Goal: Transaction & Acquisition: Book appointment/travel/reservation

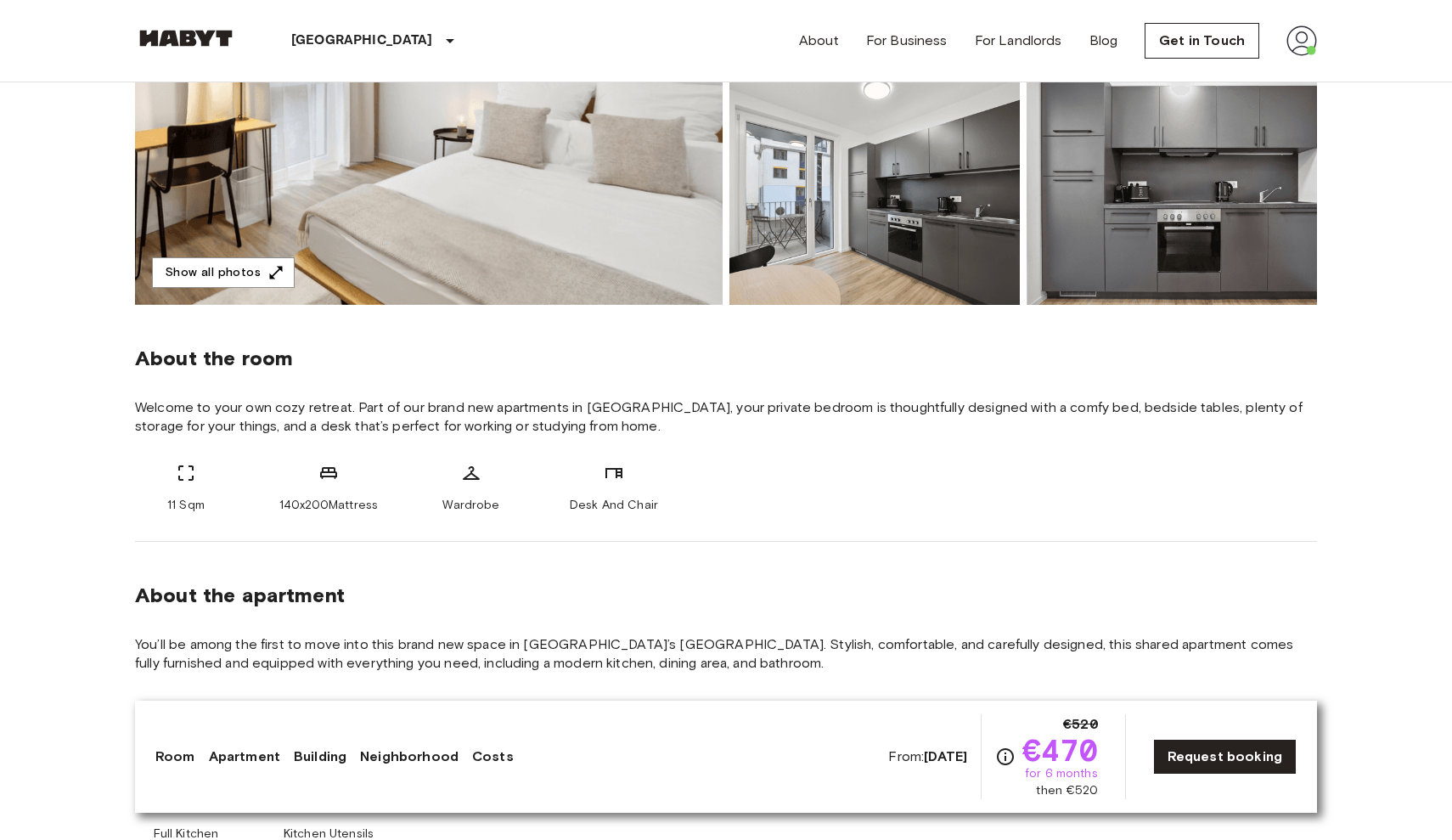
scroll to position [387, 0]
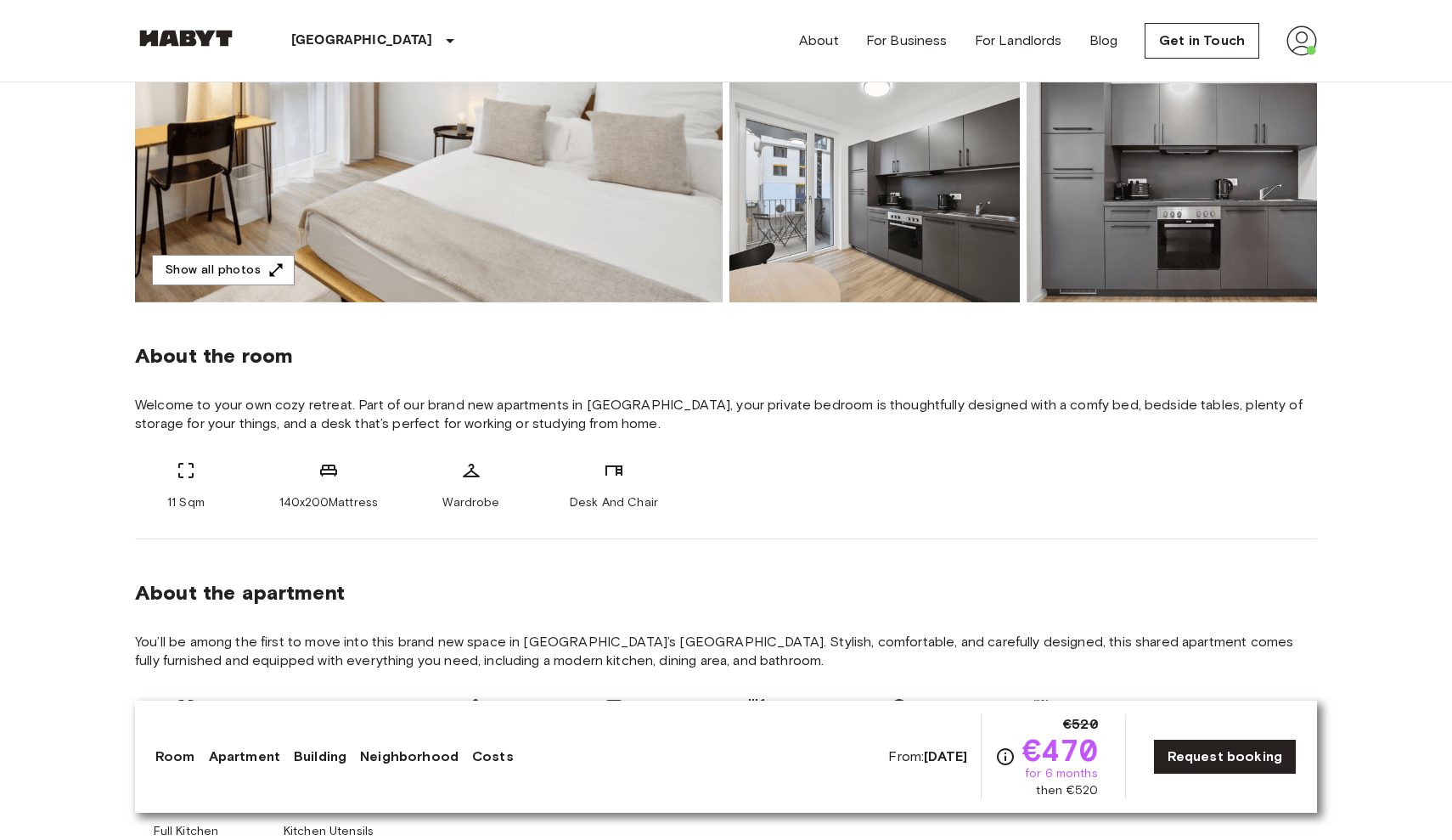
click at [191, 32] on img at bounding box center [185, 38] width 102 height 17
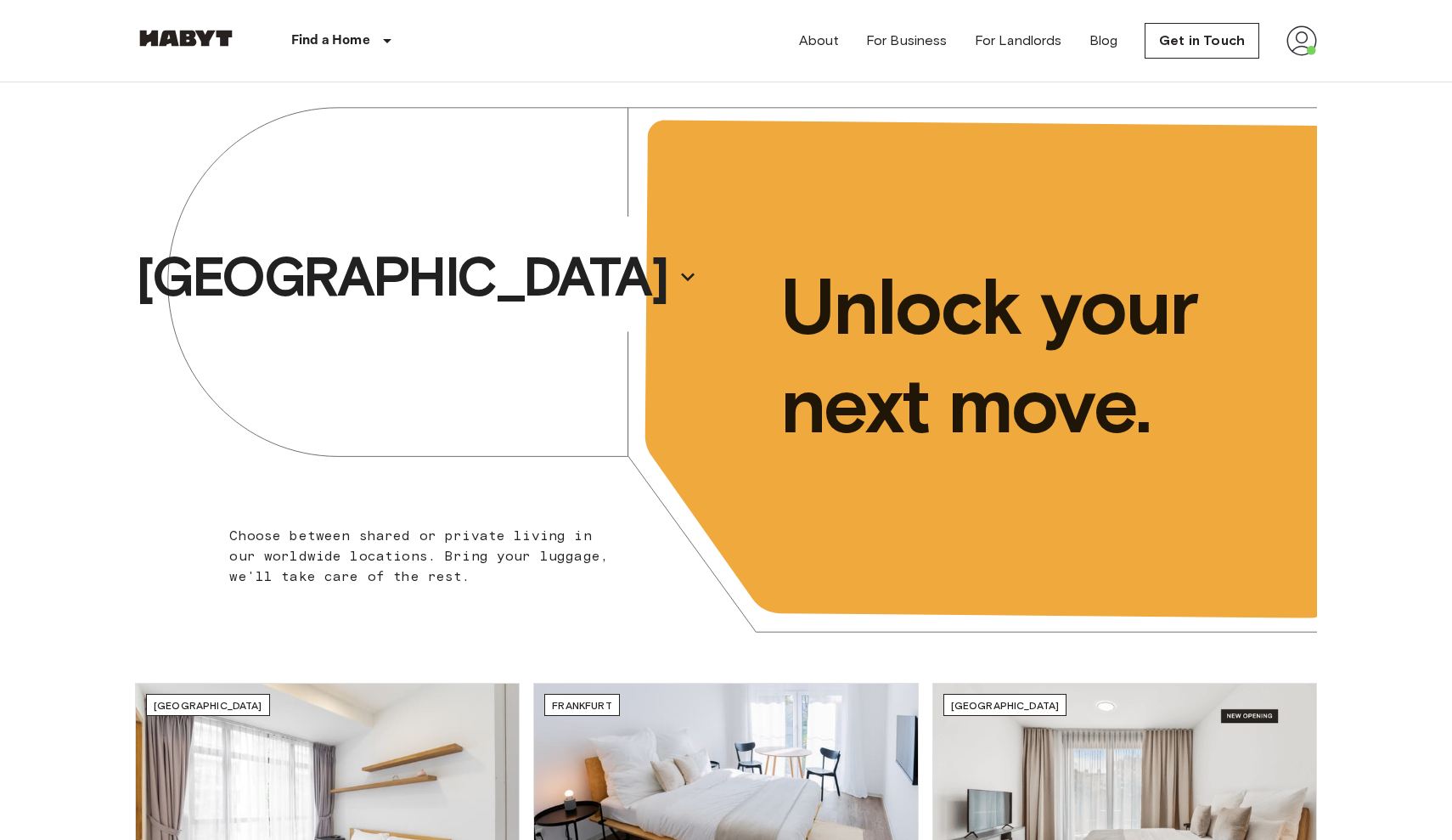
click at [191, 32] on img at bounding box center [185, 38] width 102 height 17
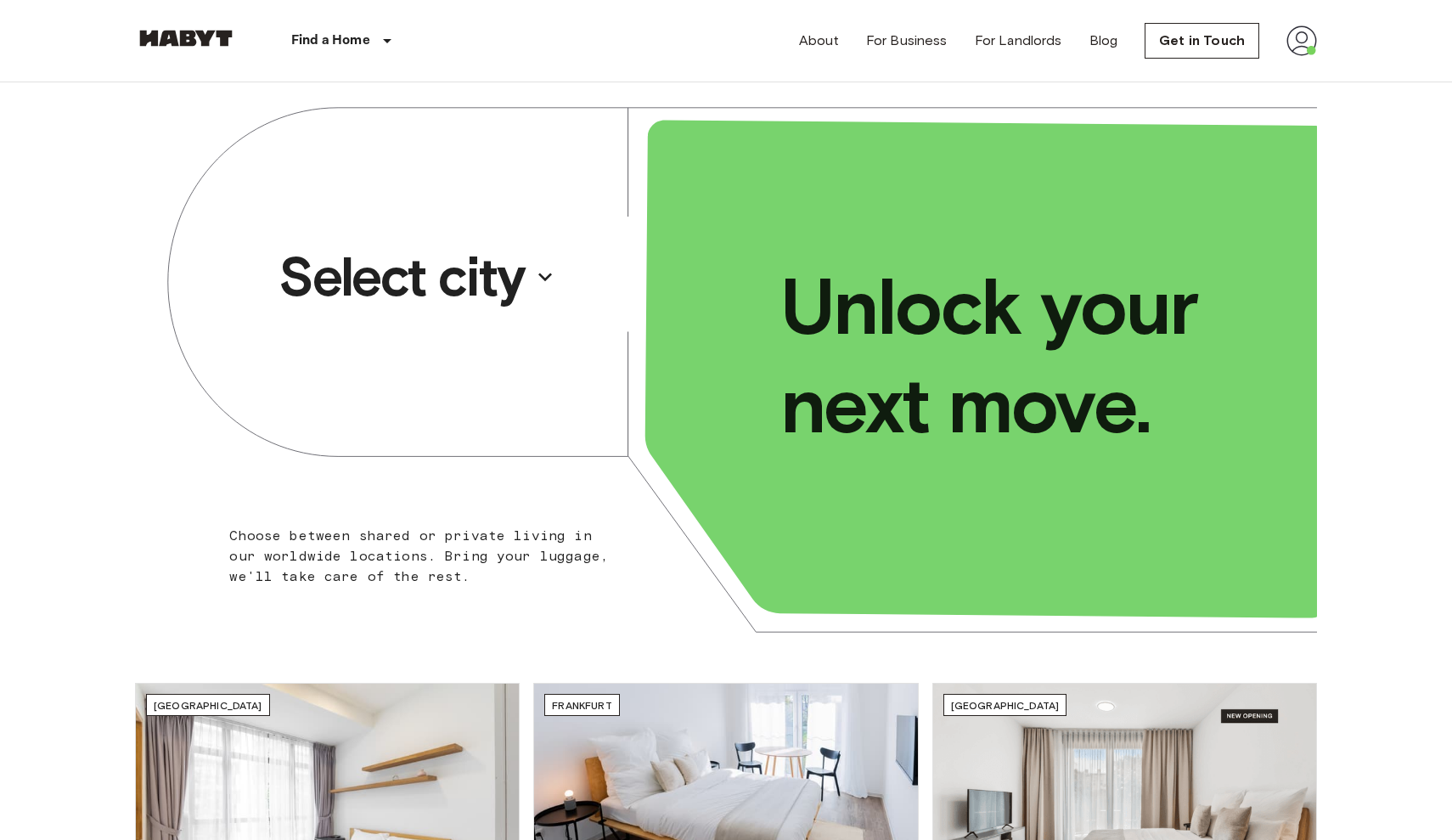
click at [424, 310] on p "Select city" at bounding box center [402, 277] width 246 height 68
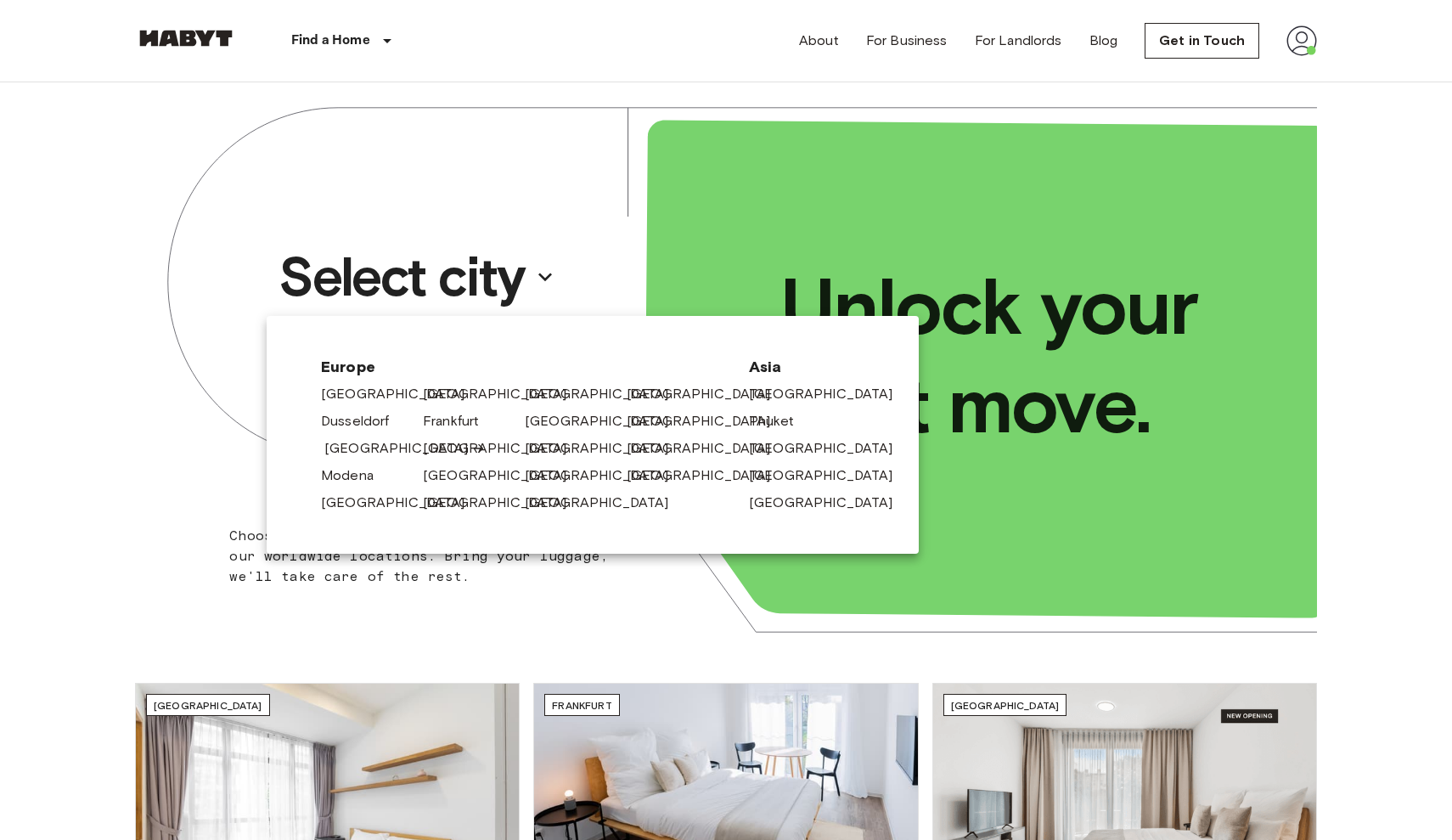
click at [330, 454] on link "[GEOGRAPHIC_DATA]" at bounding box center [405, 448] width 161 height 21
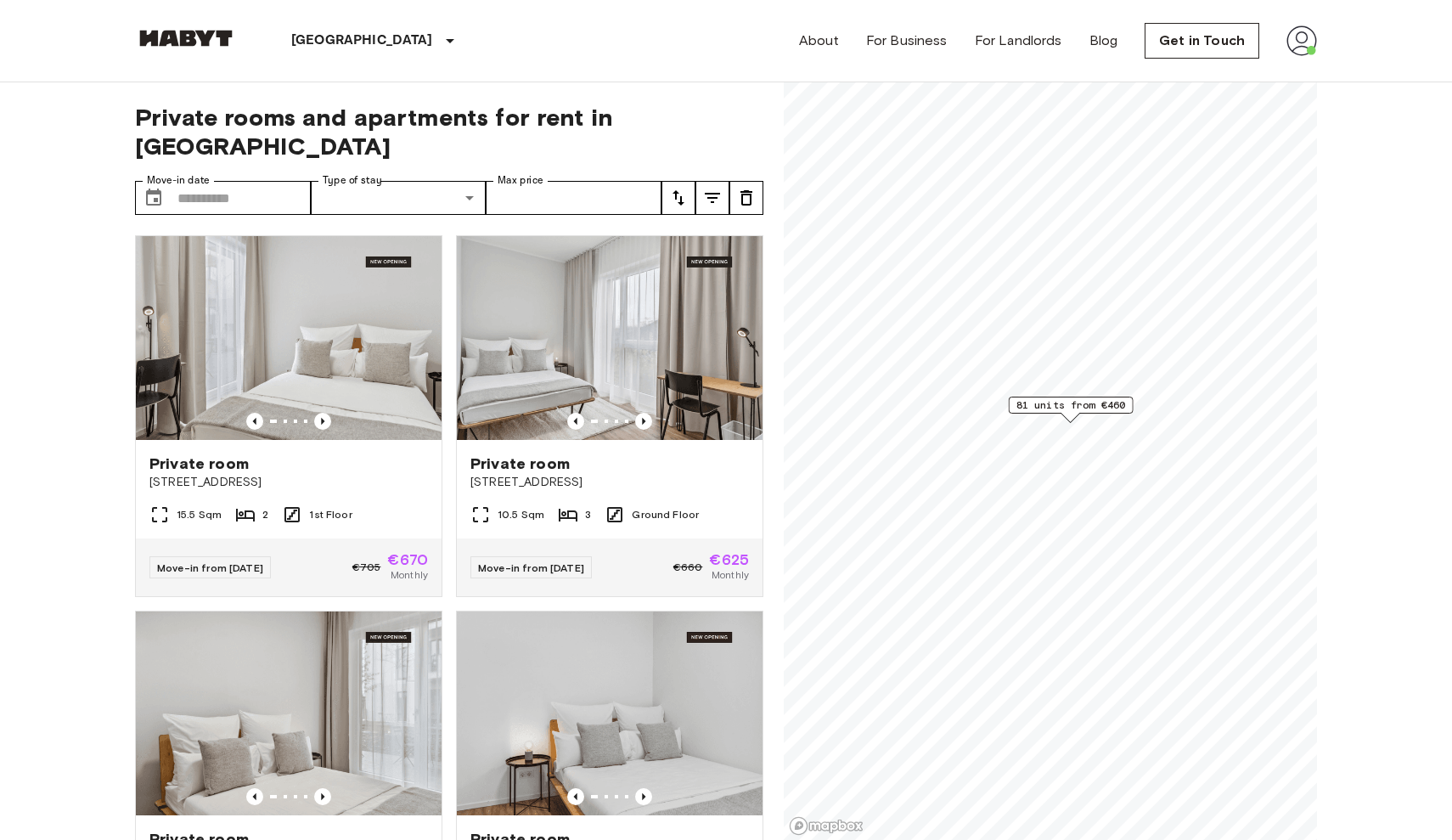
click at [1315, 31] on img at bounding box center [1302, 40] width 31 height 31
click at [1317, 80] on li "Profile" at bounding box center [1353, 71] width 170 height 31
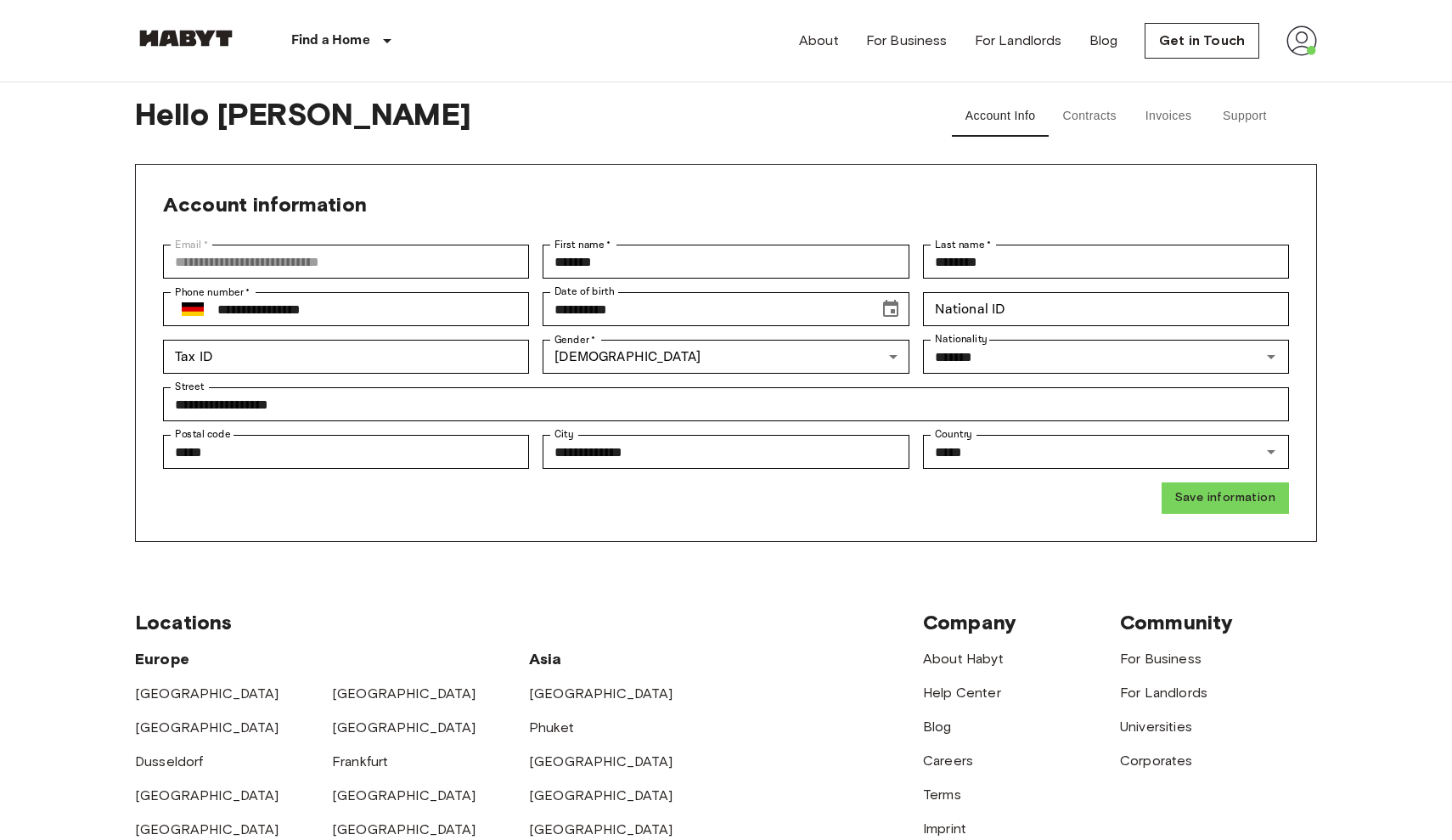
click at [1183, 113] on button "Invoices" at bounding box center [1168, 116] width 76 height 40
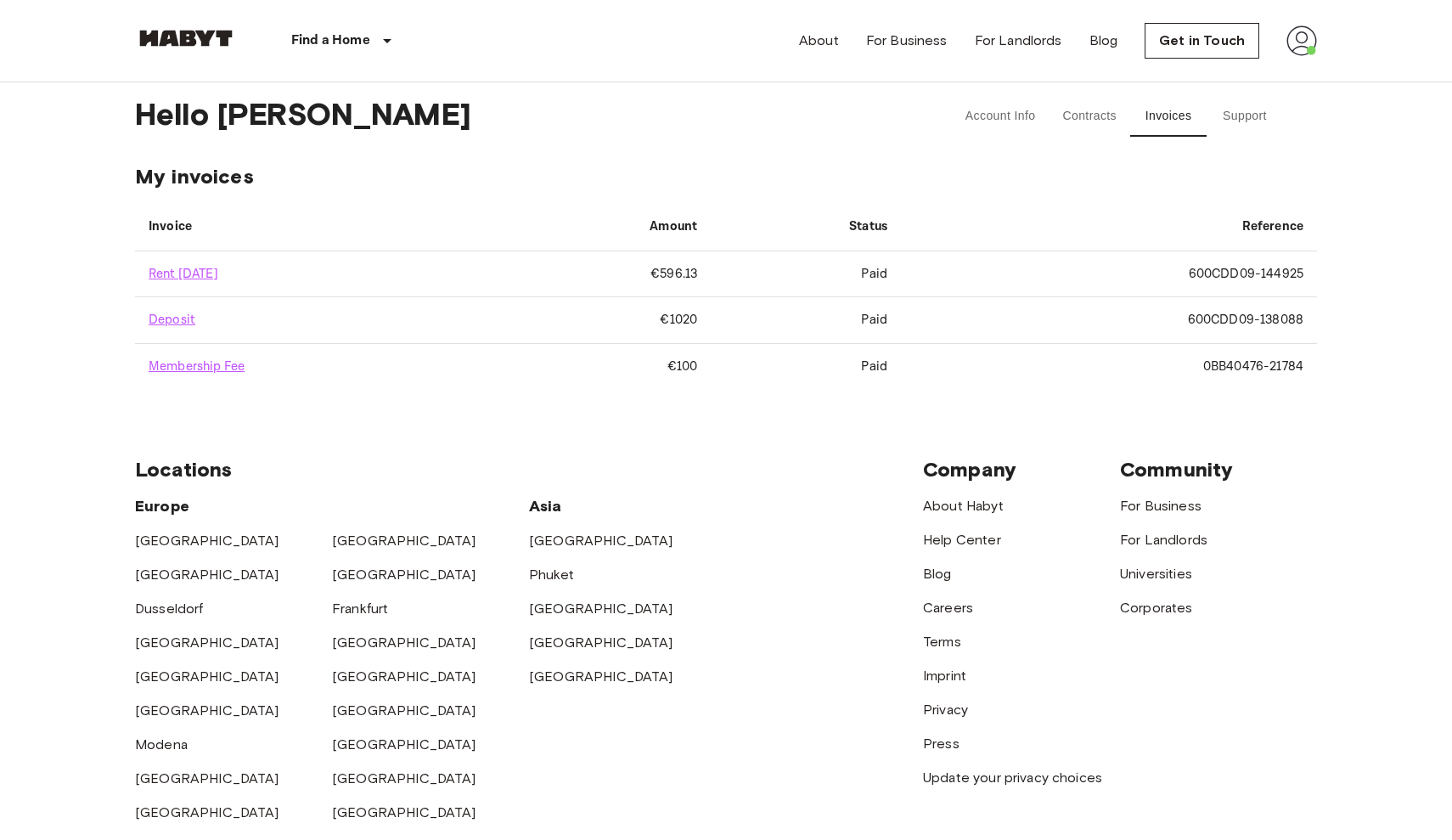
click at [1080, 121] on button "Contracts" at bounding box center [1089, 116] width 82 height 40
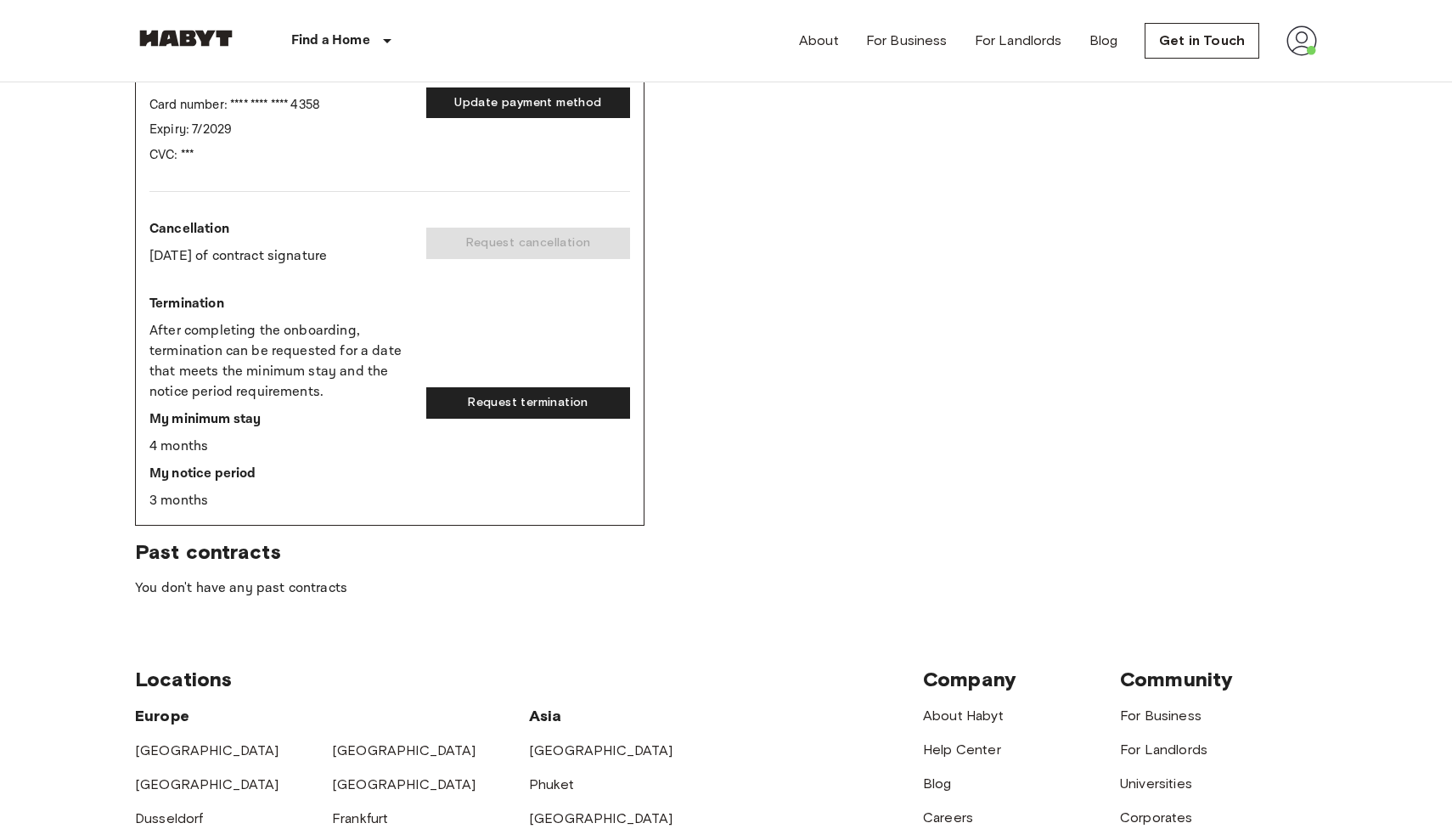
scroll to position [543, 0]
drag, startPoint x: 144, startPoint y: 443, endPoint x: 245, endPoint y: 444, distance: 101.0
click at [245, 444] on div "DE-13-001-211-001 - Rent Contract Activated Start date Oct 4, 2025 End date Ope…" at bounding box center [390, 92] width 509 height 866
drag, startPoint x: 159, startPoint y: 473, endPoint x: 270, endPoint y: 470, distance: 111.0
click at [270, 470] on p "My notice period" at bounding box center [281, 473] width 264 height 21
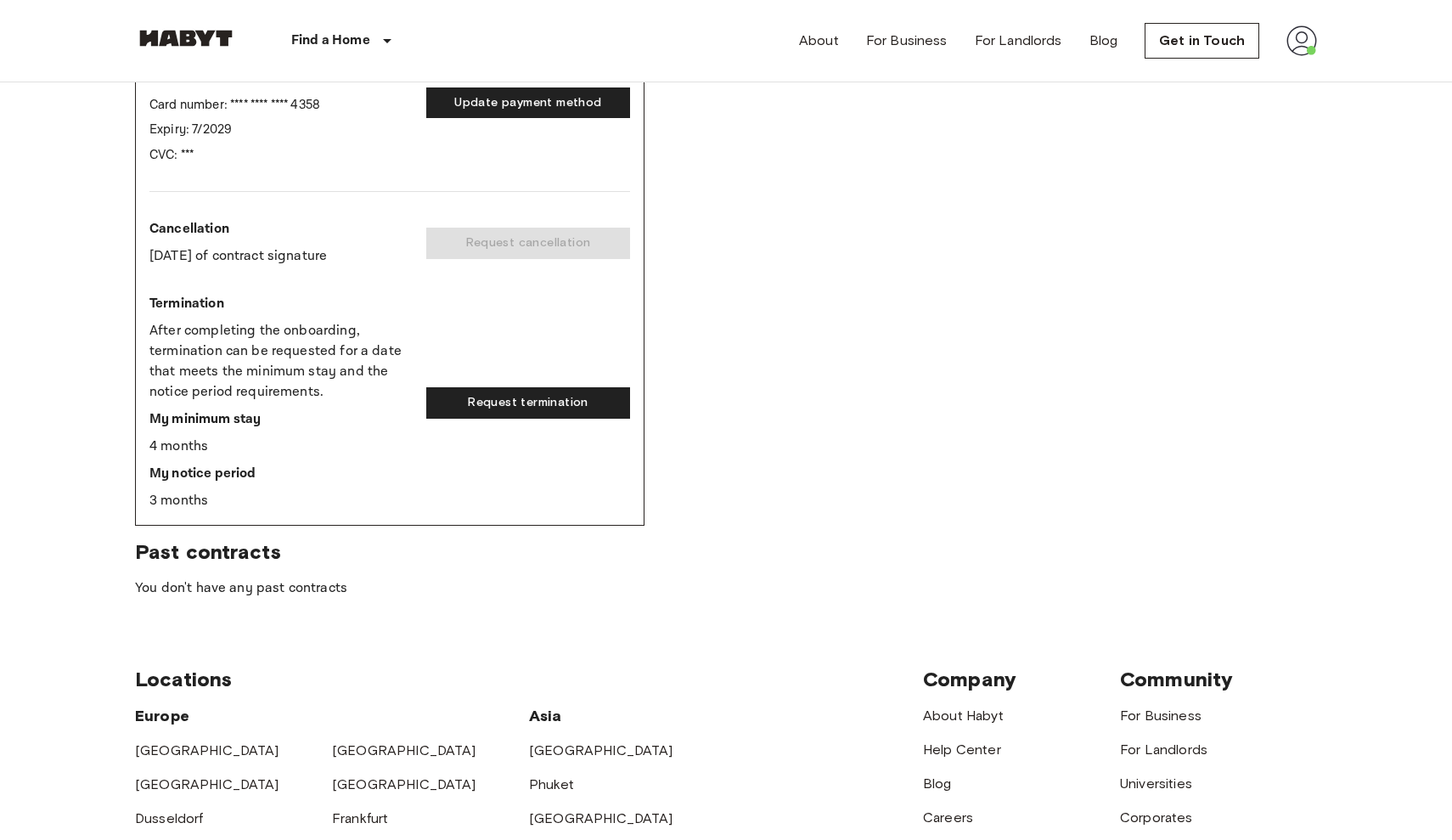
click at [711, 363] on div "DE-13-001-211-001 - Rent Contract Activated Start date Oct 4, 2025 End date Ope…" at bounding box center [726, 92] width 1182 height 866
click at [197, 38] on img at bounding box center [185, 38] width 102 height 17
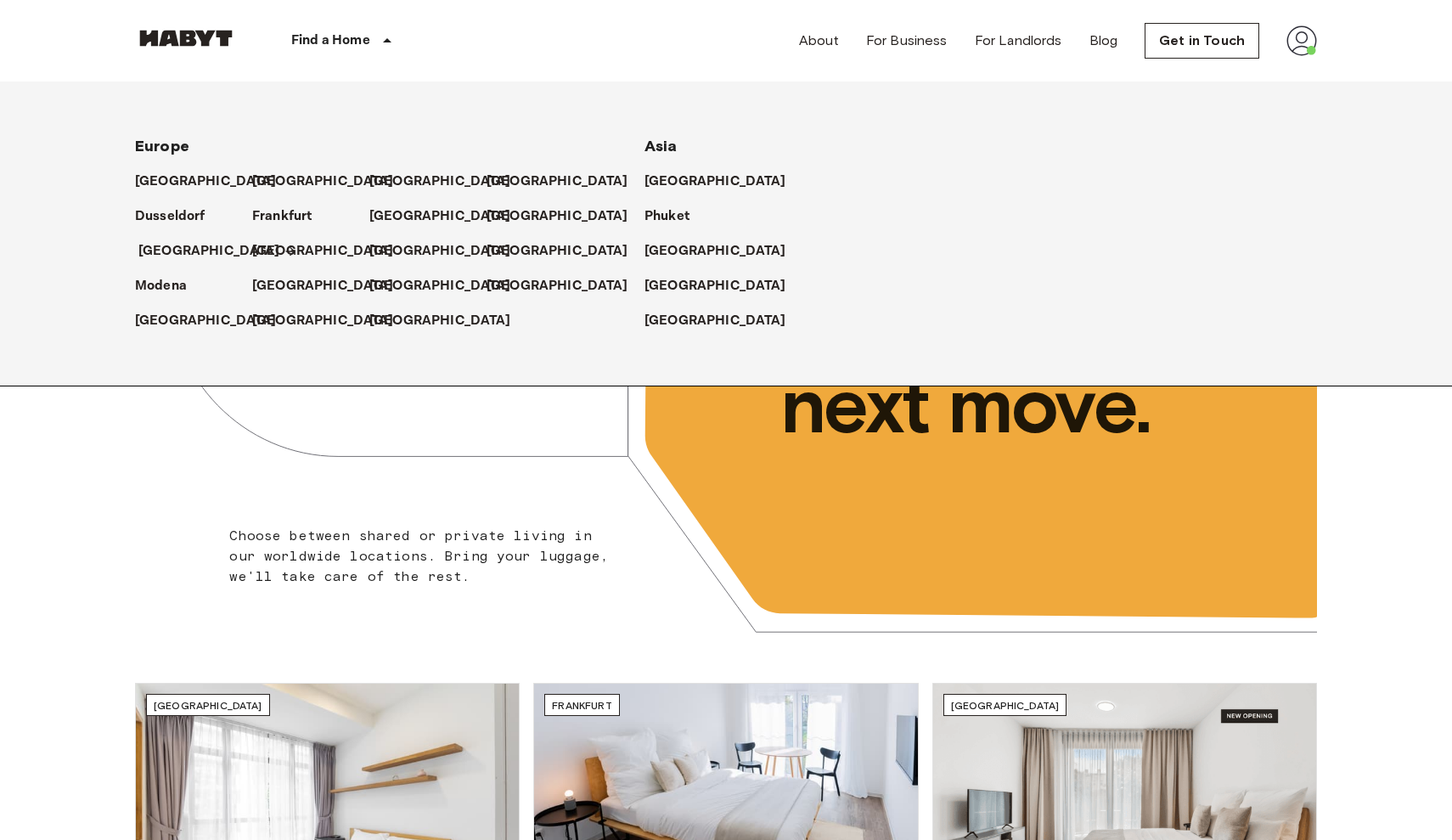
click at [157, 251] on p "[GEOGRAPHIC_DATA]" at bounding box center [210, 251] width 142 height 21
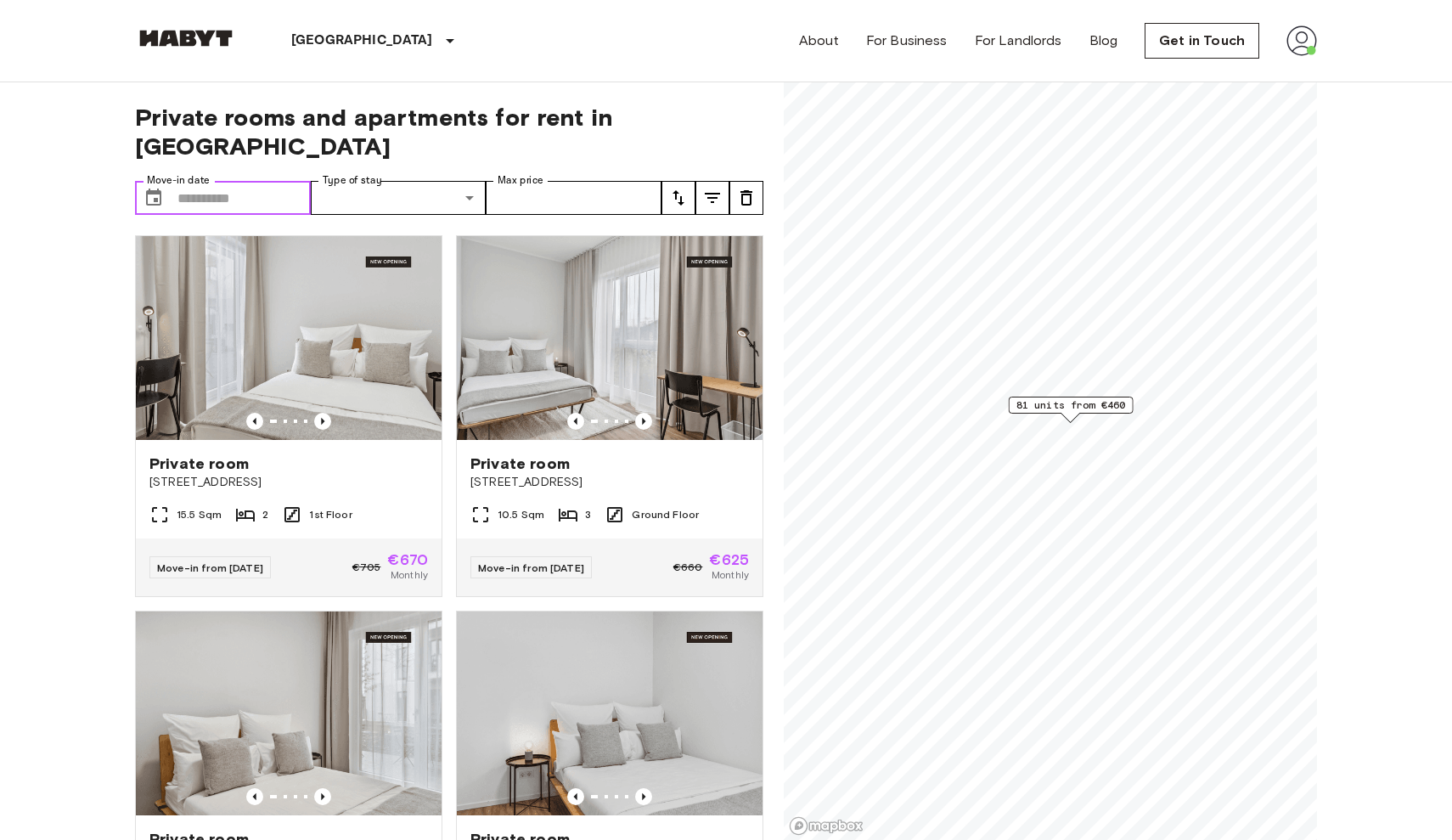
click at [250, 181] on input "Move-in date" at bounding box center [244, 198] width 133 height 34
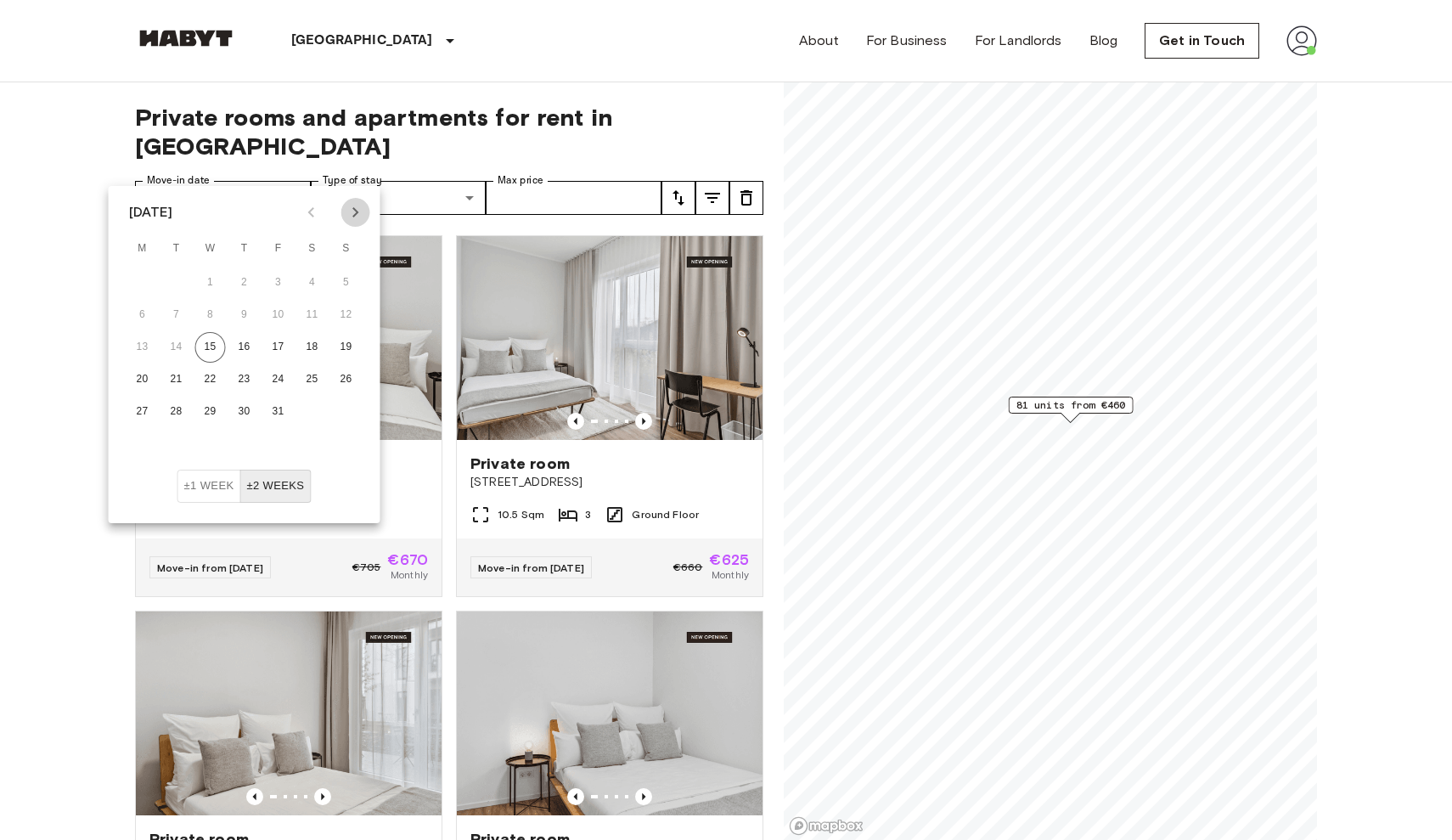
click at [352, 210] on icon "Next month" at bounding box center [355, 212] width 21 height 21
click at [341, 286] on button "1" at bounding box center [346, 282] width 31 height 31
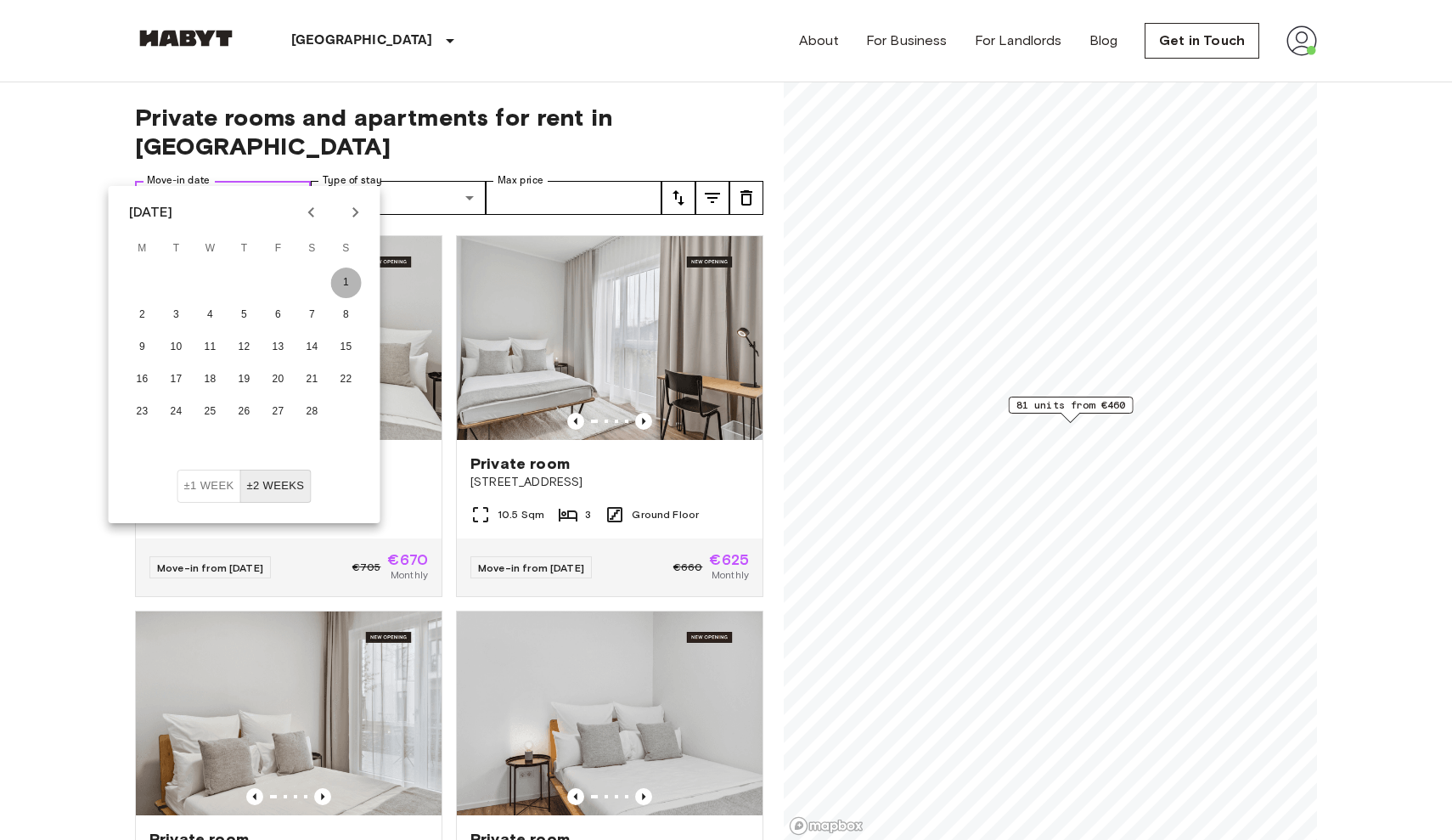
type input "**********"
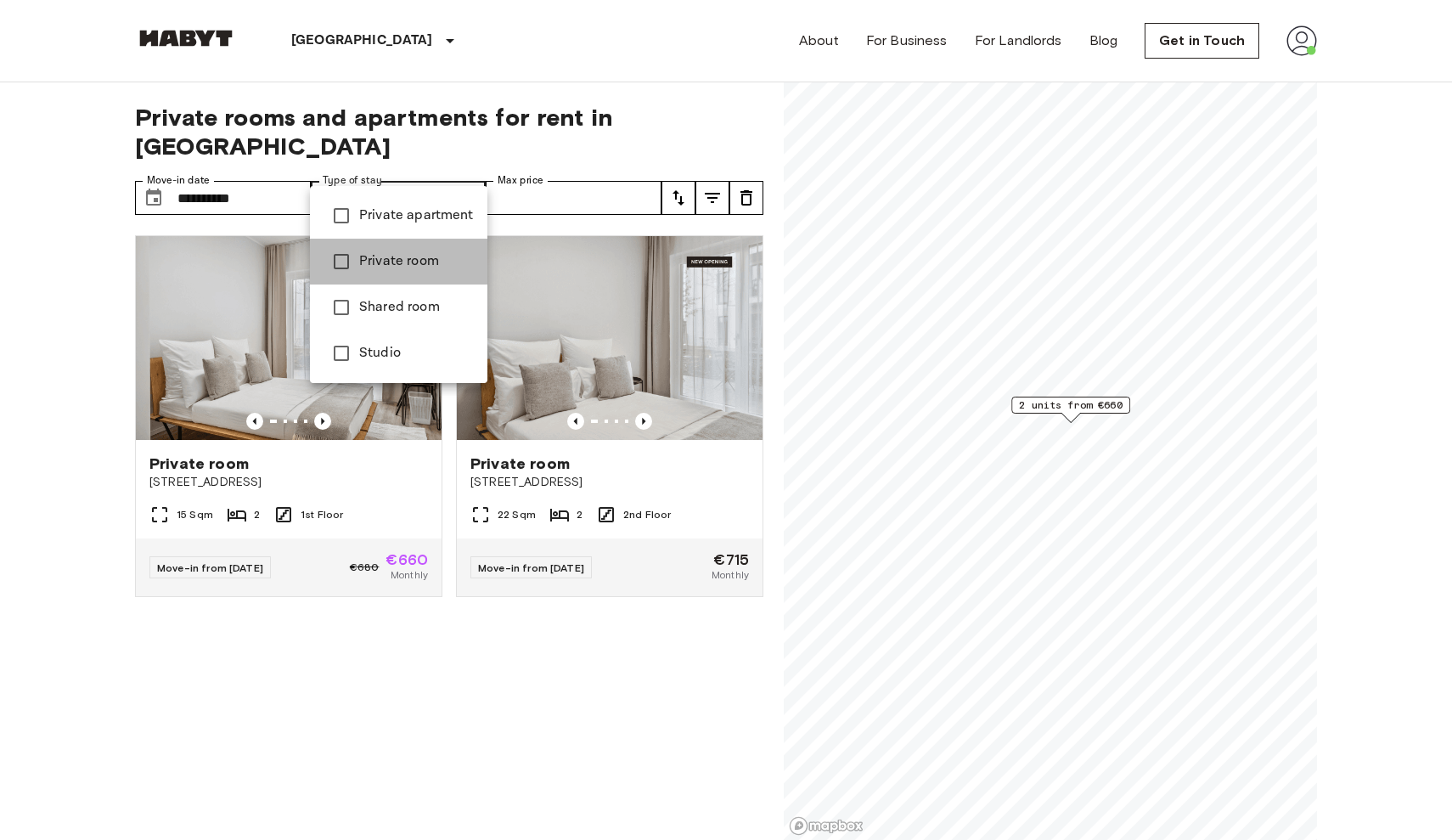
click at [402, 265] on span "Private room" at bounding box center [416, 261] width 114 height 21
type input "**********"
click at [471, 165] on div at bounding box center [726, 420] width 1452 height 840
click at [597, 164] on div at bounding box center [726, 420] width 1452 height 840
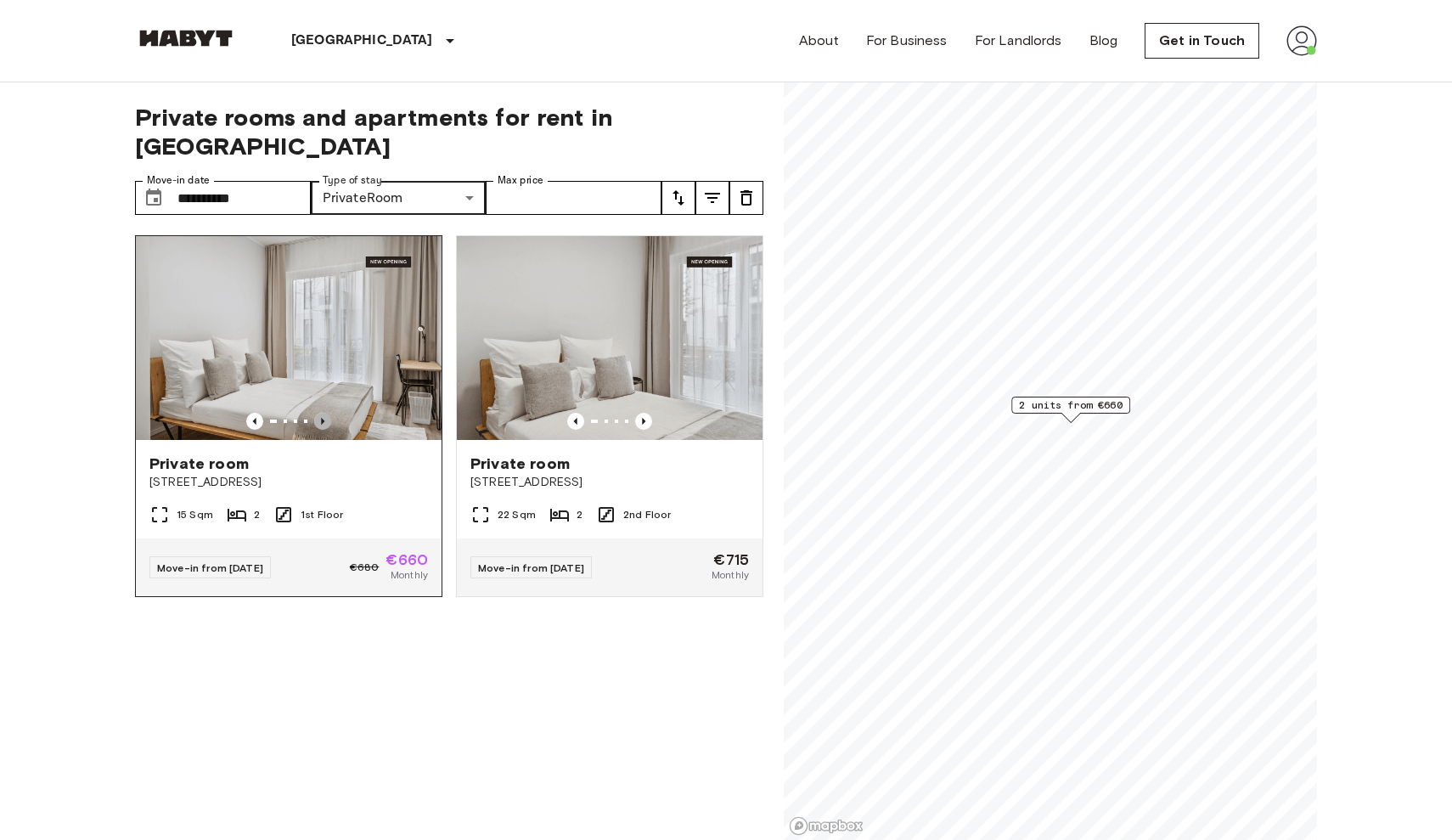
click at [321, 413] on icon "Previous image" at bounding box center [322, 421] width 17 height 17
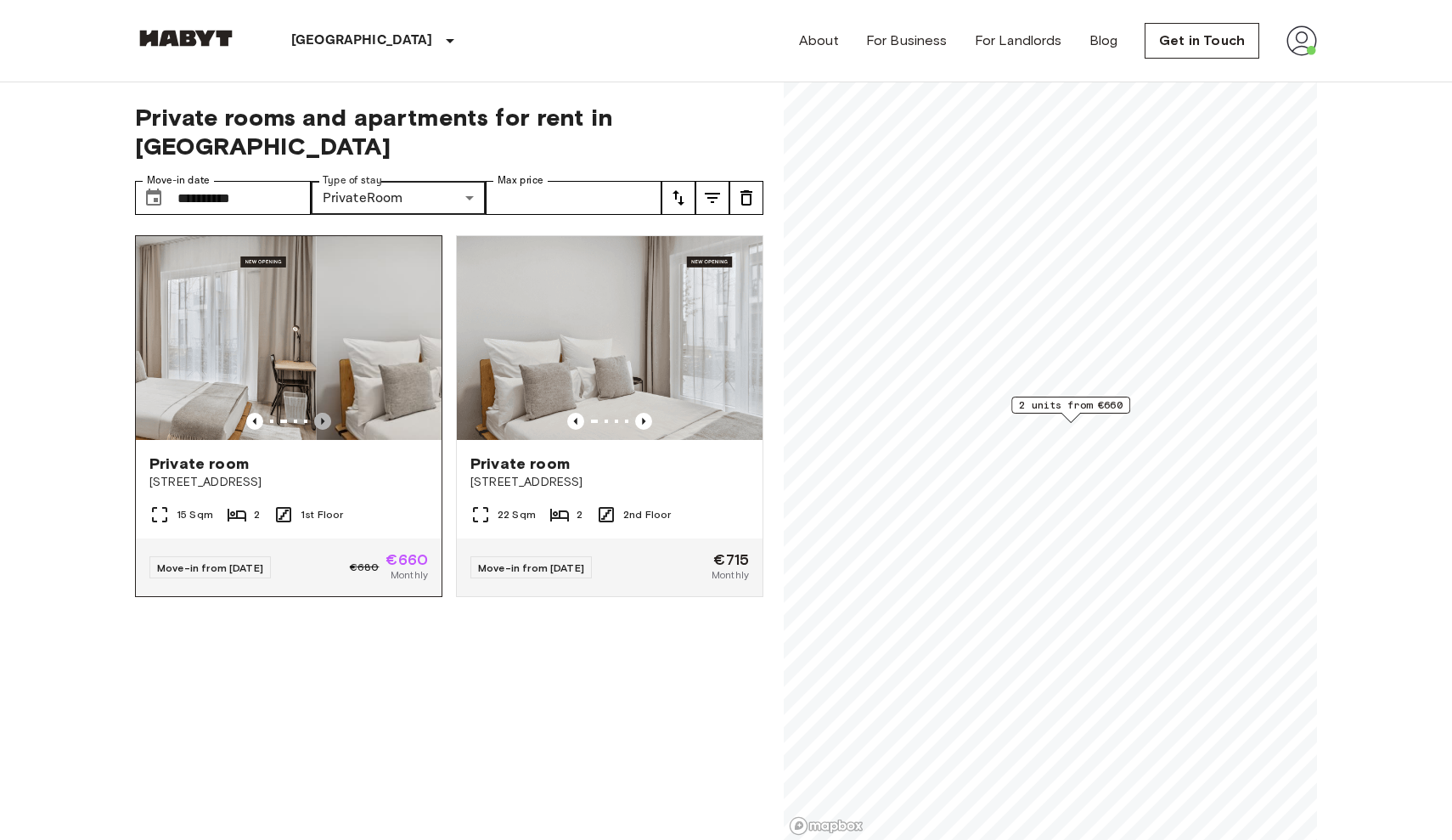
click at [321, 413] on icon "Previous image" at bounding box center [322, 421] width 17 height 17
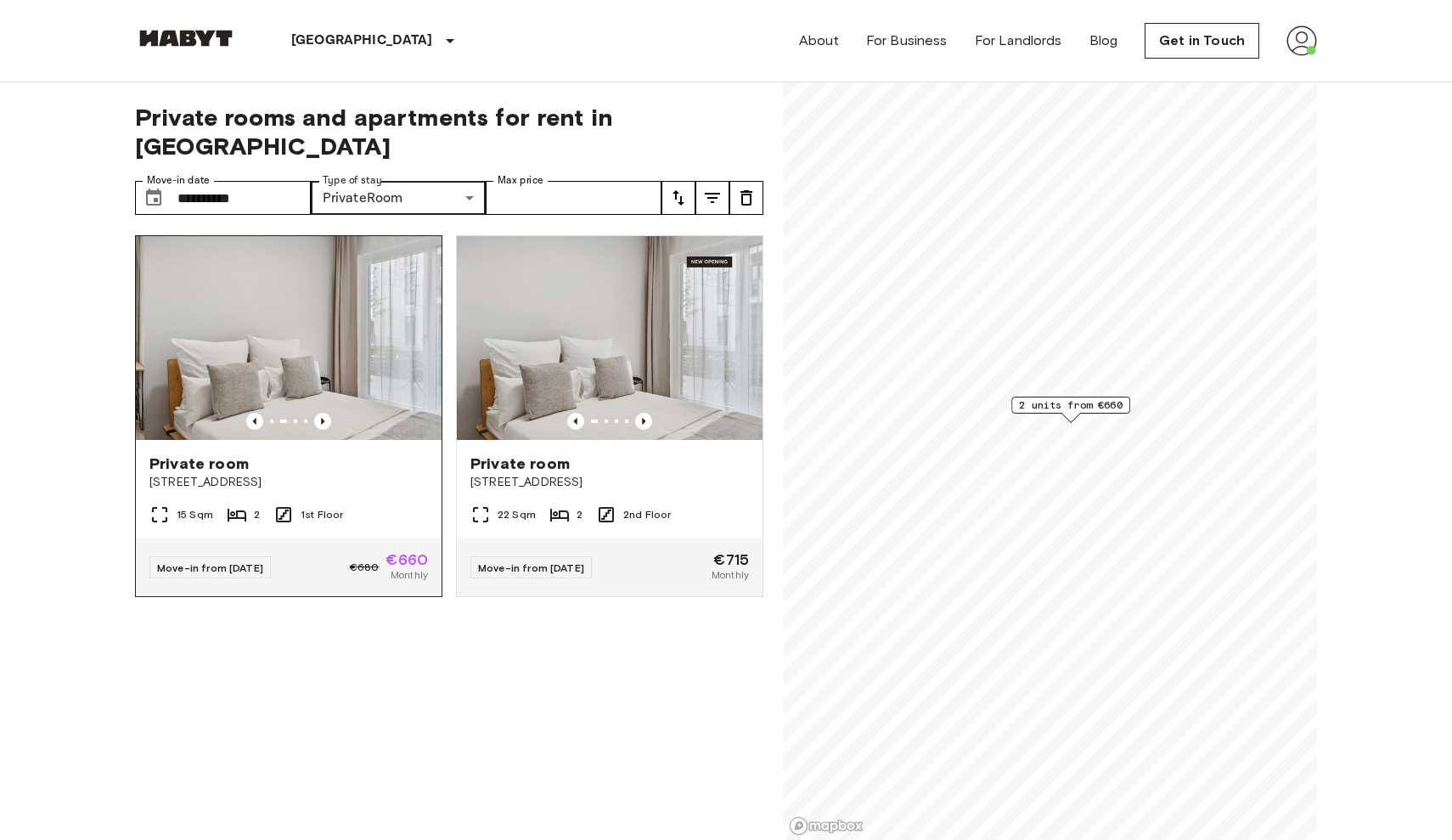
click at [400, 453] on div "Private room" at bounding box center [289, 463] width 279 height 21
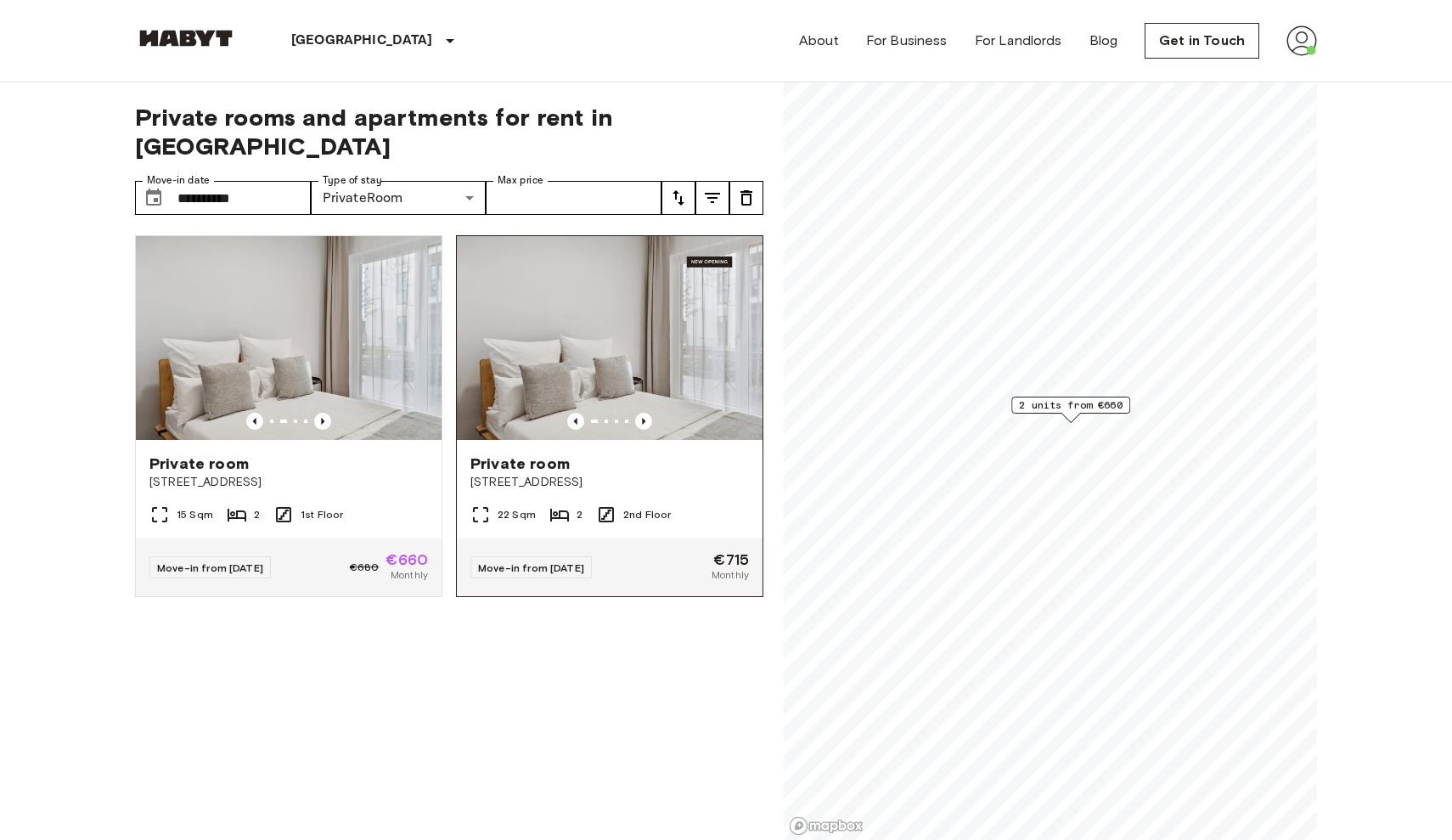
click at [662, 413] on div at bounding box center [610, 421] width 306 height 17
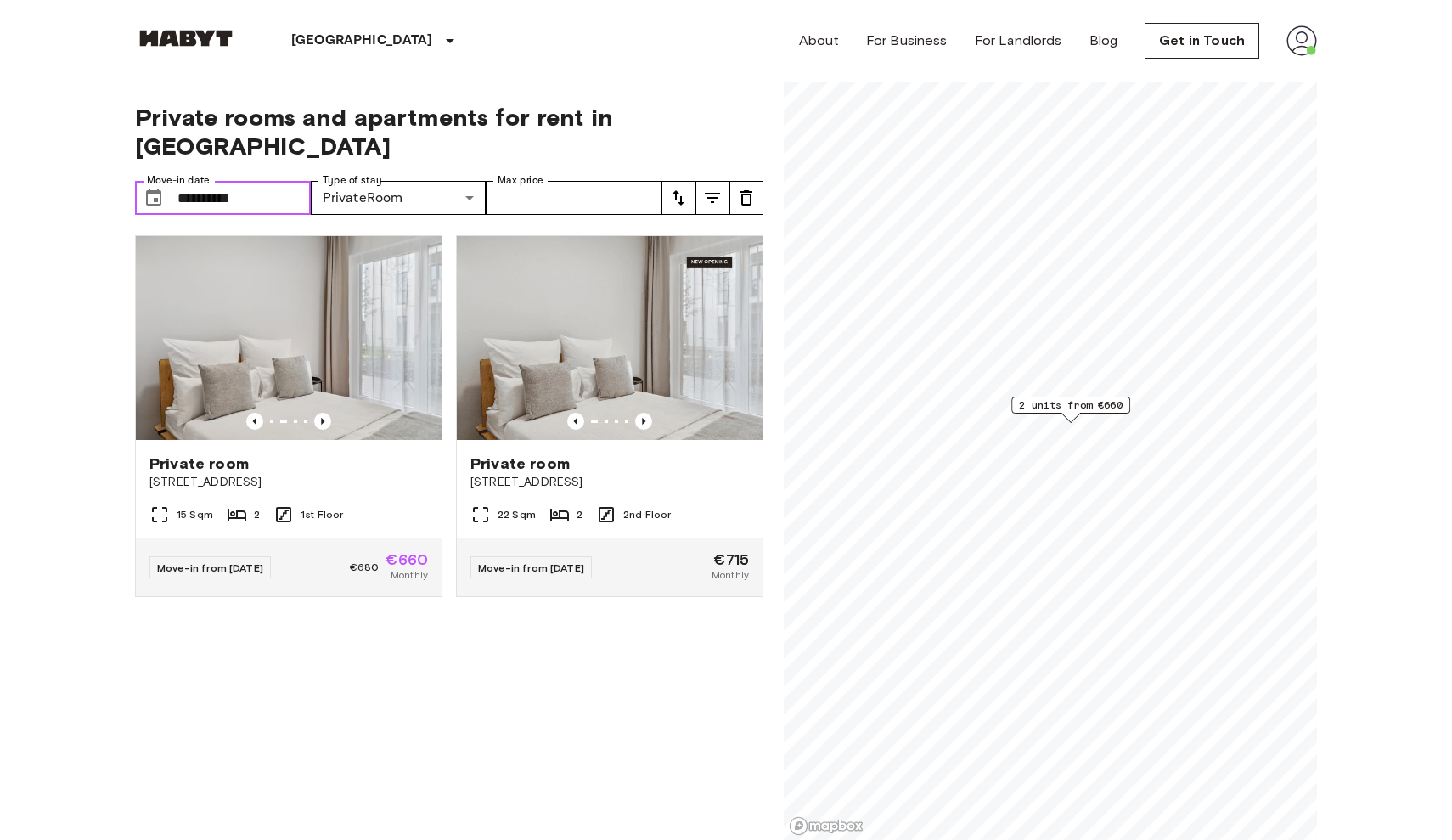
click at [213, 181] on input "**********" at bounding box center [244, 198] width 133 height 34
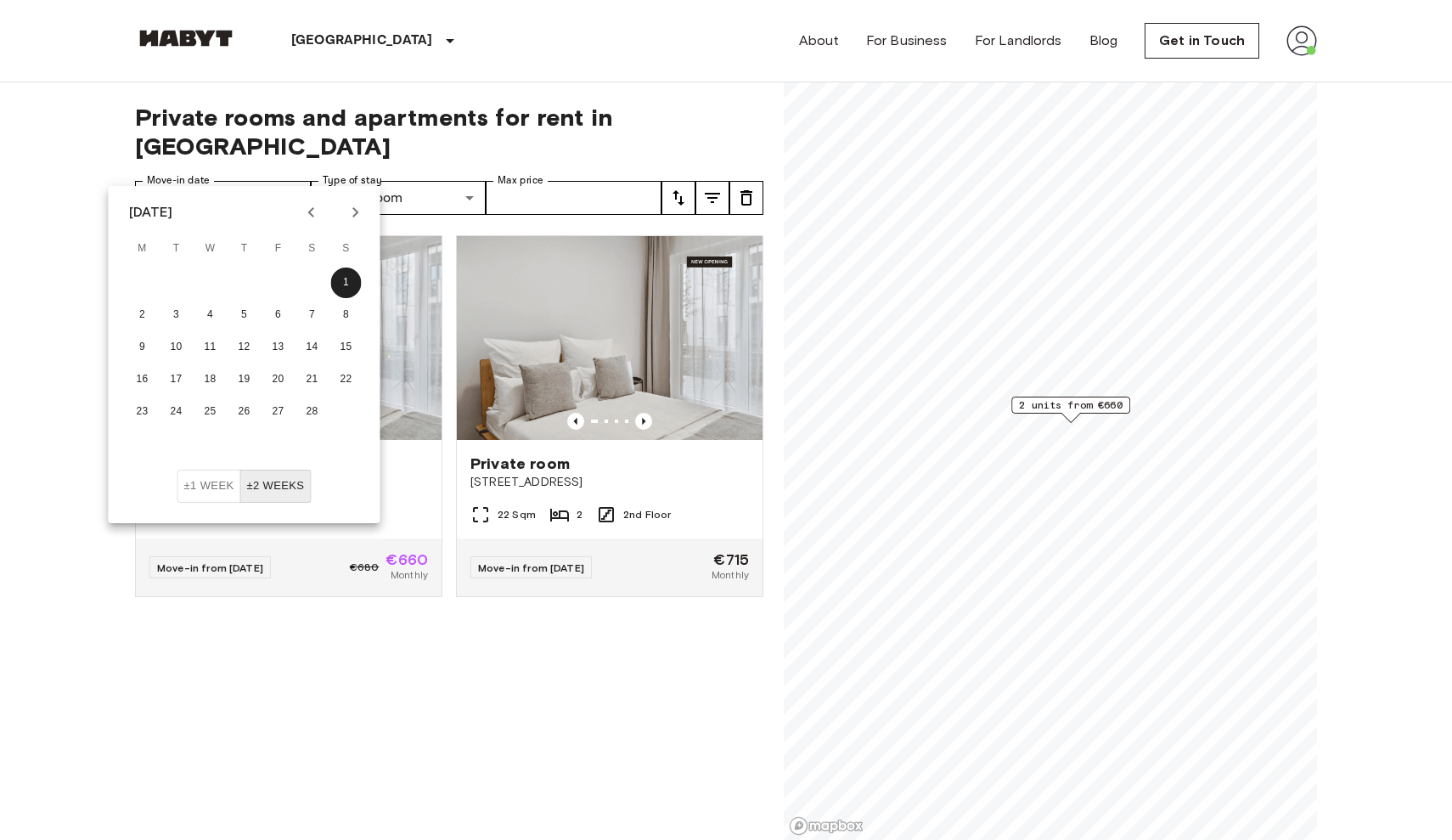
click at [314, 210] on icon "Previous month" at bounding box center [311, 212] width 21 height 21
click at [207, 496] on button "±1 week" at bounding box center [209, 486] width 64 height 33
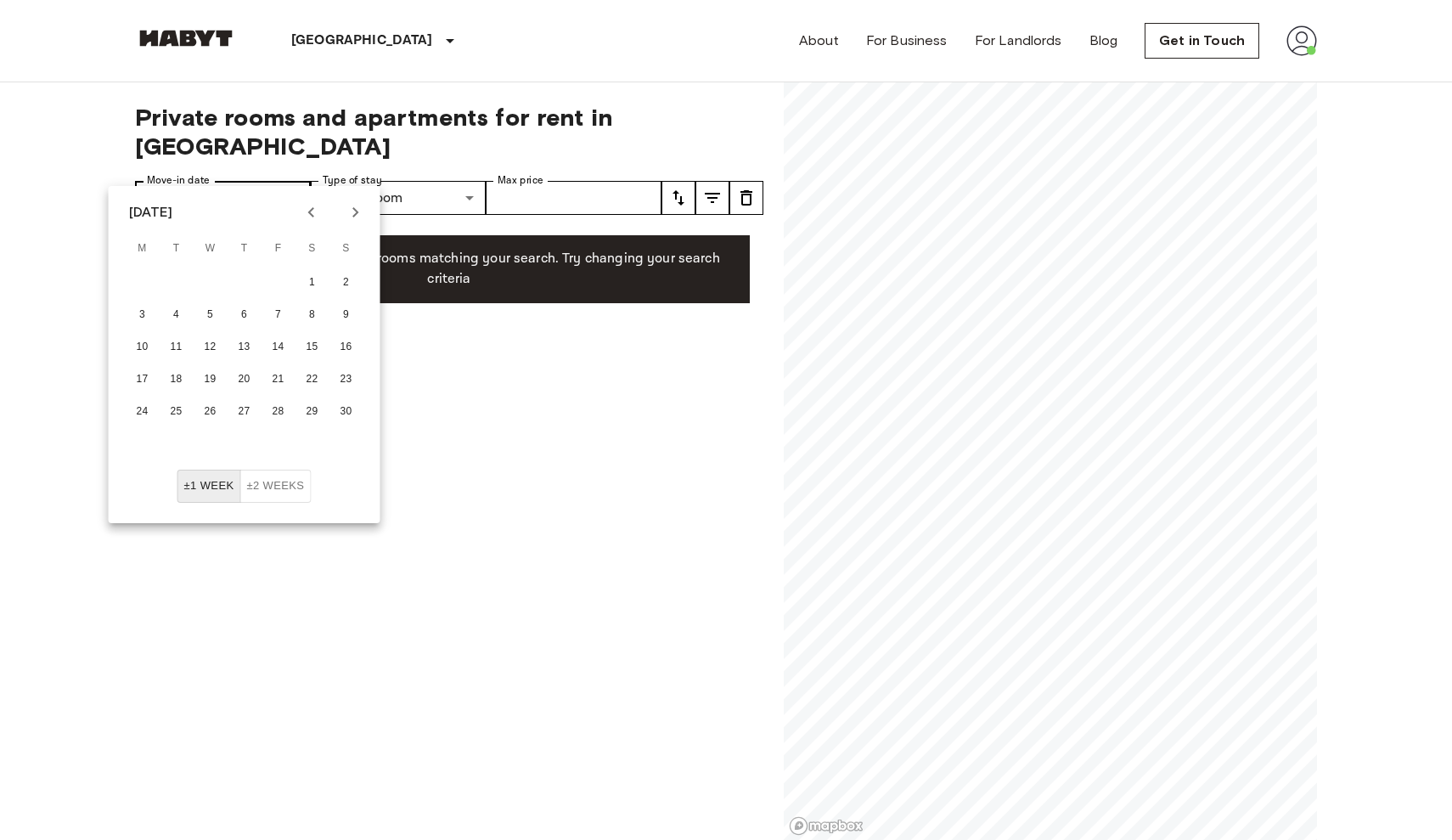
click at [293, 181] on input "**********" at bounding box center [244, 198] width 133 height 34
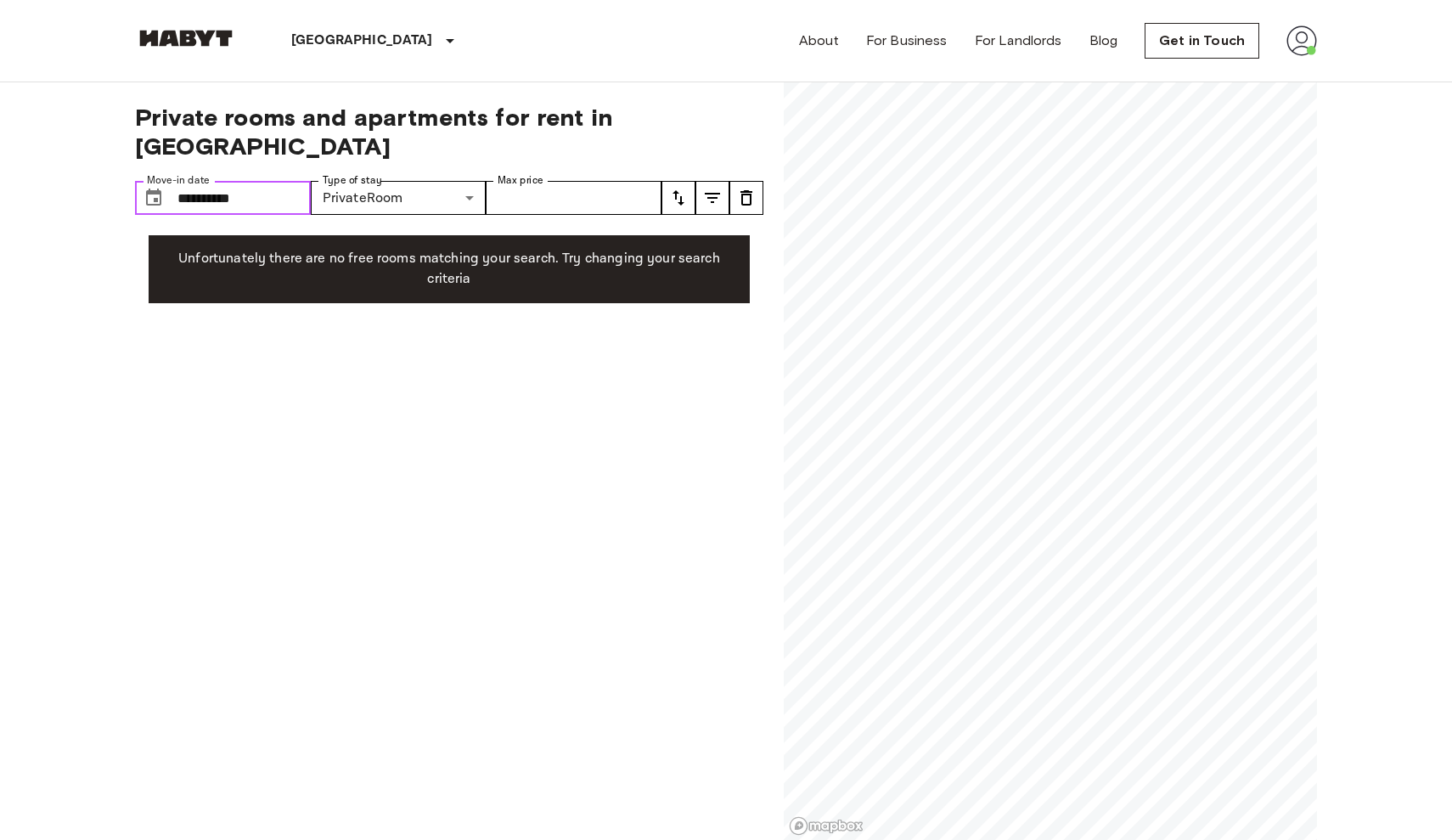
drag, startPoint x: 285, startPoint y: 166, endPoint x: 248, endPoint y: 166, distance: 37.0
click at [248, 181] on input "**********" at bounding box center [244, 198] width 133 height 34
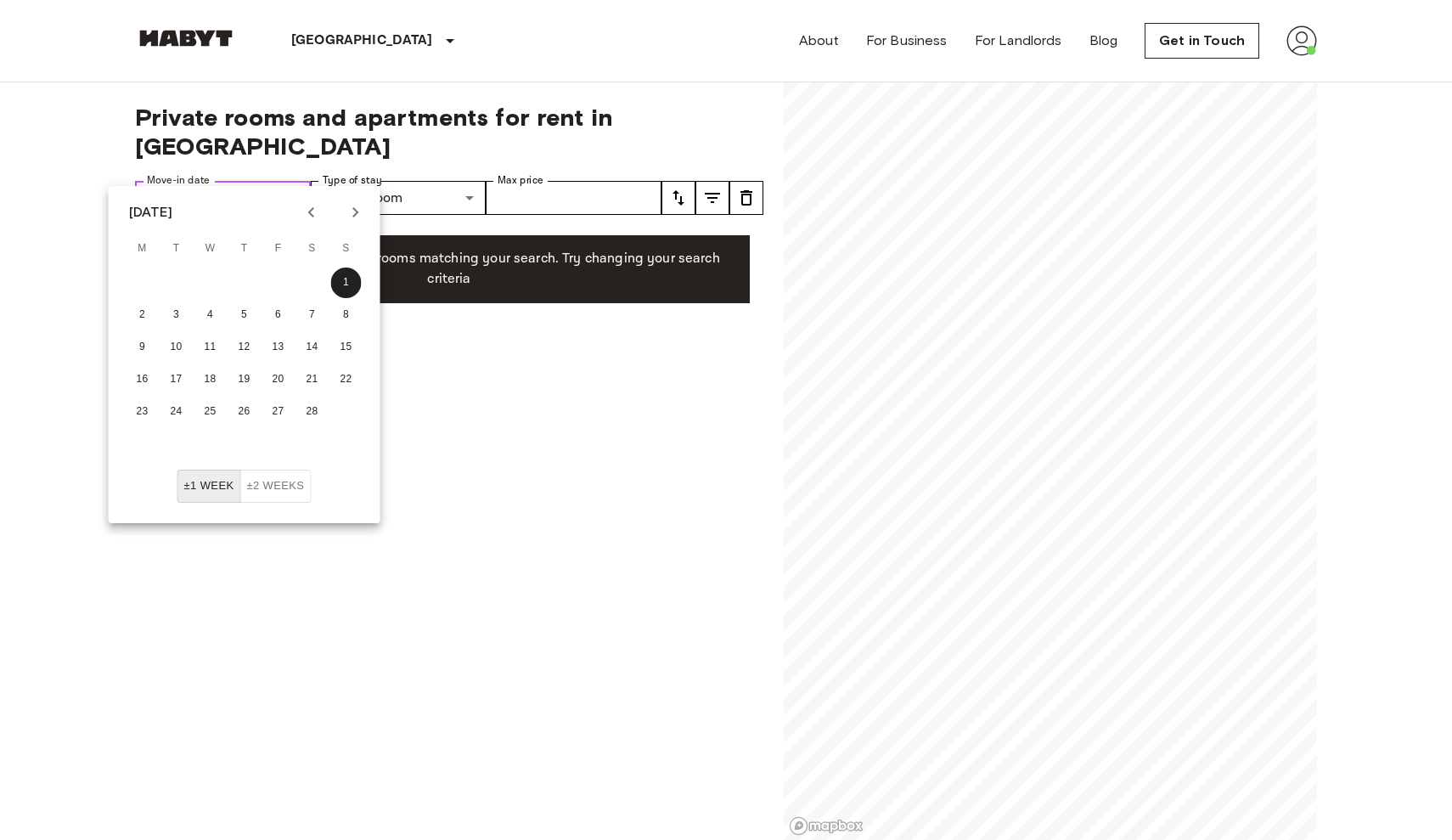
click at [248, 181] on input "**********" at bounding box center [244, 198] width 133 height 34
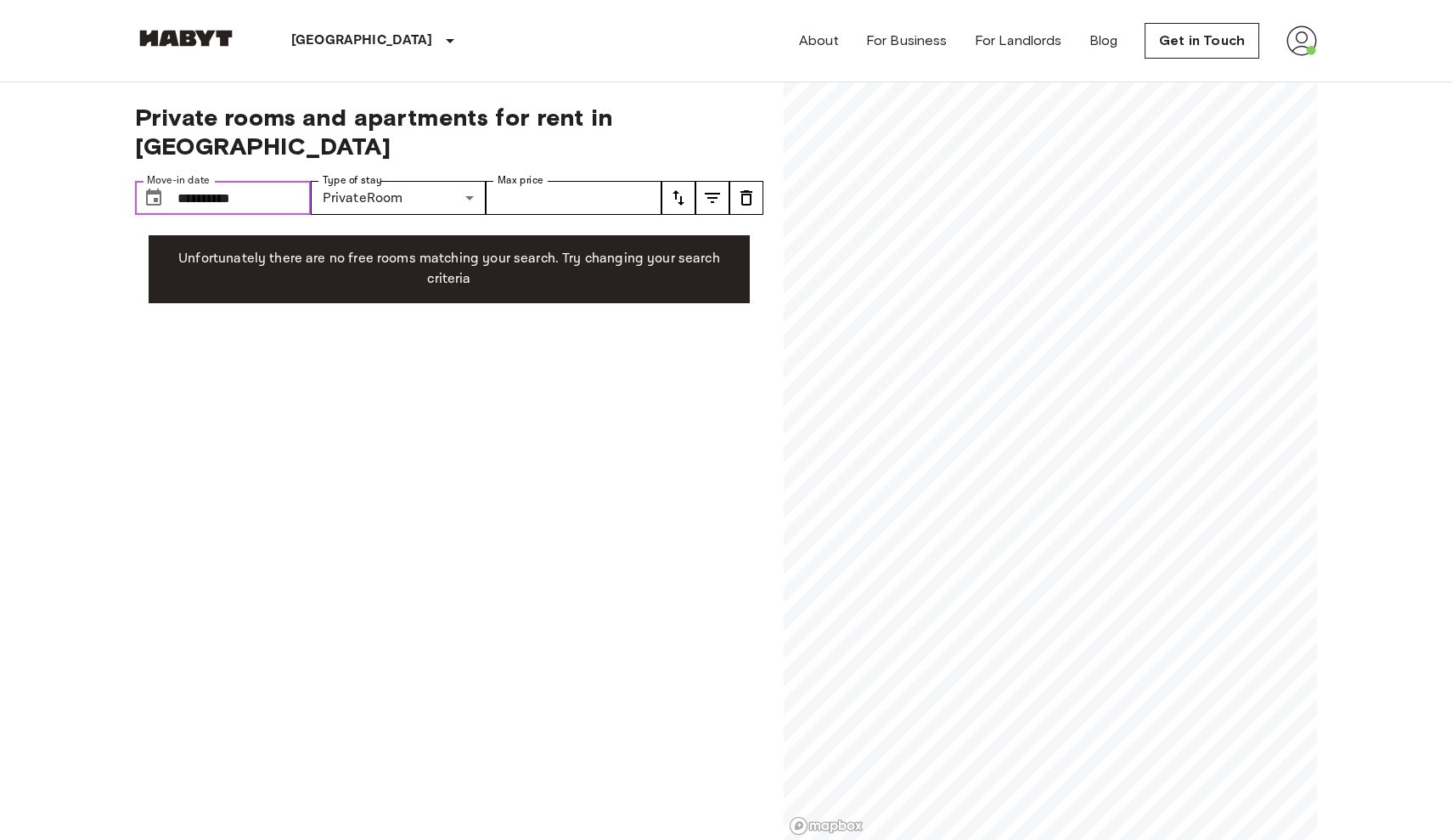
drag, startPoint x: 248, startPoint y: 166, endPoint x: 115, endPoint y: 166, distance: 133.0
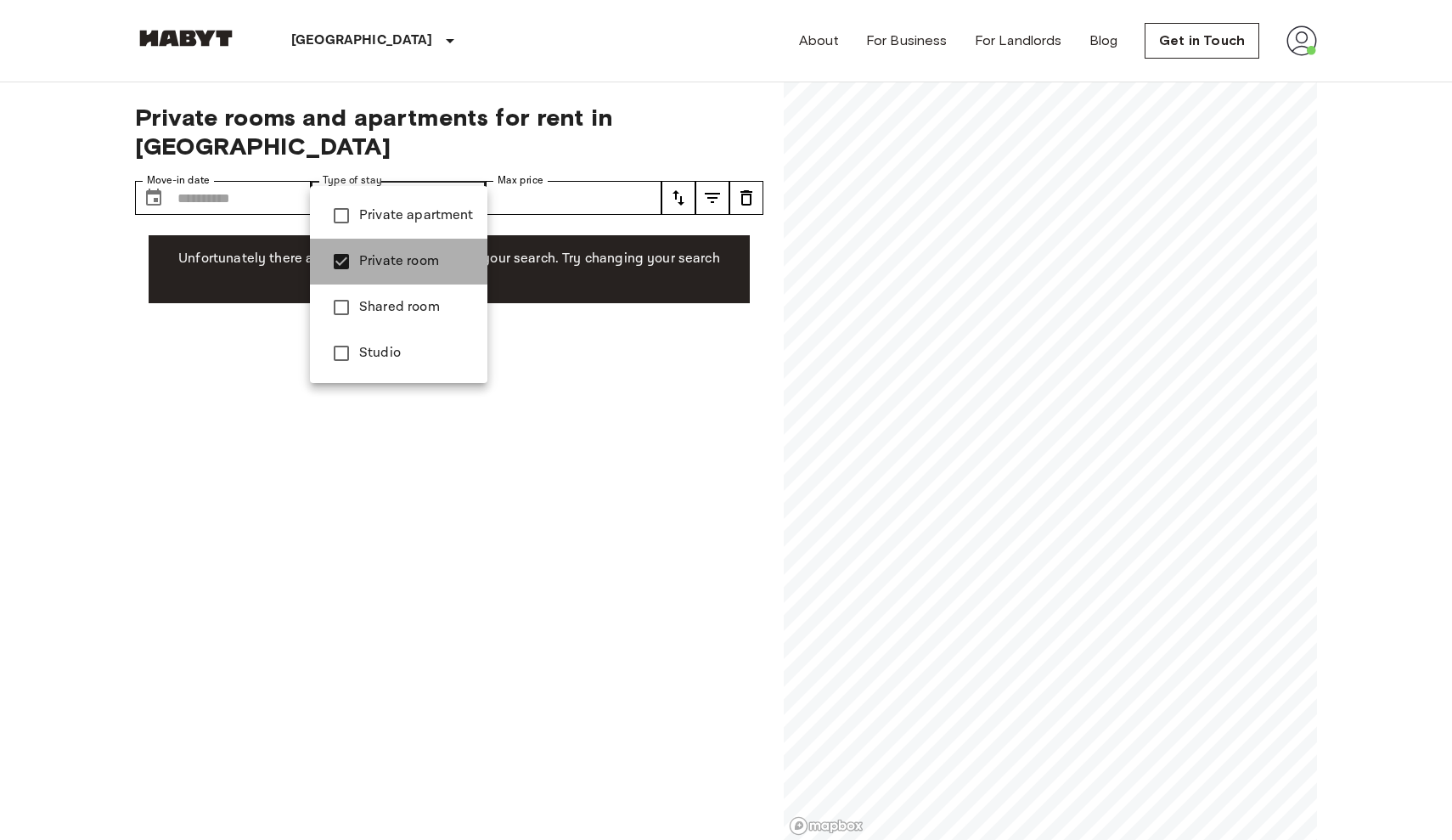
click at [375, 255] on span "Private room" at bounding box center [416, 261] width 114 height 21
type input "**********"
click at [608, 387] on div at bounding box center [726, 420] width 1452 height 840
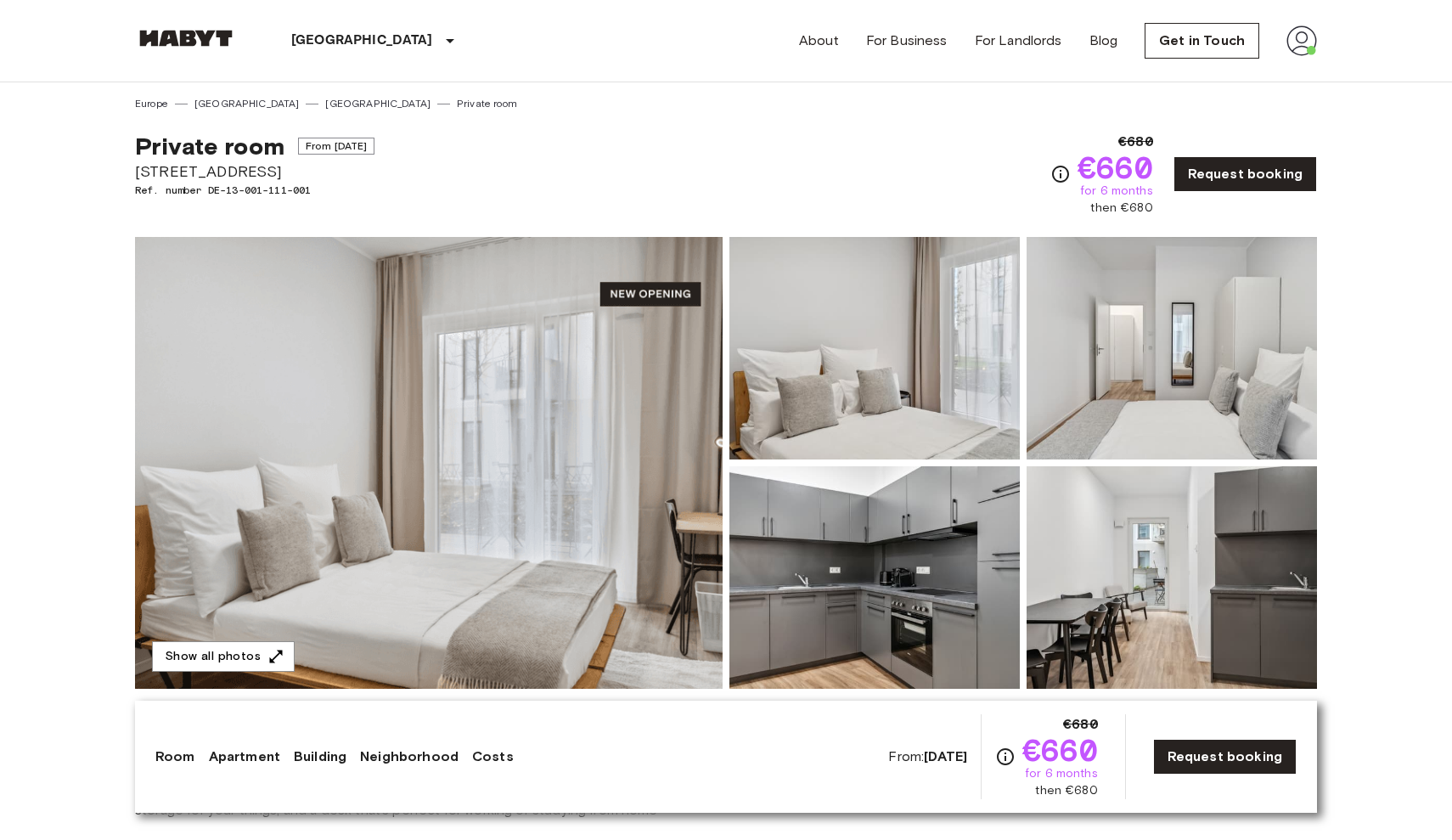
scroll to position [9, 0]
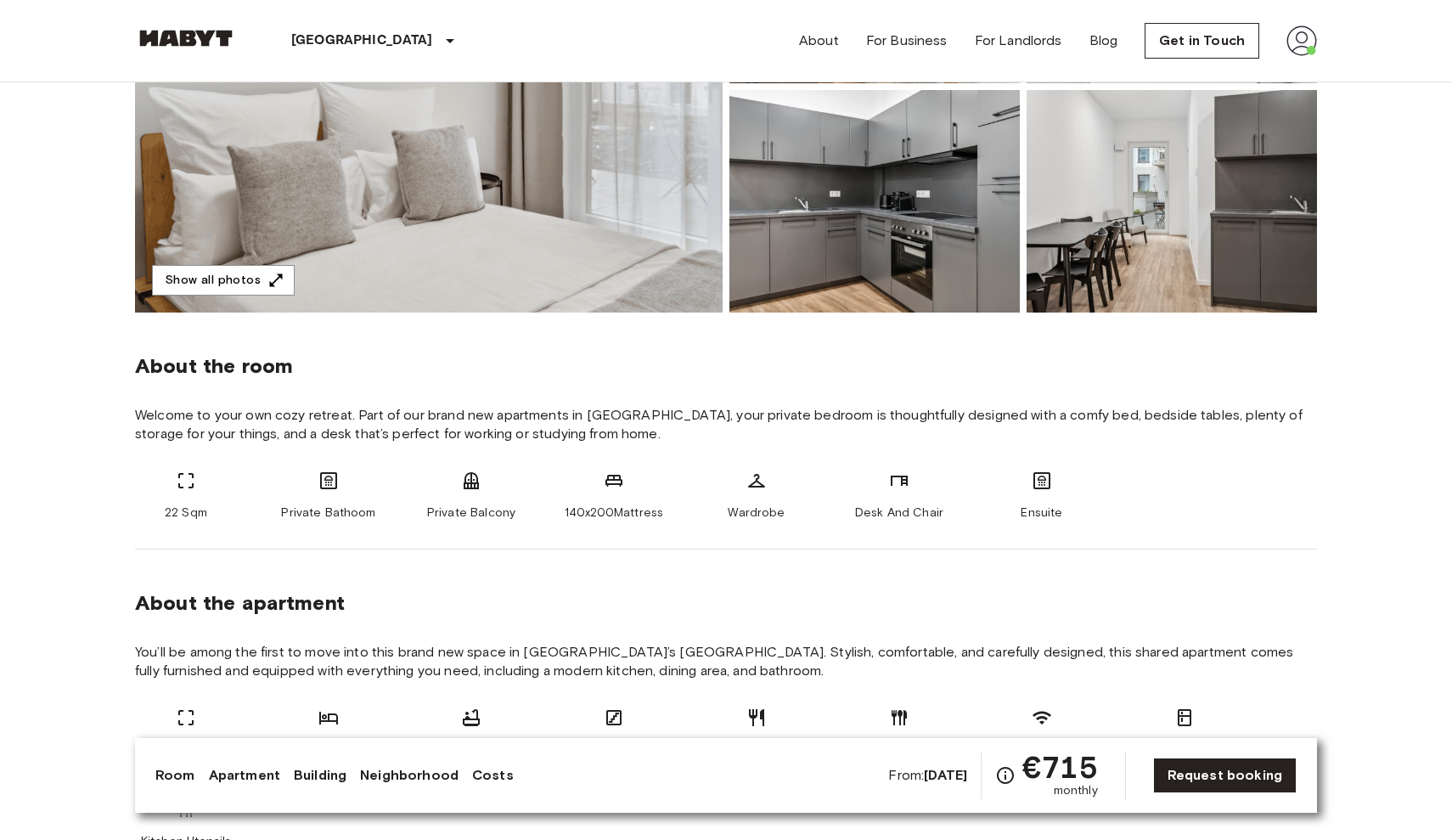
scroll to position [62, 0]
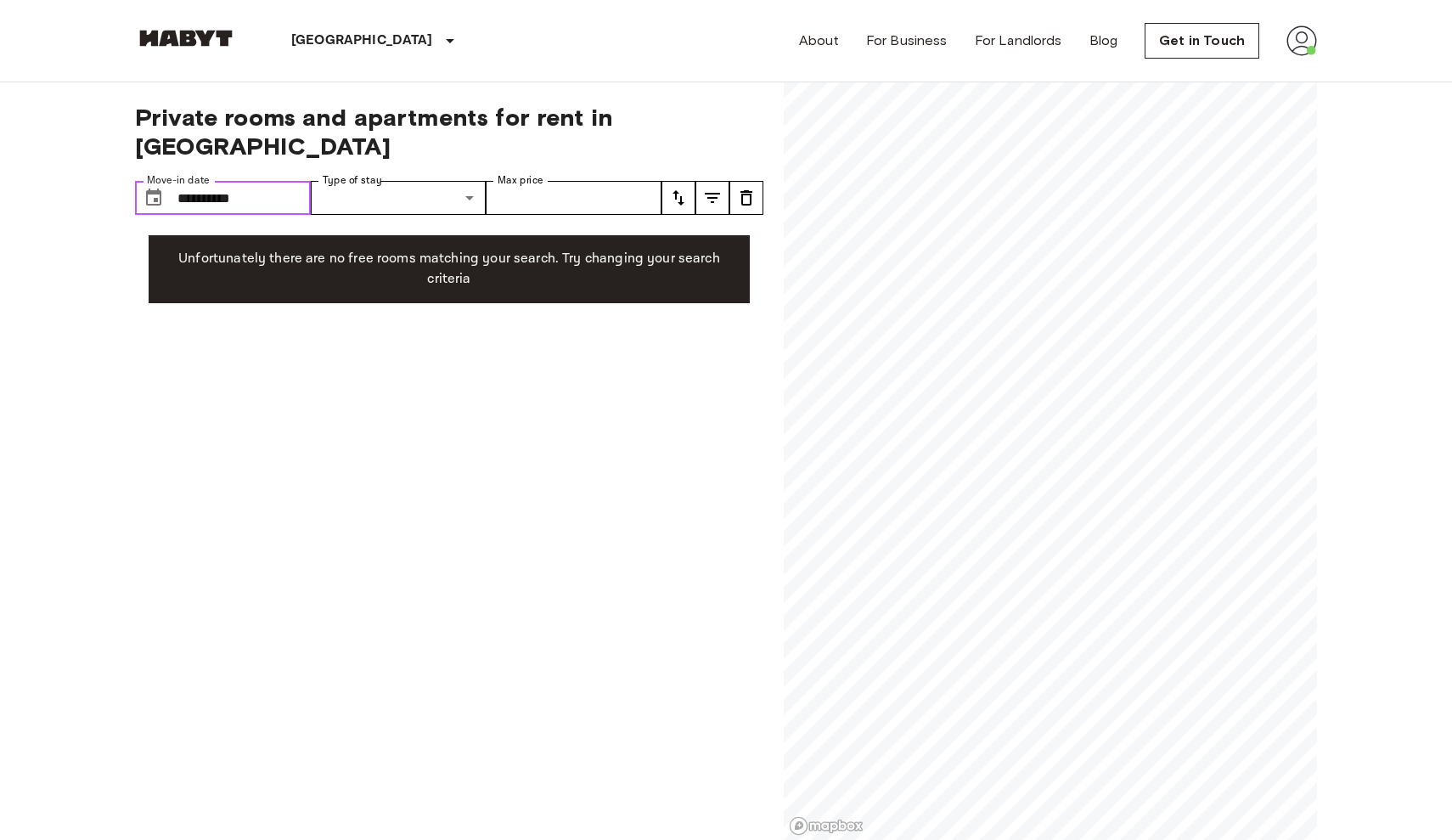
drag, startPoint x: 265, startPoint y: 165, endPoint x: 181, endPoint y: 167, distance: 84.0
click at [181, 181] on input "**********" at bounding box center [244, 198] width 133 height 34
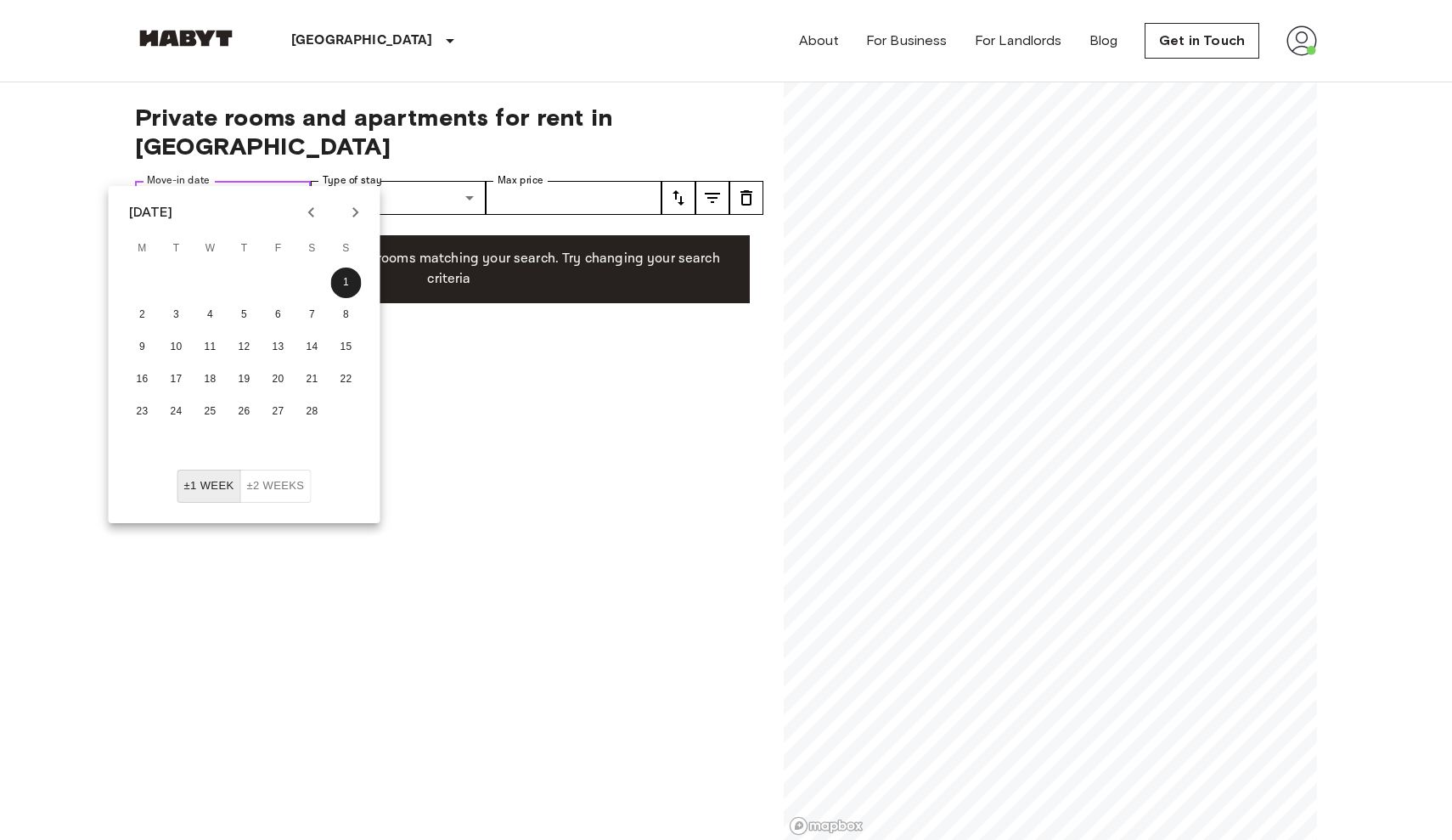
click at [256, 181] on input "**********" at bounding box center [244, 198] width 133 height 34
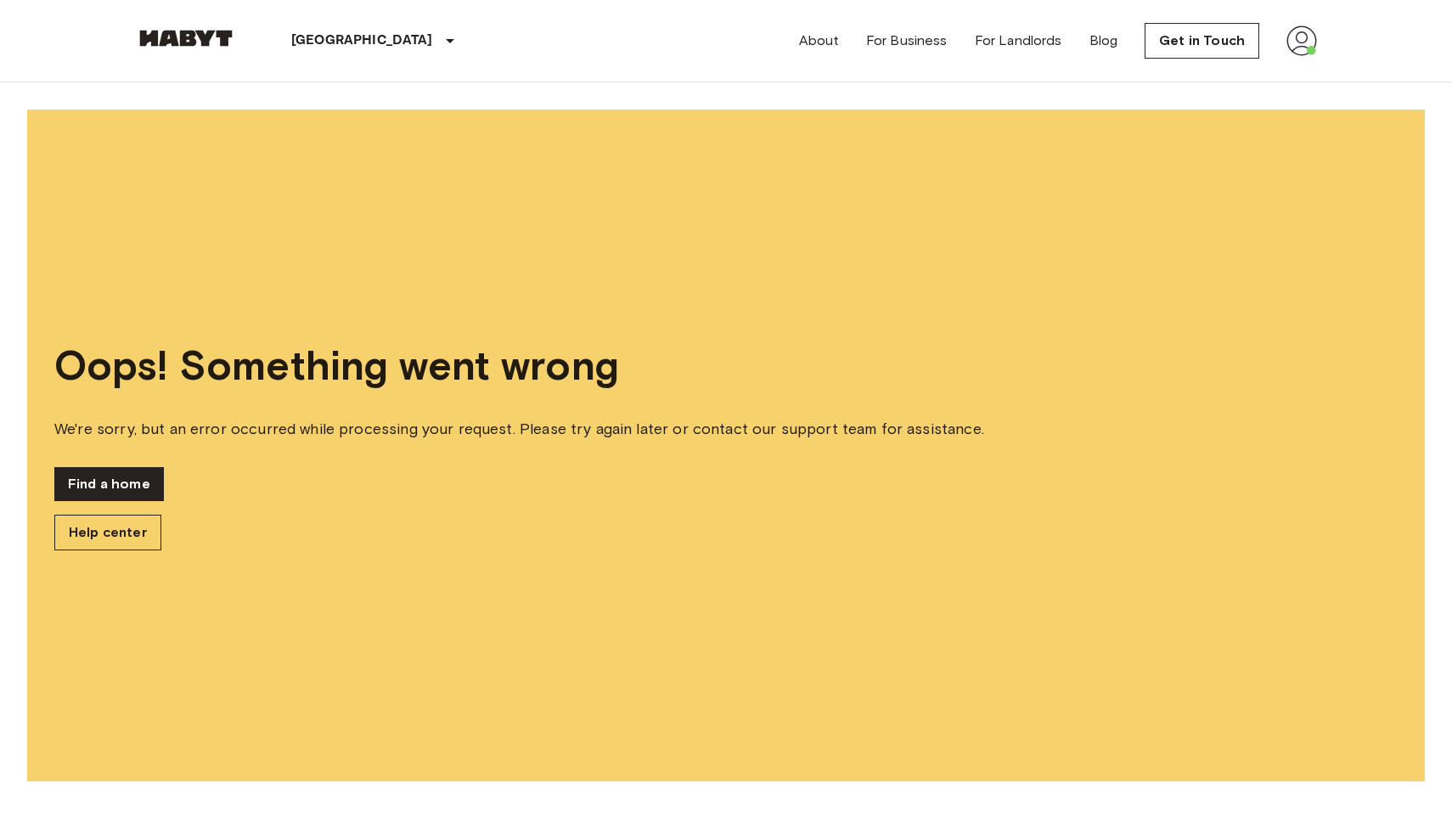
click at [137, 502] on div "Find a home Help center" at bounding box center [725, 508] width 1343 height 84
click at [198, 41] on img at bounding box center [185, 38] width 102 height 17
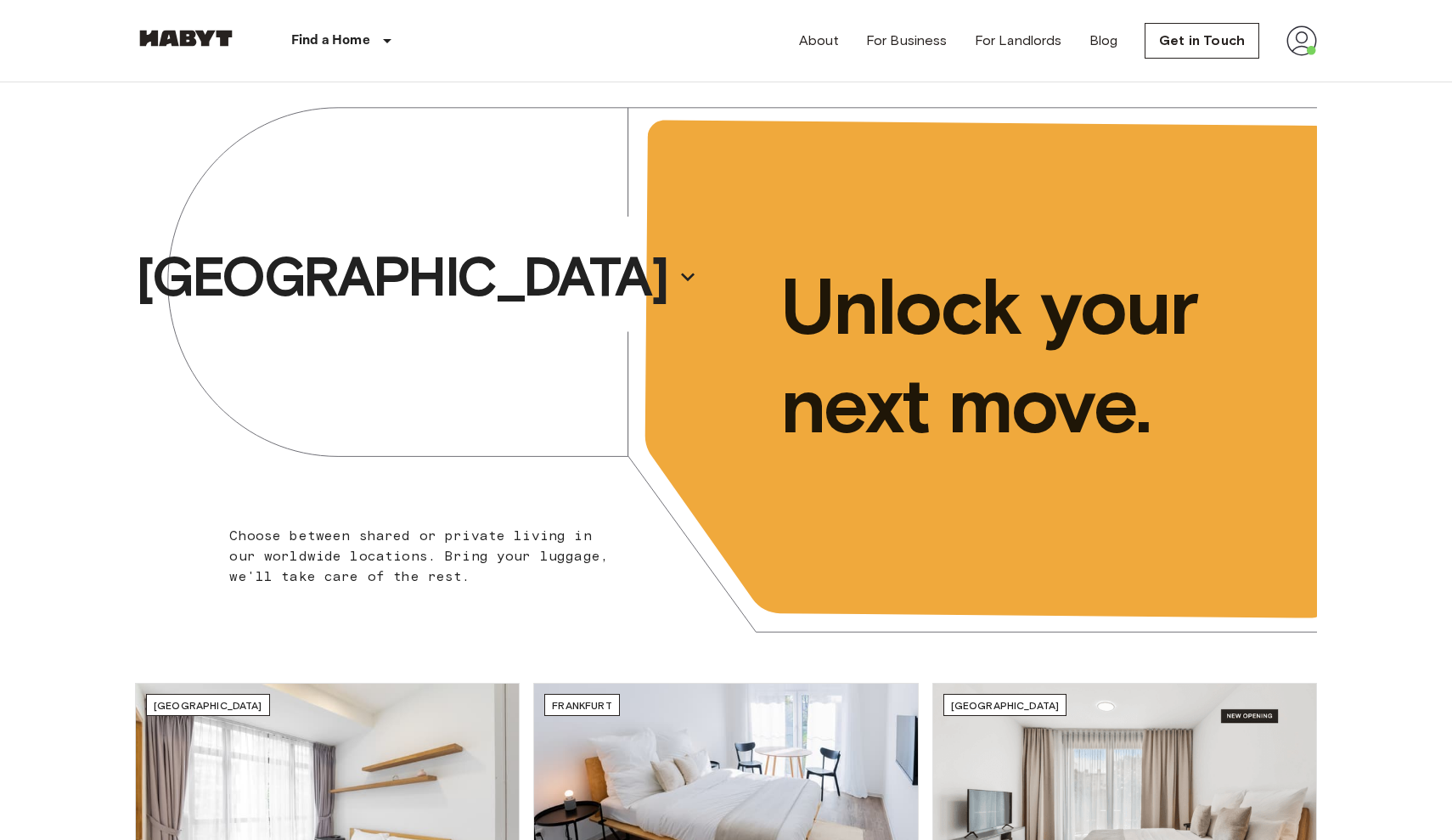
click at [402, 342] on div "[GEOGRAPHIC_DATA]" at bounding box center [430, 277] width 591 height 389
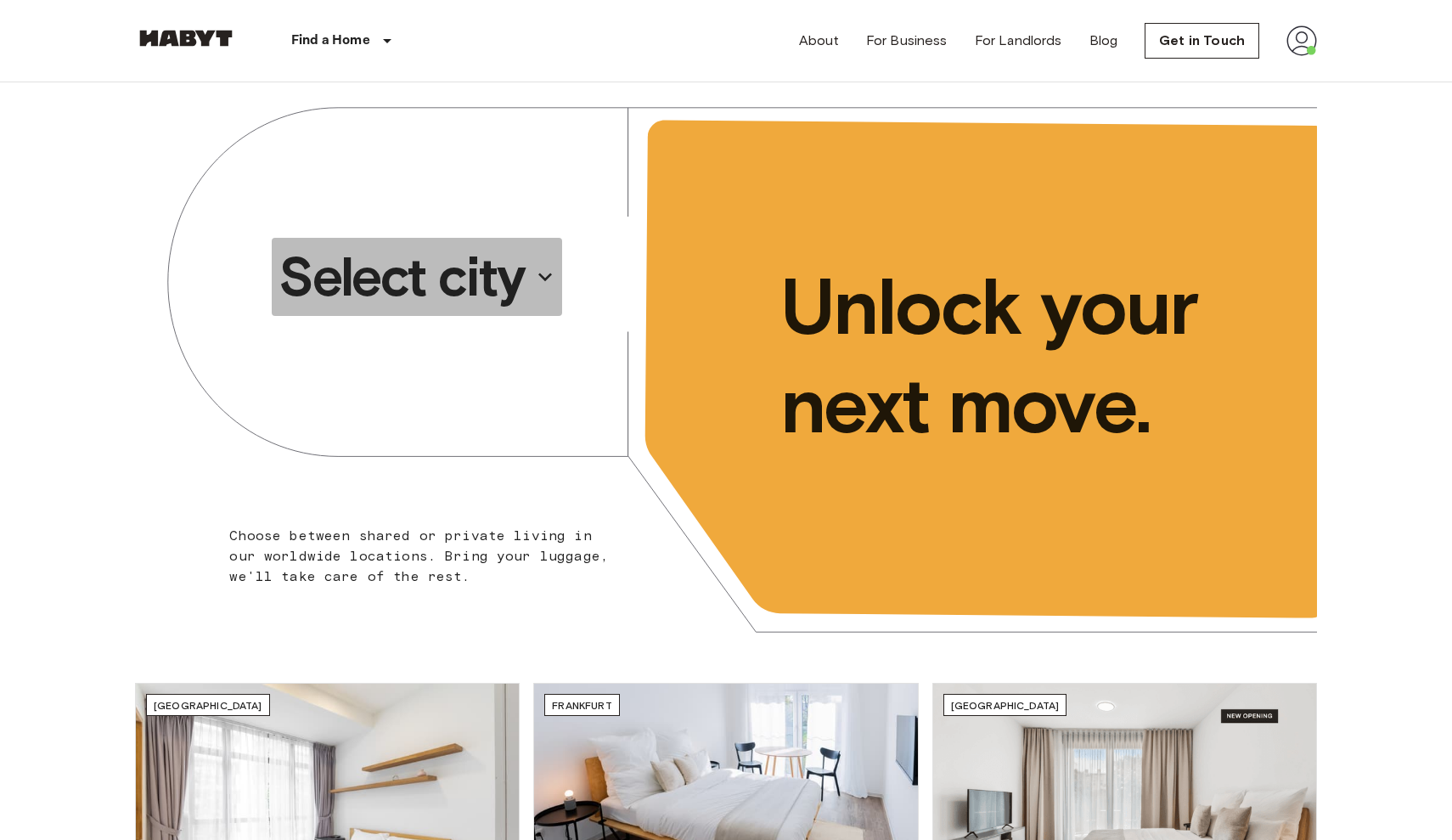
click at [416, 265] on p "Select city" at bounding box center [402, 277] width 246 height 68
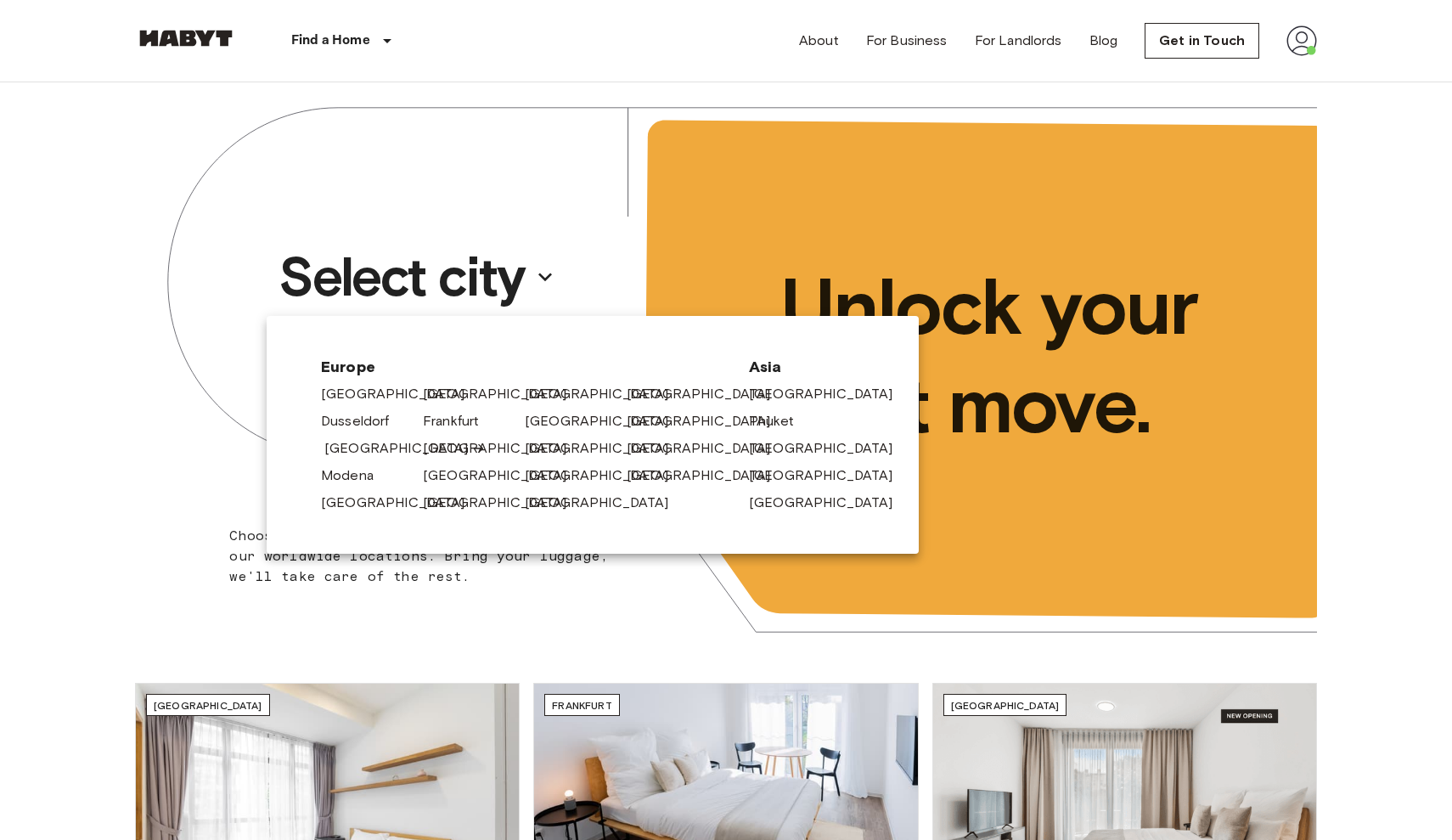
click at [333, 448] on link "[GEOGRAPHIC_DATA]" at bounding box center [405, 448] width 161 height 21
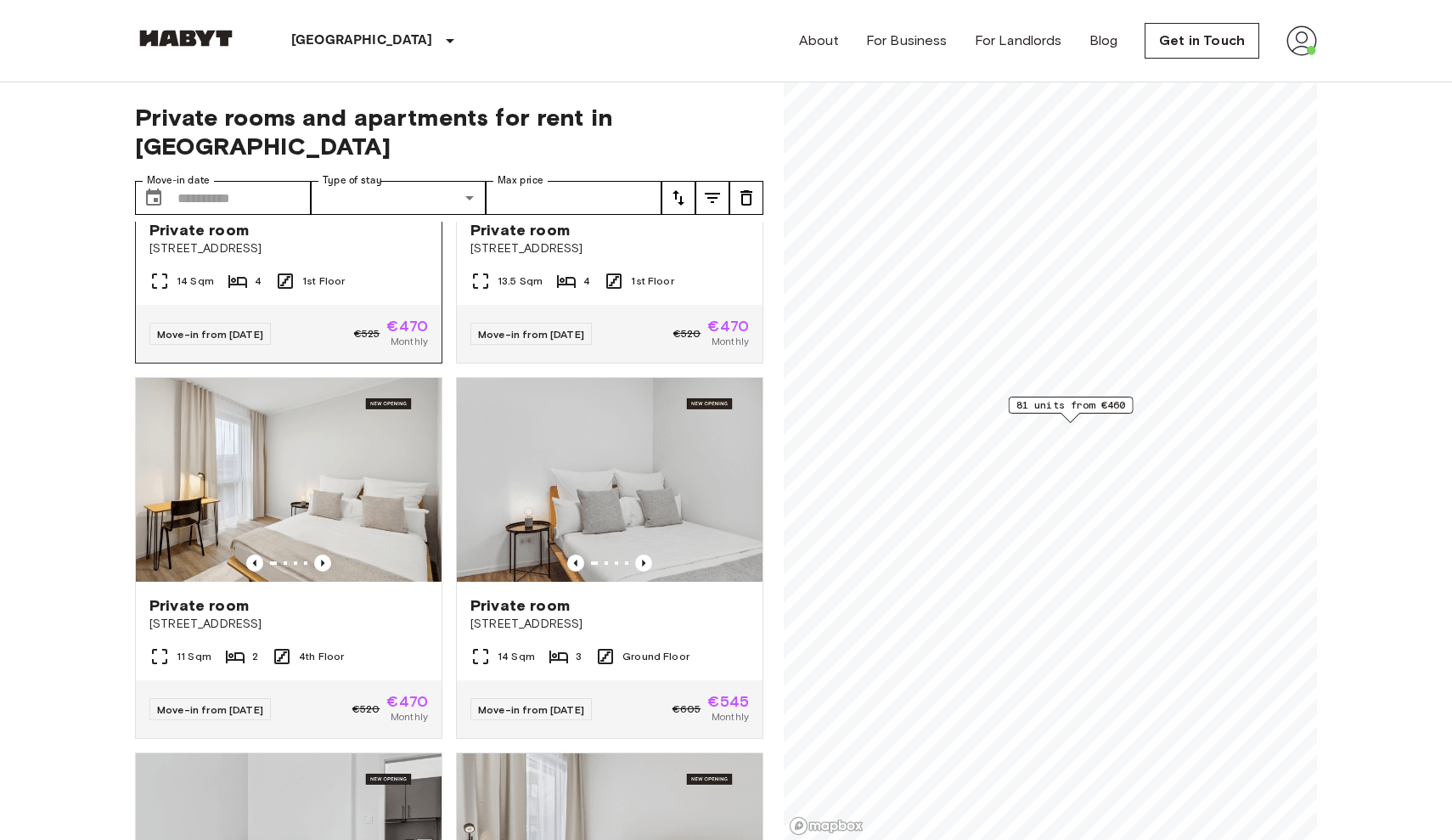
scroll to position [1738, 0]
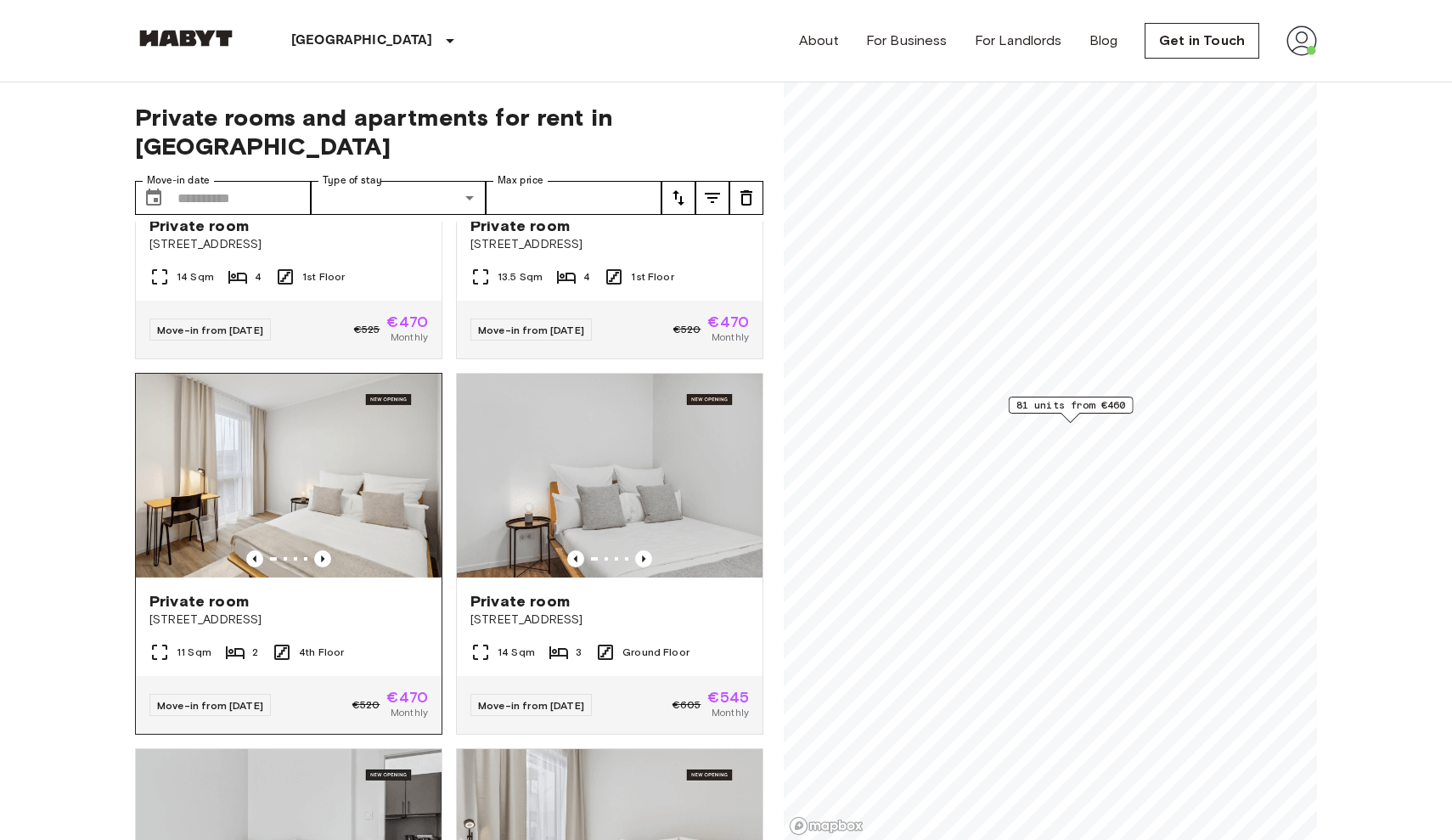
click at [281, 460] on img at bounding box center [289, 475] width 306 height 204
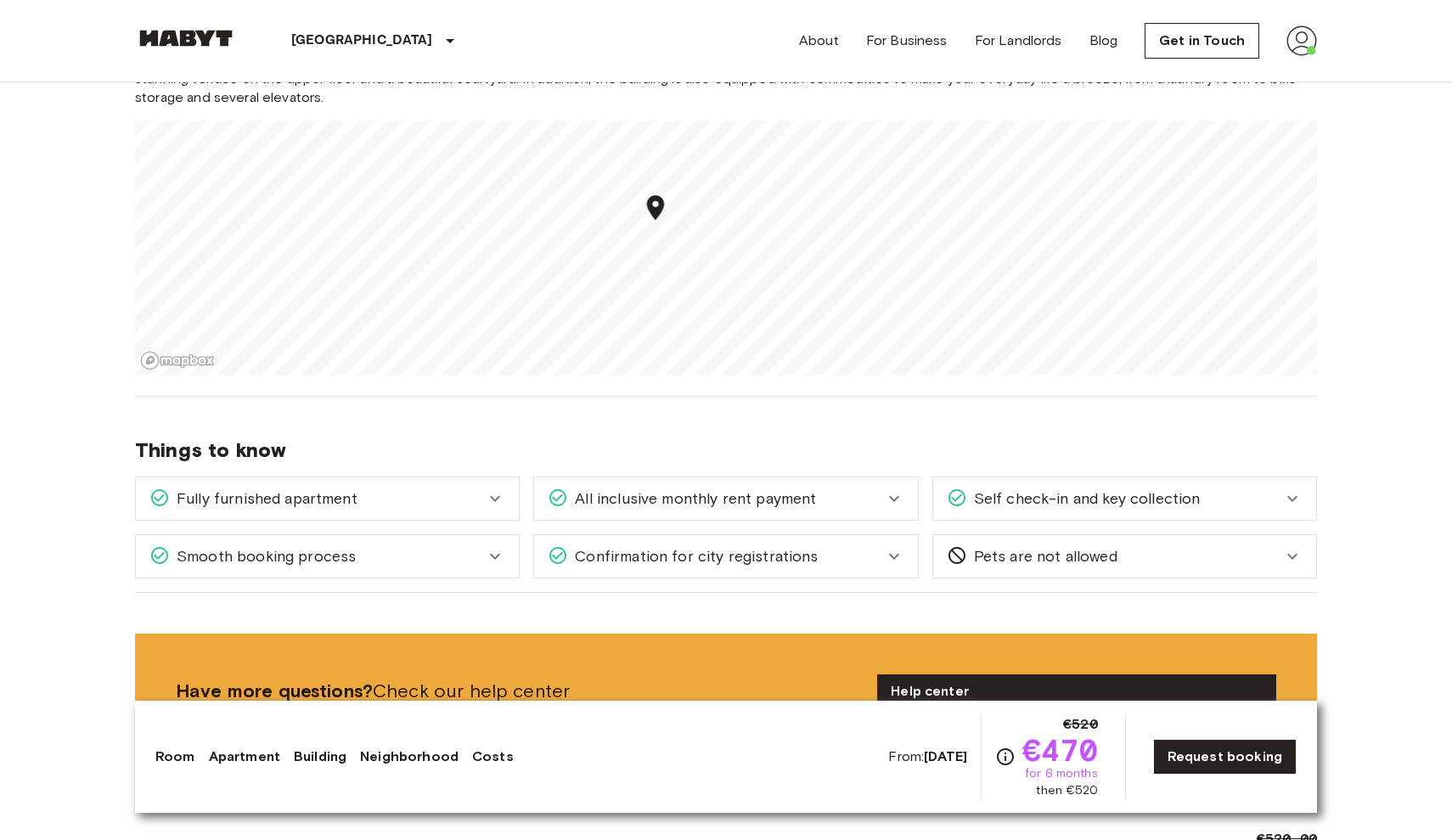
scroll to position [2105, 0]
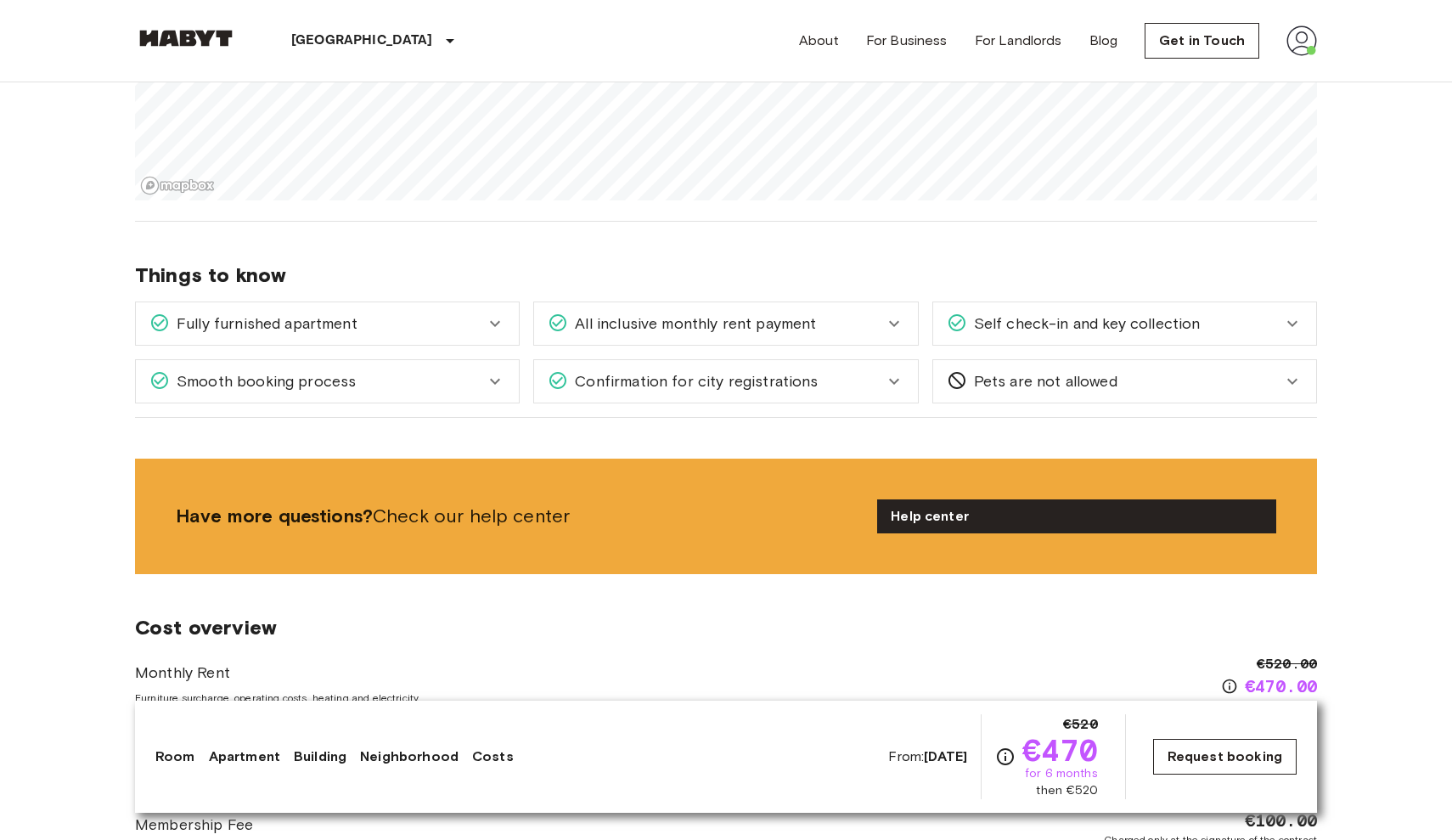
click at [1276, 762] on link "Request booking" at bounding box center [1225, 756] width 144 height 36
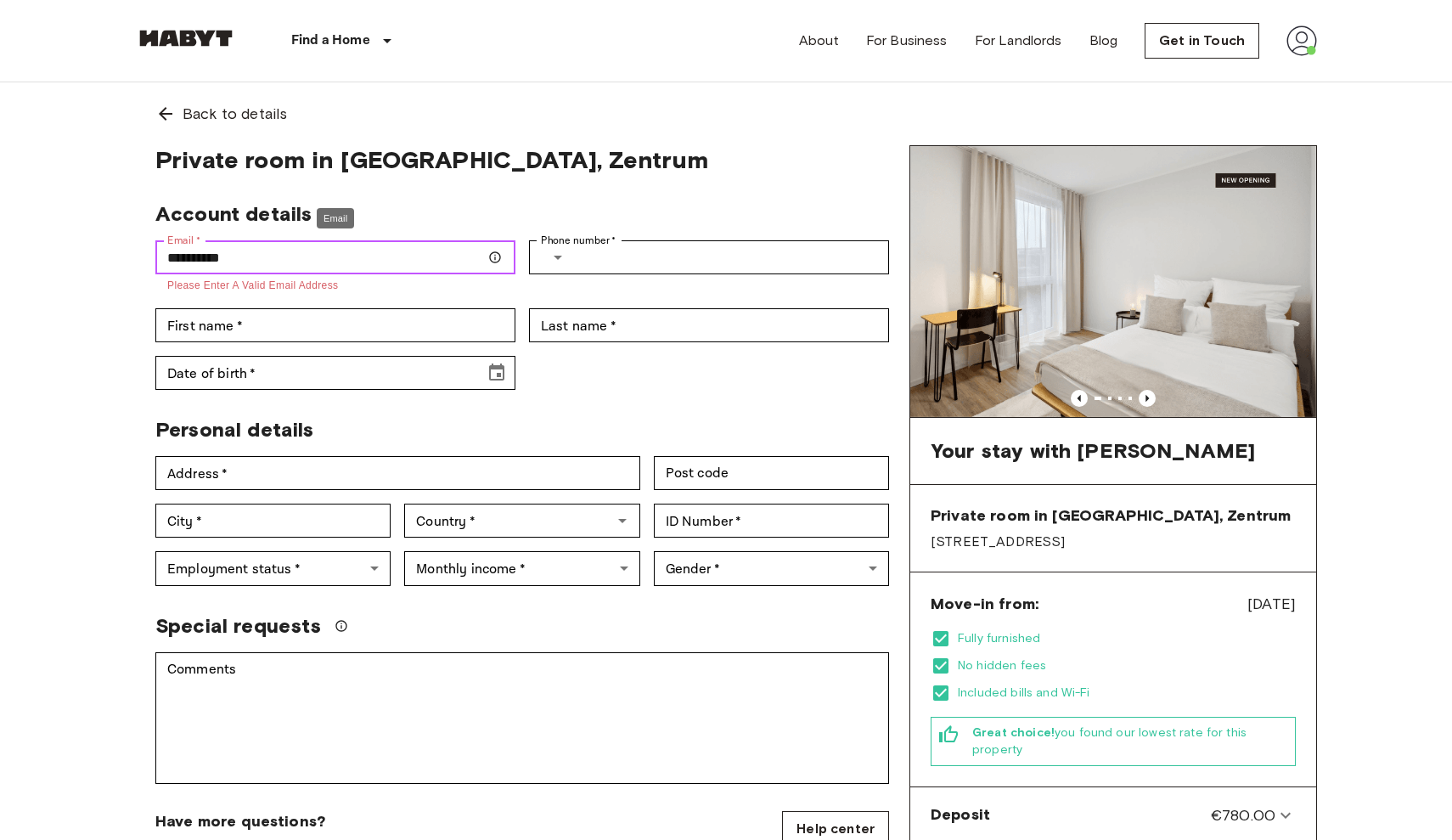
type input "*********"
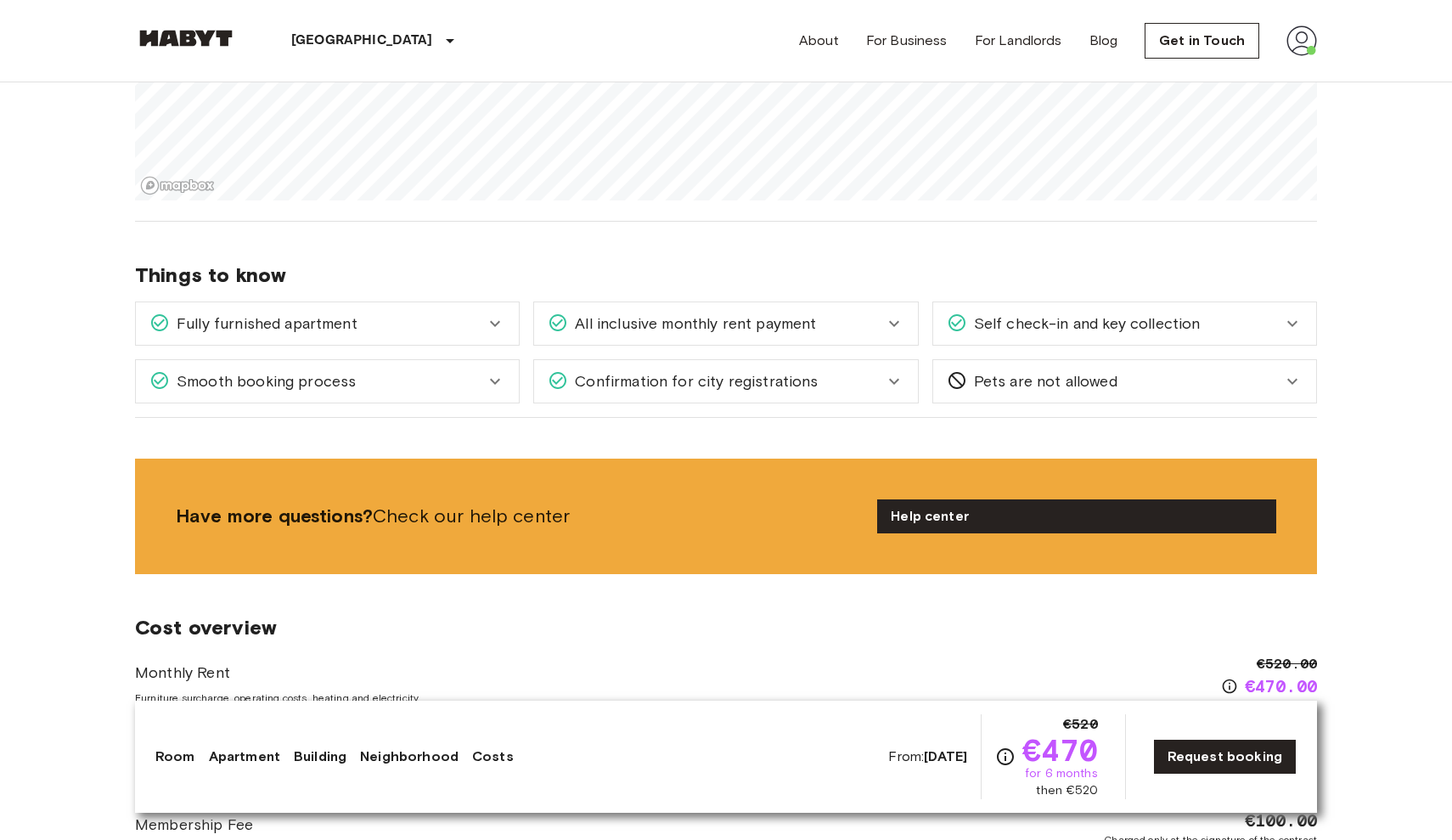
scroll to position [2251, 0]
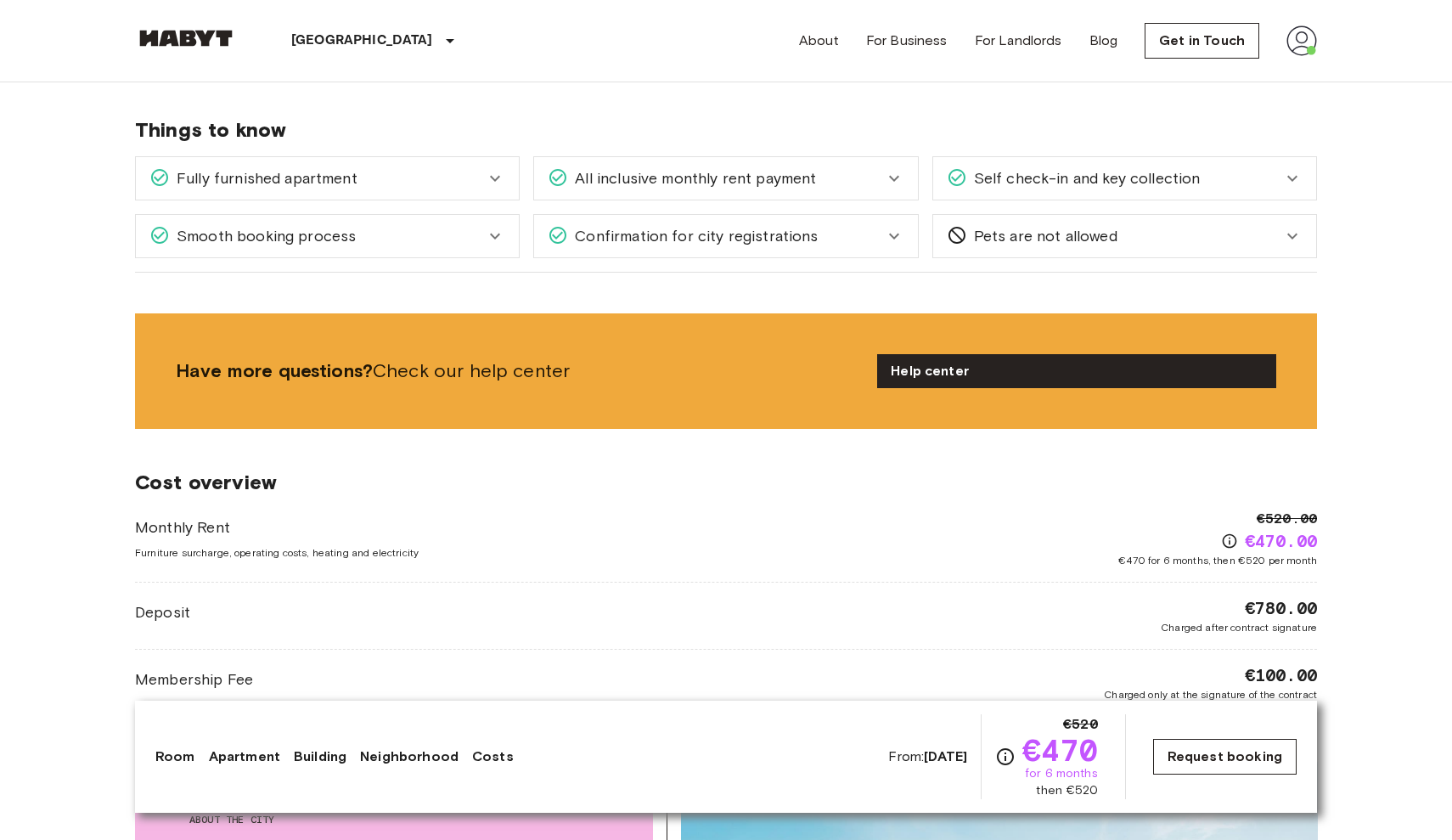
click at [1168, 753] on link "Request booking" at bounding box center [1225, 756] width 144 height 36
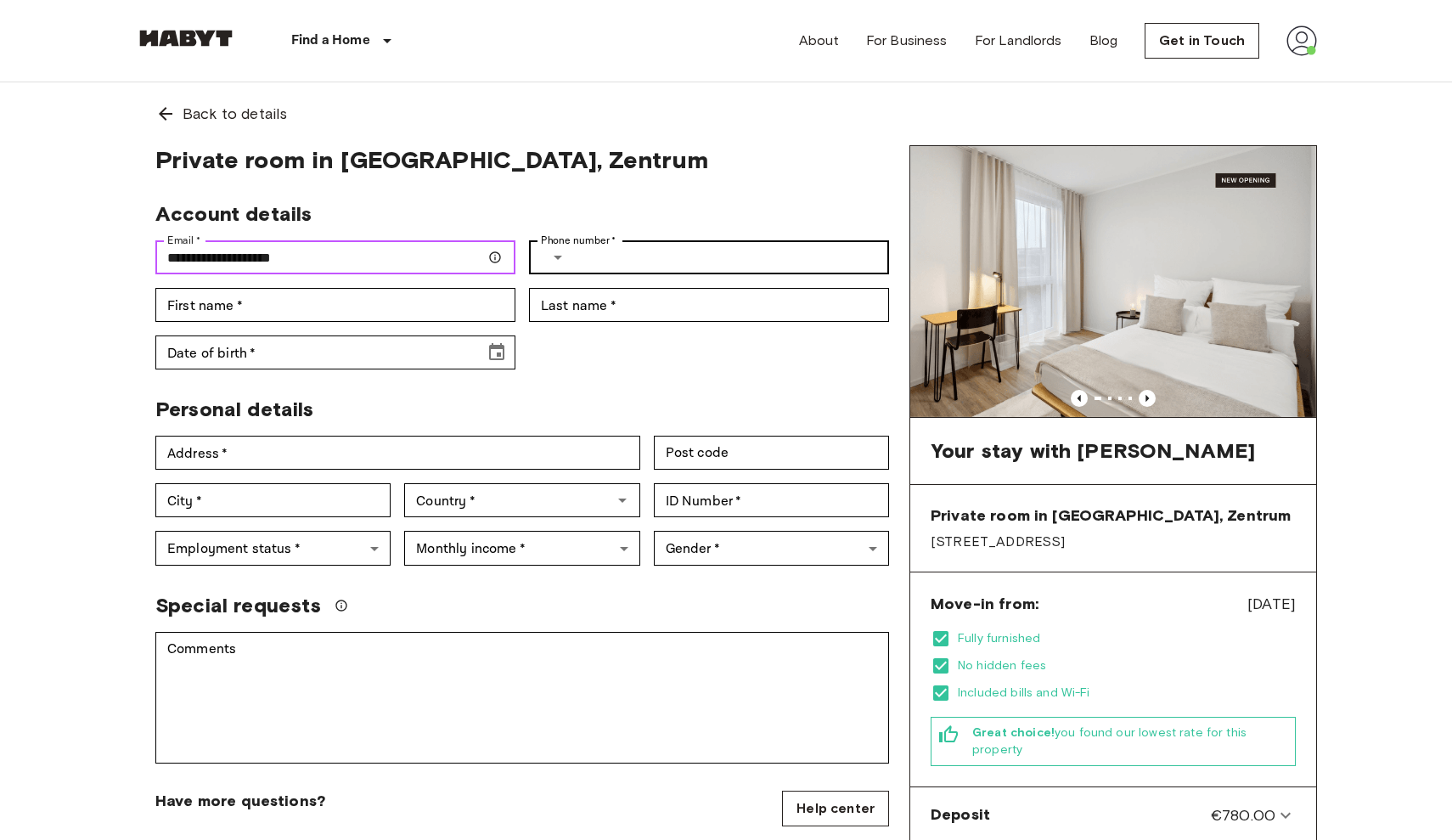
type input "**********"
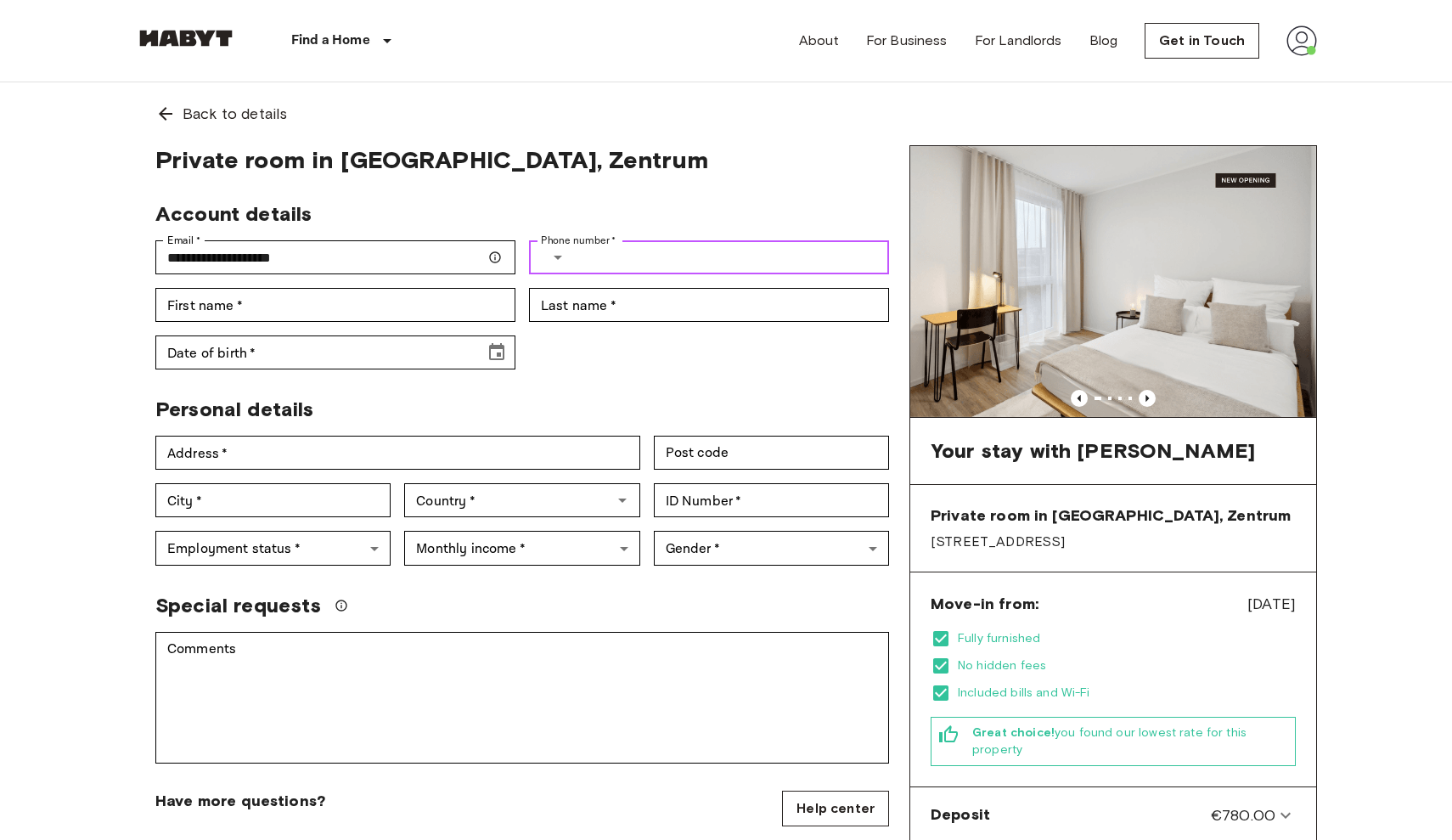
click at [565, 262] on icon "Select country" at bounding box center [558, 257] width 21 height 21
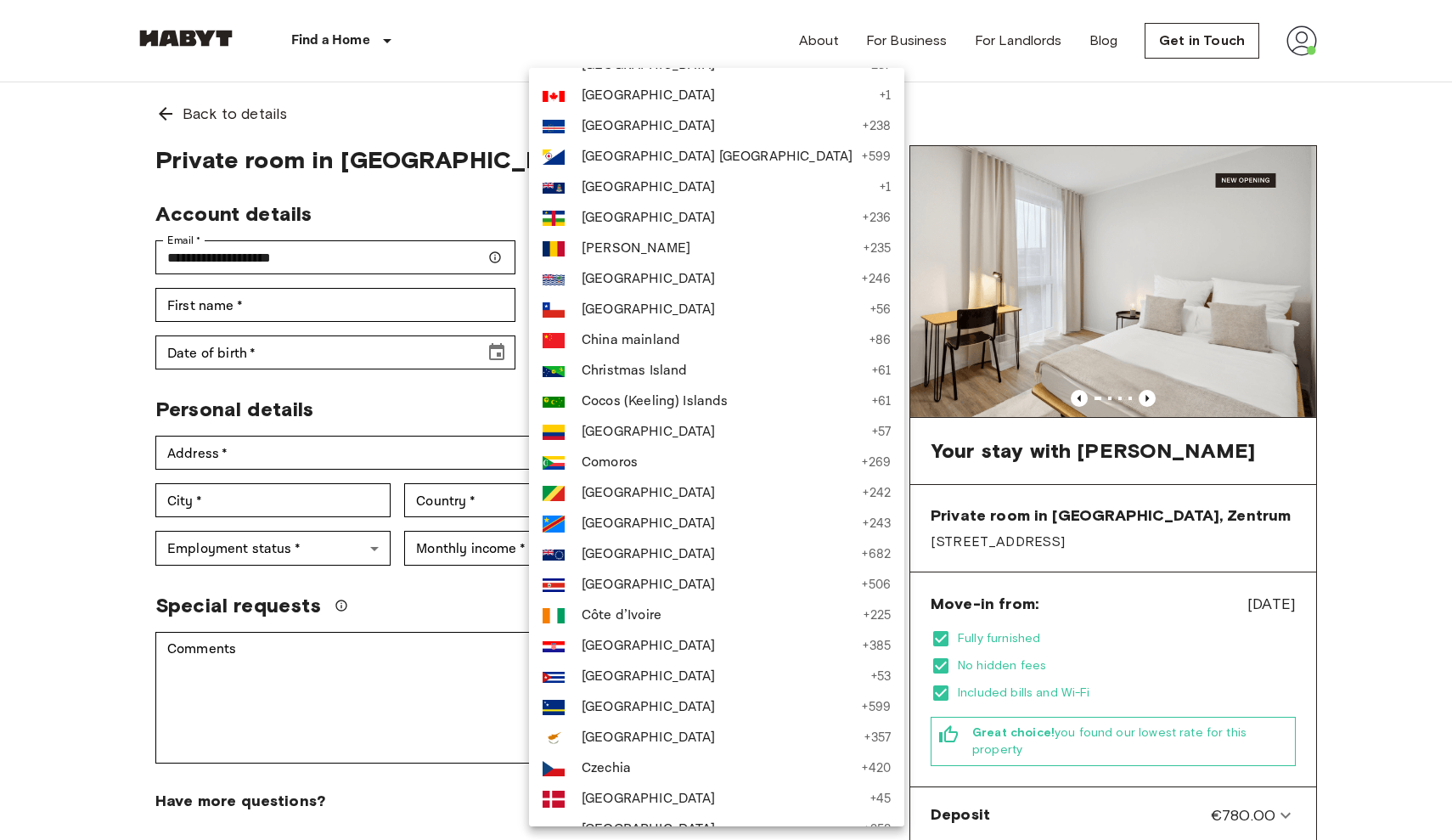
scroll to position [2669, 0]
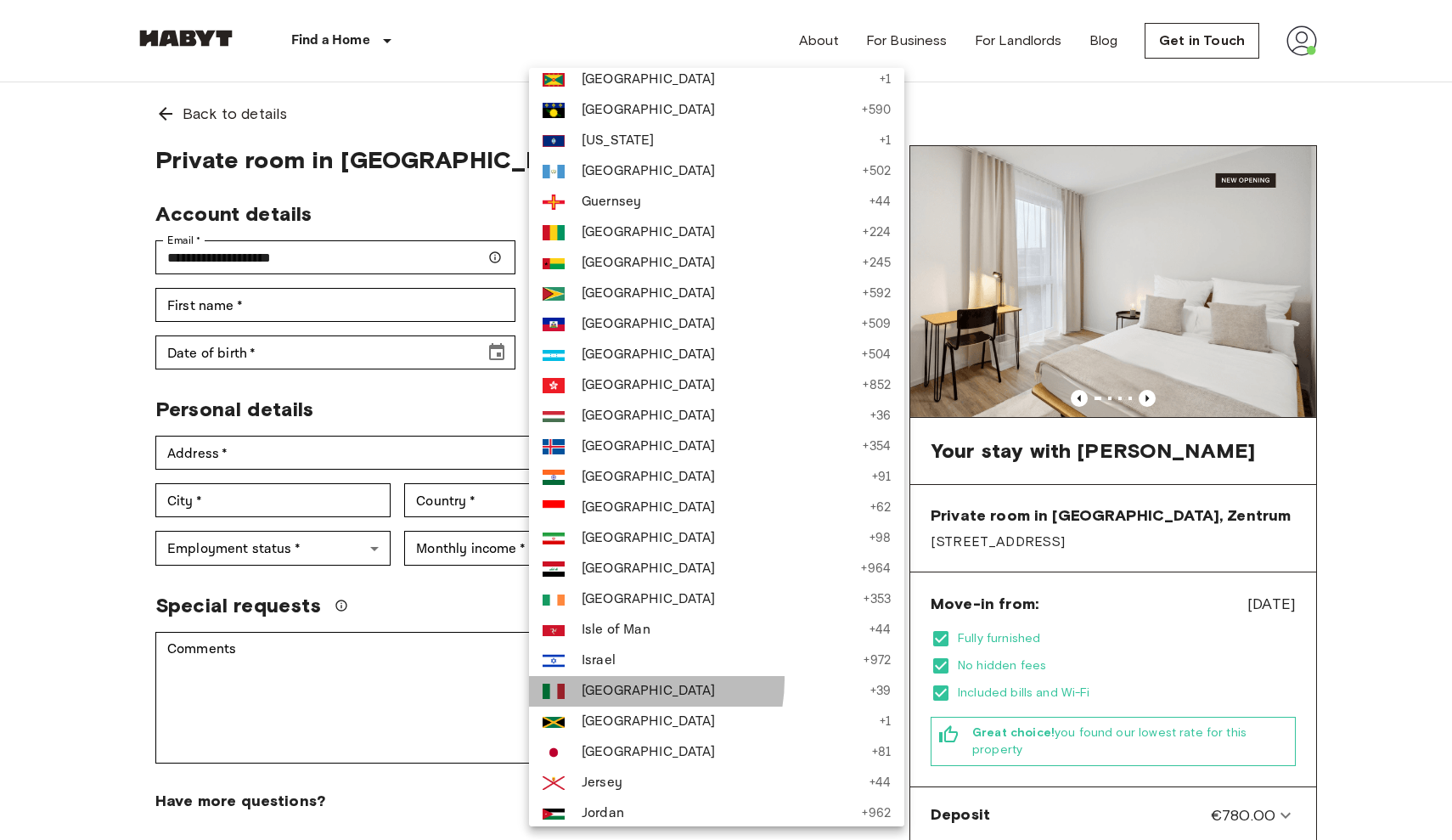
click at [614, 679] on li "Italy + 39" at bounding box center [716, 691] width 375 height 31
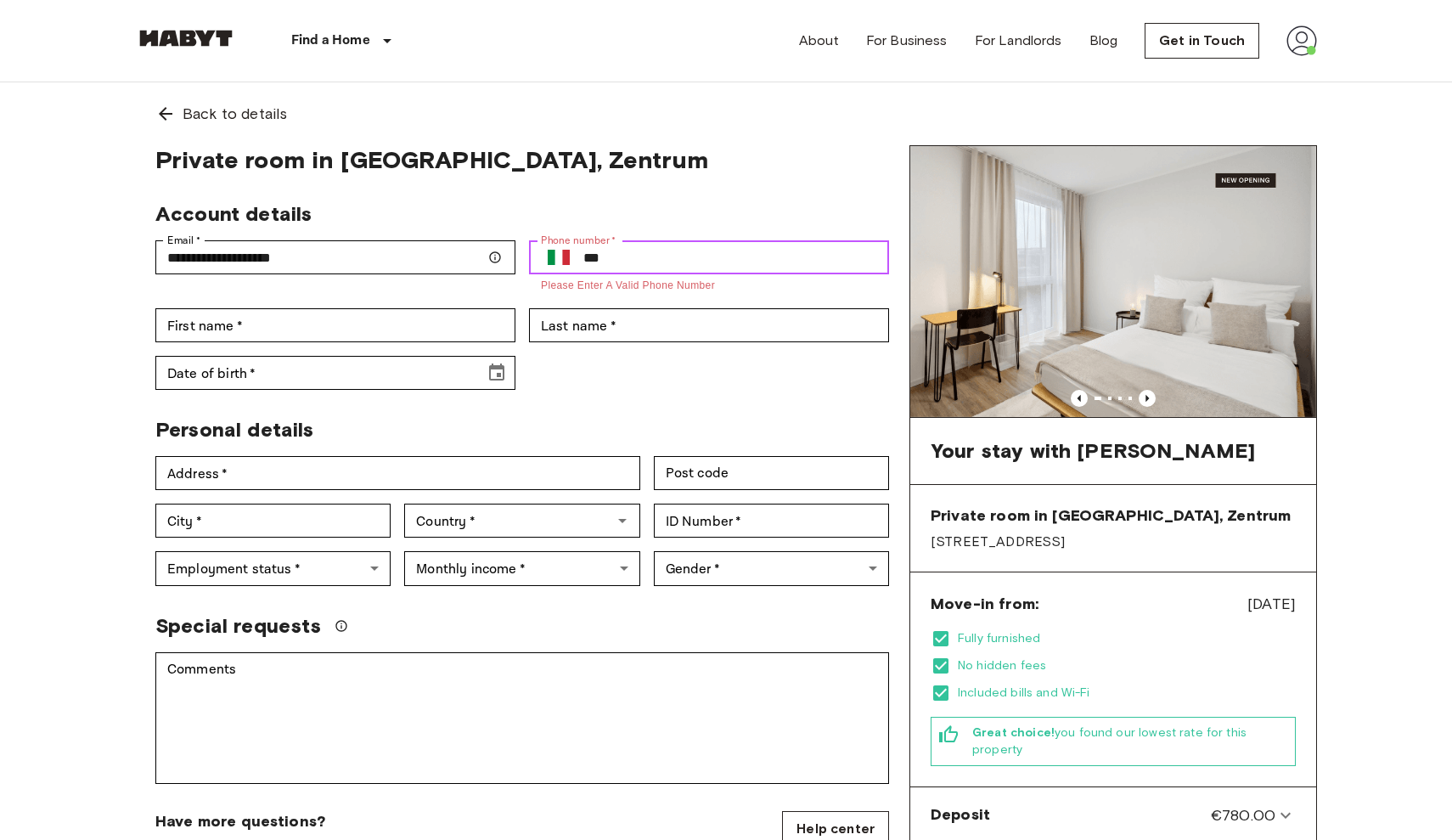
click at [690, 271] on input "***" at bounding box center [737, 257] width 306 height 34
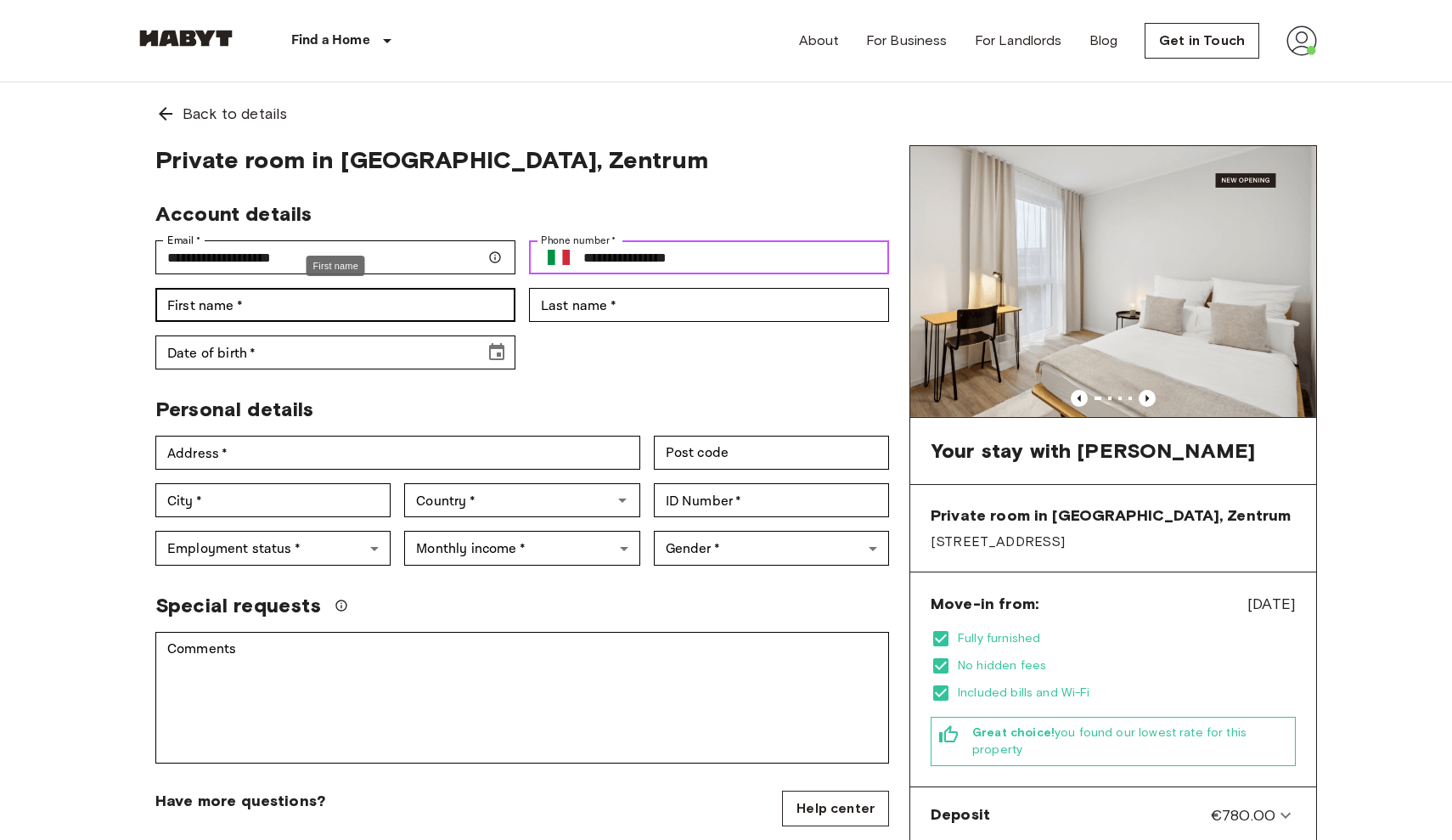
type input "**********"
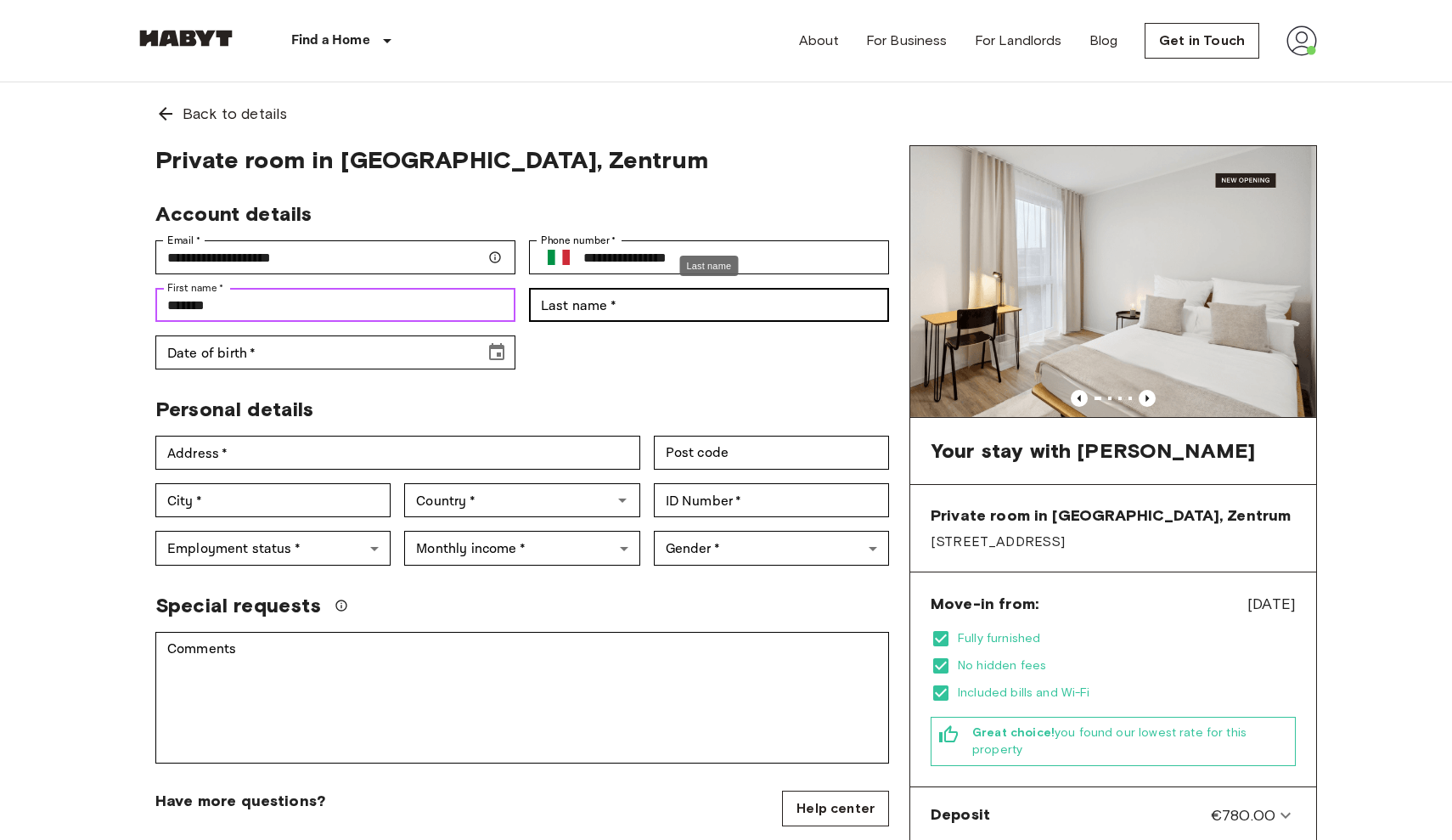
type input "*******"
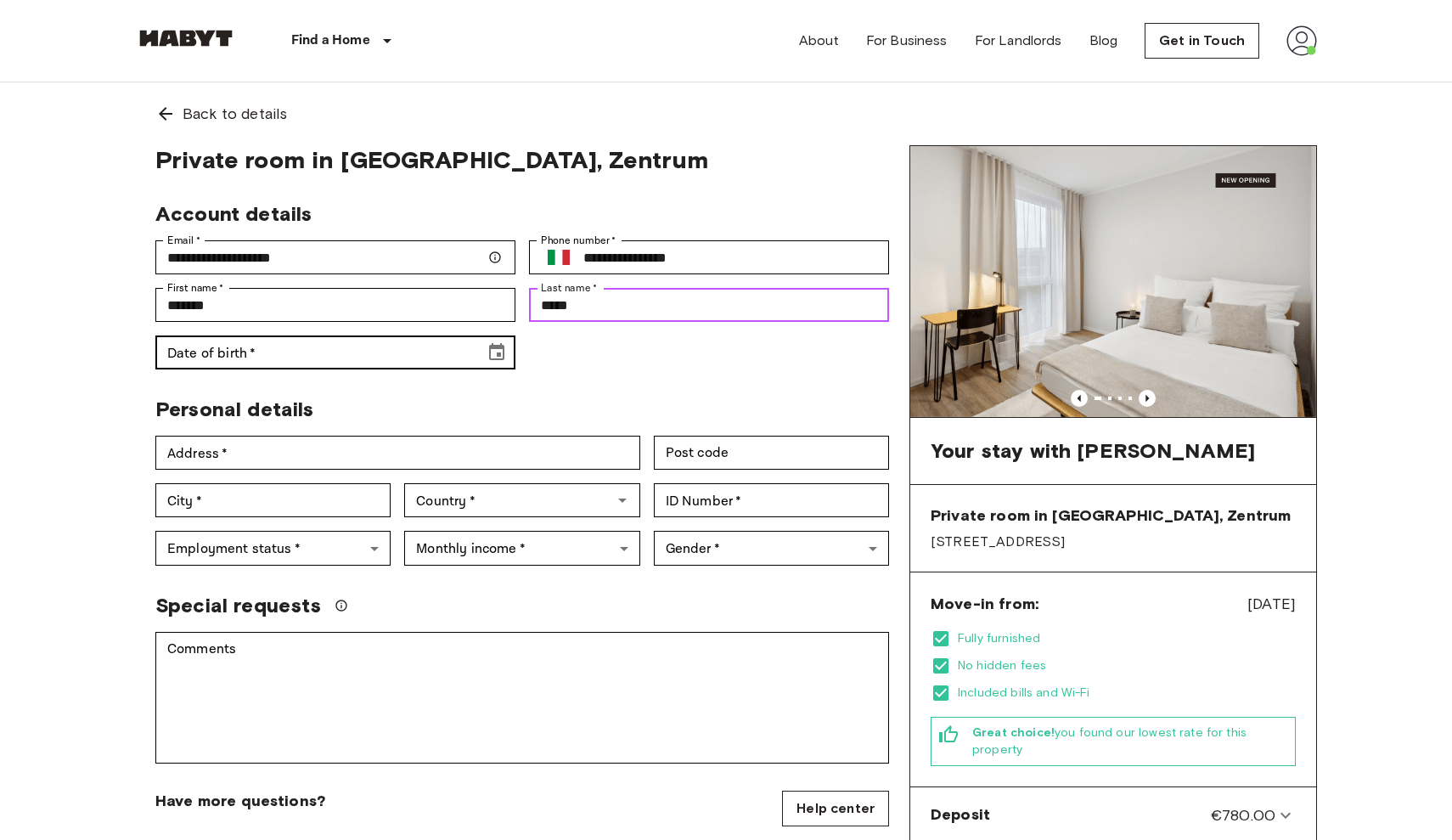
type input "*****"
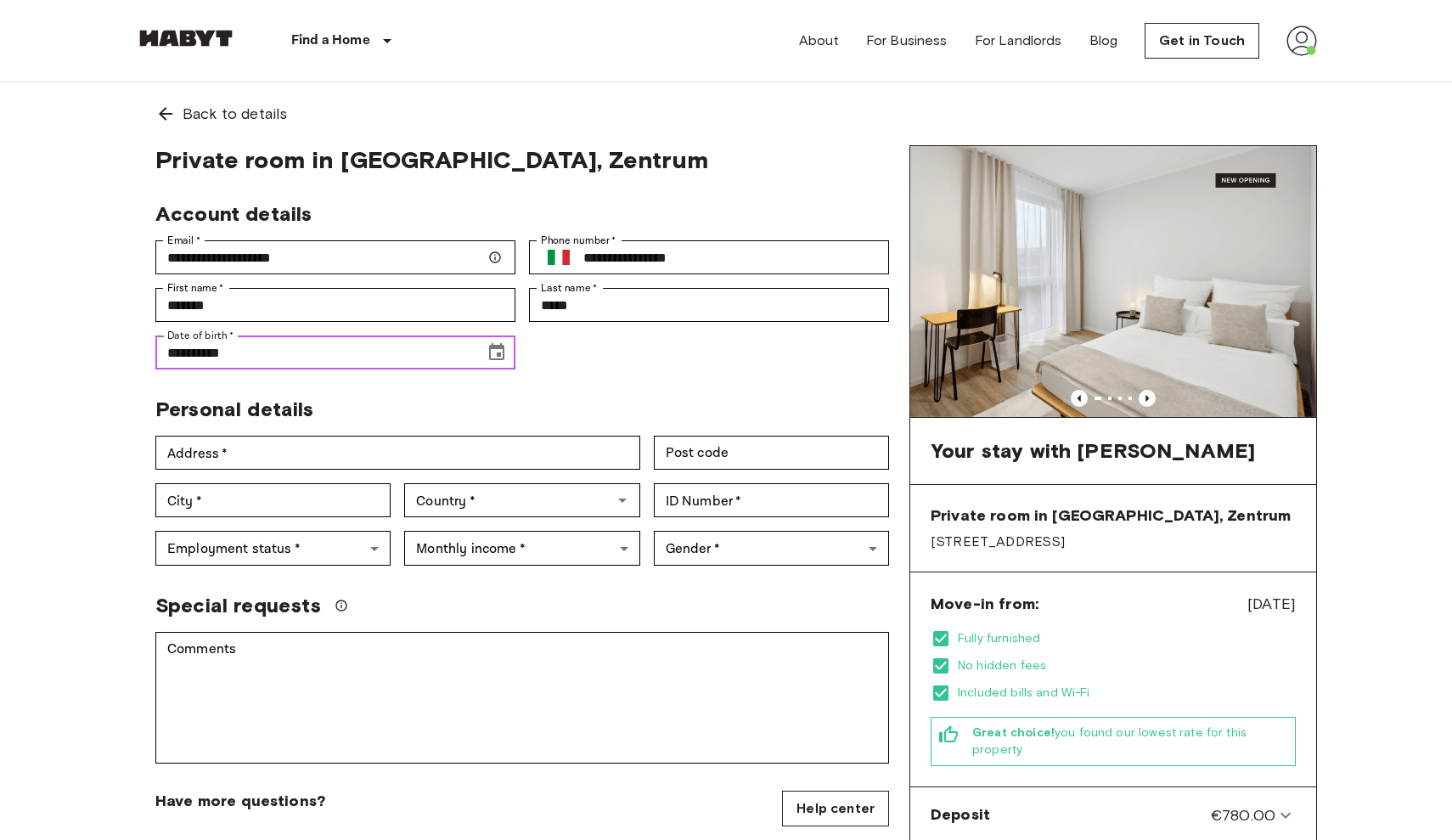
drag, startPoint x: 236, startPoint y: 356, endPoint x: 211, endPoint y: 353, distance: 25.2
click at [211, 353] on input "**********" at bounding box center [314, 353] width 318 height 34
click at [205, 356] on input "**********" at bounding box center [314, 353] width 318 height 34
type input "**********"
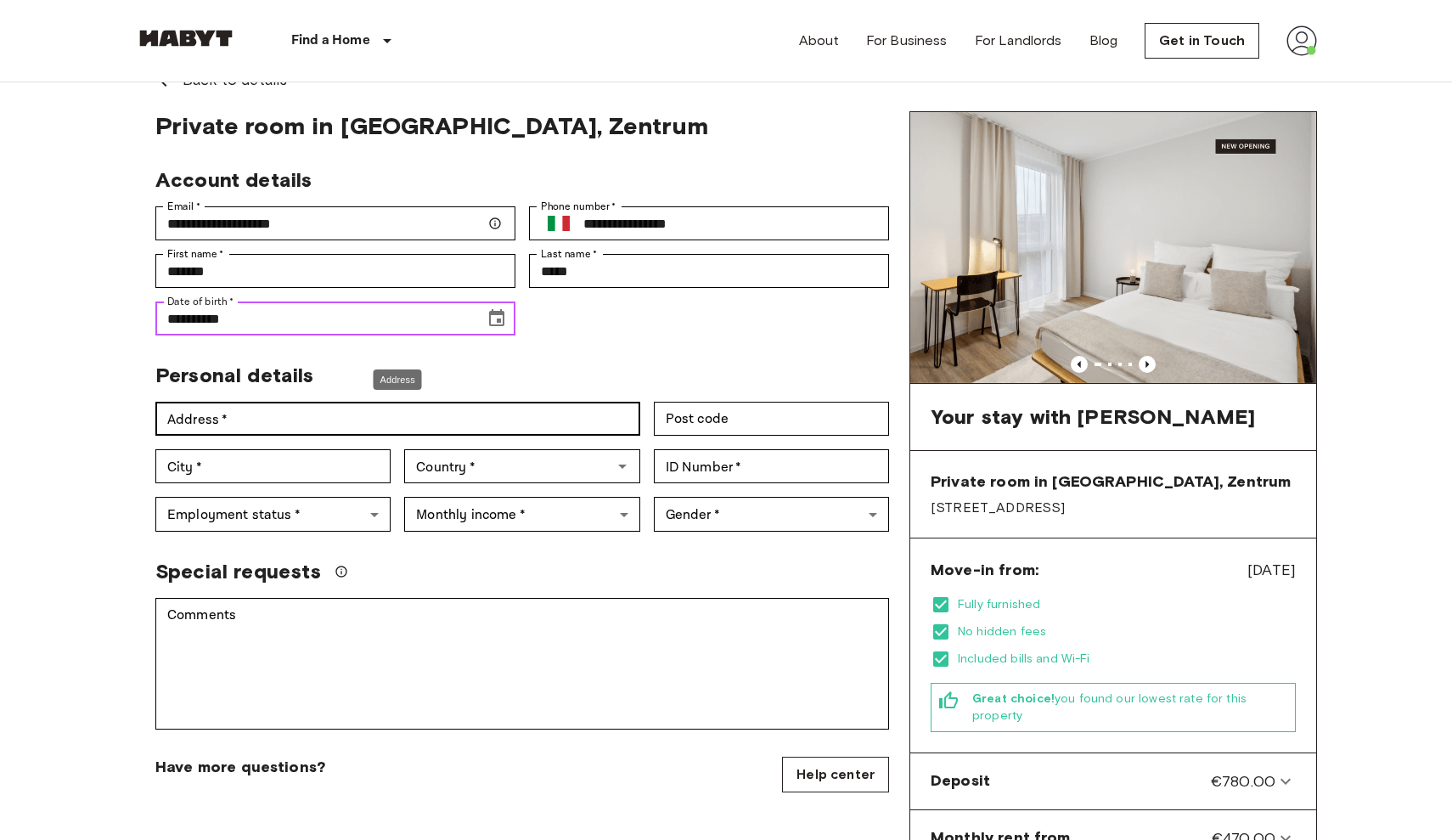
scroll to position [35, 0]
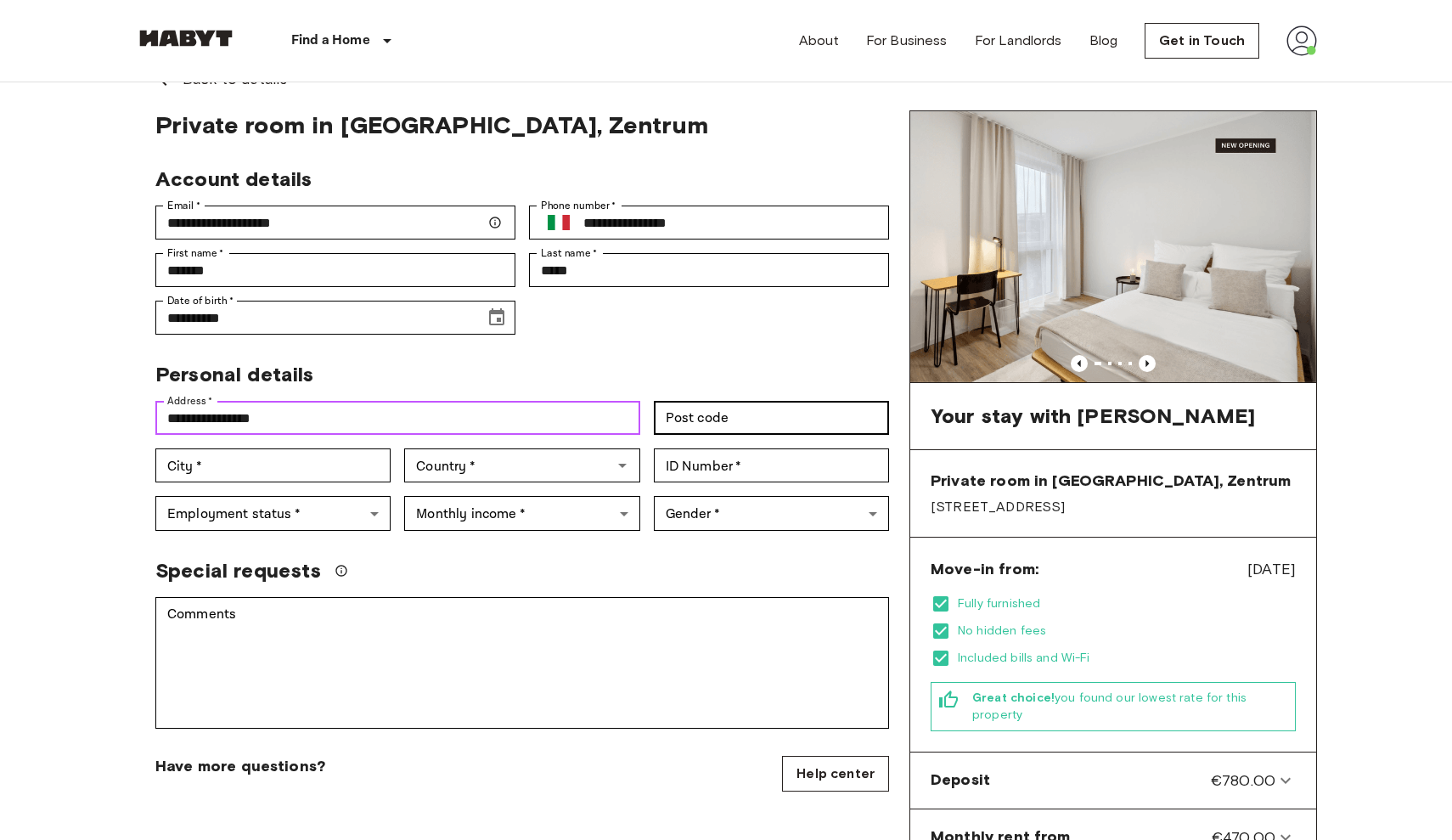
type input "**********"
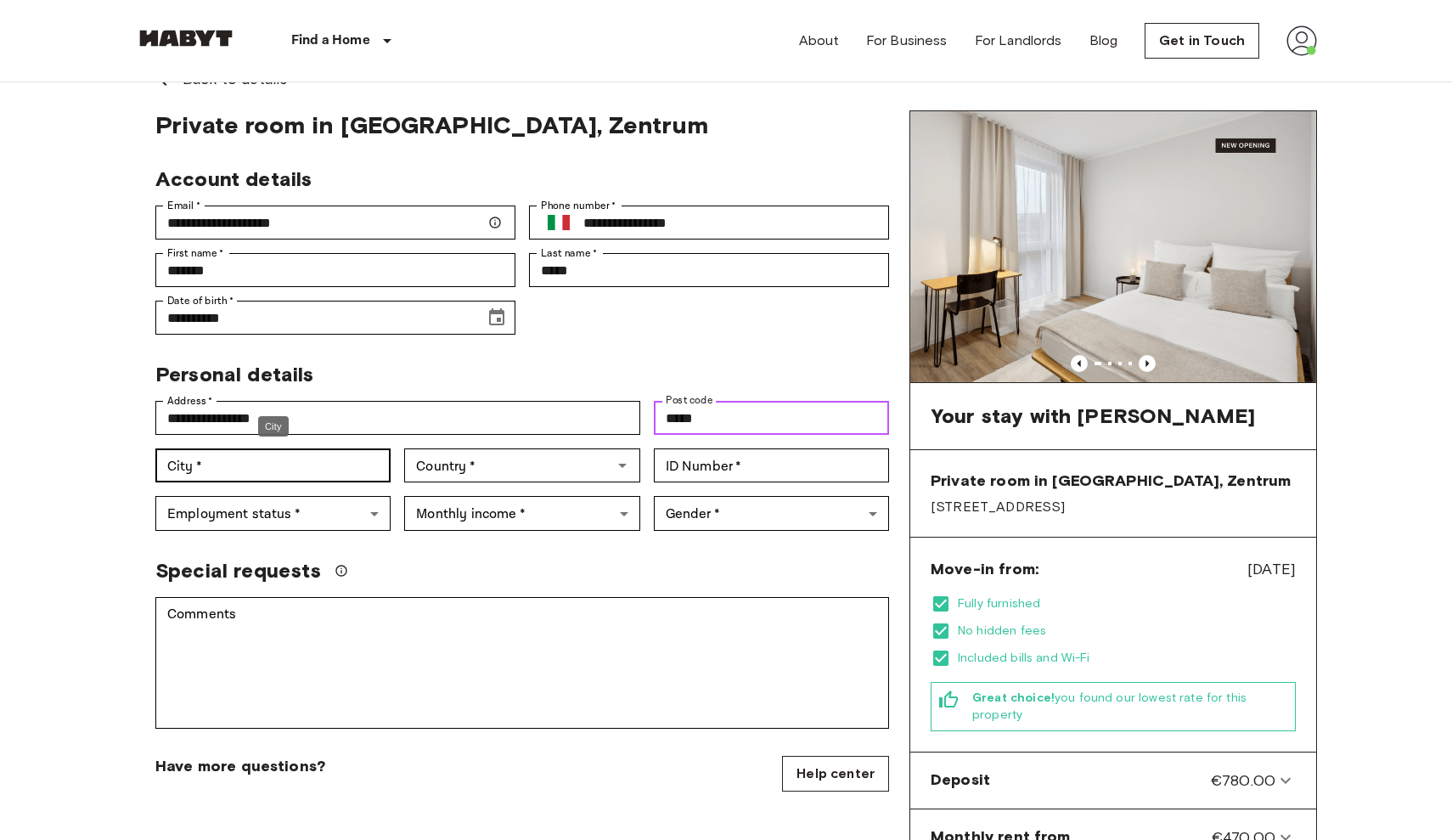
type input "*****"
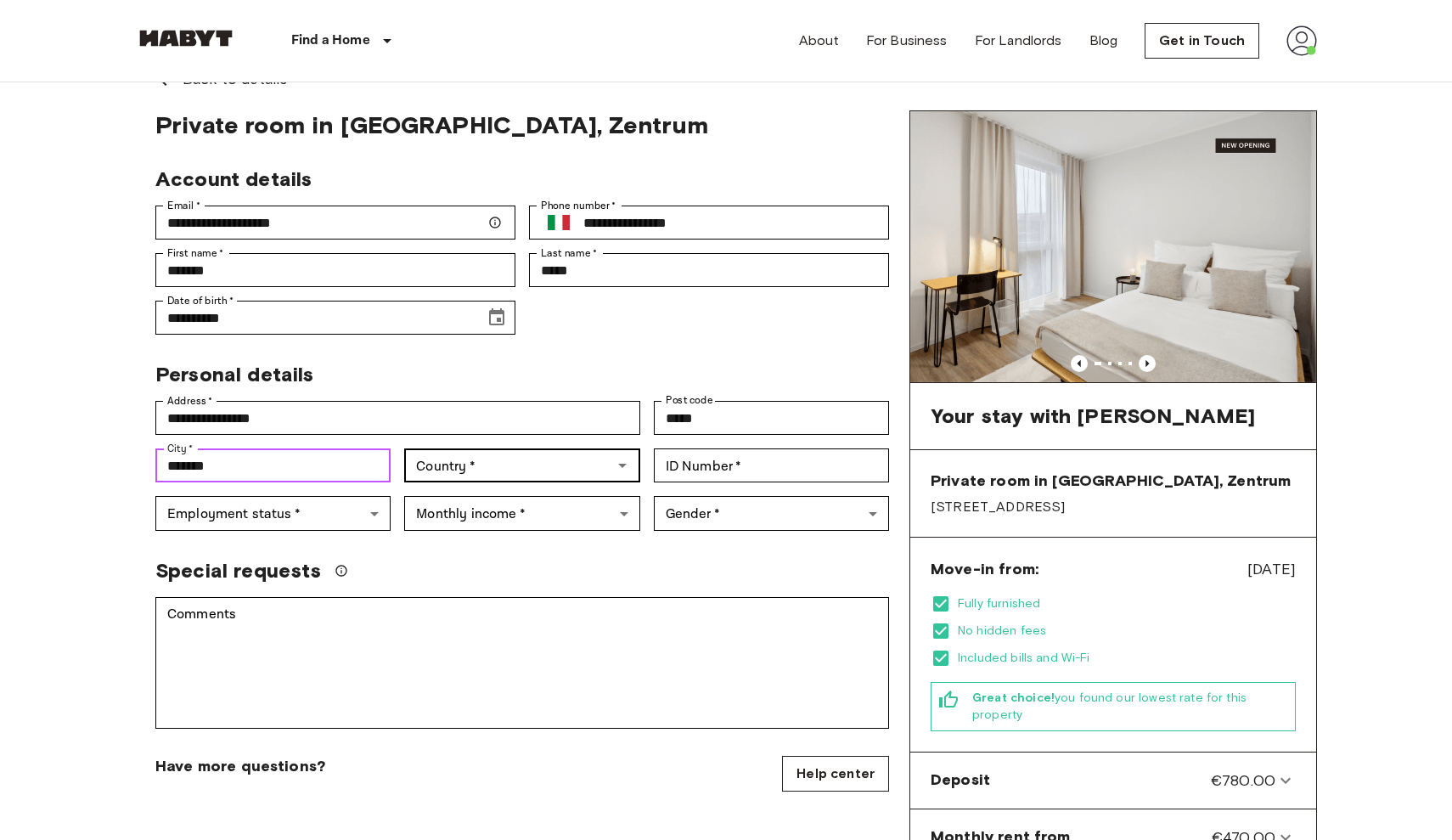
type input "*******"
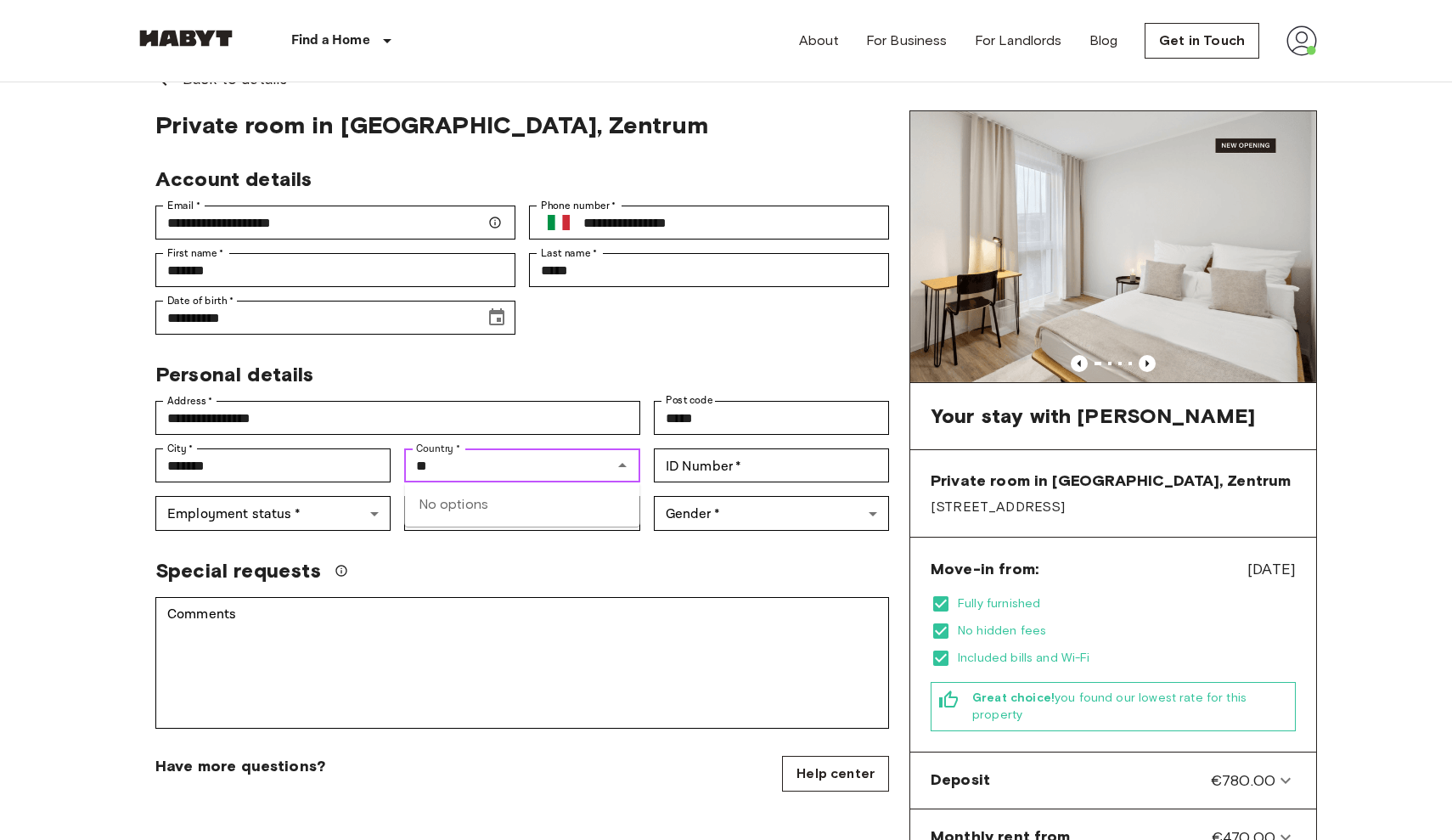
type input "*"
click at [466, 518] on li "Germany" at bounding box center [522, 505] width 235 height 31
type input "*******"
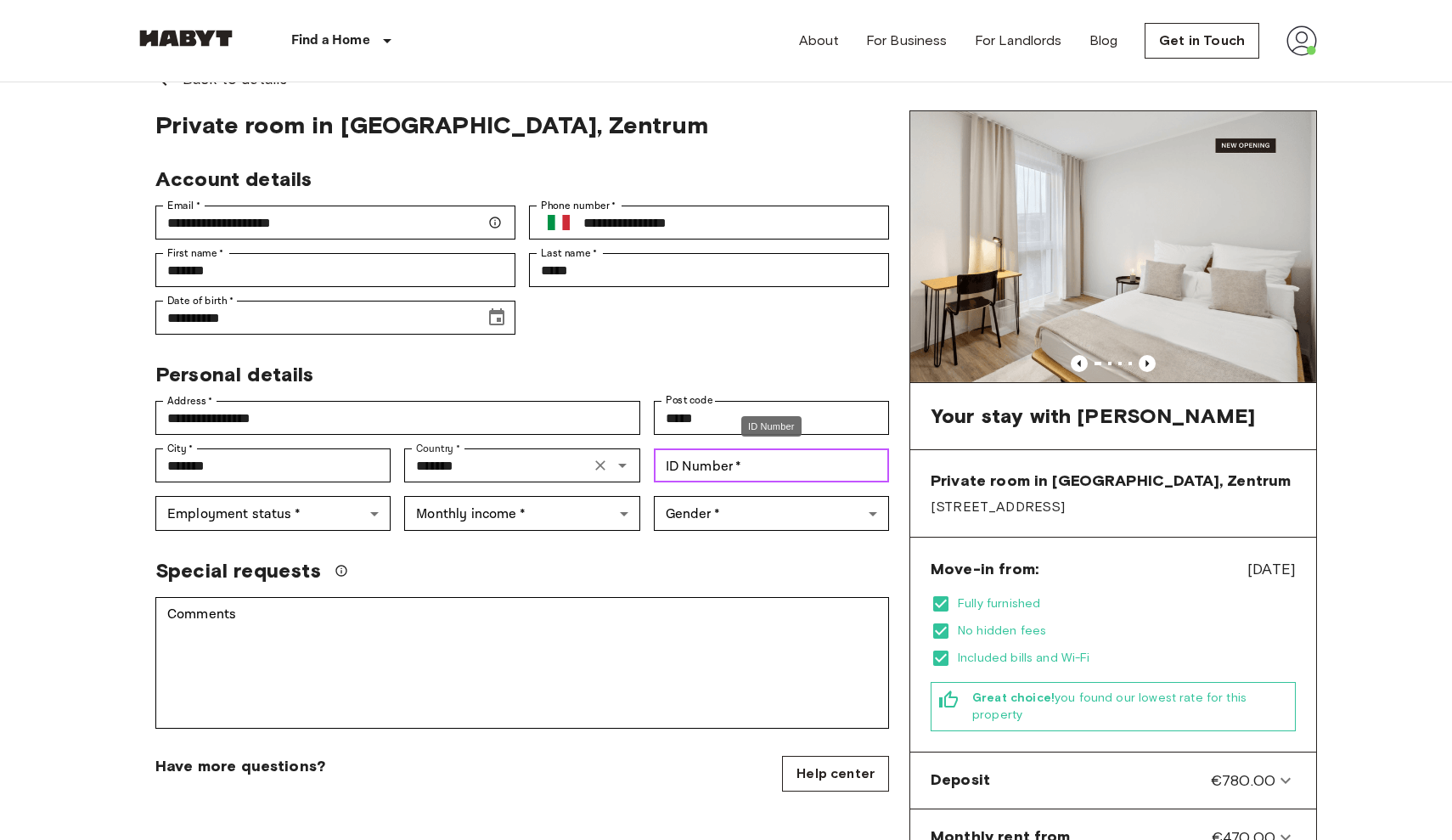
click at [709, 464] on input "ID Number   *" at bounding box center [771, 465] width 235 height 34
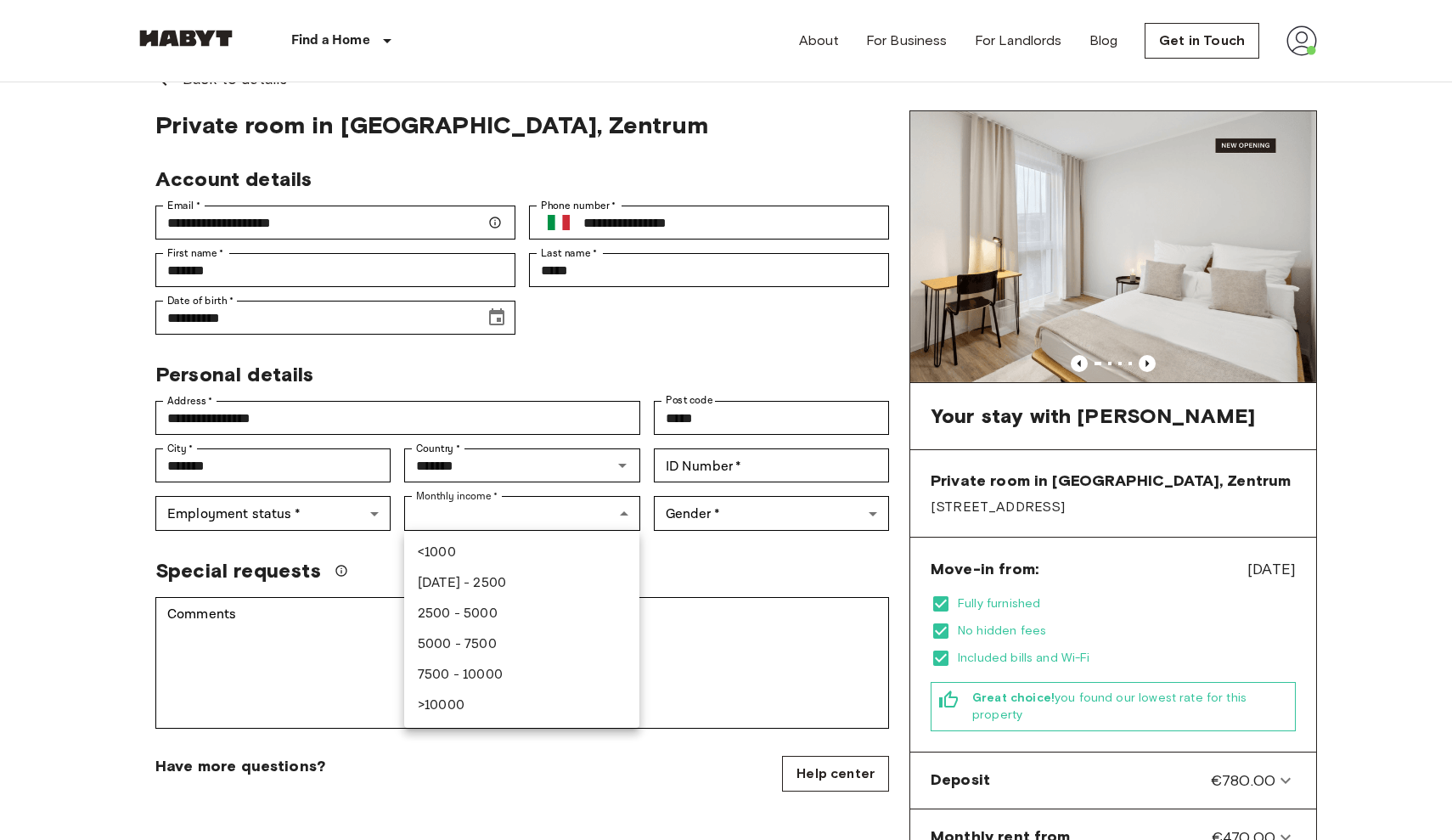
click at [529, 612] on li "2500 - 5000" at bounding box center [521, 614] width 235 height 31
type input "******"
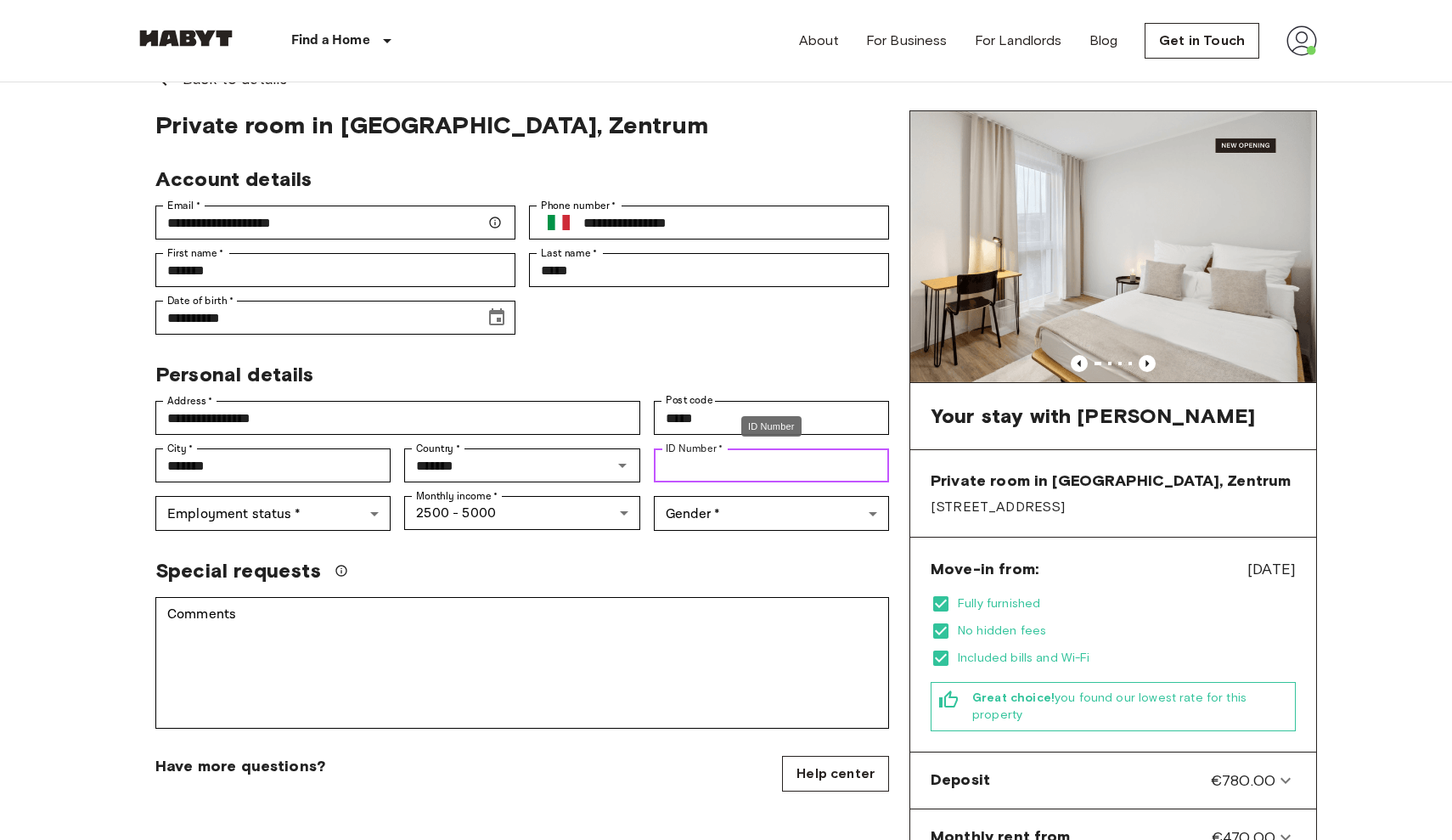
click at [681, 469] on input "ID Number   *" at bounding box center [771, 465] width 235 height 34
type input "*********"
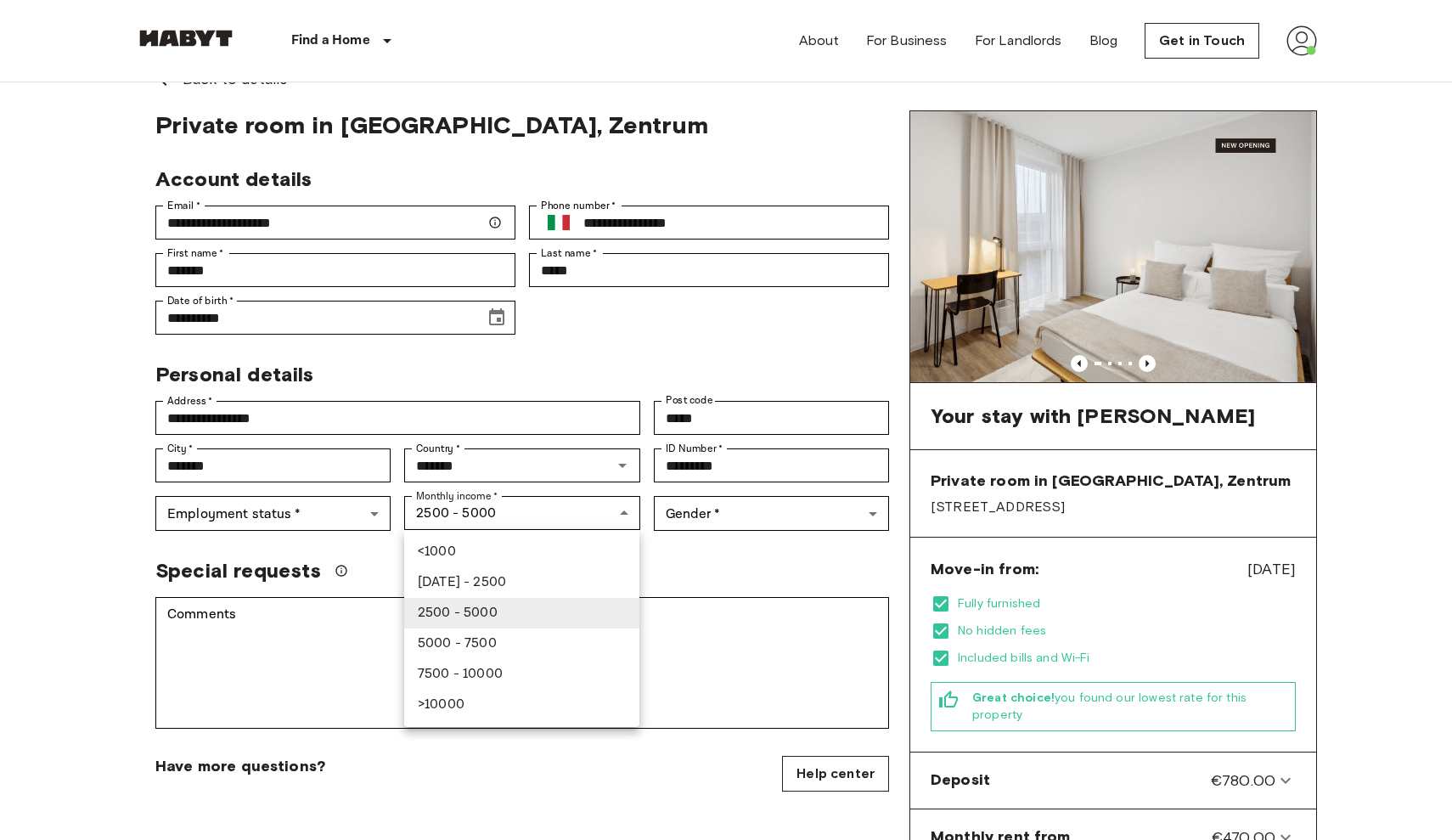
click at [466, 543] on li "<1000" at bounding box center [521, 552] width 235 height 31
type input "******"
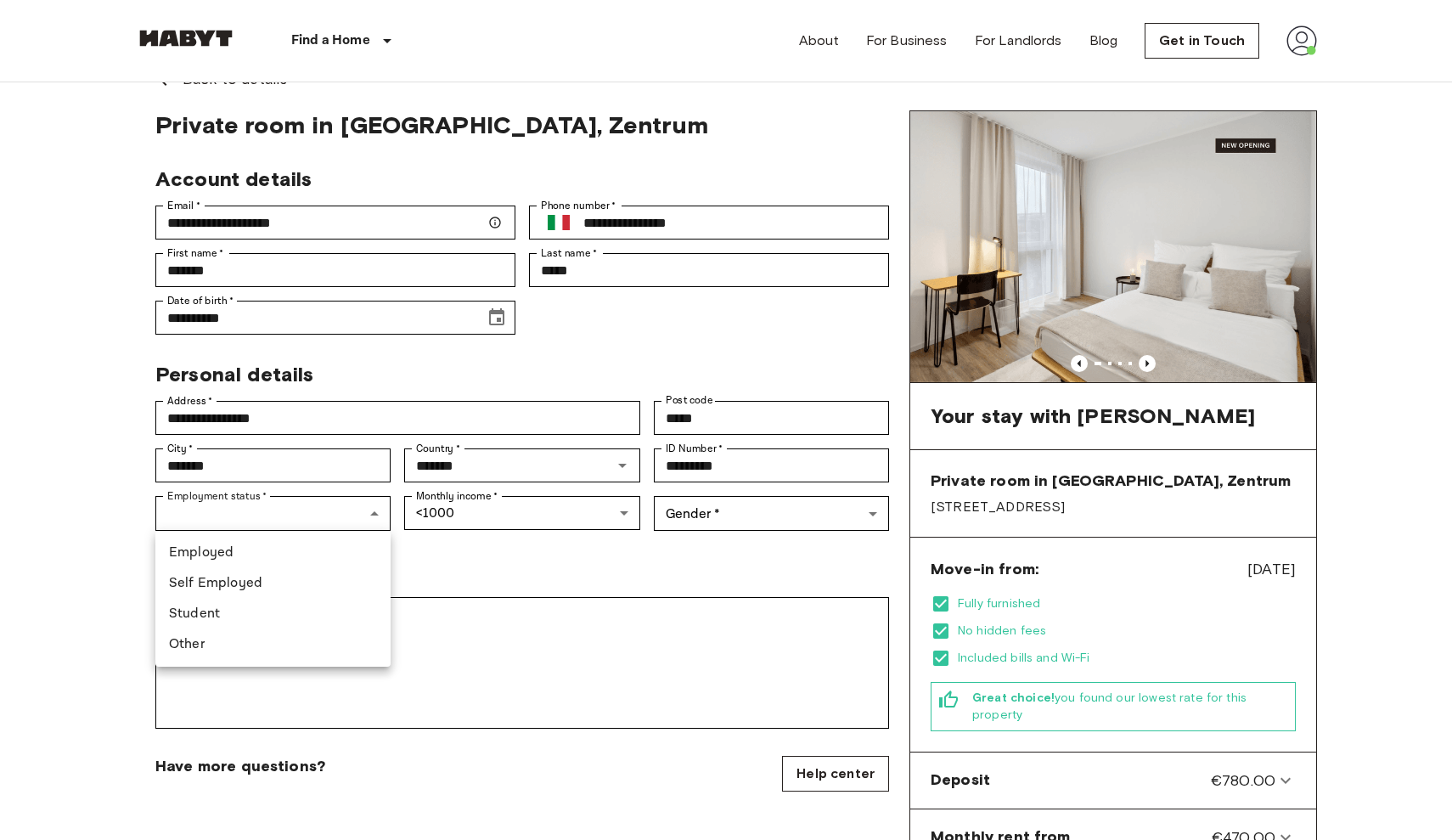
click at [273, 612] on li "Student" at bounding box center [273, 614] width 235 height 31
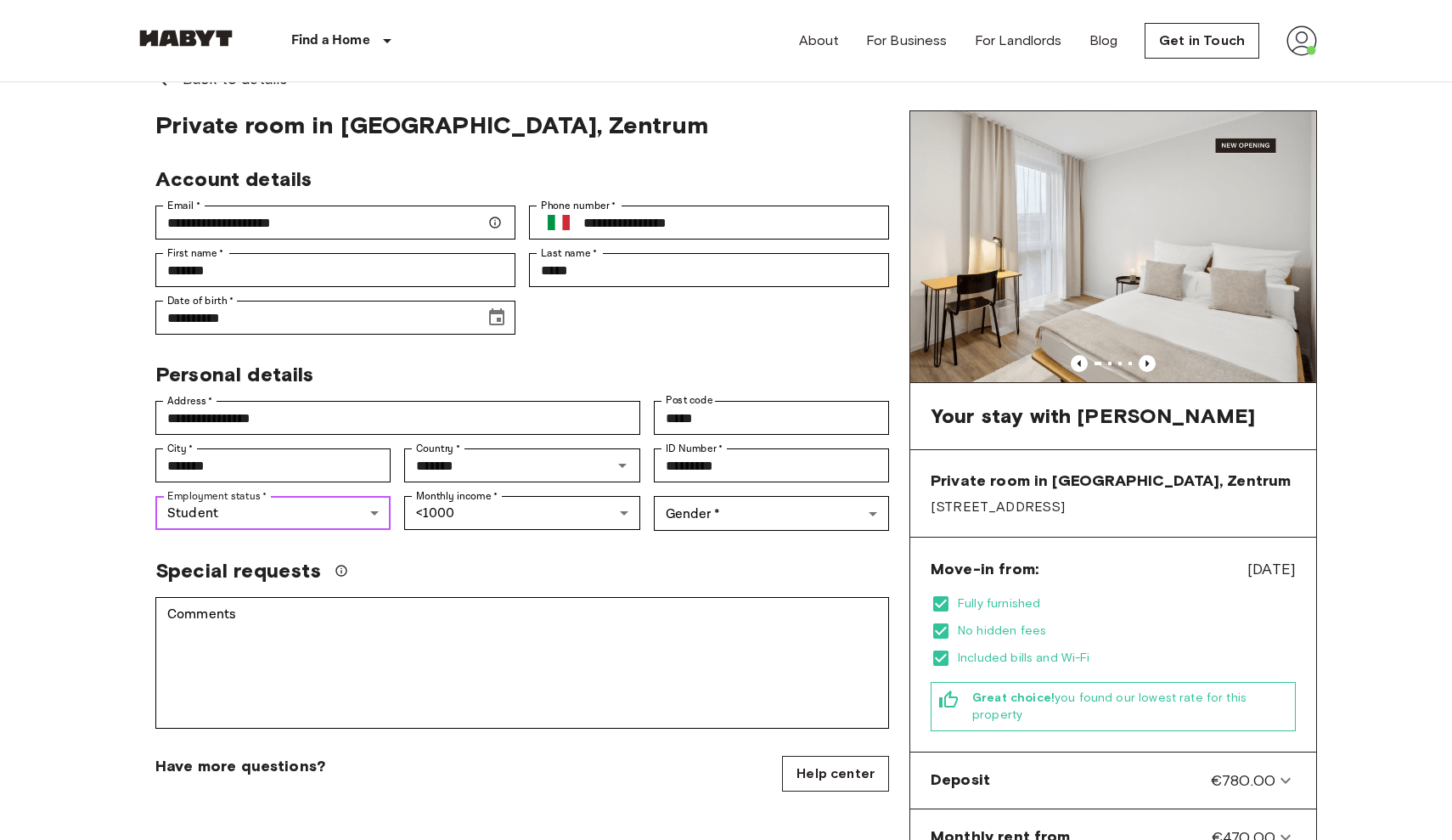
type input "*******"
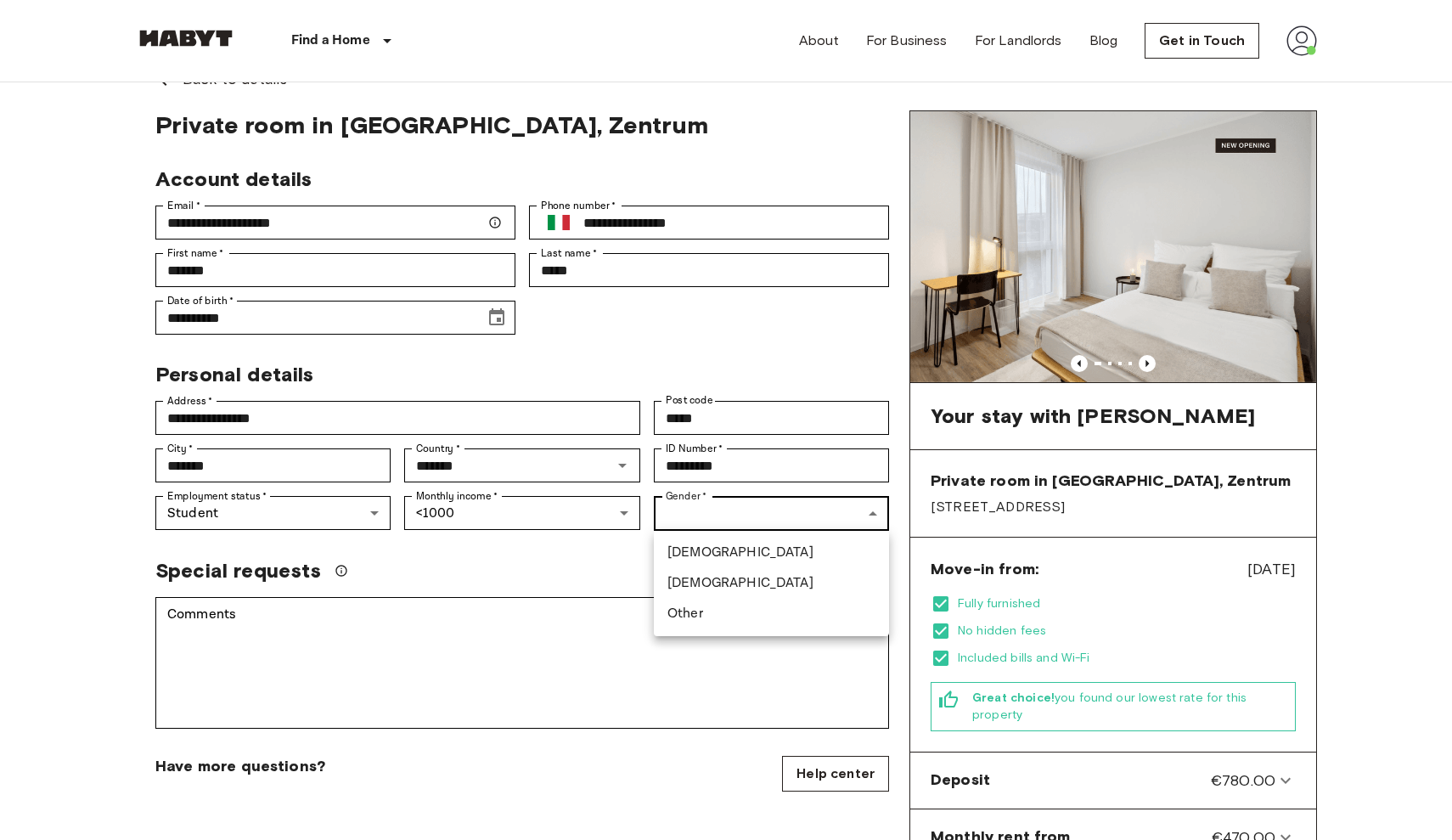
click at [736, 556] on li "Male" at bounding box center [771, 553] width 235 height 31
type input "****"
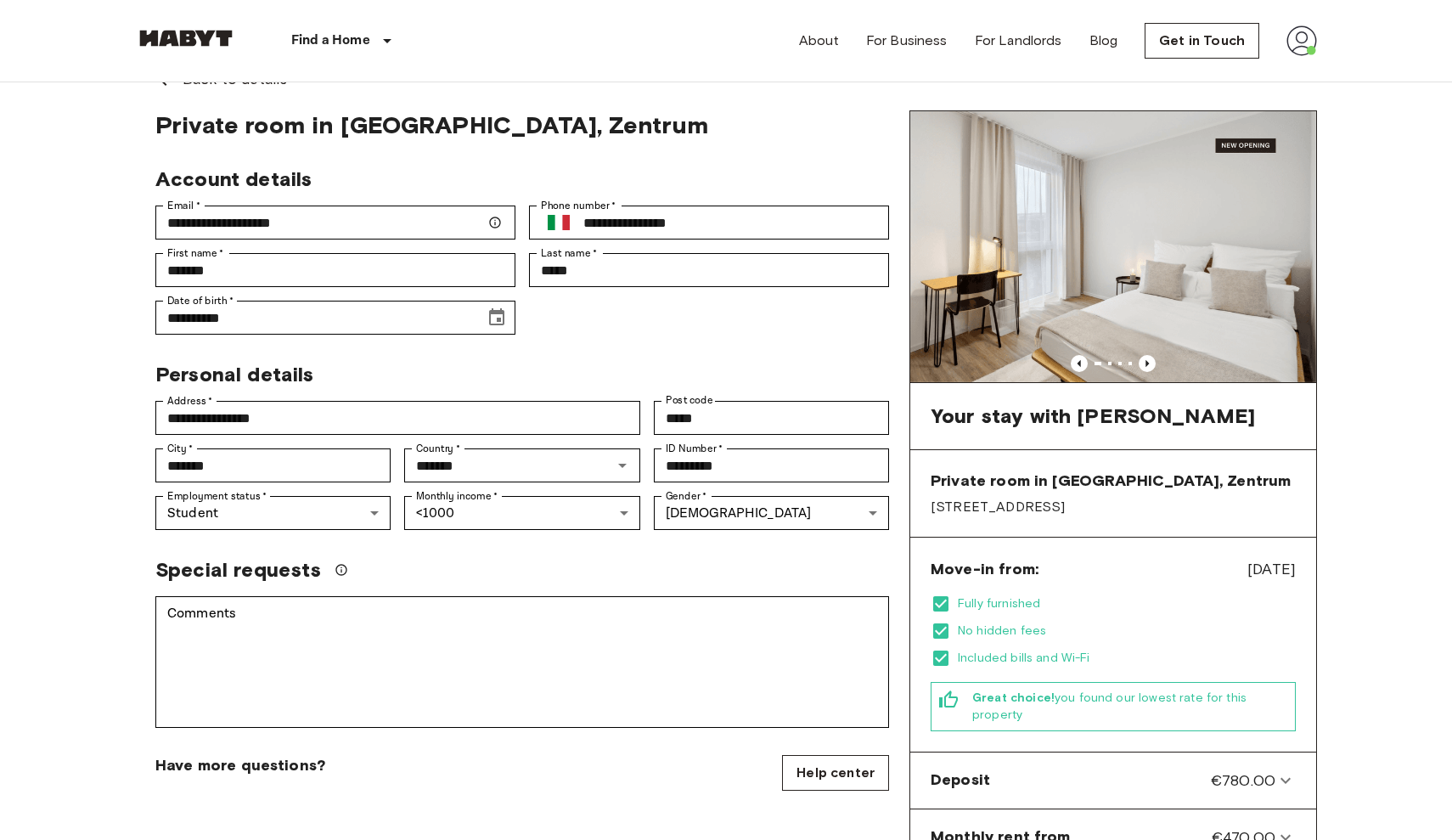
click at [655, 579] on div "Special requests" at bounding box center [523, 569] width 734 height 25
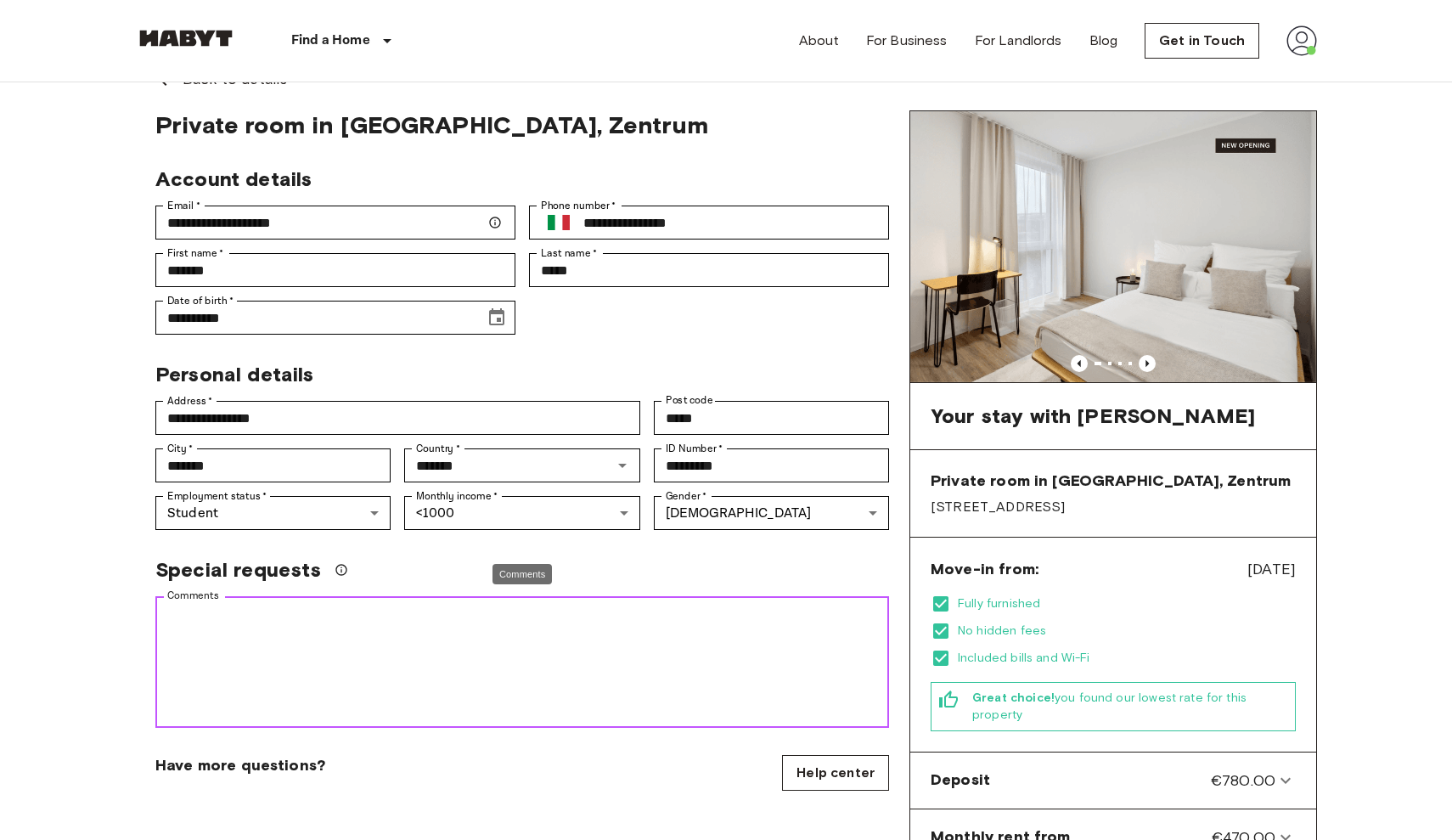
click at [641, 613] on textarea "Comments" at bounding box center [522, 662] width 710 height 117
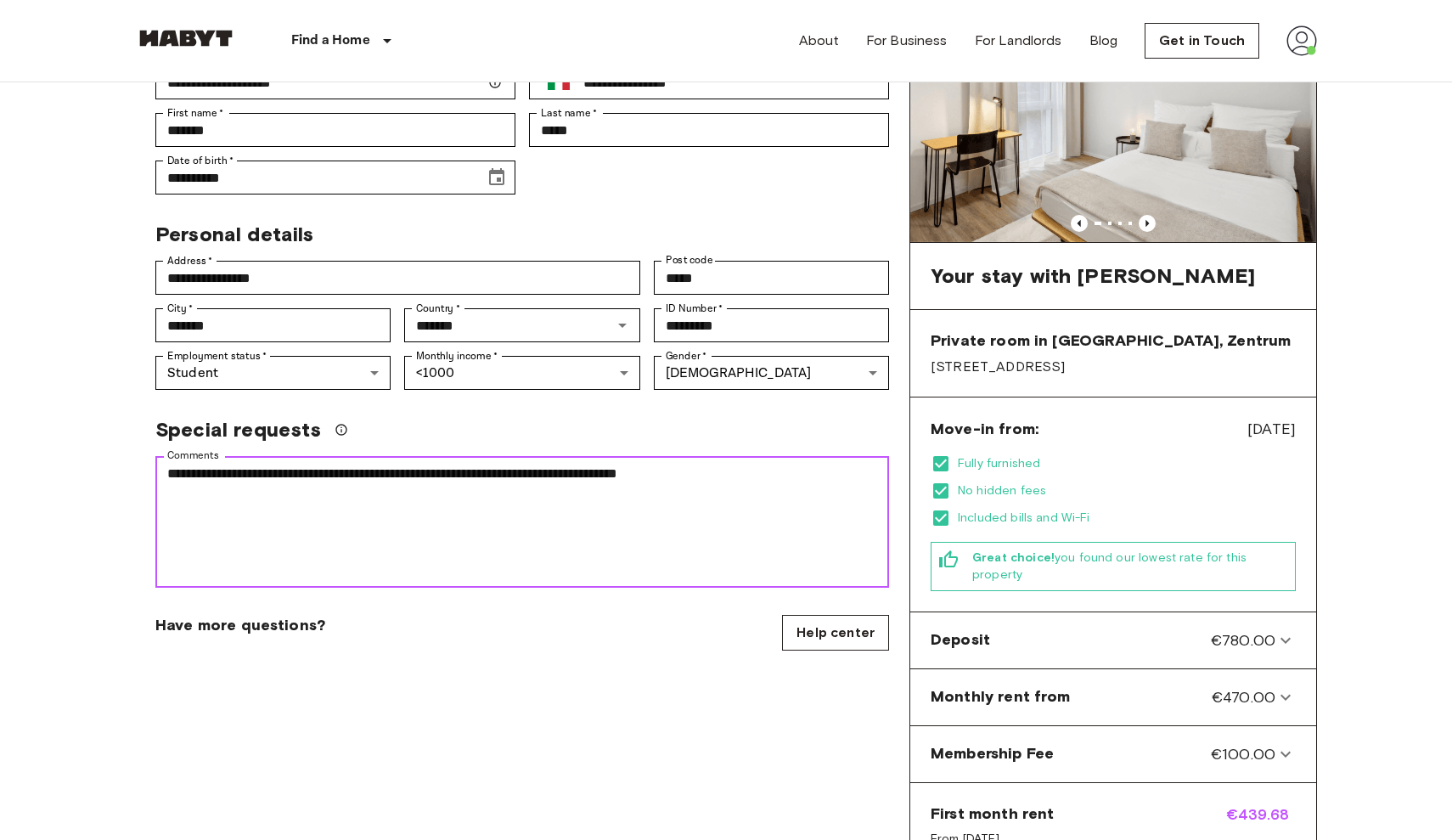
scroll to position [174, 0]
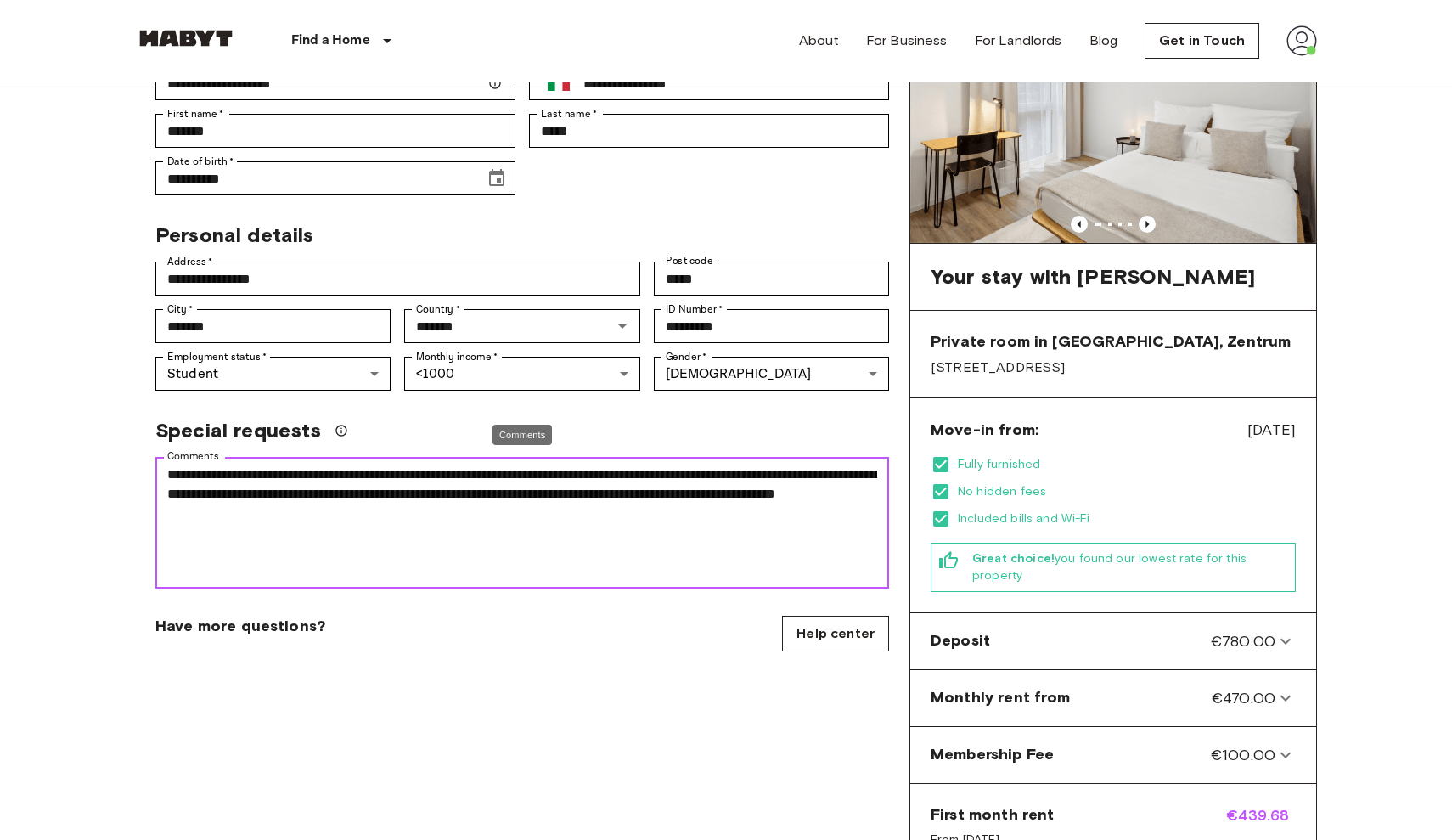
click at [703, 503] on textarea "**********" at bounding box center [522, 523] width 710 height 117
click at [534, 523] on textarea "**********" at bounding box center [522, 523] width 710 height 117
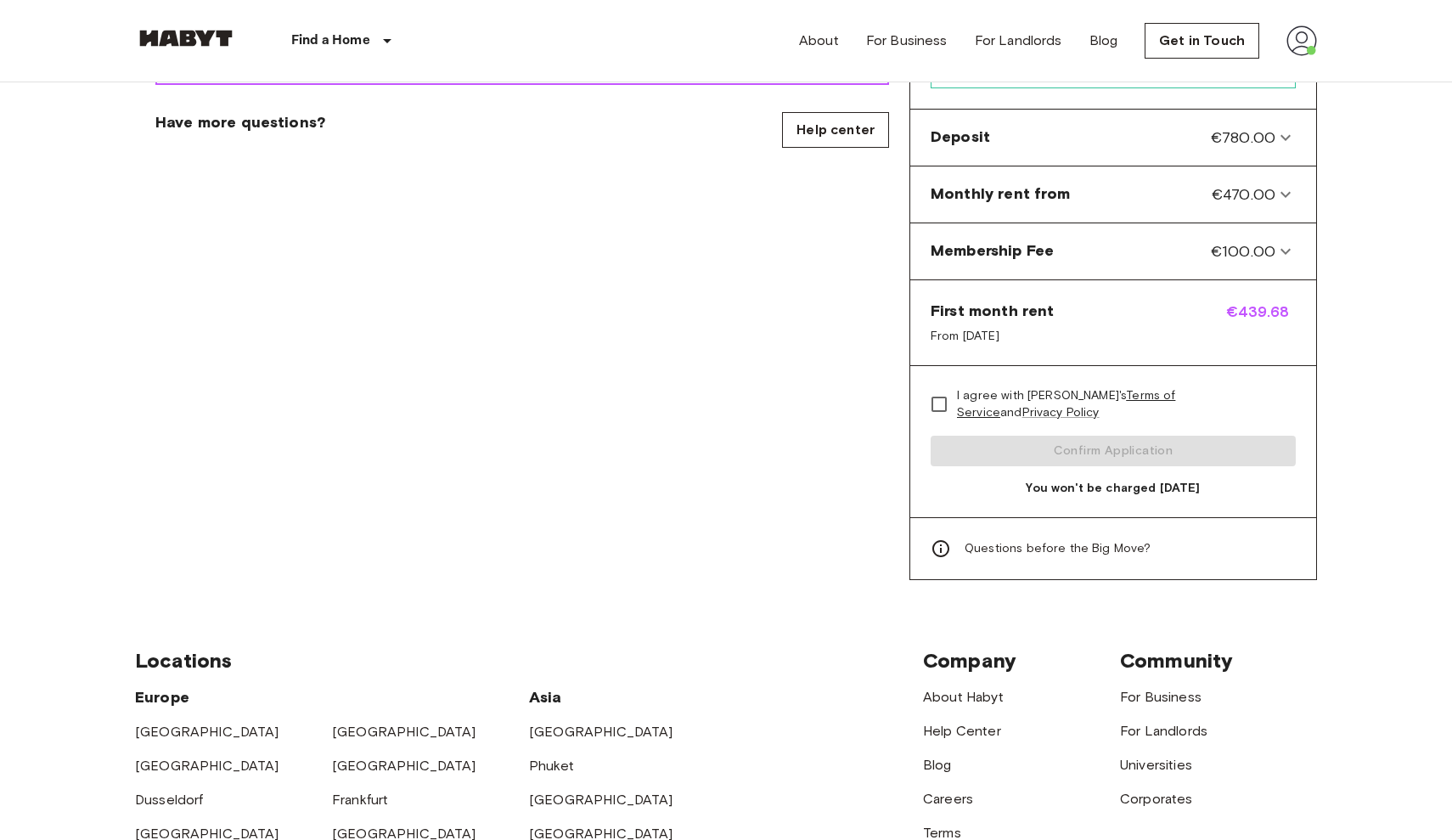
scroll to position [637, 0]
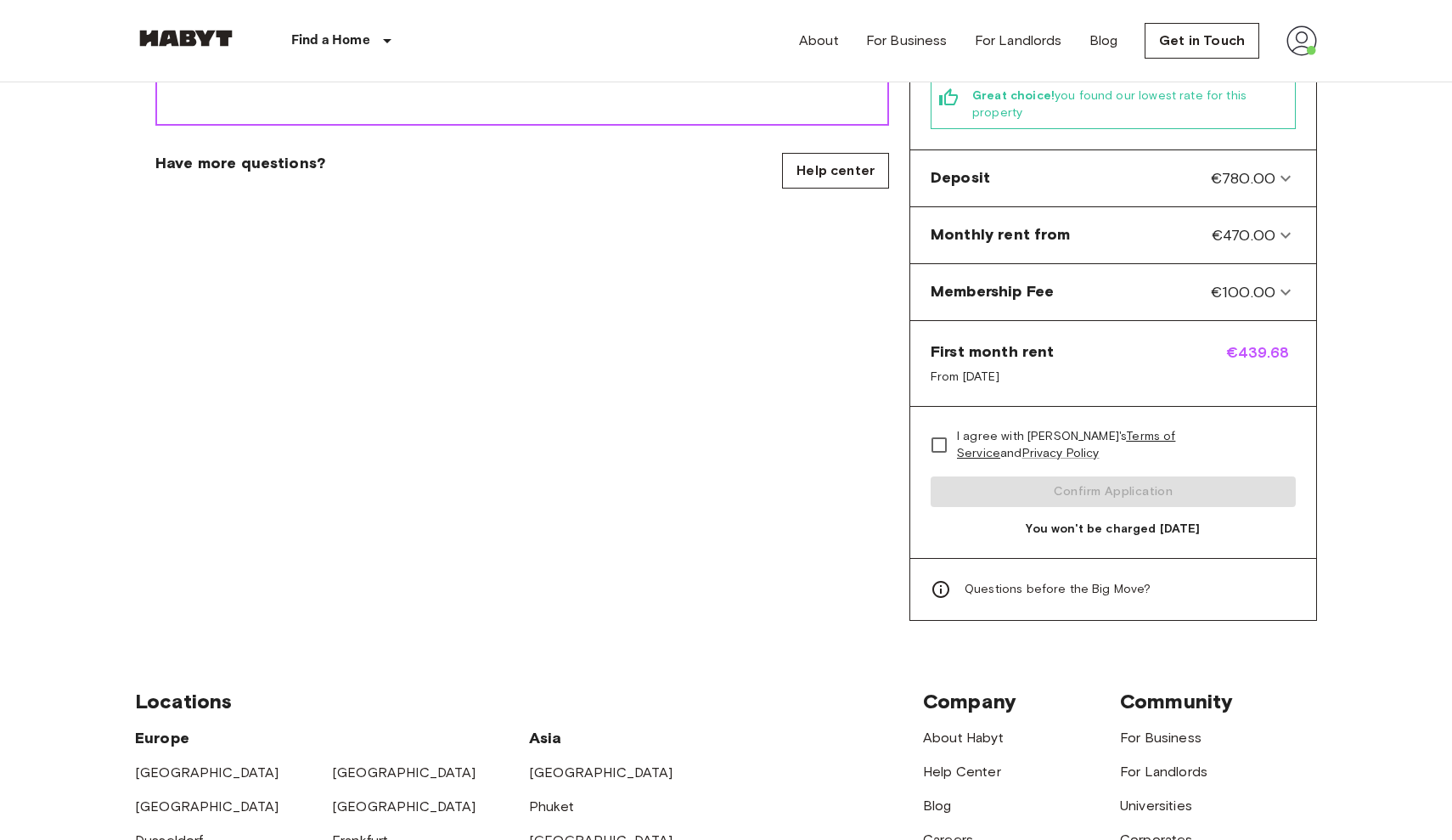
type textarea "**********"
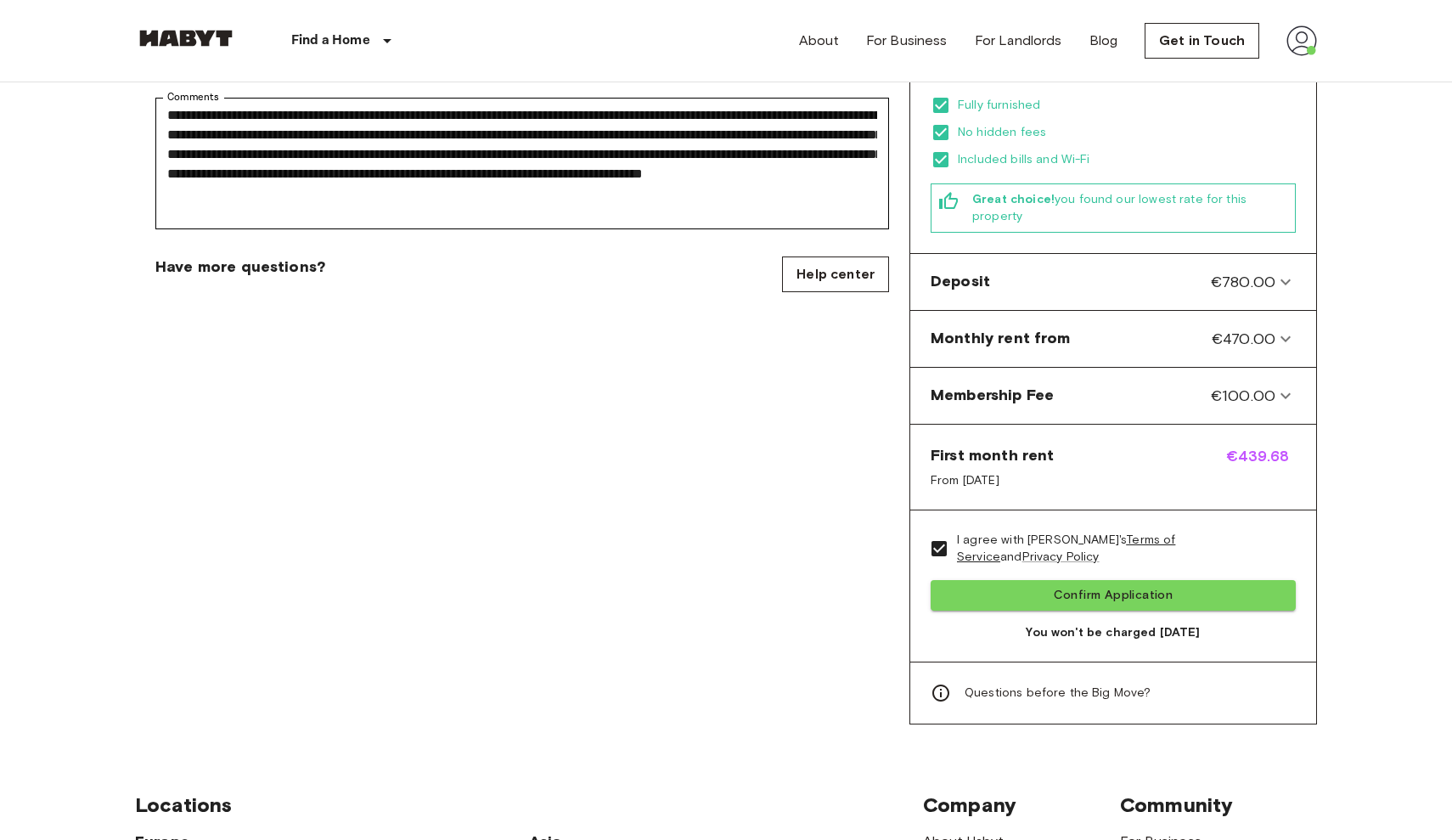
scroll to position [536, 0]
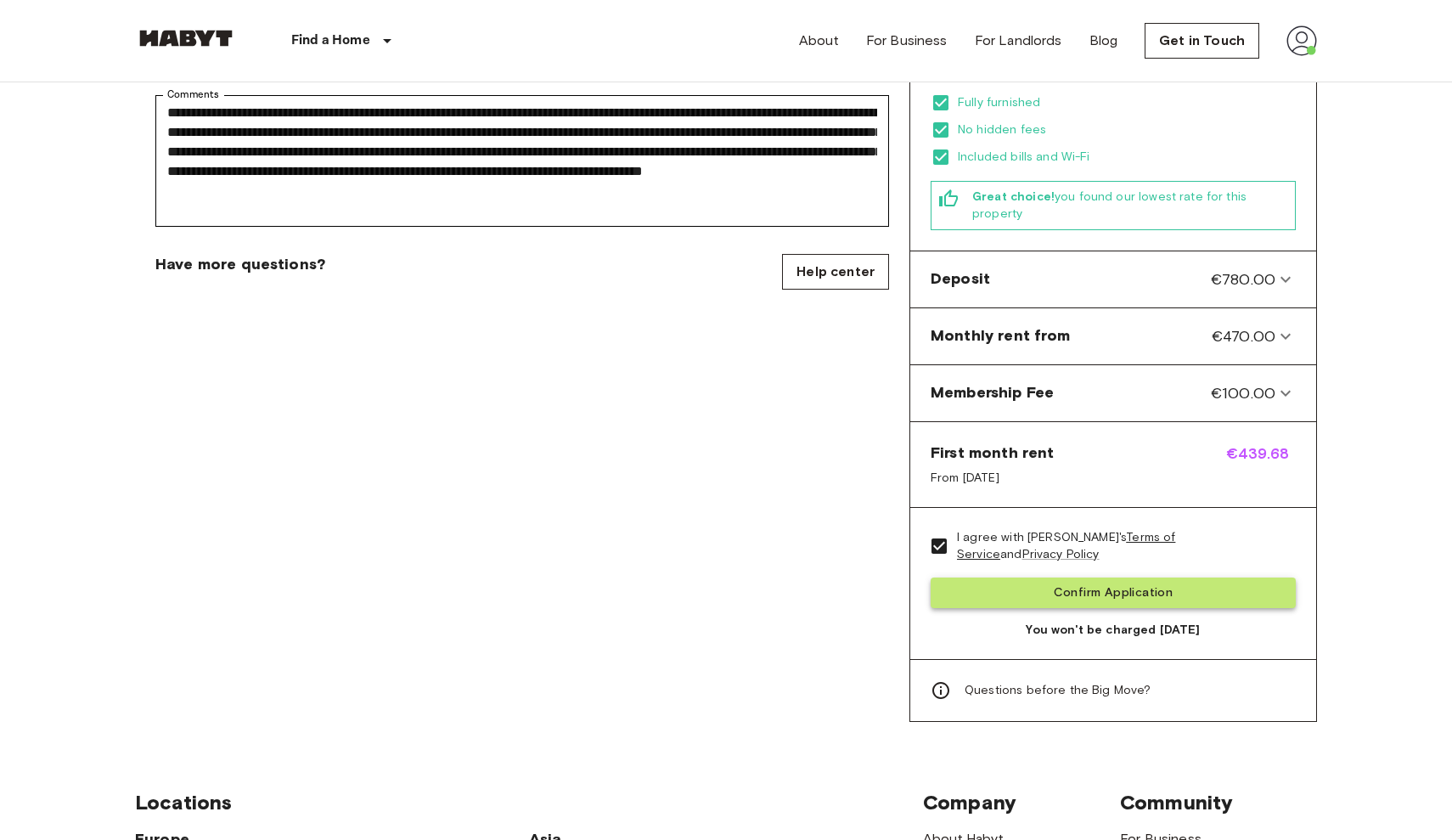
click at [1074, 596] on button "Confirm Application" at bounding box center [1114, 593] width 365 height 31
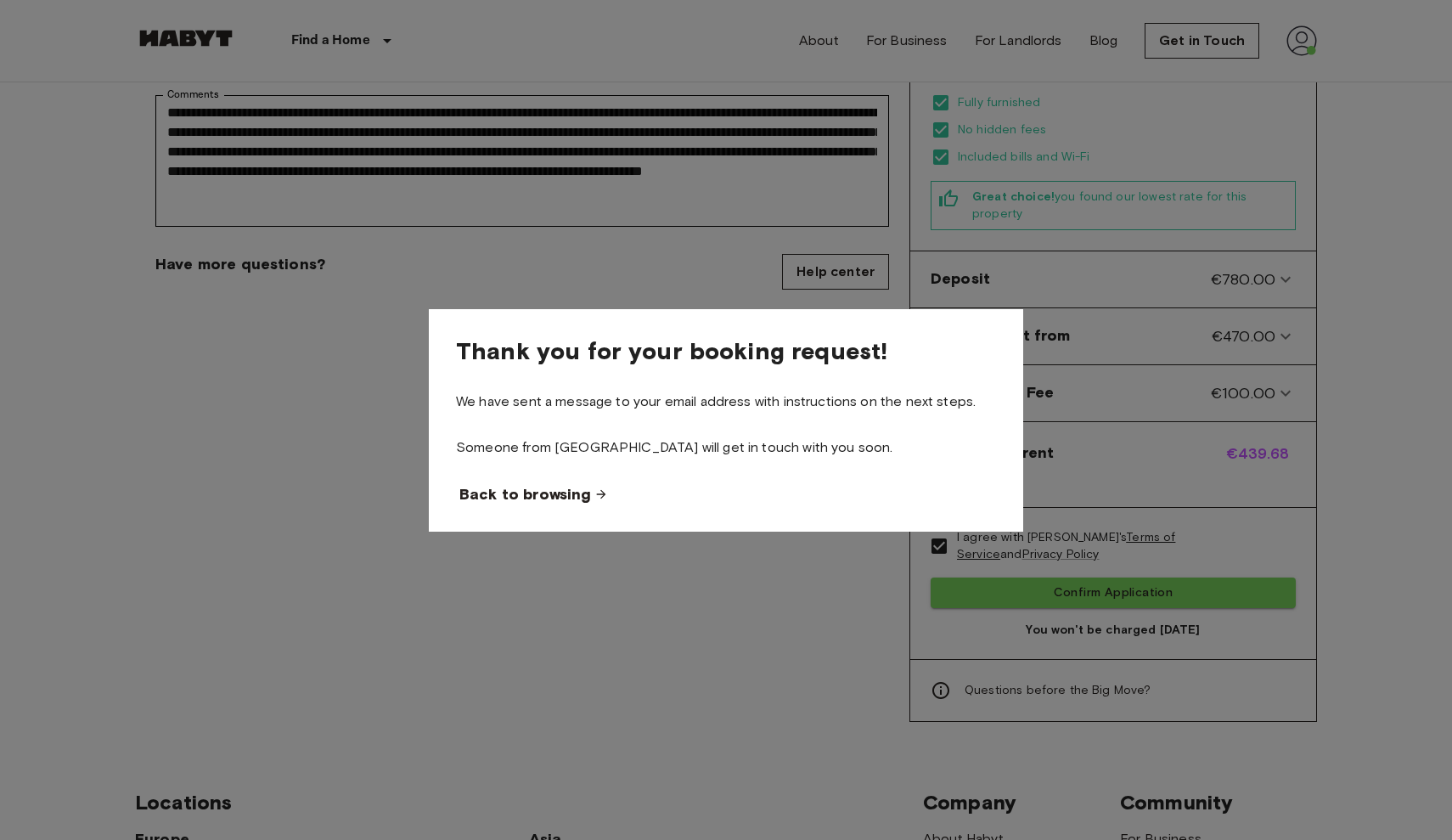
click at [554, 496] on span "Back to browsing" at bounding box center [525, 494] width 131 height 21
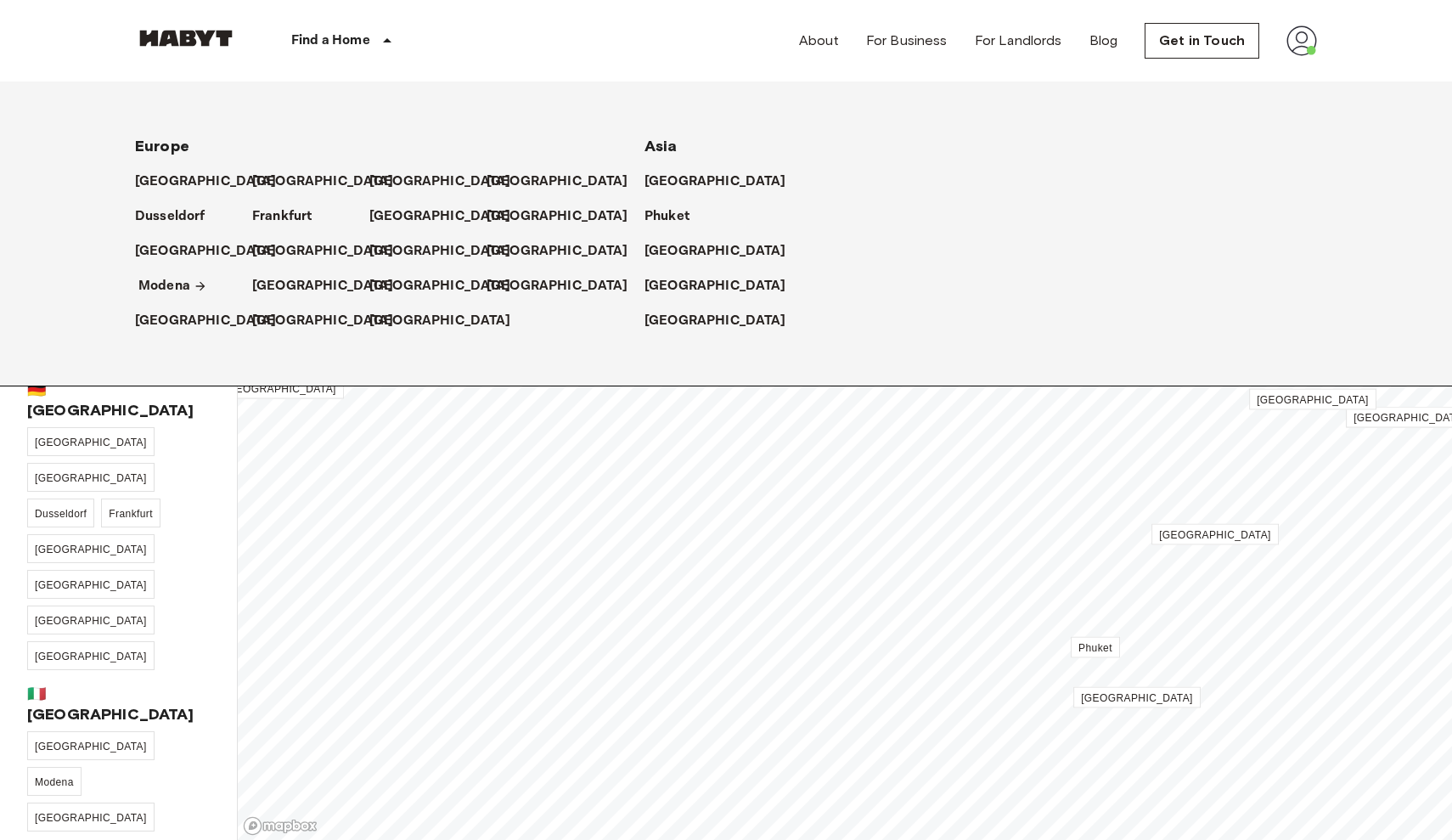
click at [166, 288] on p "Modena" at bounding box center [165, 286] width 52 height 21
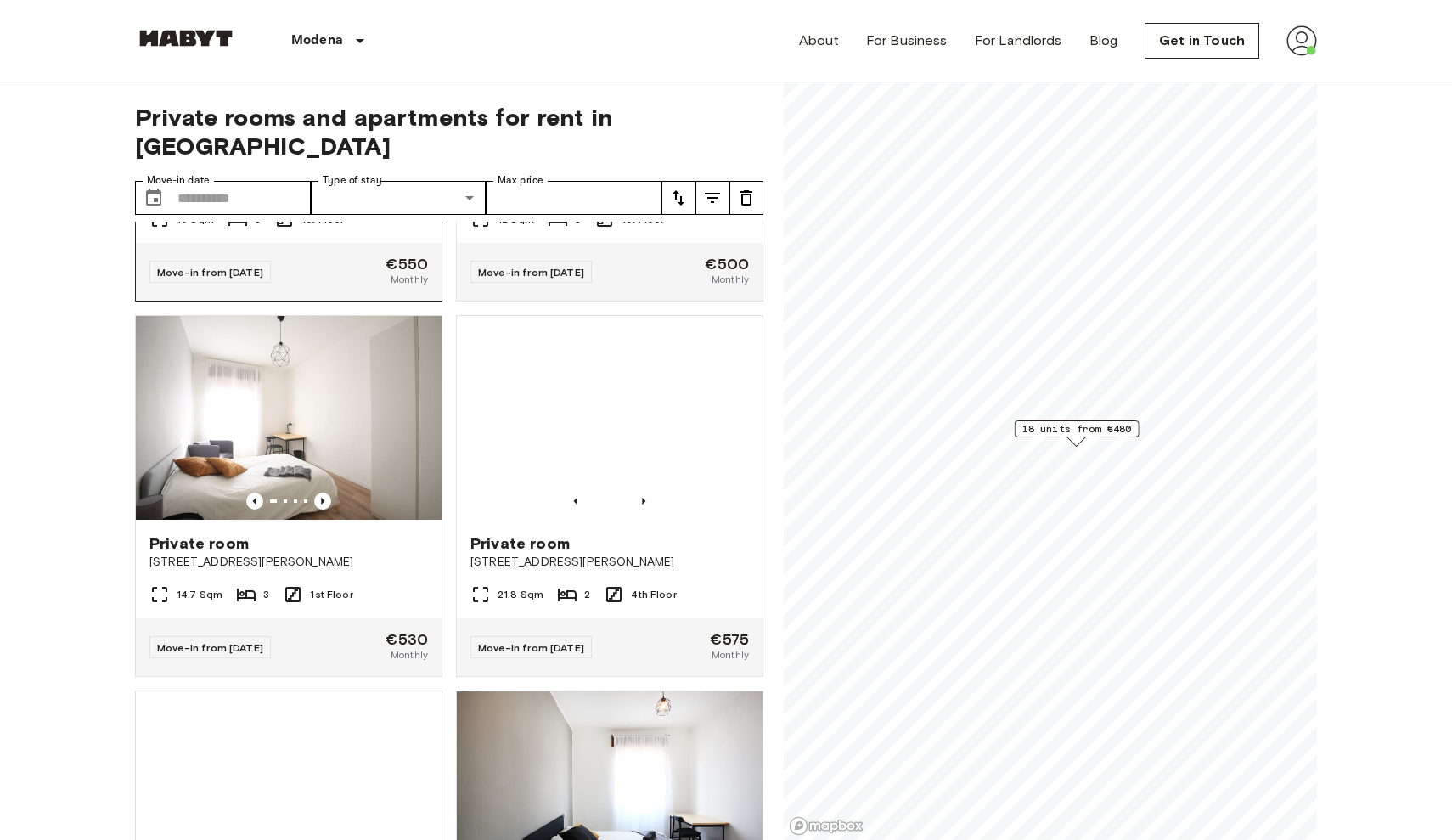
scroll to position [326, 0]
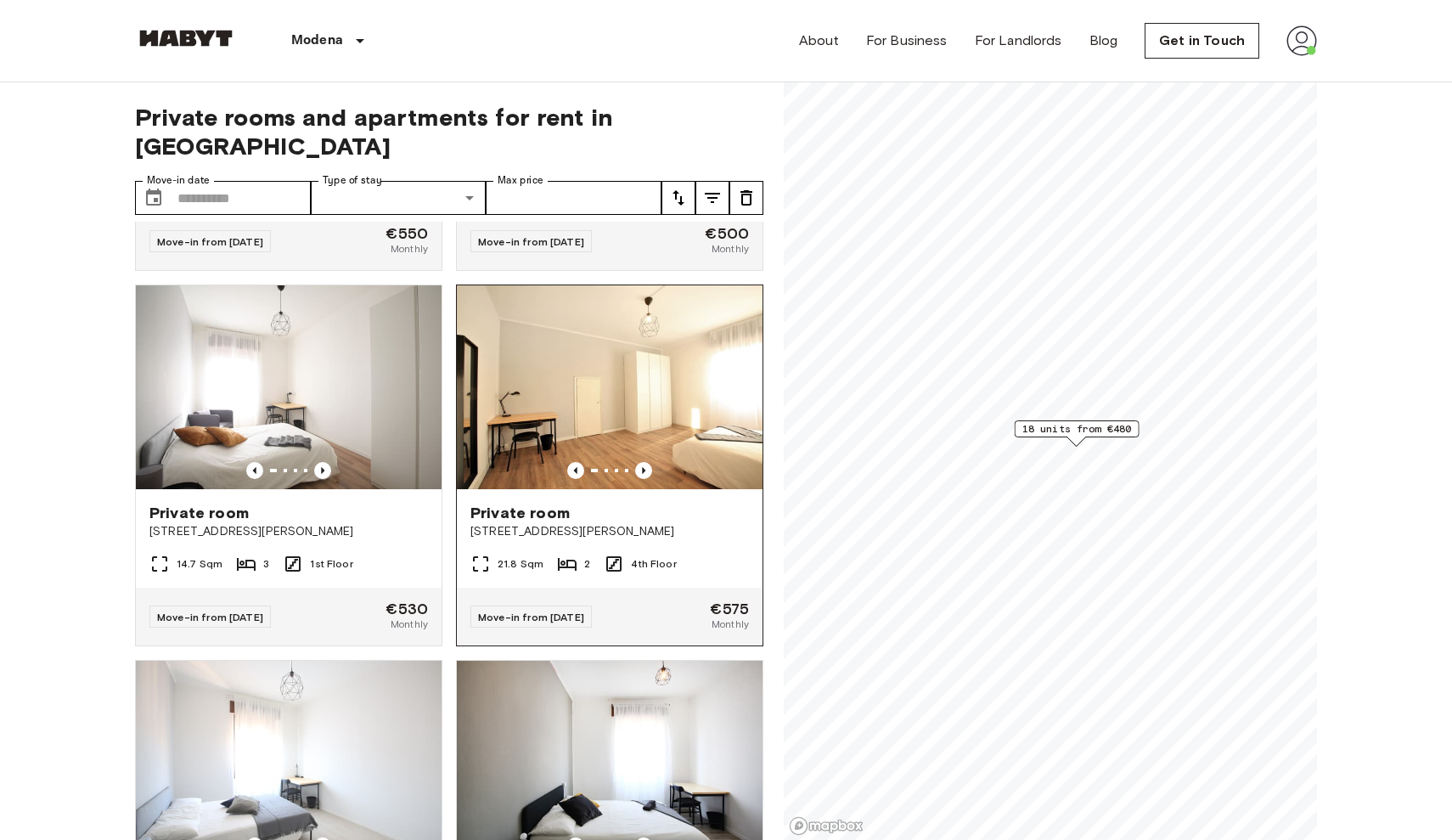
click at [665, 456] on img at bounding box center [610, 387] width 306 height 204
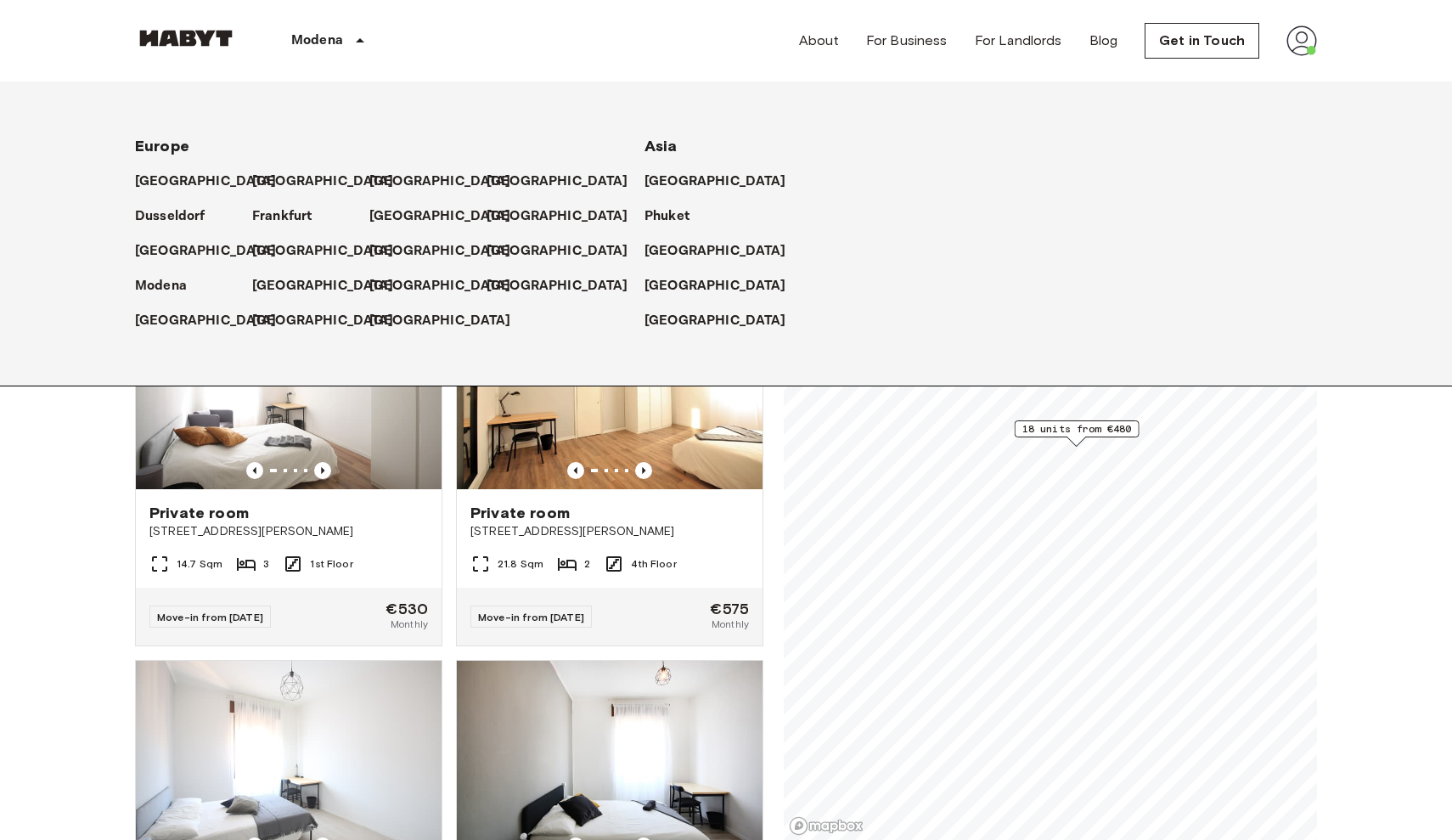
click at [366, 52] on div "Modena" at bounding box center [330, 40] width 188 height 82
click at [514, 260] on p "[GEOGRAPHIC_DATA]" at bounding box center [561, 251] width 142 height 21
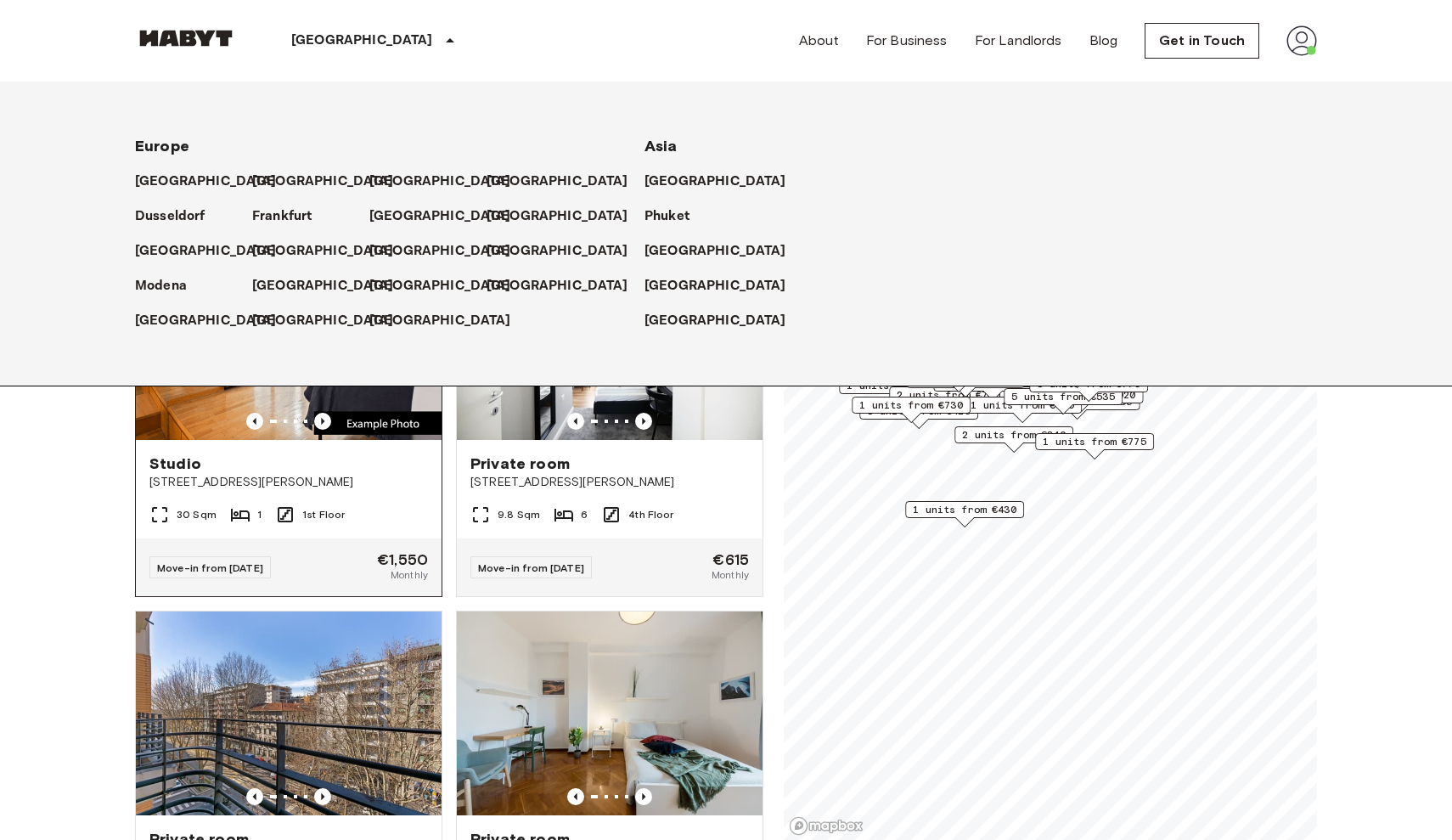
click at [351, 474] on span "Via Vittoria Colonna 32" at bounding box center [289, 482] width 279 height 17
click at [328, 49] on div "[GEOGRAPHIC_DATA]" at bounding box center [375, 40] width 278 height 82
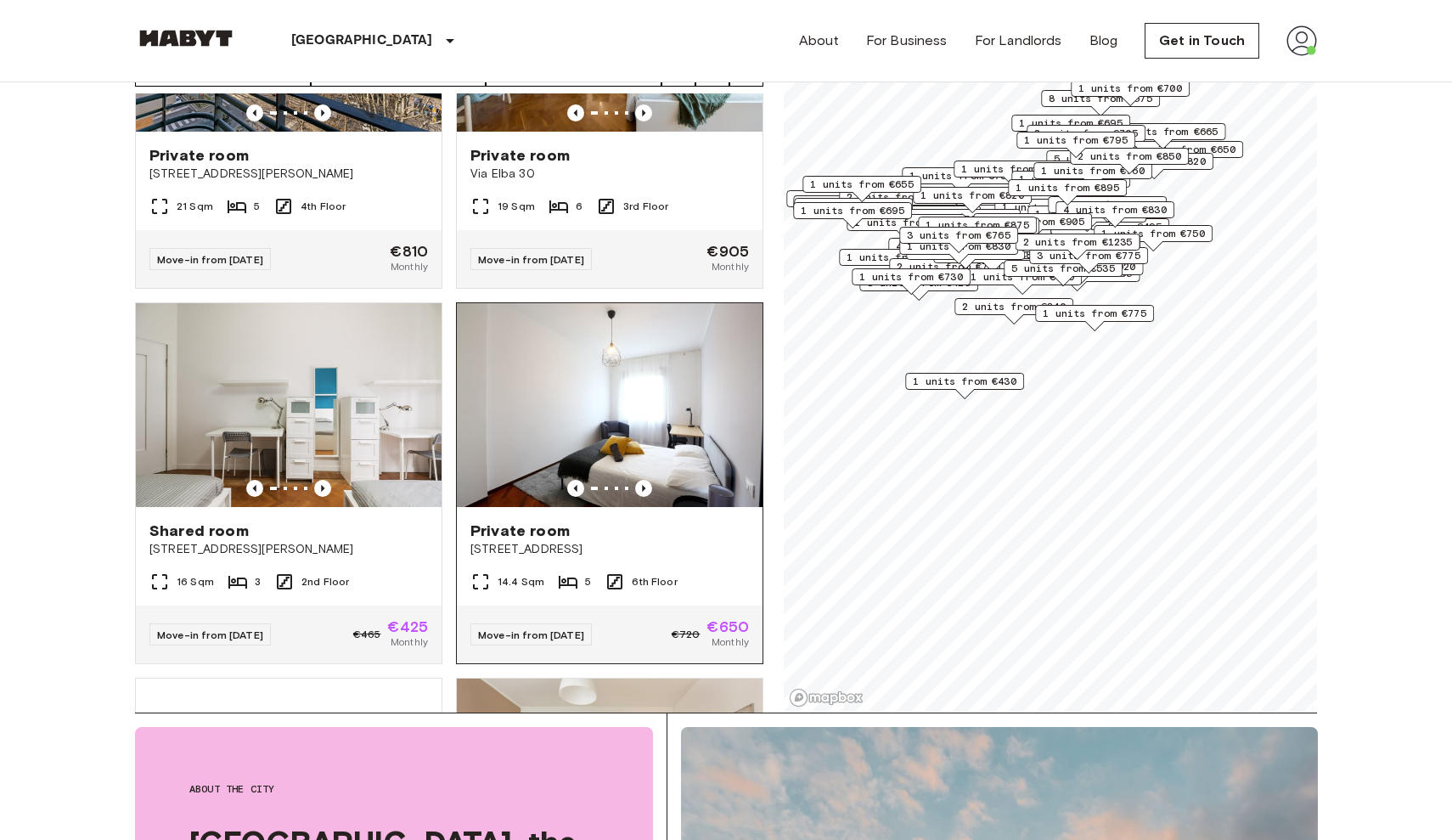
scroll to position [557, 0]
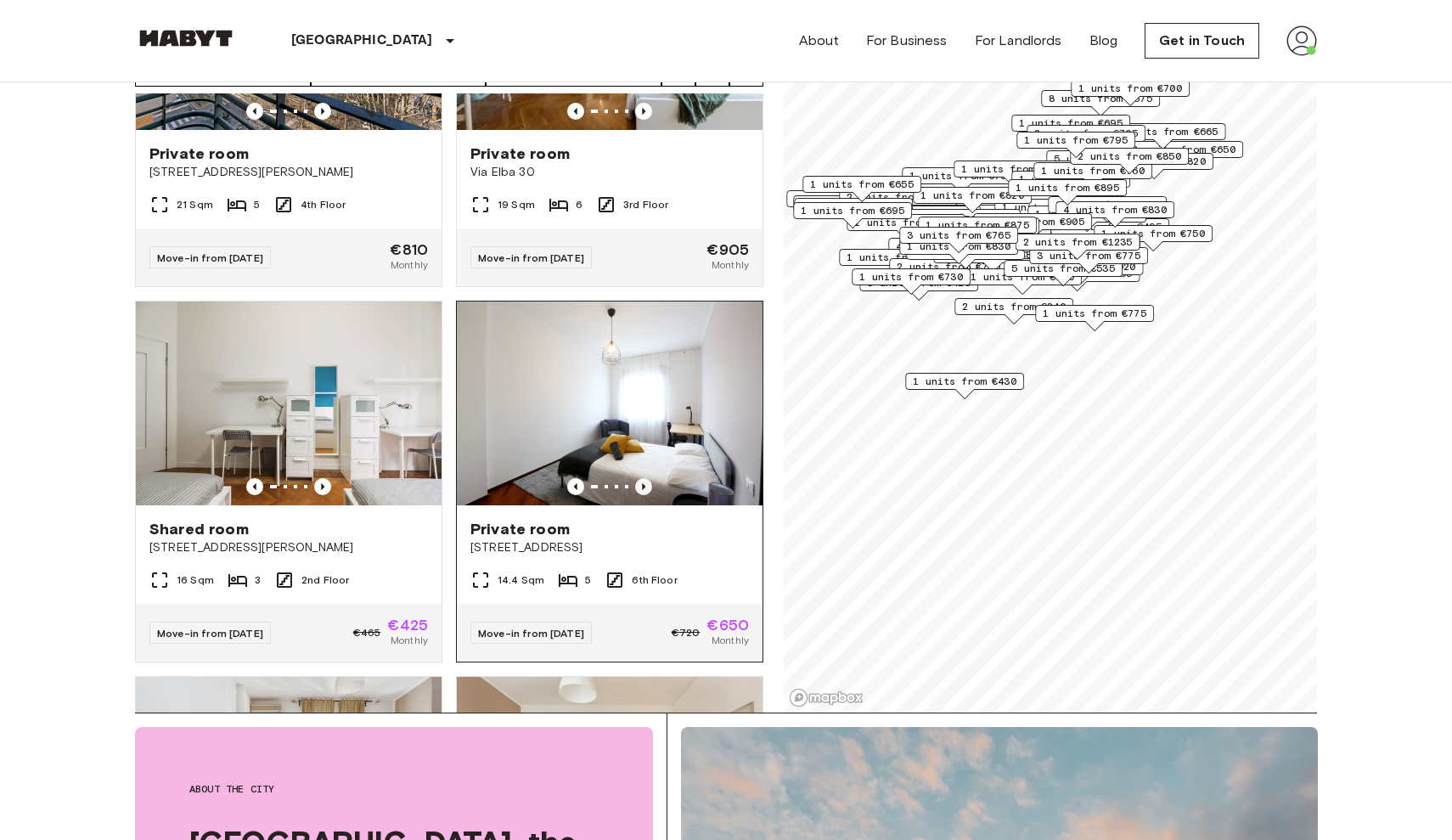
click at [641, 478] on icon "Previous image" at bounding box center [643, 486] width 17 height 17
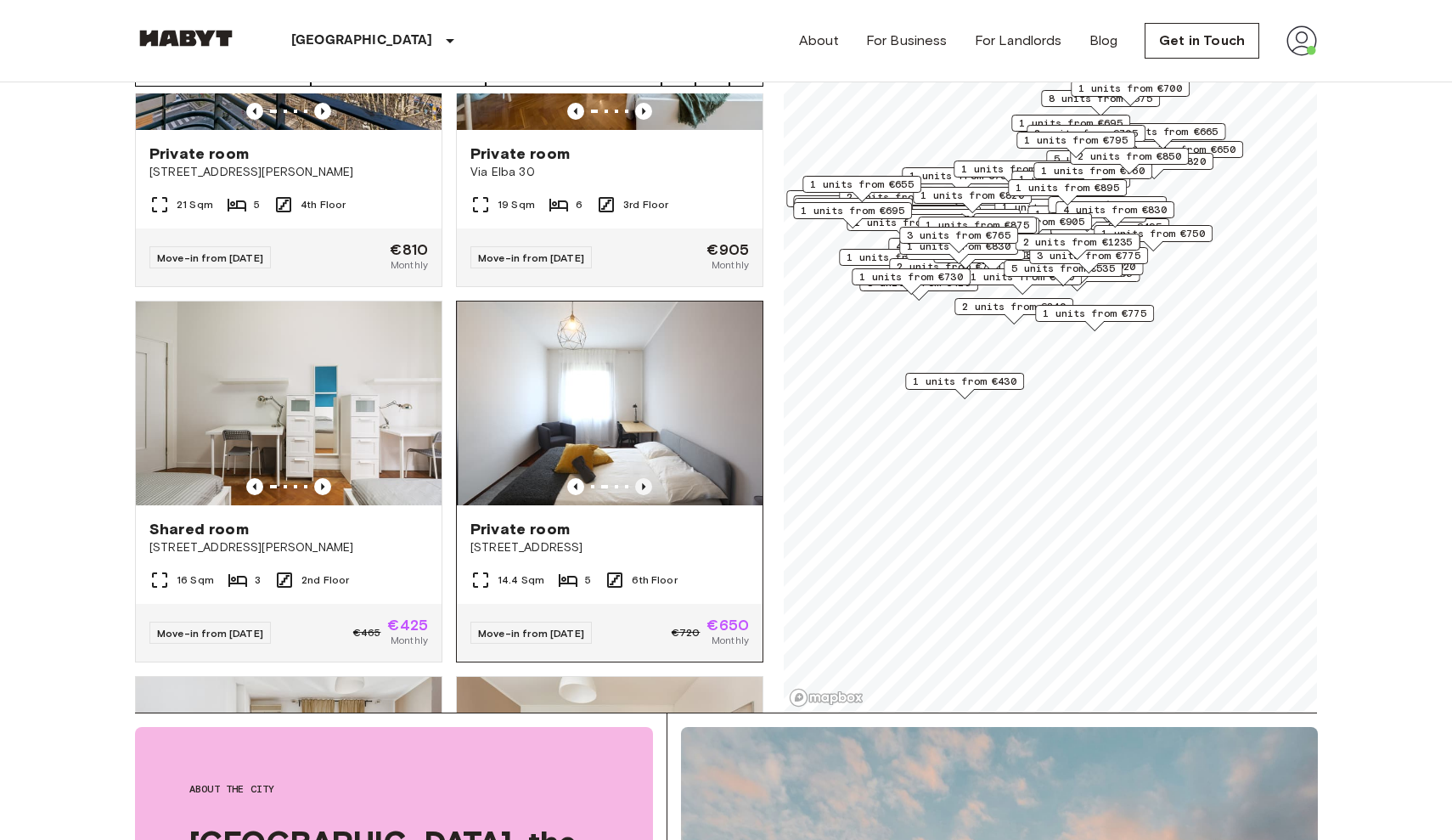
click at [641, 478] on icon "Previous image" at bounding box center [643, 486] width 17 height 17
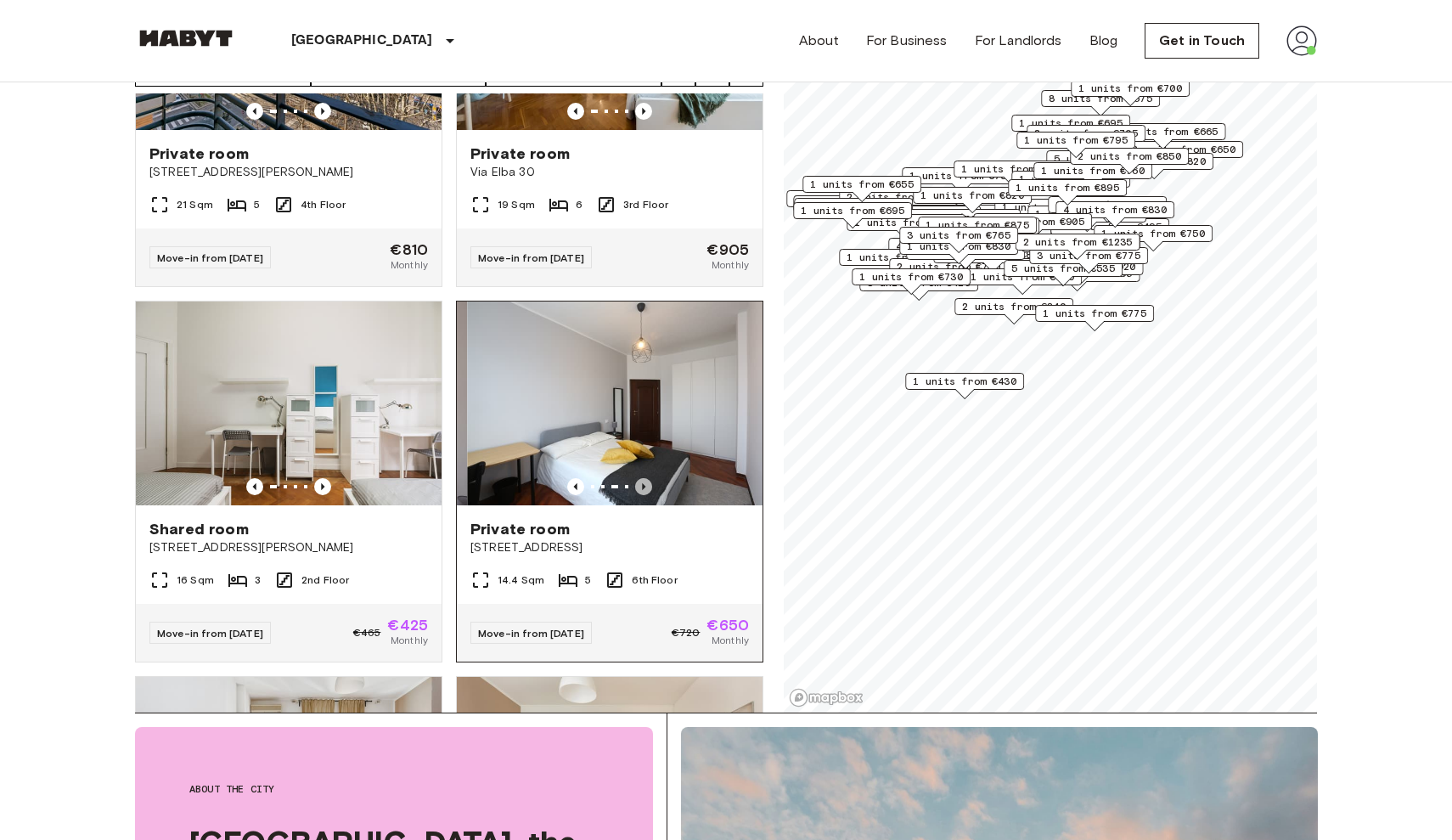
click at [641, 478] on icon "Previous image" at bounding box center [643, 486] width 17 height 17
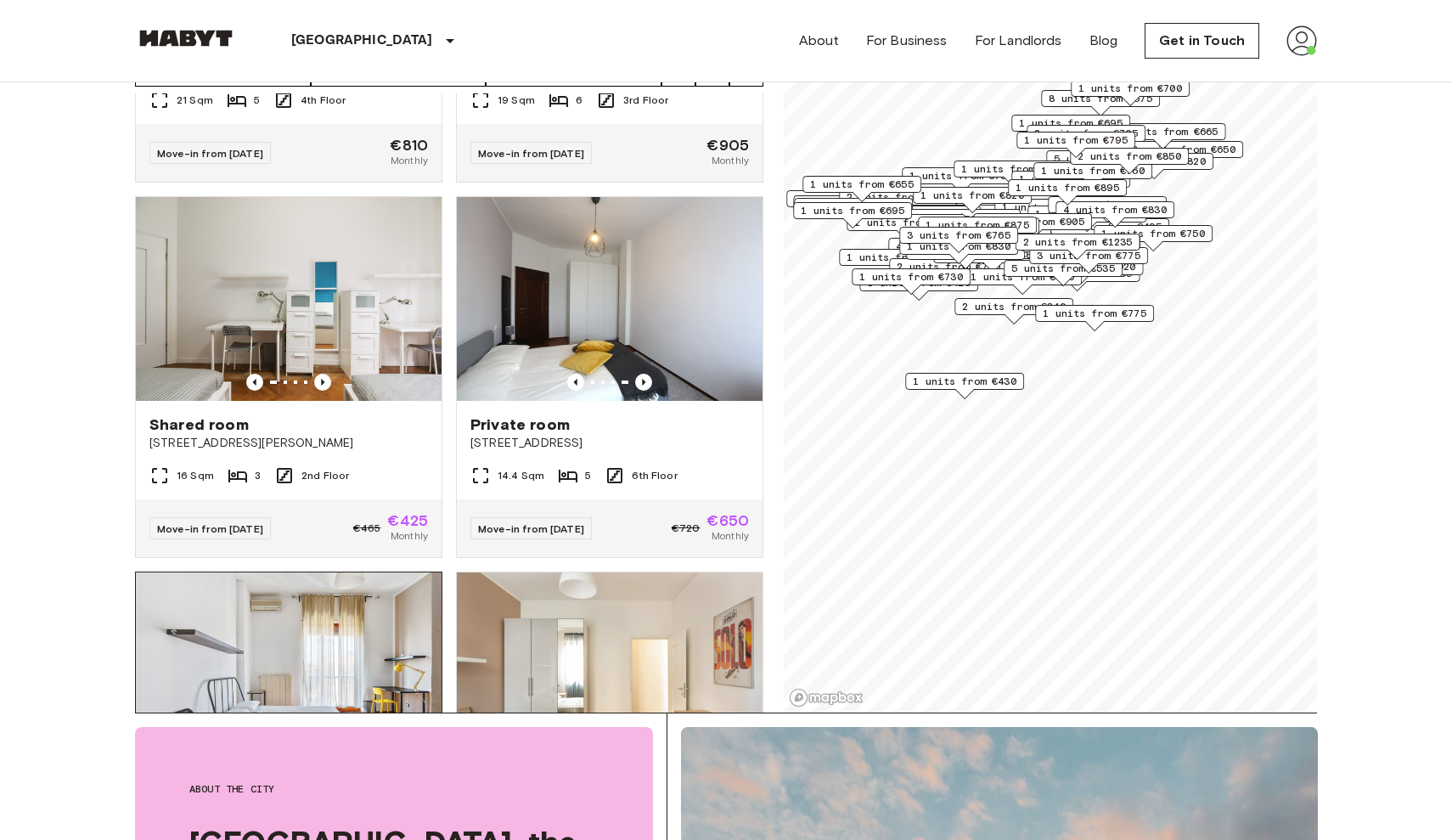
scroll to position [657, 0]
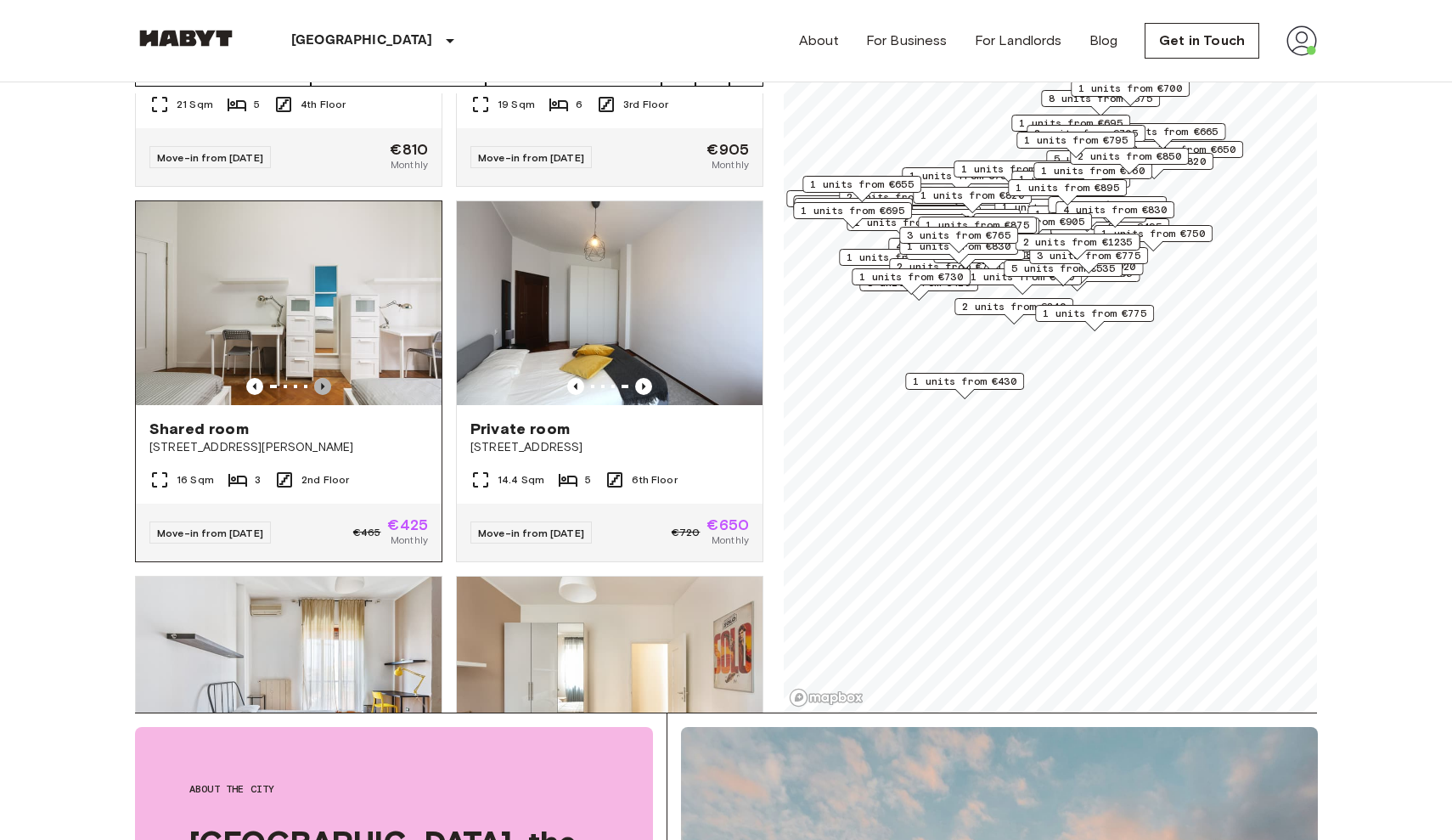
click at [324, 378] on icon "Previous image" at bounding box center [322, 386] width 17 height 17
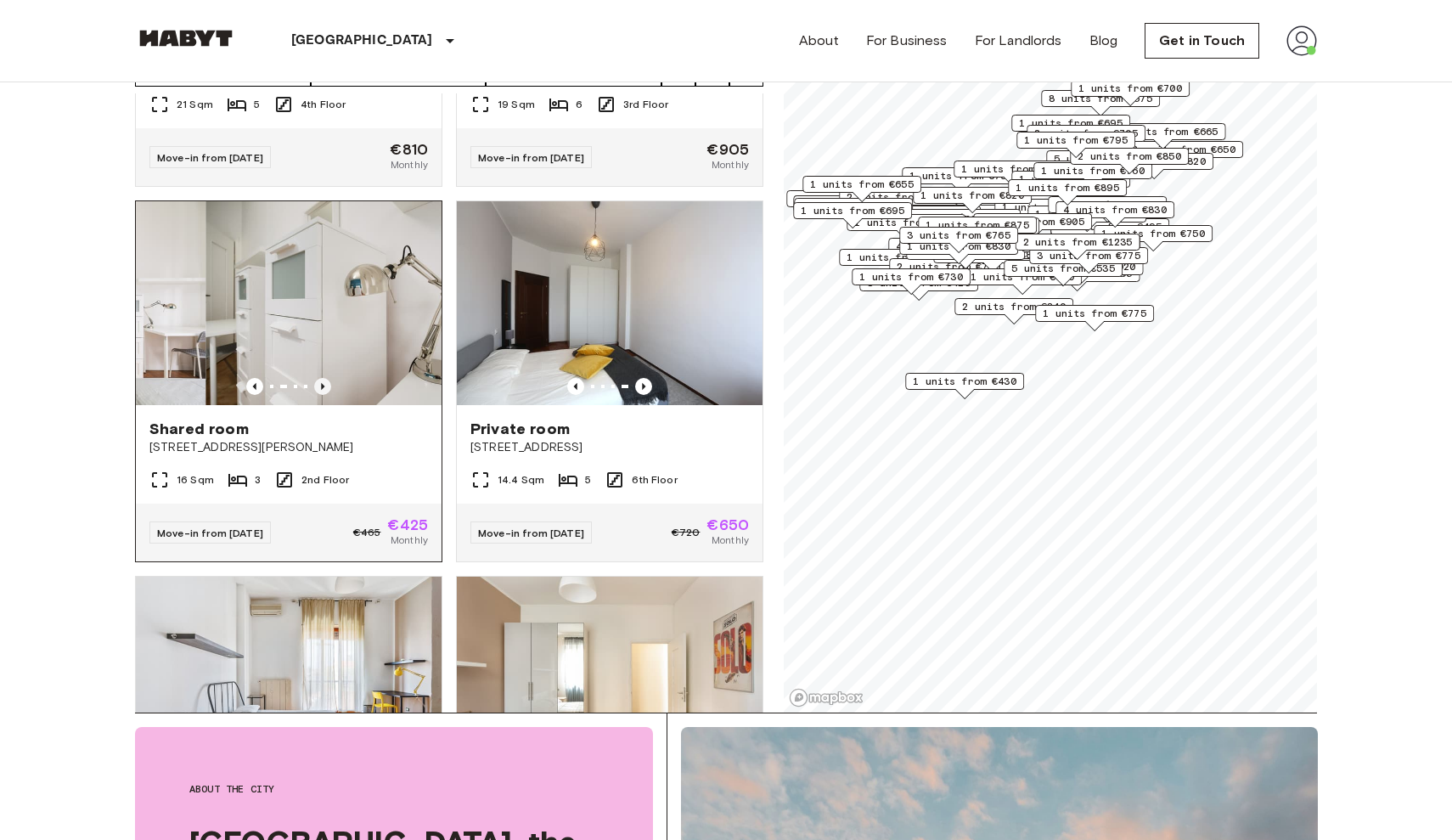
click at [324, 378] on icon "Previous image" at bounding box center [322, 386] width 17 height 17
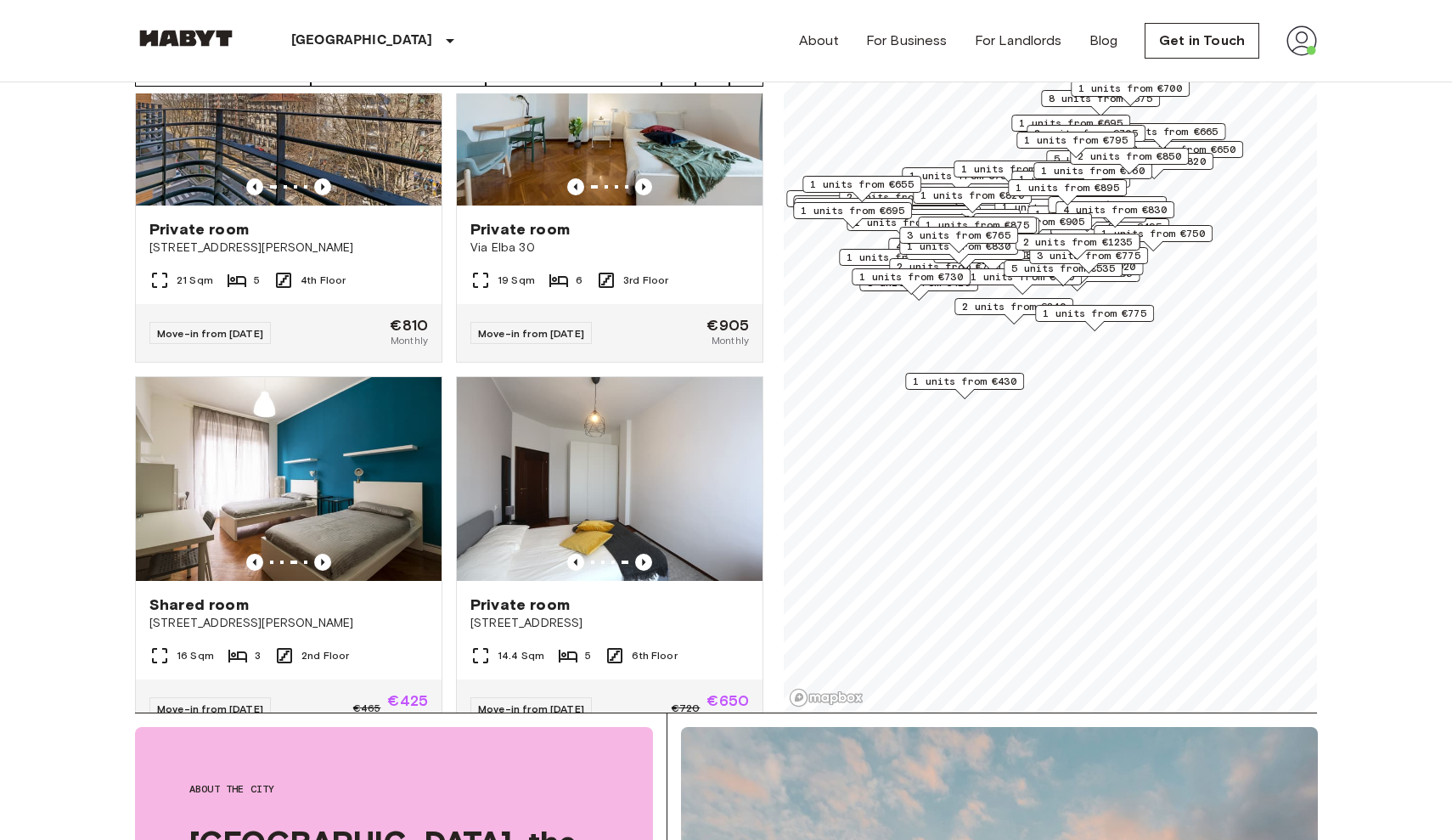
scroll to position [487, 0]
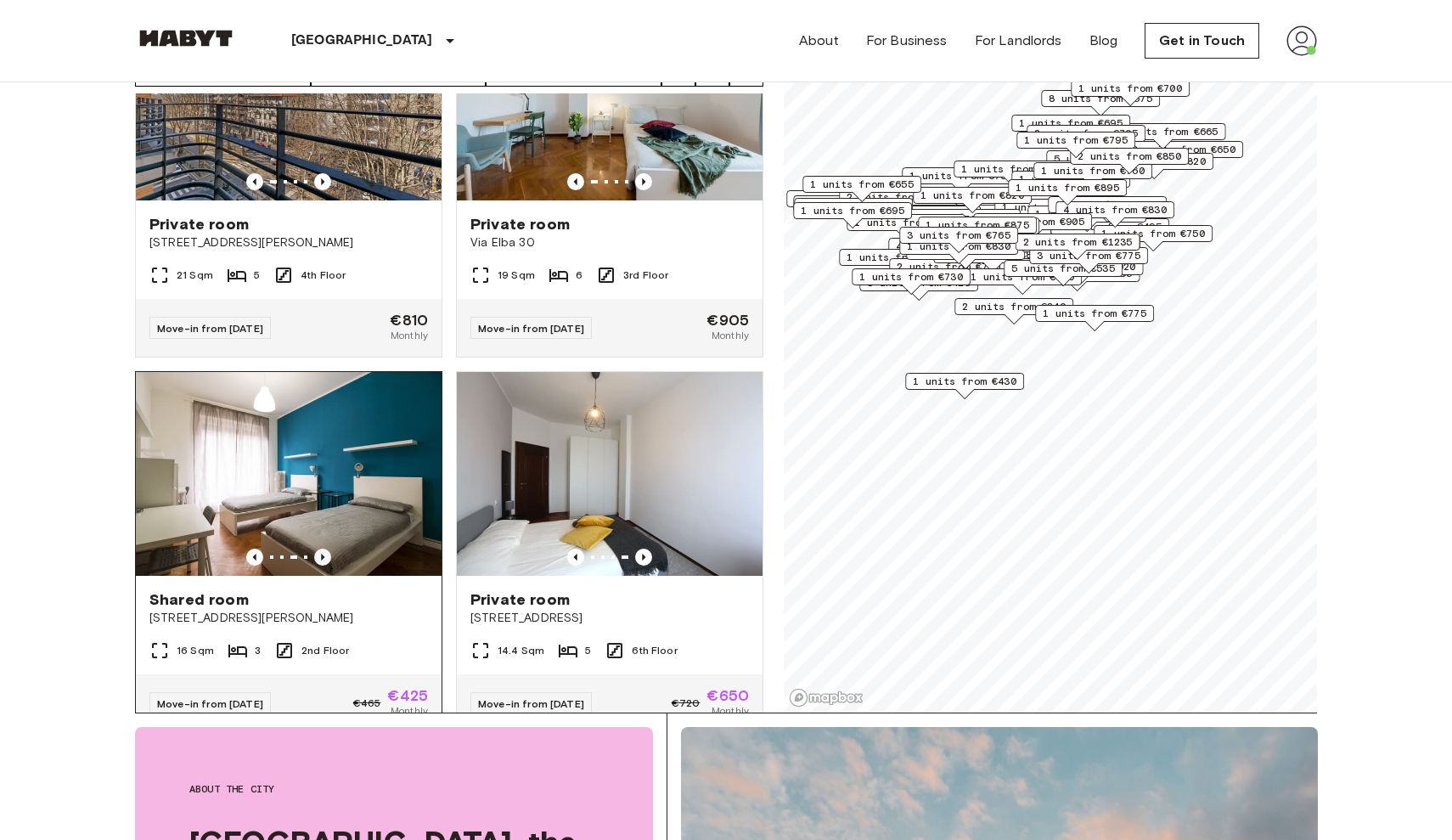
click at [320, 549] on icon "Previous image" at bounding box center [322, 557] width 17 height 17
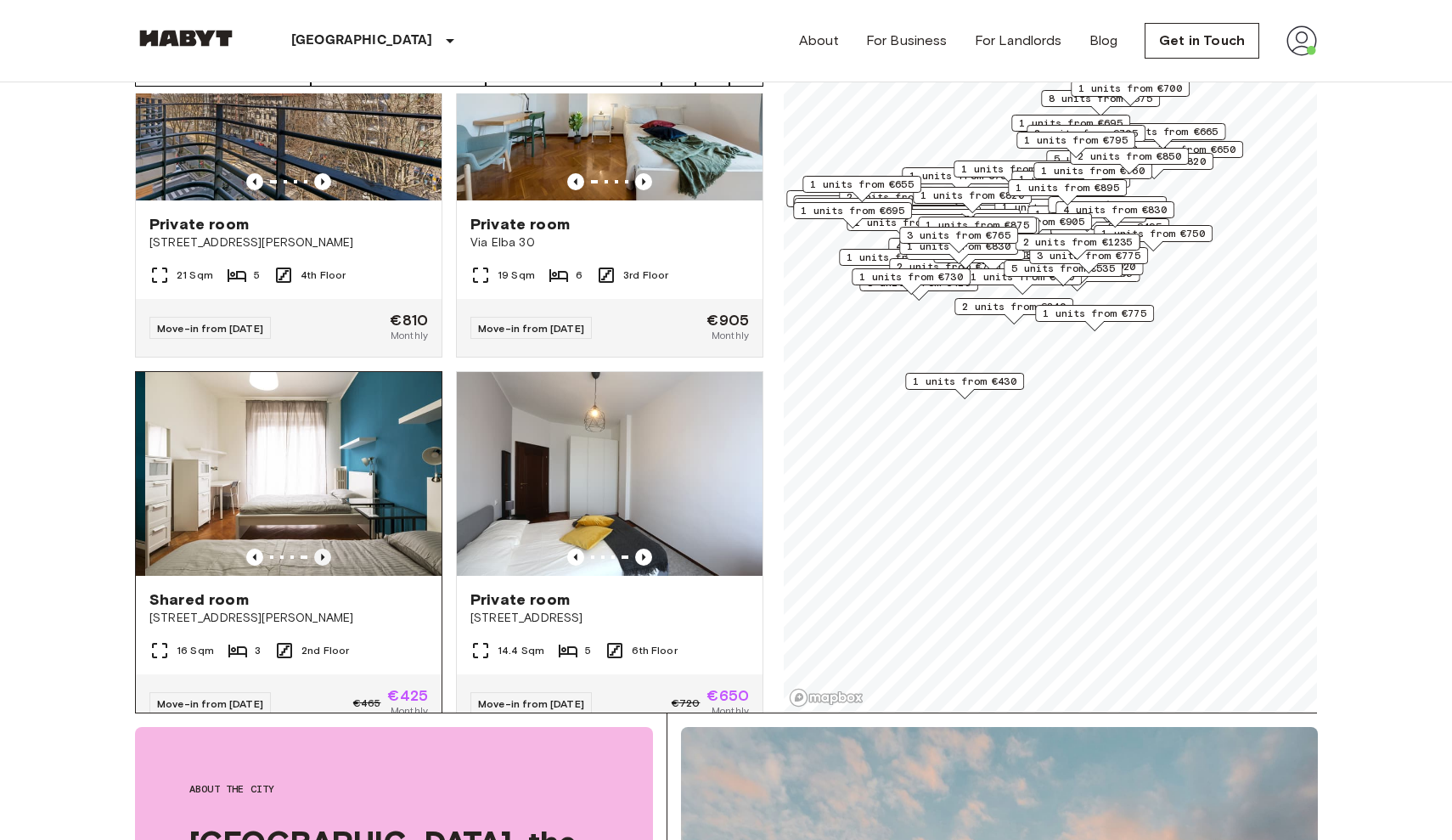
click at [321, 549] on icon "Previous image" at bounding box center [322, 557] width 17 height 17
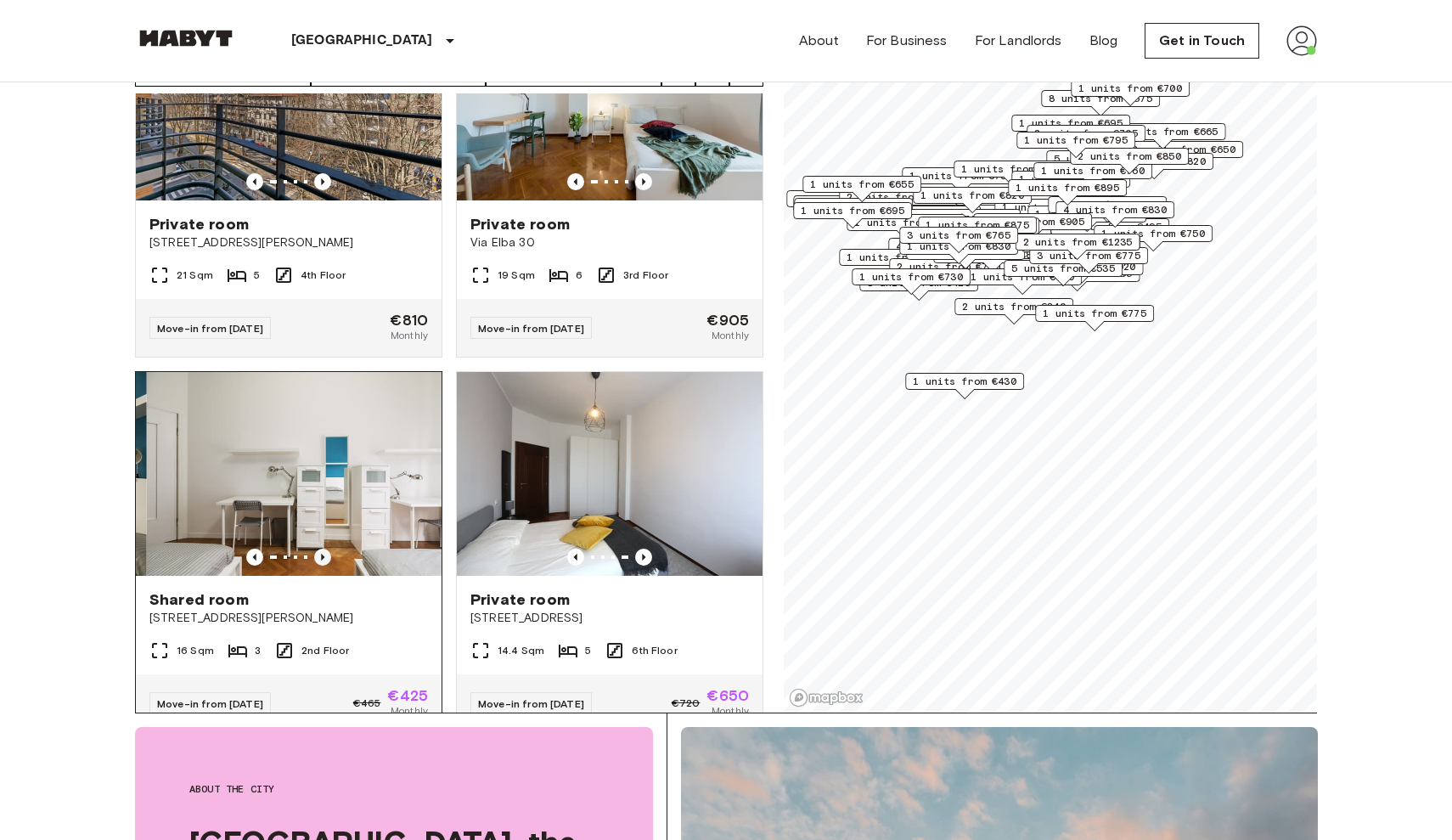
click at [321, 549] on icon "Previous image" at bounding box center [322, 557] width 17 height 17
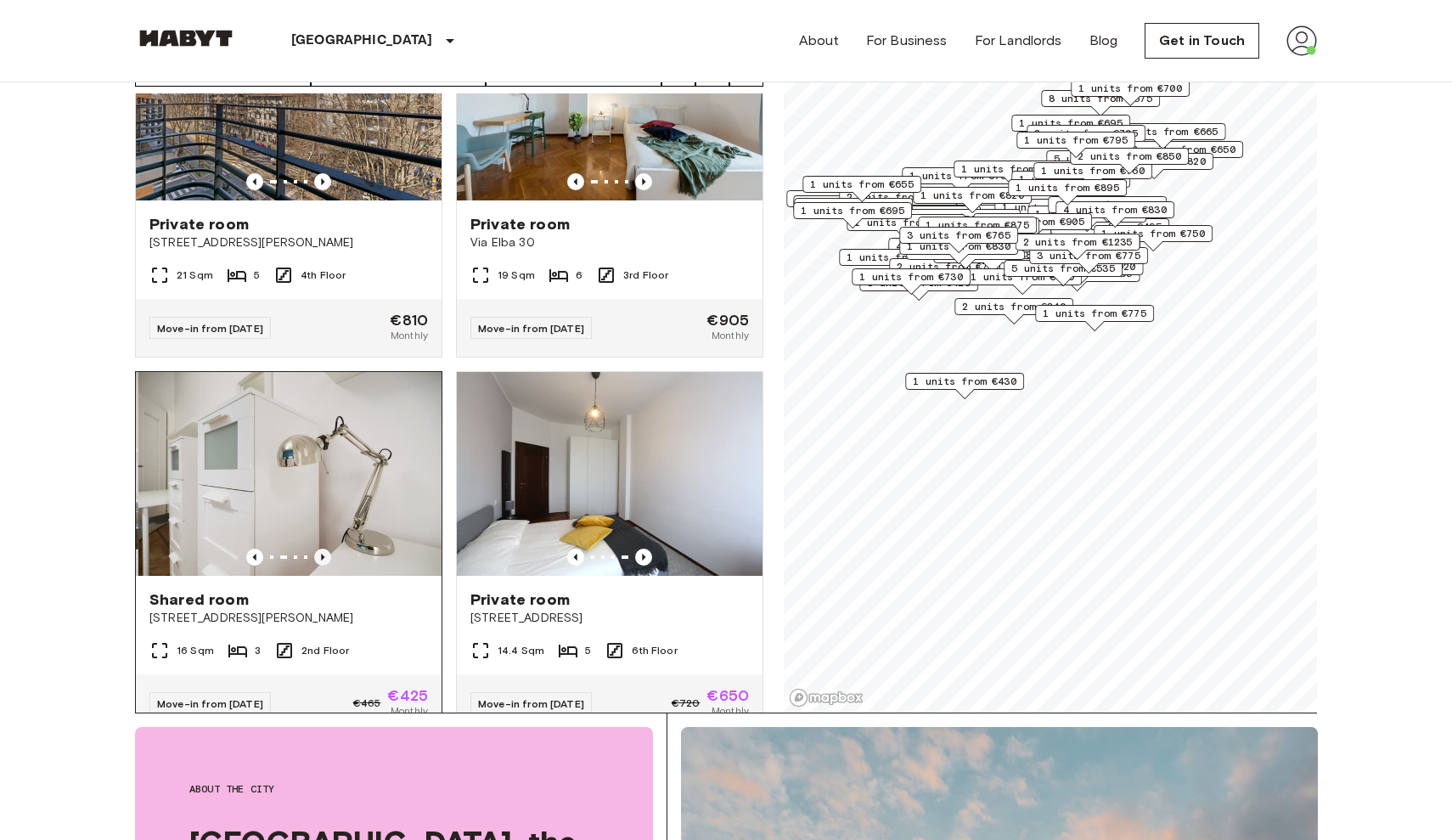
click at [321, 549] on icon "Previous image" at bounding box center [322, 557] width 17 height 17
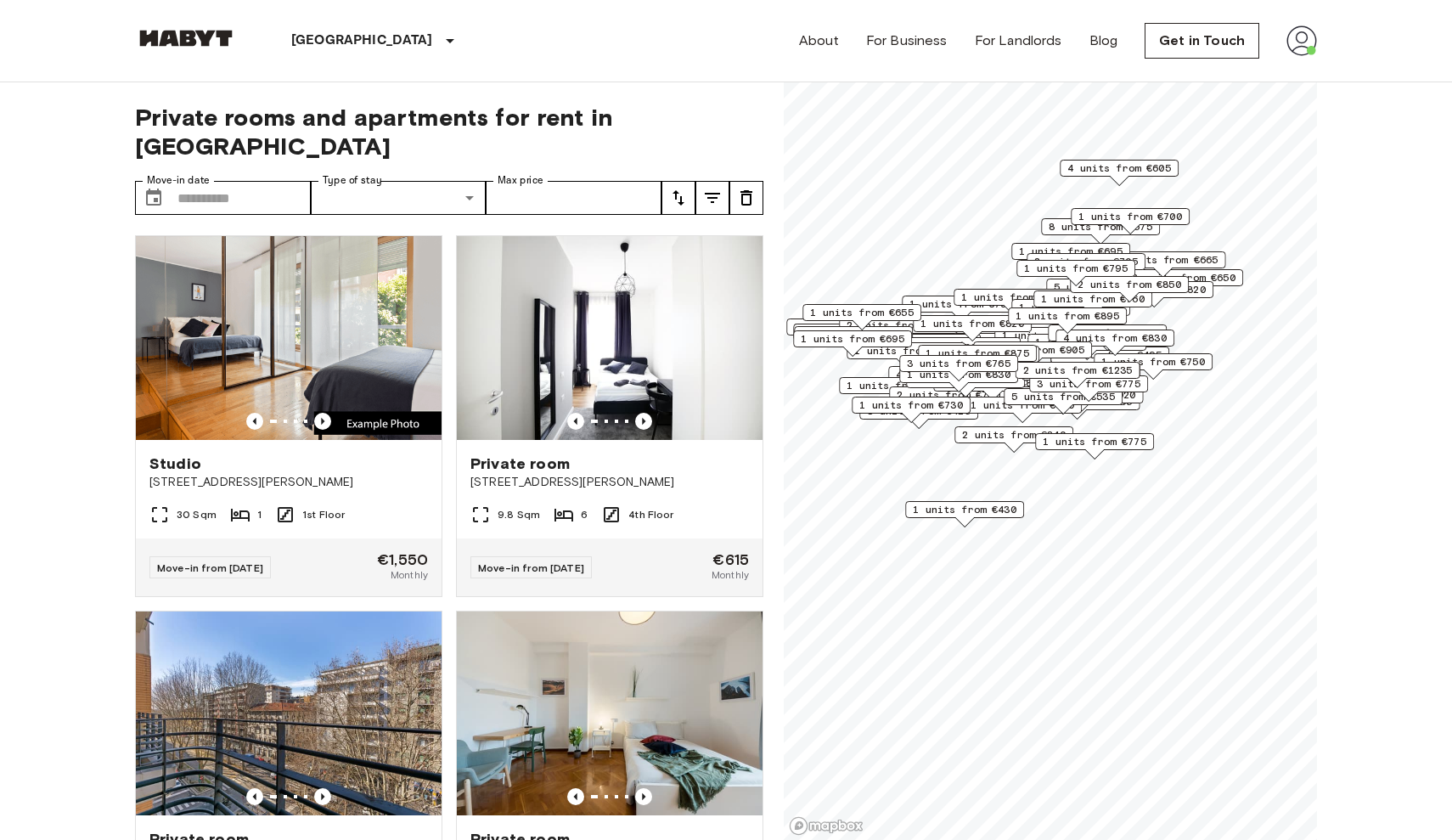
scroll to position [0, 0]
click at [1062, 320] on span "1 units from €895" at bounding box center [1067, 316] width 103 height 15
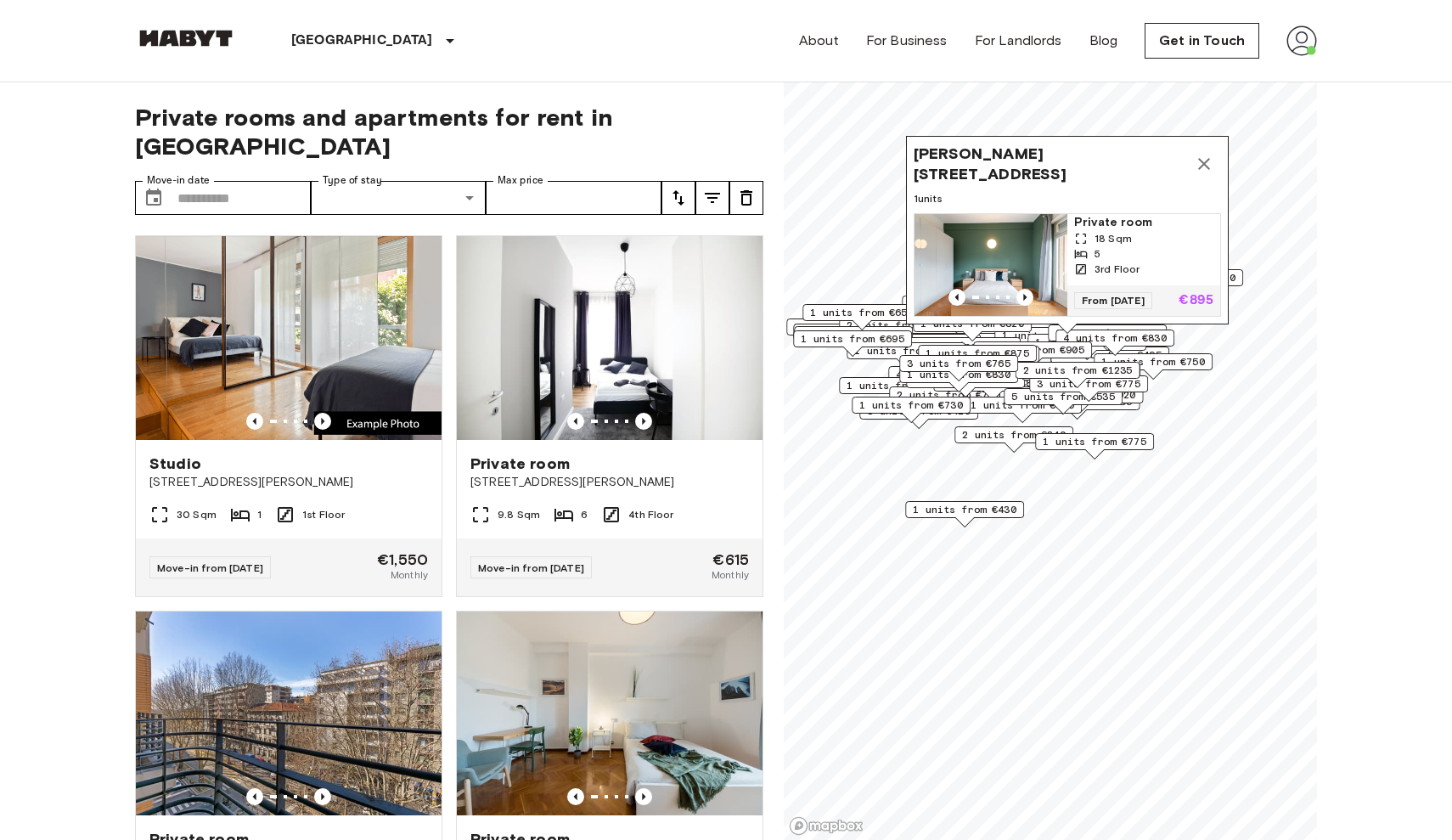
click at [1214, 156] on button "Map marker" at bounding box center [1205, 164] width 34 height 34
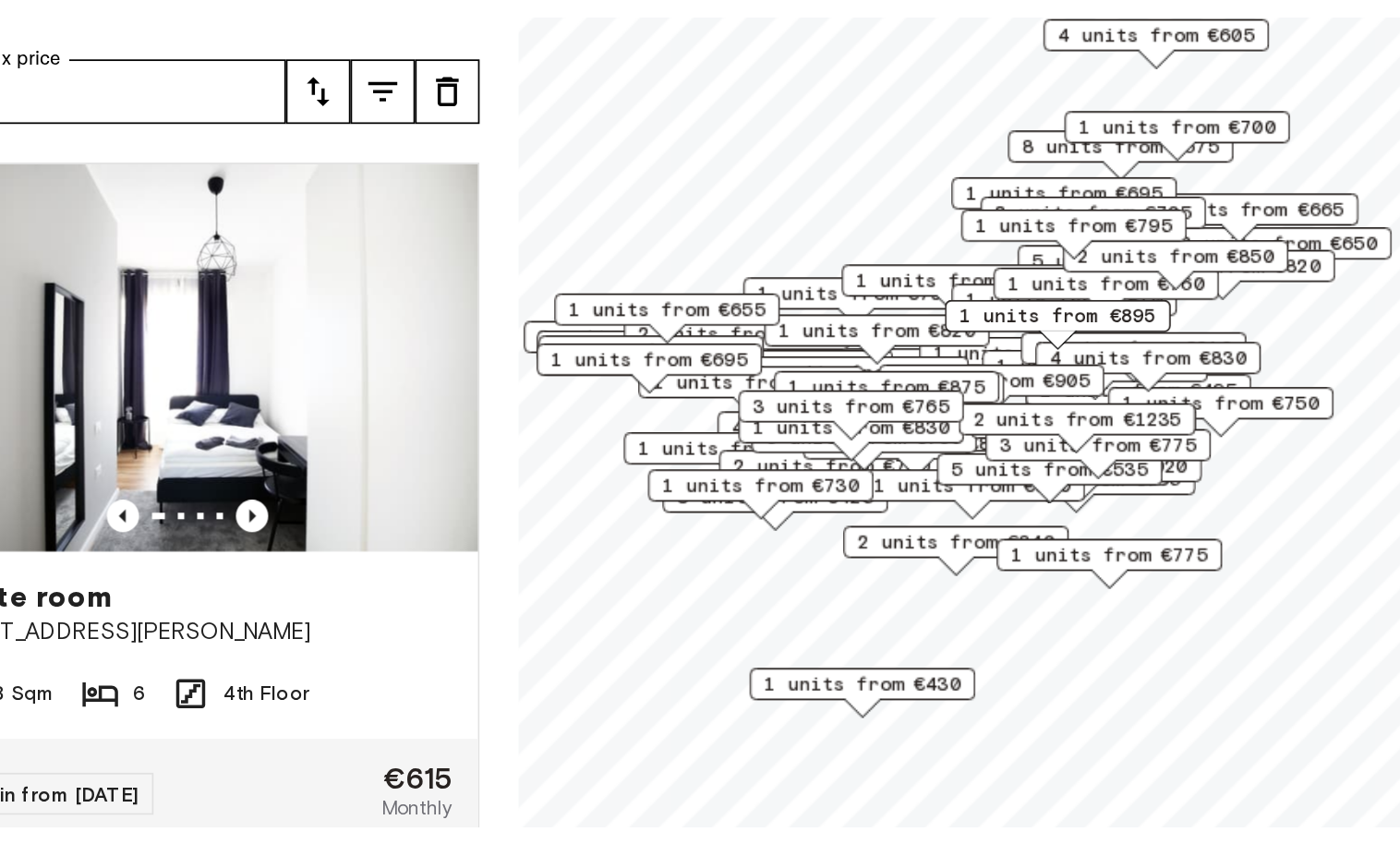
scroll to position [5, 0]
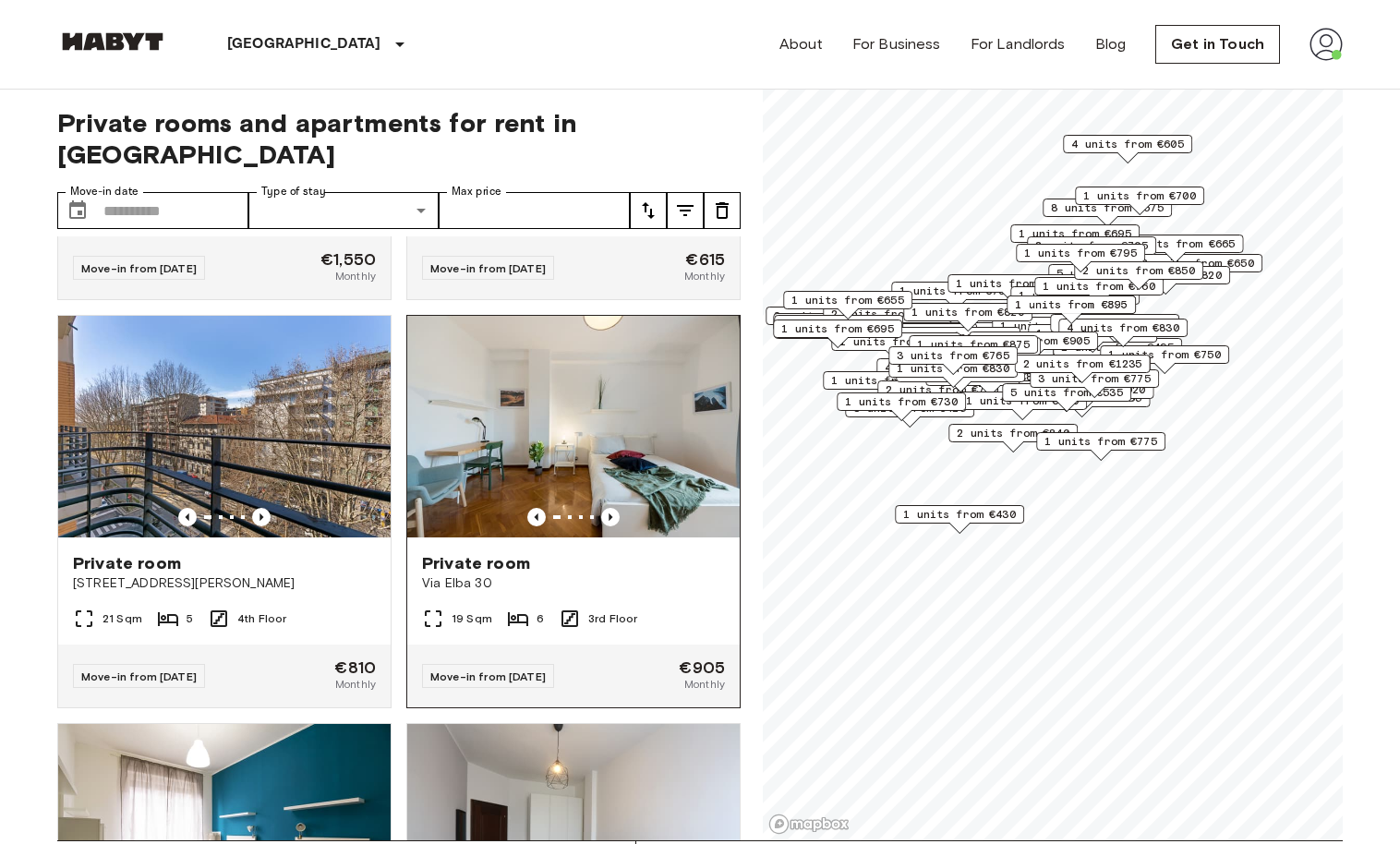
scroll to position [354, 0]
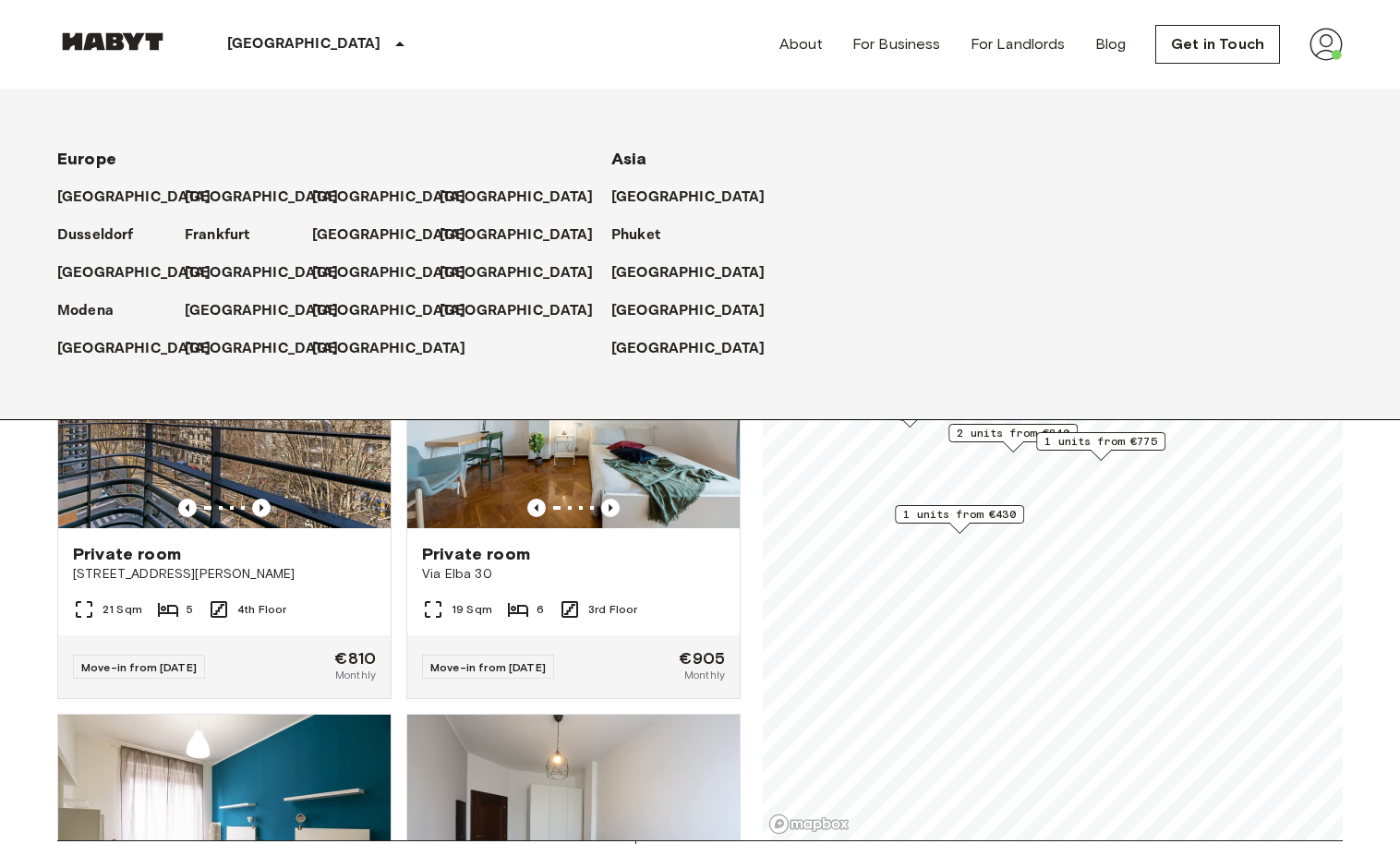
click at [248, 50] on p "[GEOGRAPHIC_DATA]" at bounding box center [304, 44] width 155 height 22
click at [318, 344] on p "[GEOGRAPHIC_DATA]" at bounding box center [393, 349] width 155 height 22
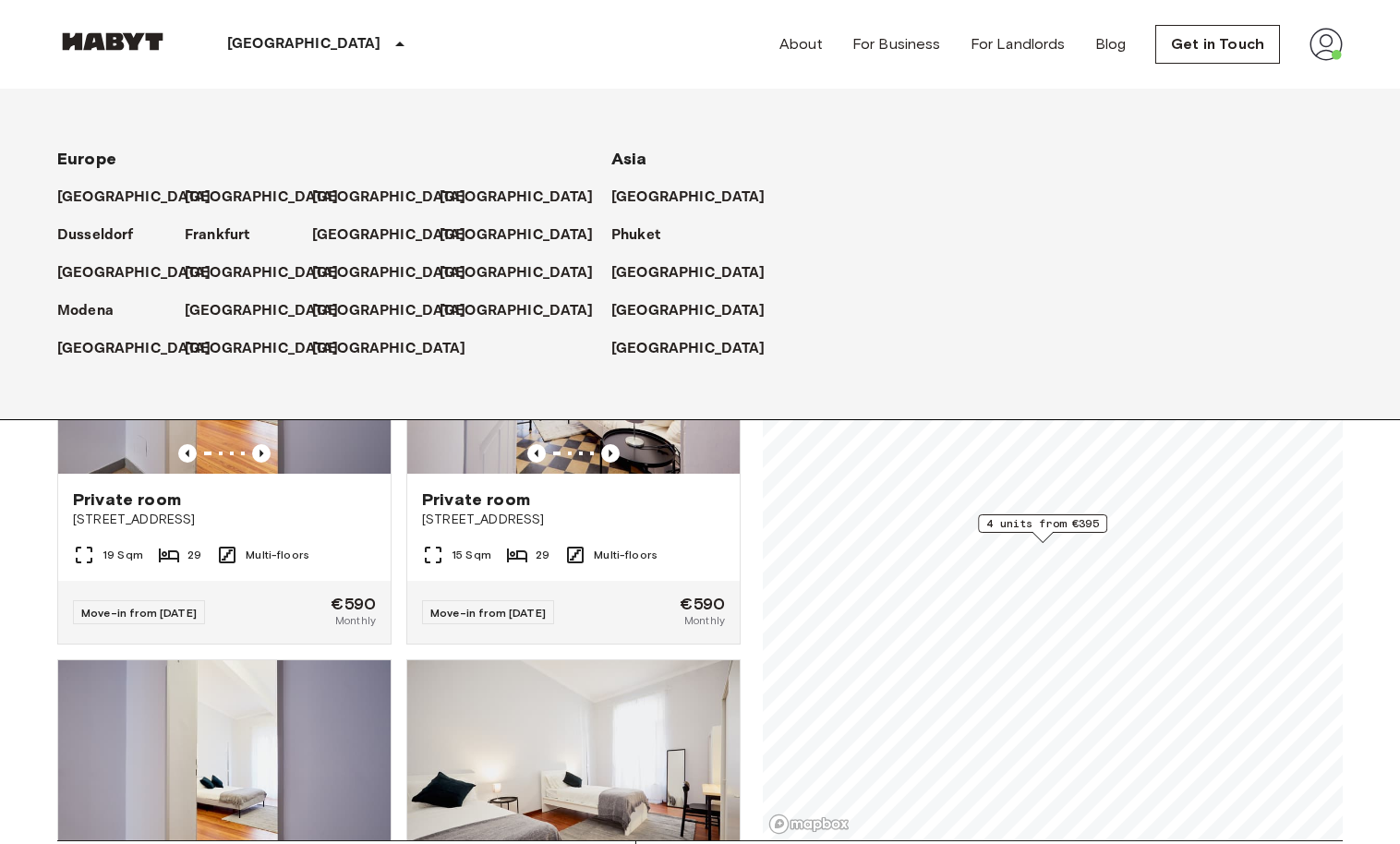
scroll to position [3, 0]
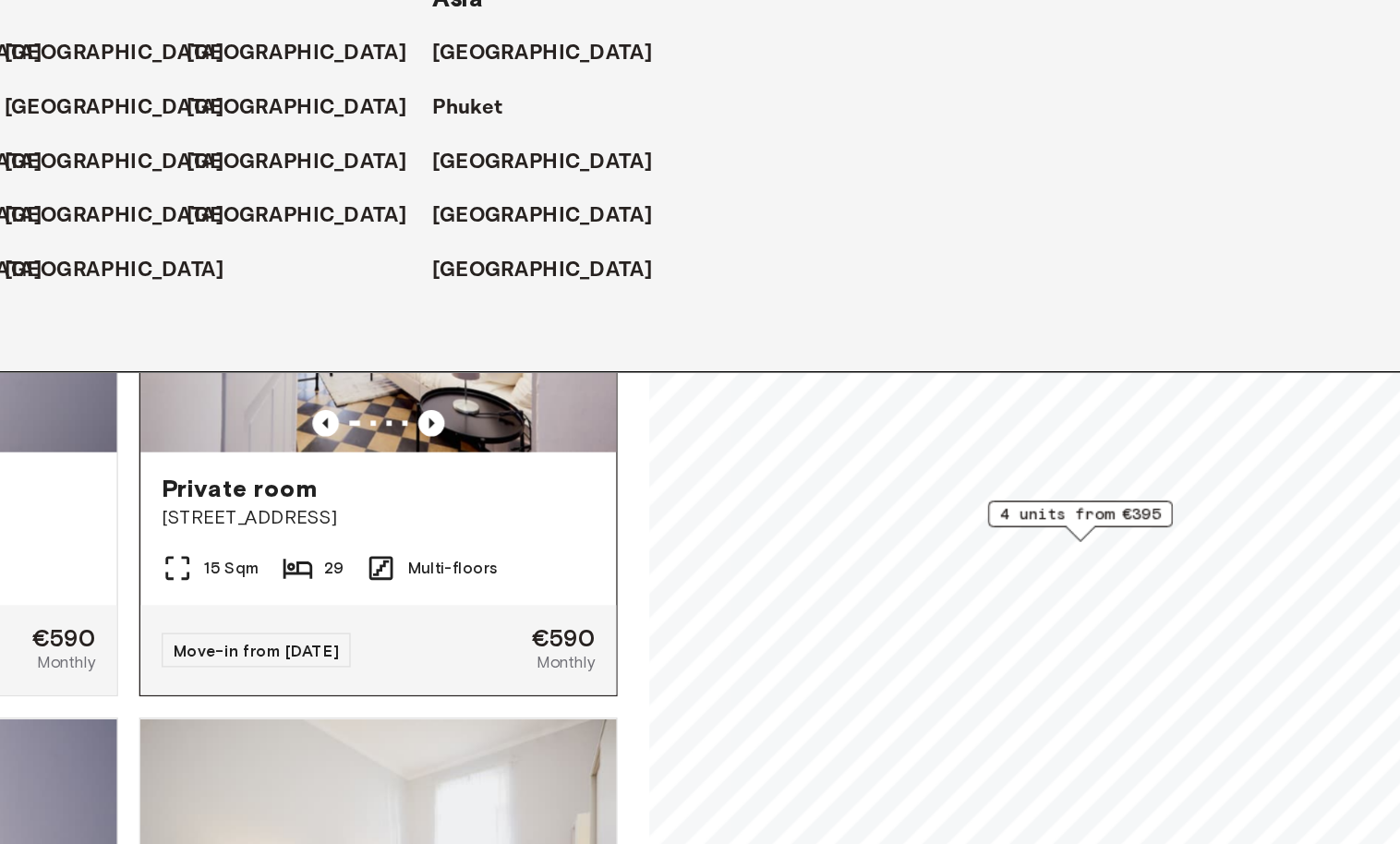
scroll to position [22, 0]
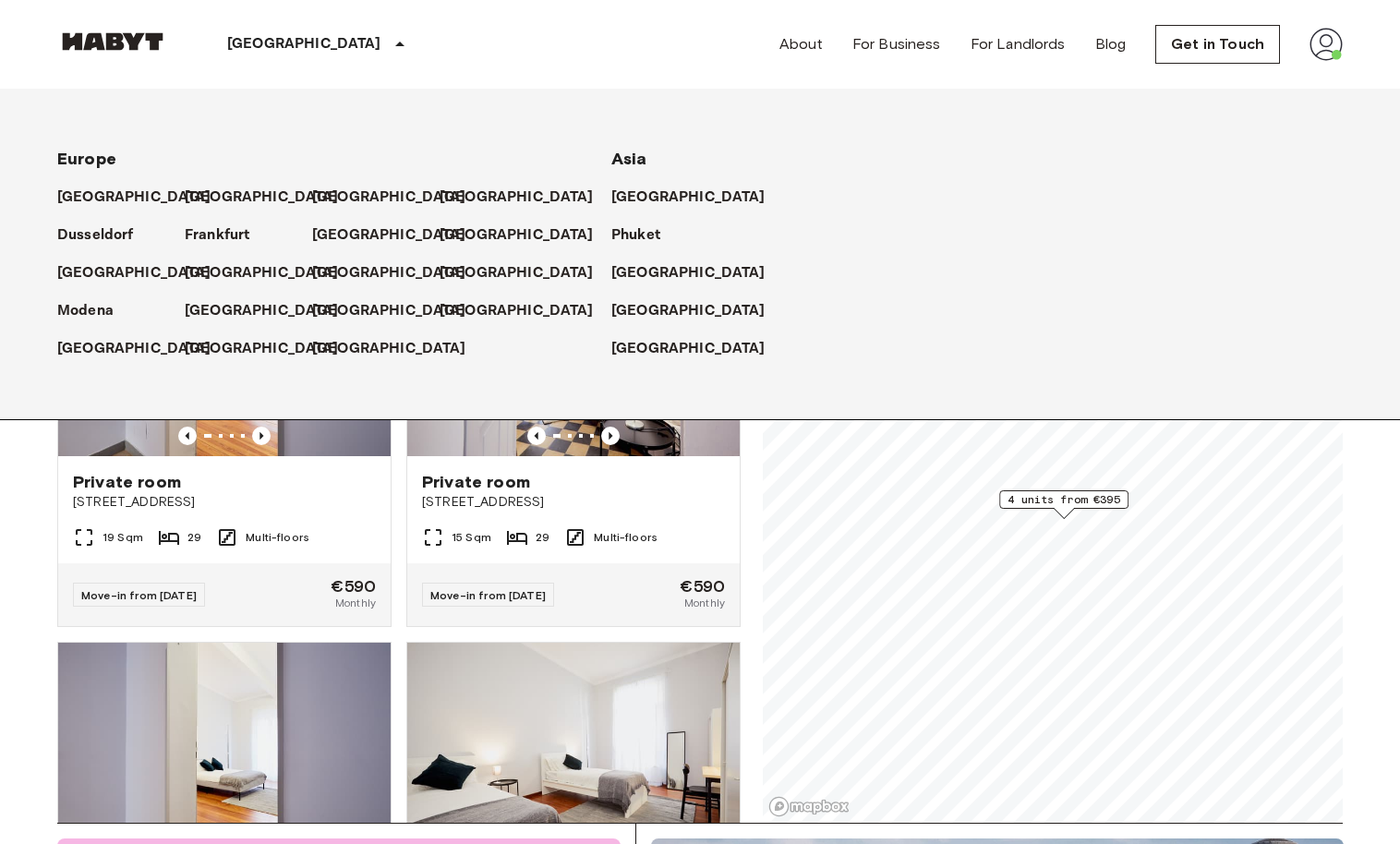
click at [648, 42] on div "Turin Europe Amsterdam Berlin Brussels Cologne Dusseldorf Frankfurt Graz Hambur…" at bounding box center [700, 44] width 1286 height 89
click at [388, 38] on icon at bounding box center [399, 44] width 23 height 22
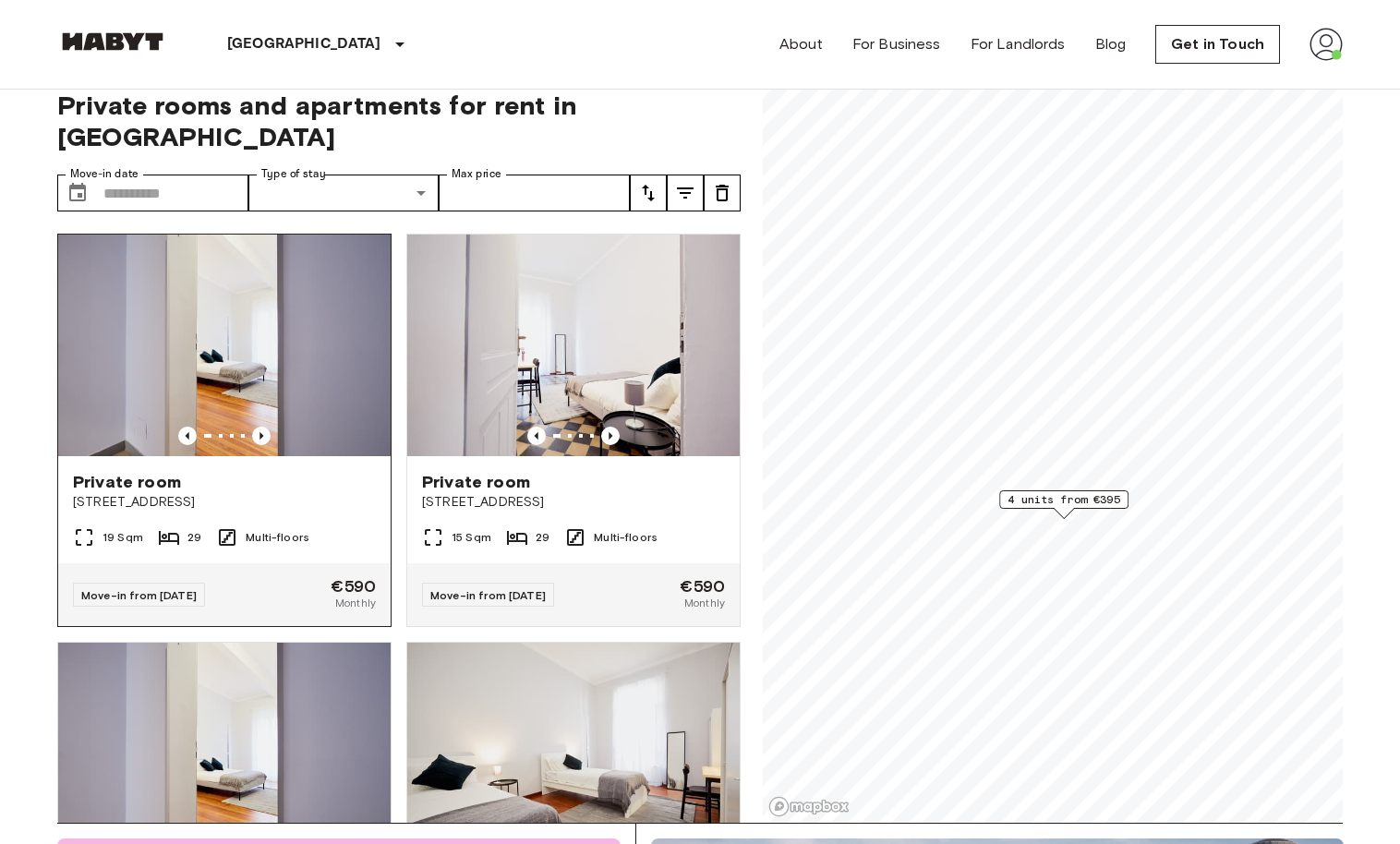
click at [220, 349] on img at bounding box center [224, 345] width 333 height 222
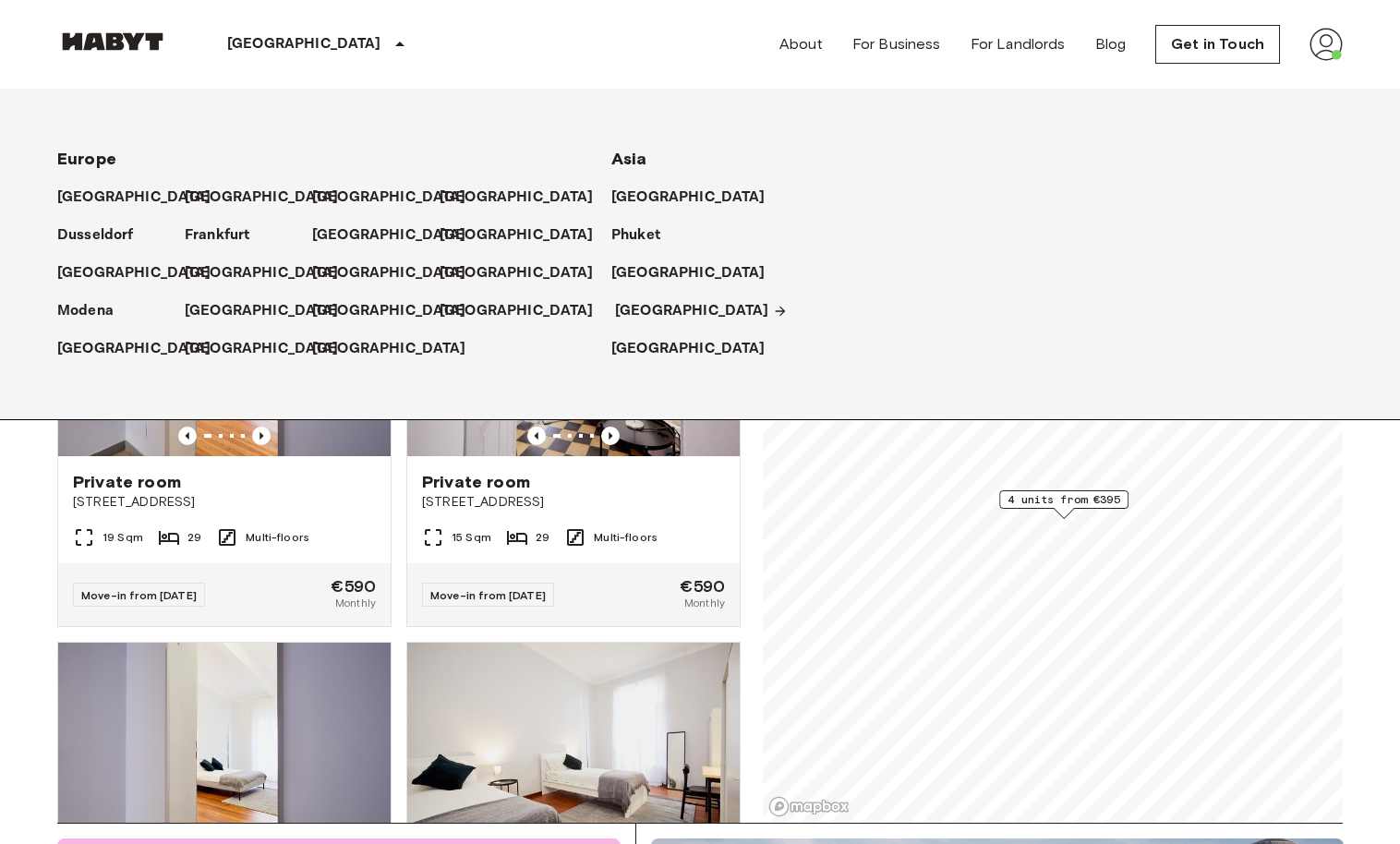
click at [665, 308] on p "[GEOGRAPHIC_DATA]" at bounding box center [693, 311] width 155 height 22
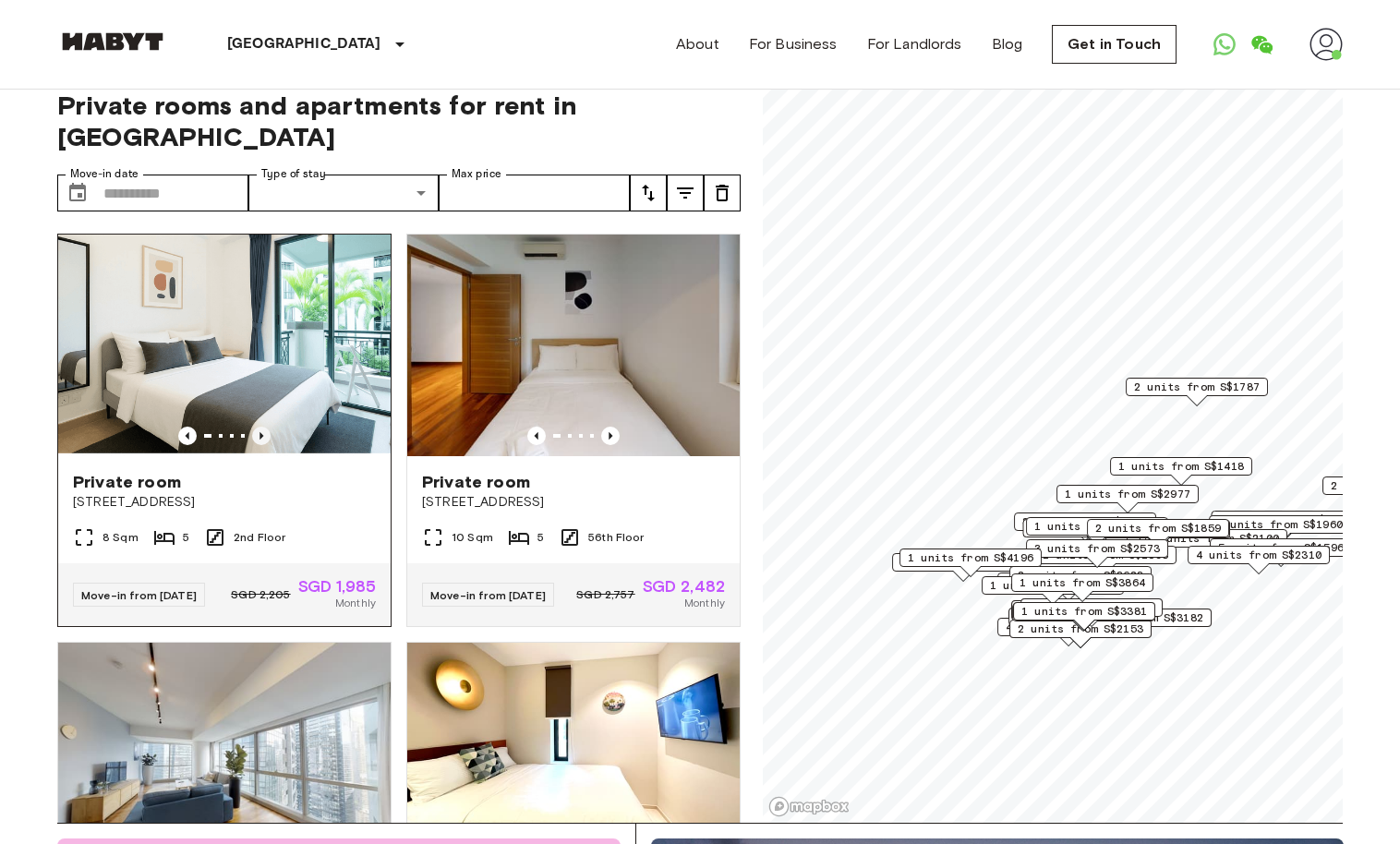
click at [257, 431] on icon "Previous image" at bounding box center [261, 435] width 19 height 19
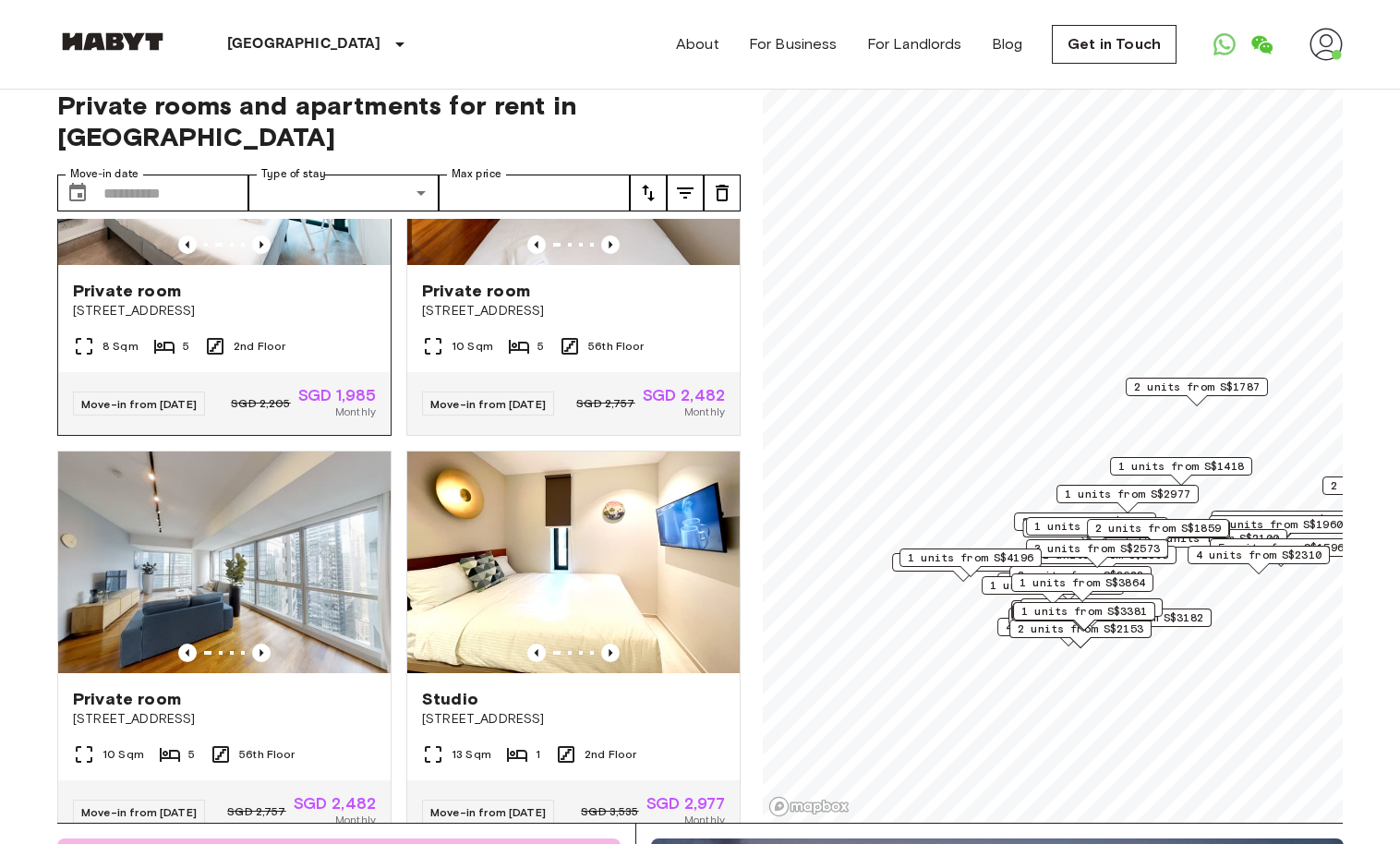
scroll to position [192, 0]
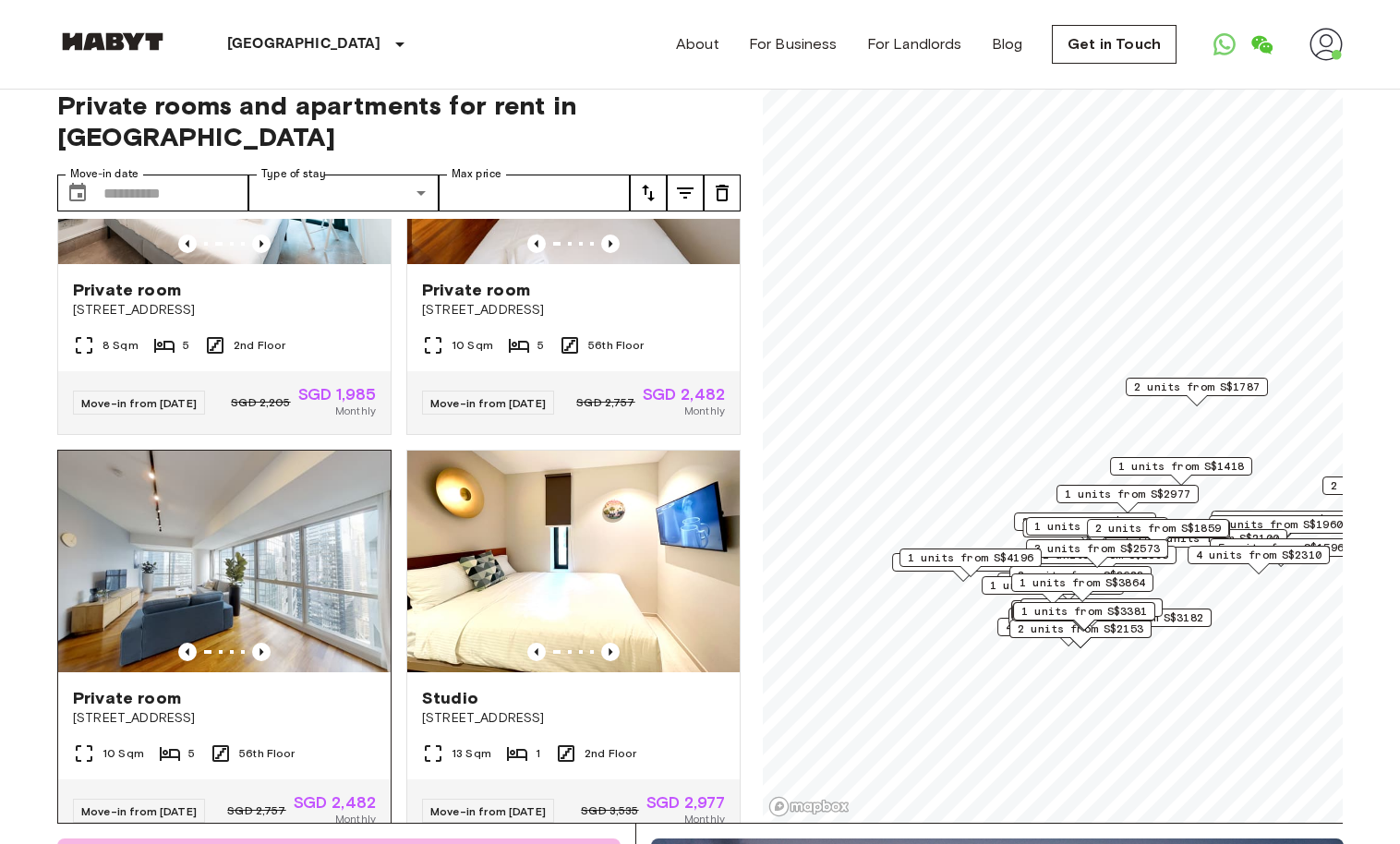
click at [252, 618] on img at bounding box center [224, 561] width 333 height 222
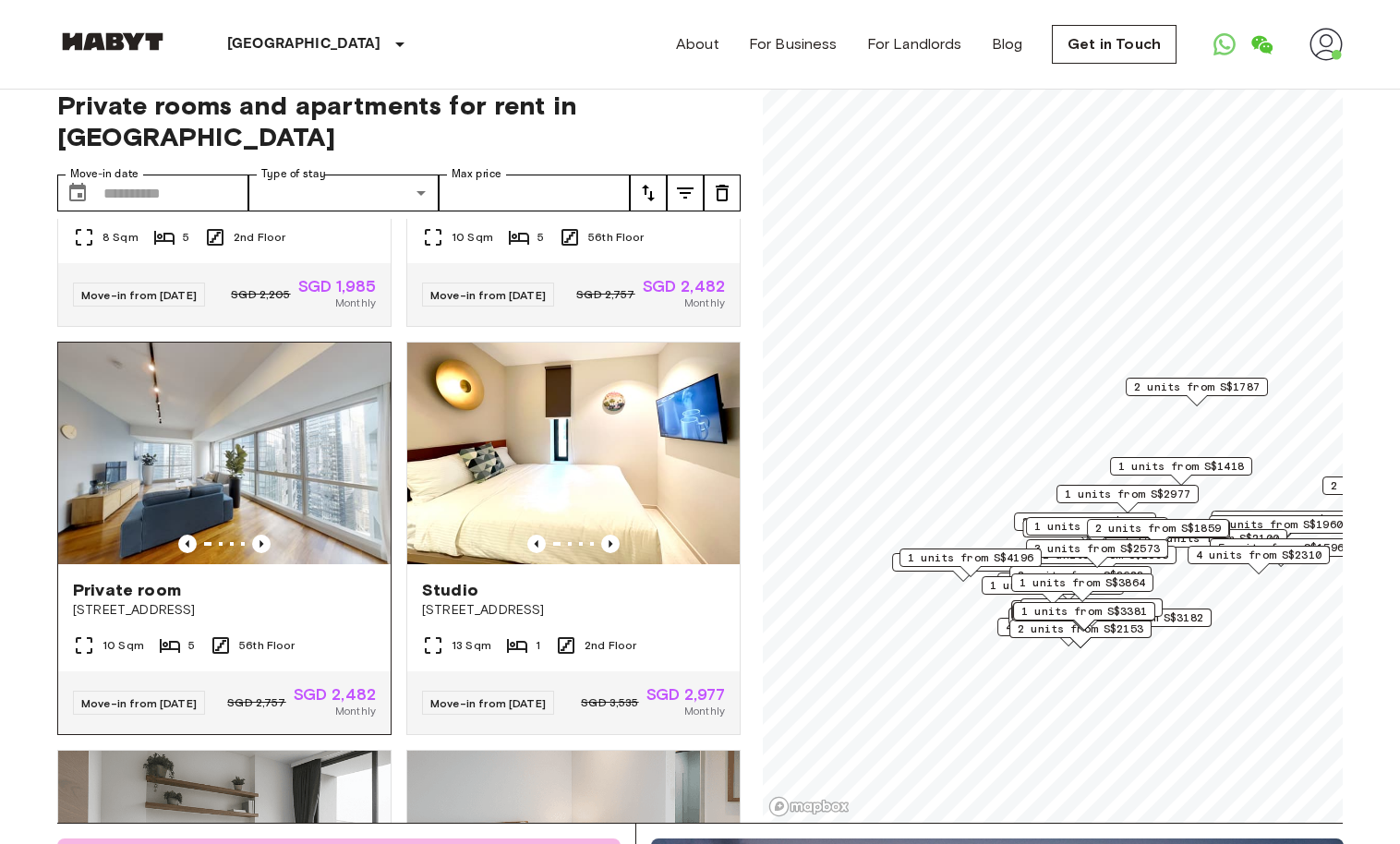
scroll to position [306, 0]
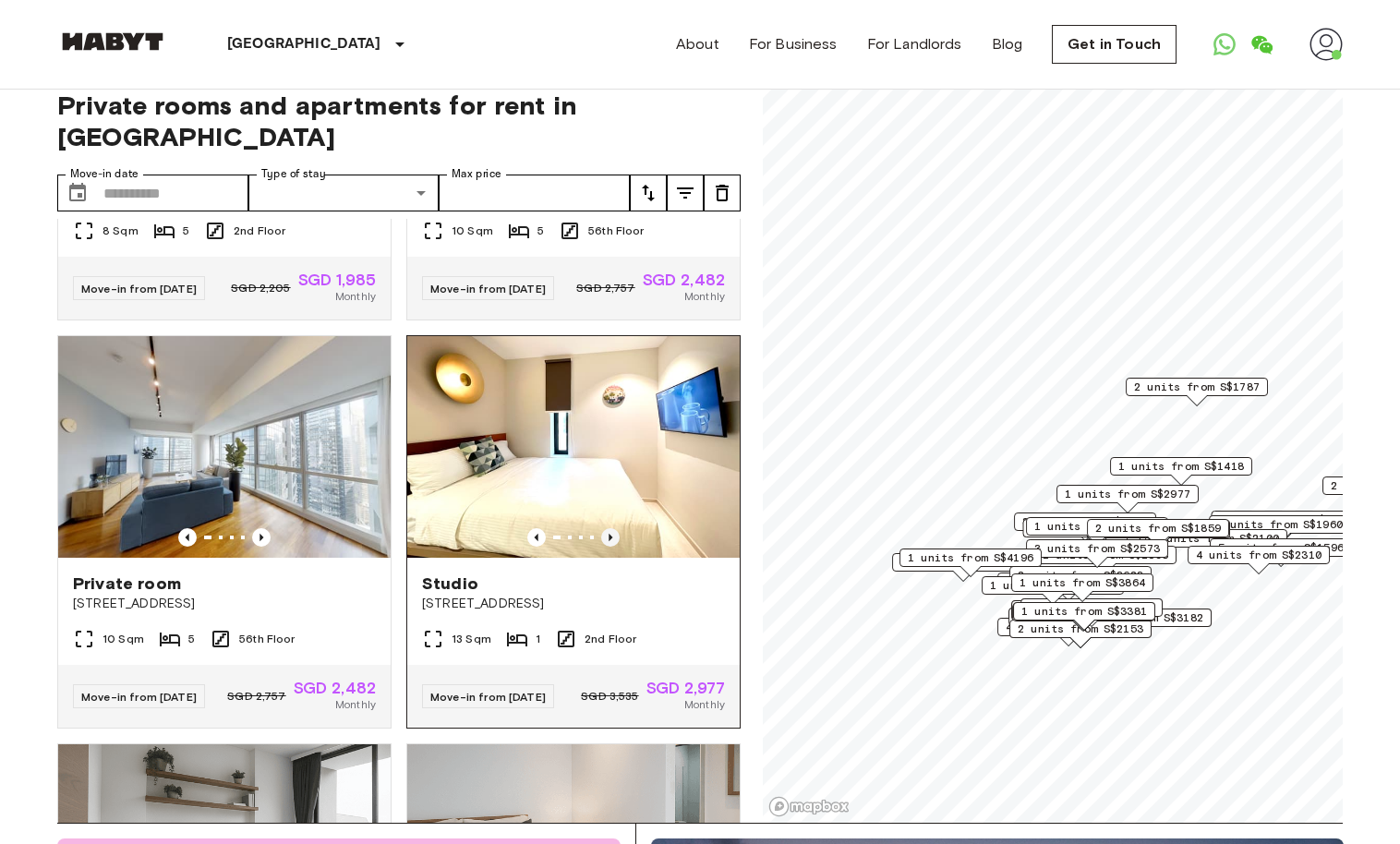
click at [603, 547] on icon "Previous image" at bounding box center [610, 537] width 19 height 19
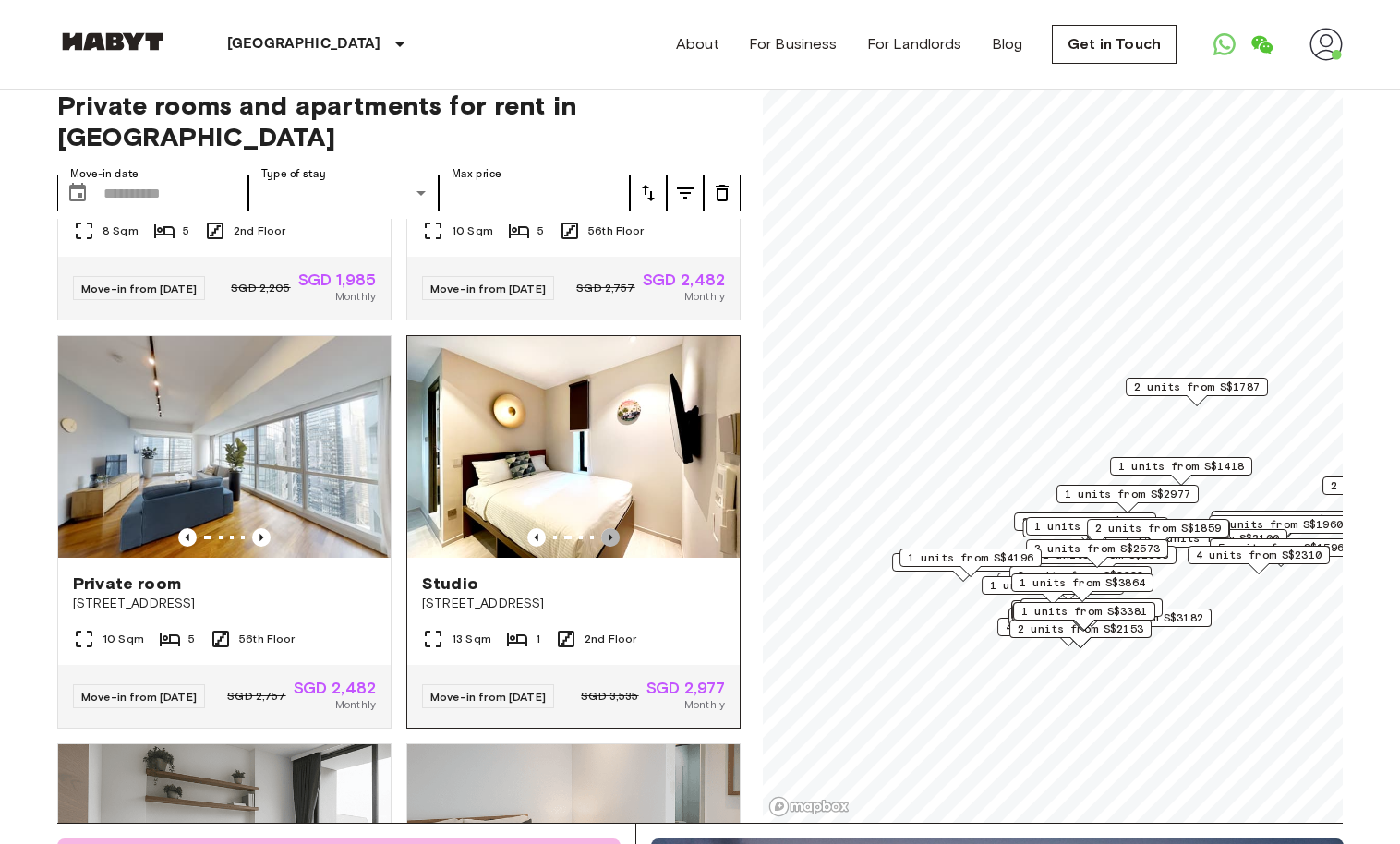
click at [605, 547] on icon "Previous image" at bounding box center [610, 537] width 19 height 19
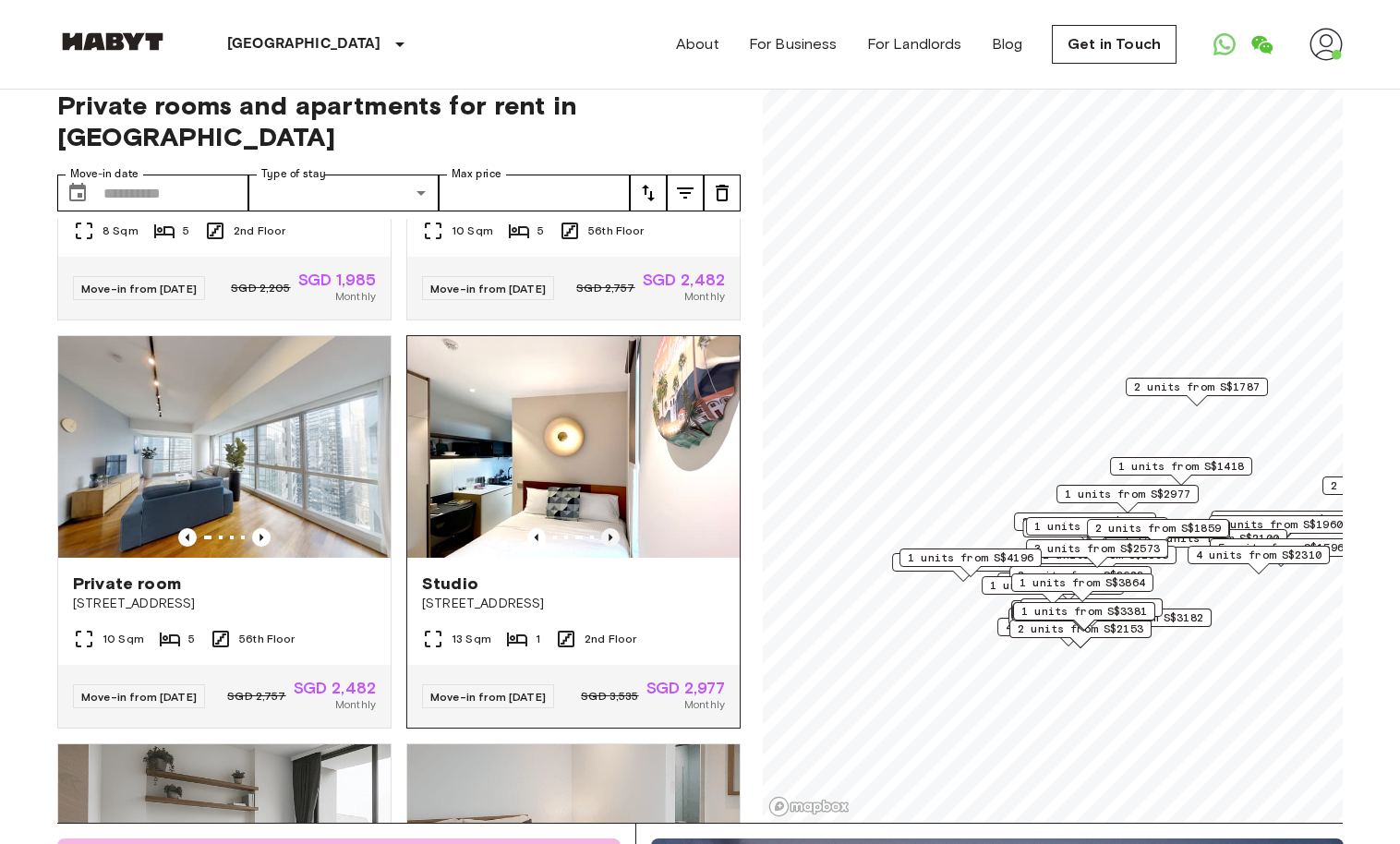
click at [606, 547] on icon "Previous image" at bounding box center [610, 537] width 19 height 19
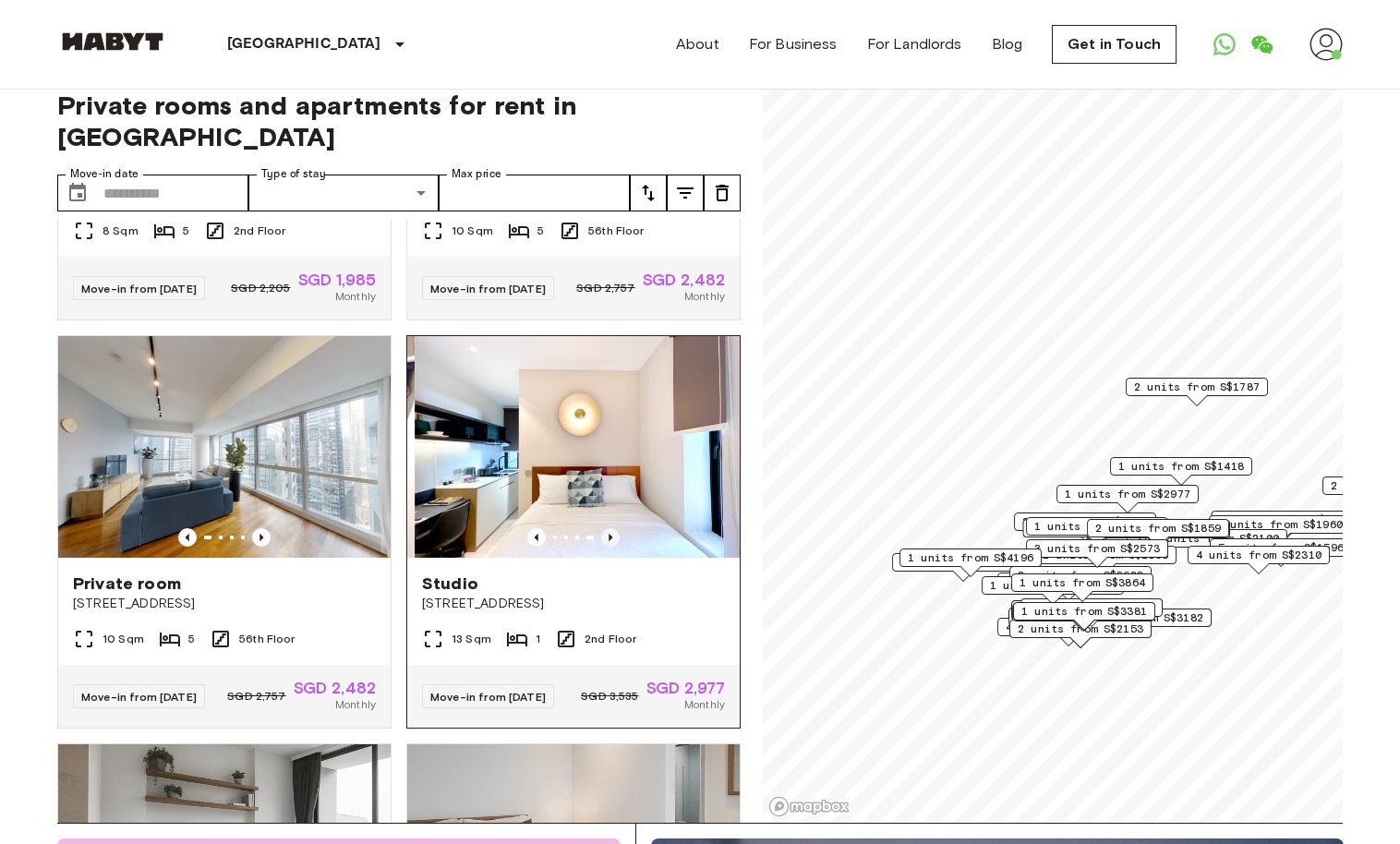
click at [606, 547] on icon "Previous image" at bounding box center [610, 537] width 19 height 19
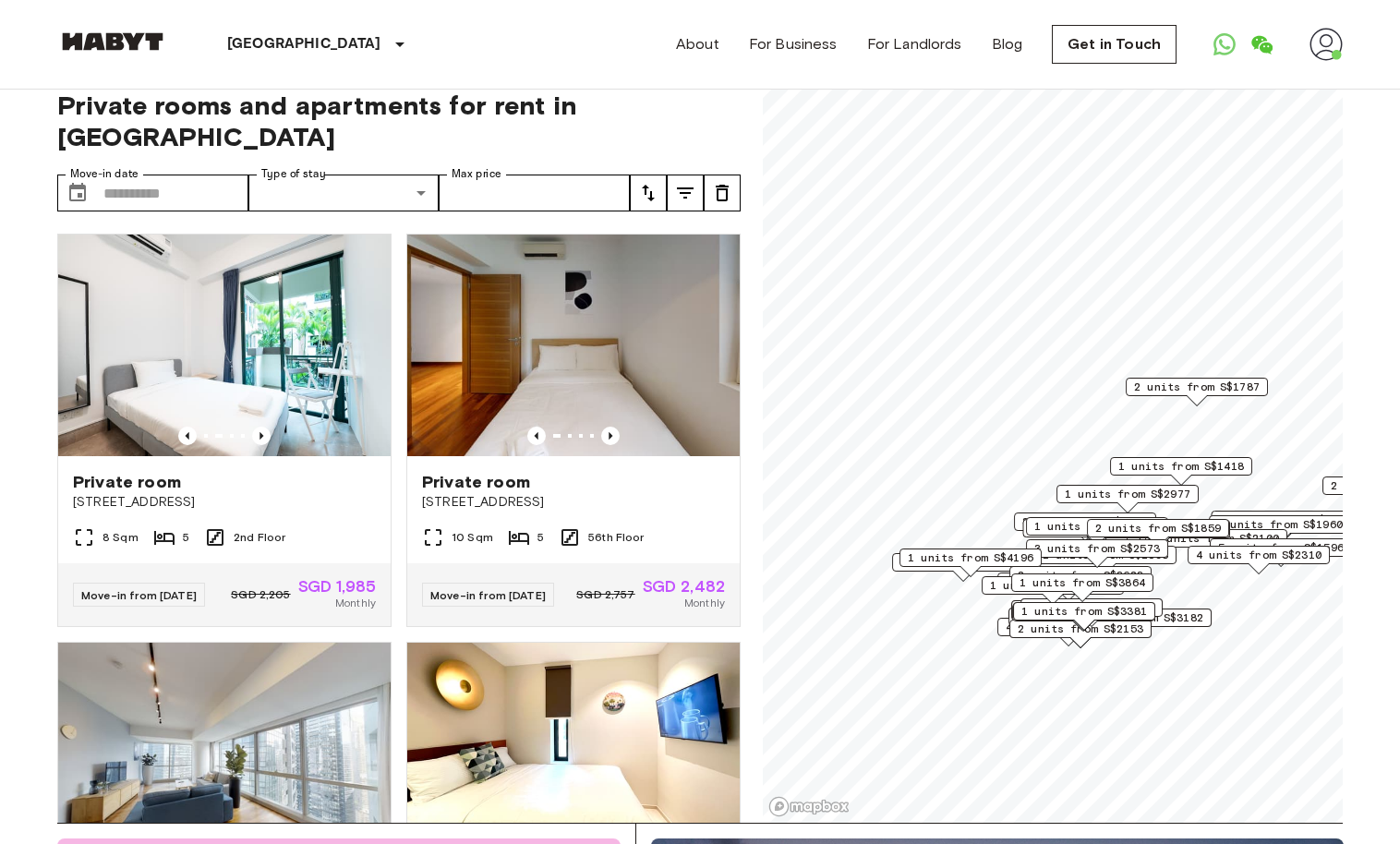
scroll to position [0, 0]
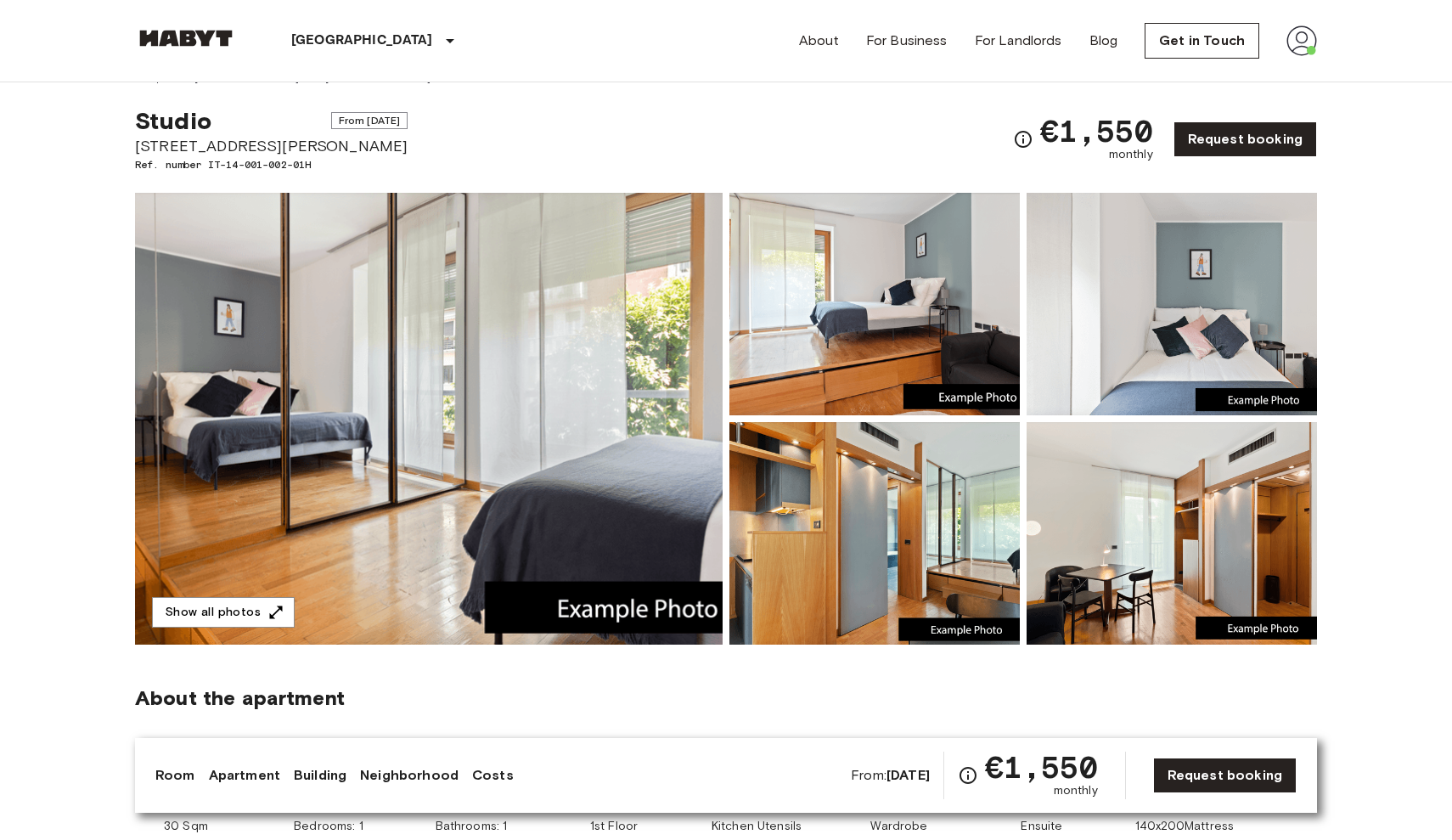
scroll to position [32, 0]
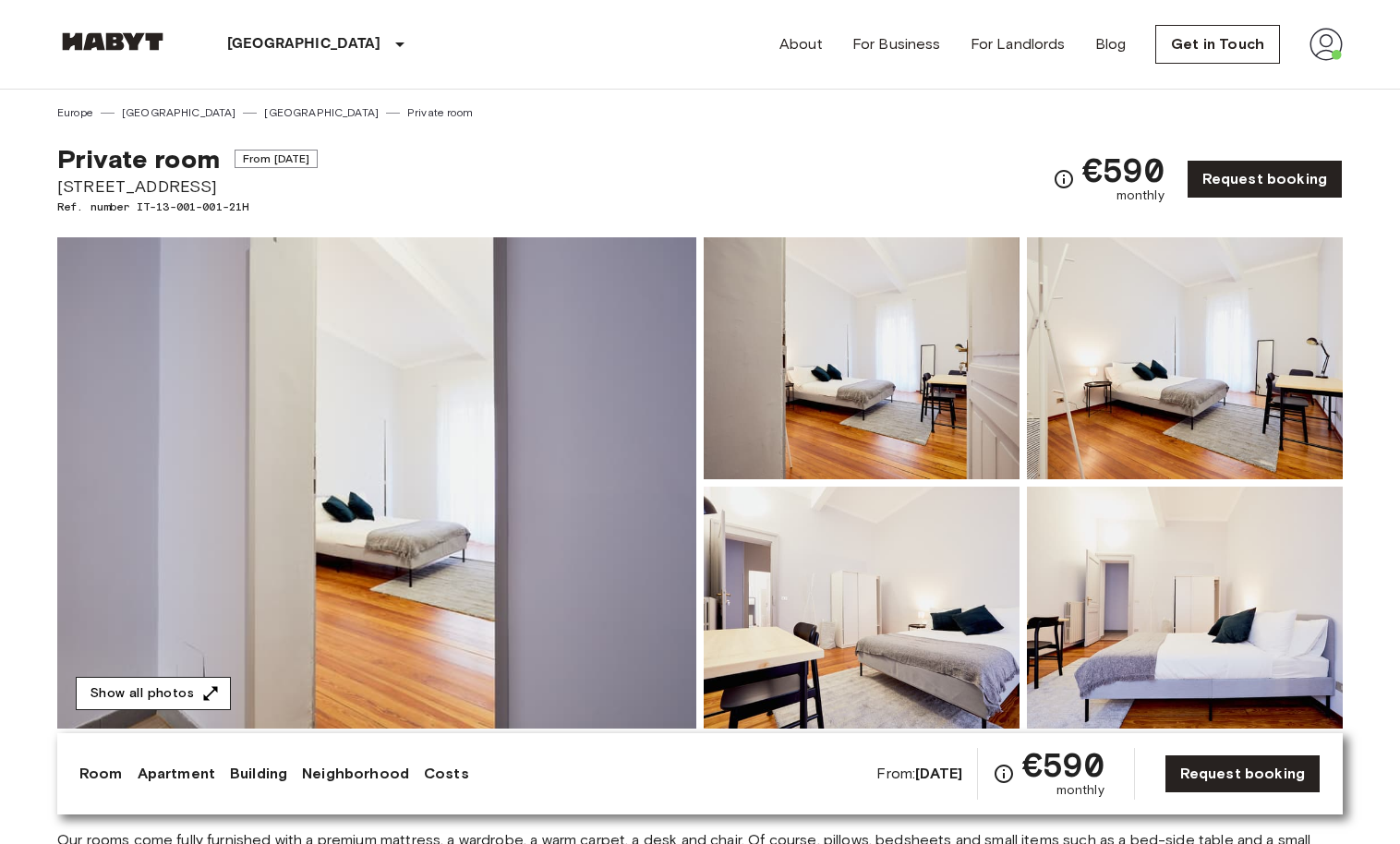
click at [191, 685] on button "Show all photos" at bounding box center [153, 693] width 156 height 34
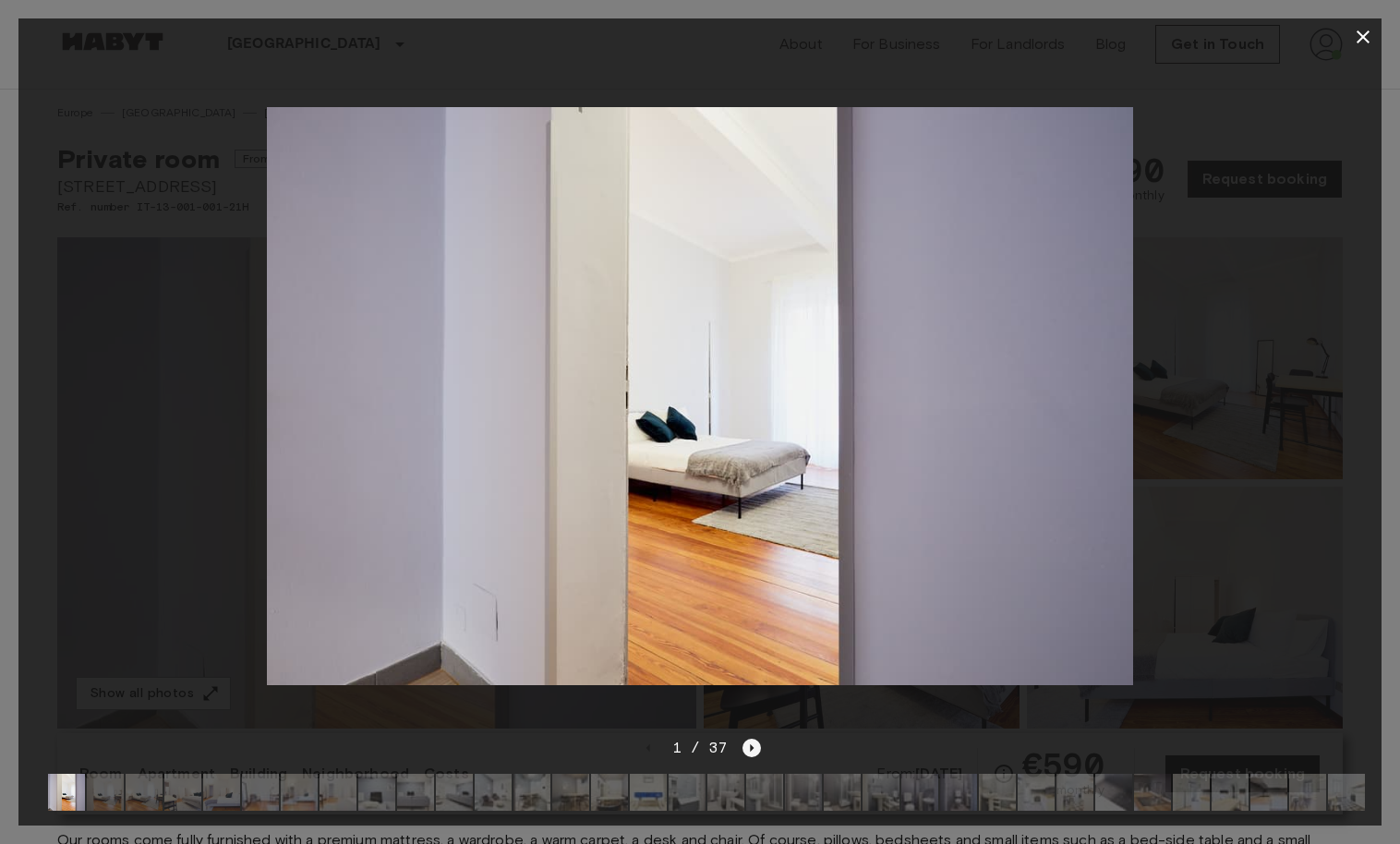
click at [753, 744] on icon "Next image" at bounding box center [751, 747] width 19 height 19
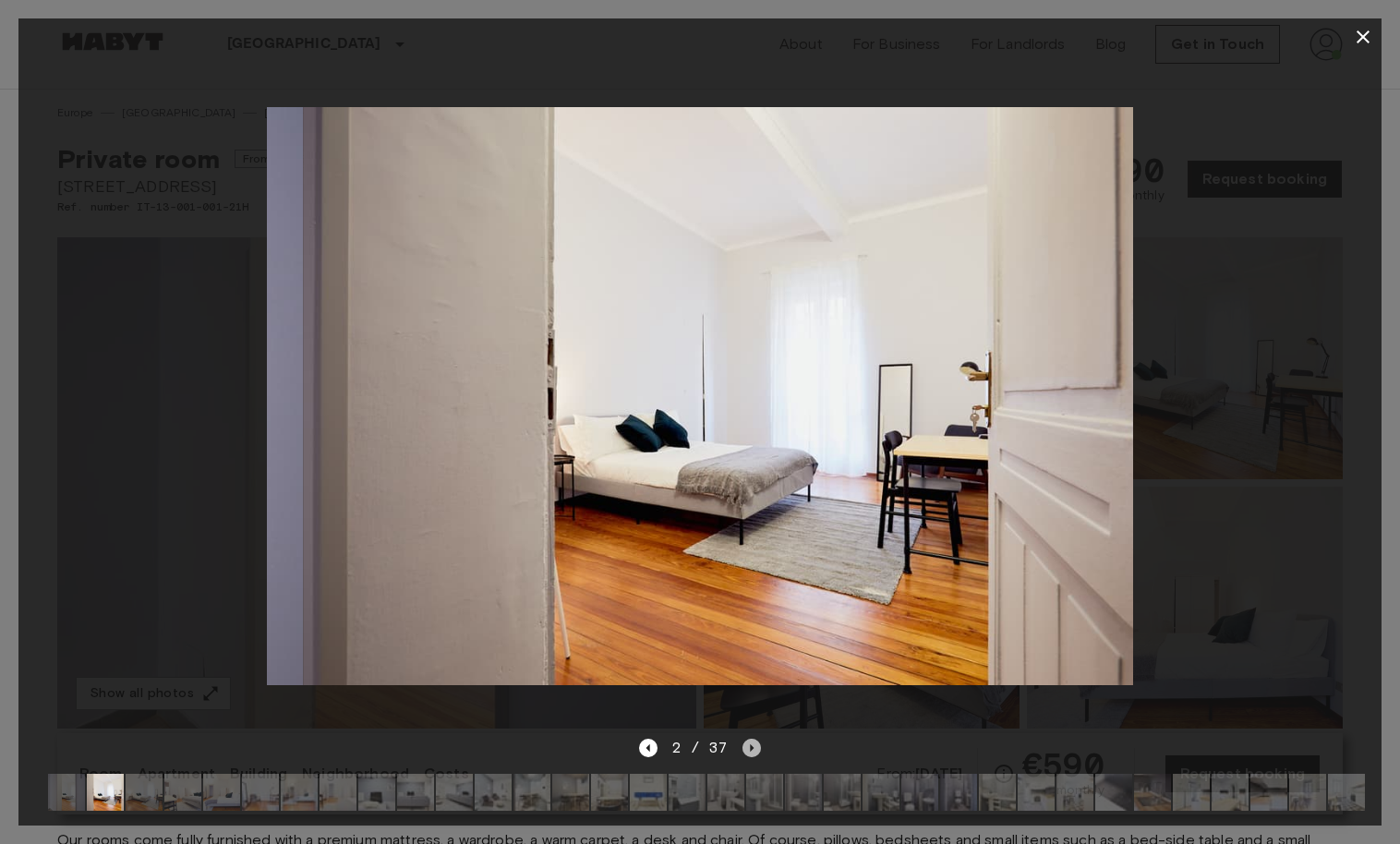
click at [754, 743] on icon "Next image" at bounding box center [751, 747] width 19 height 19
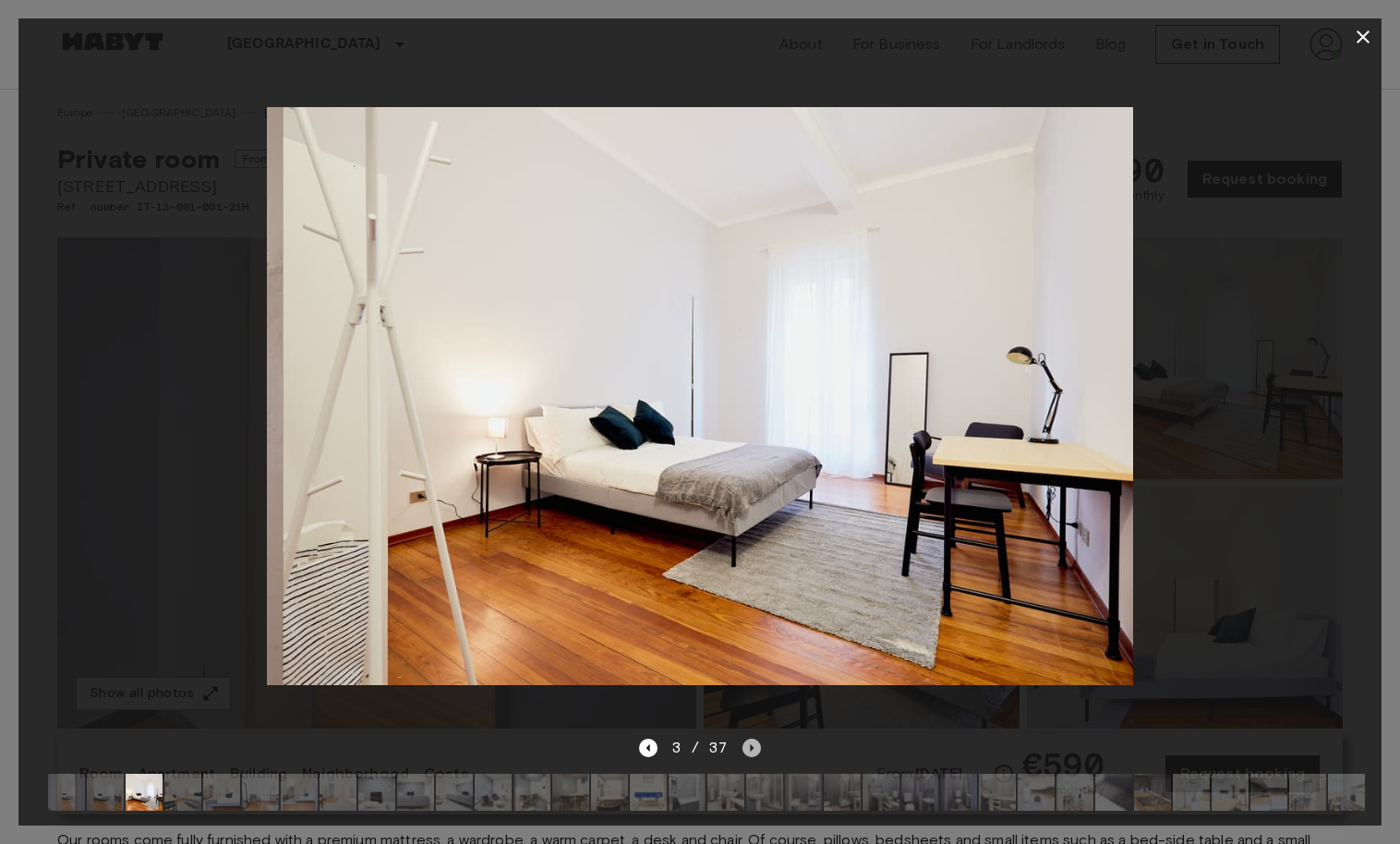
click at [754, 743] on icon "Next image" at bounding box center [751, 747] width 19 height 19
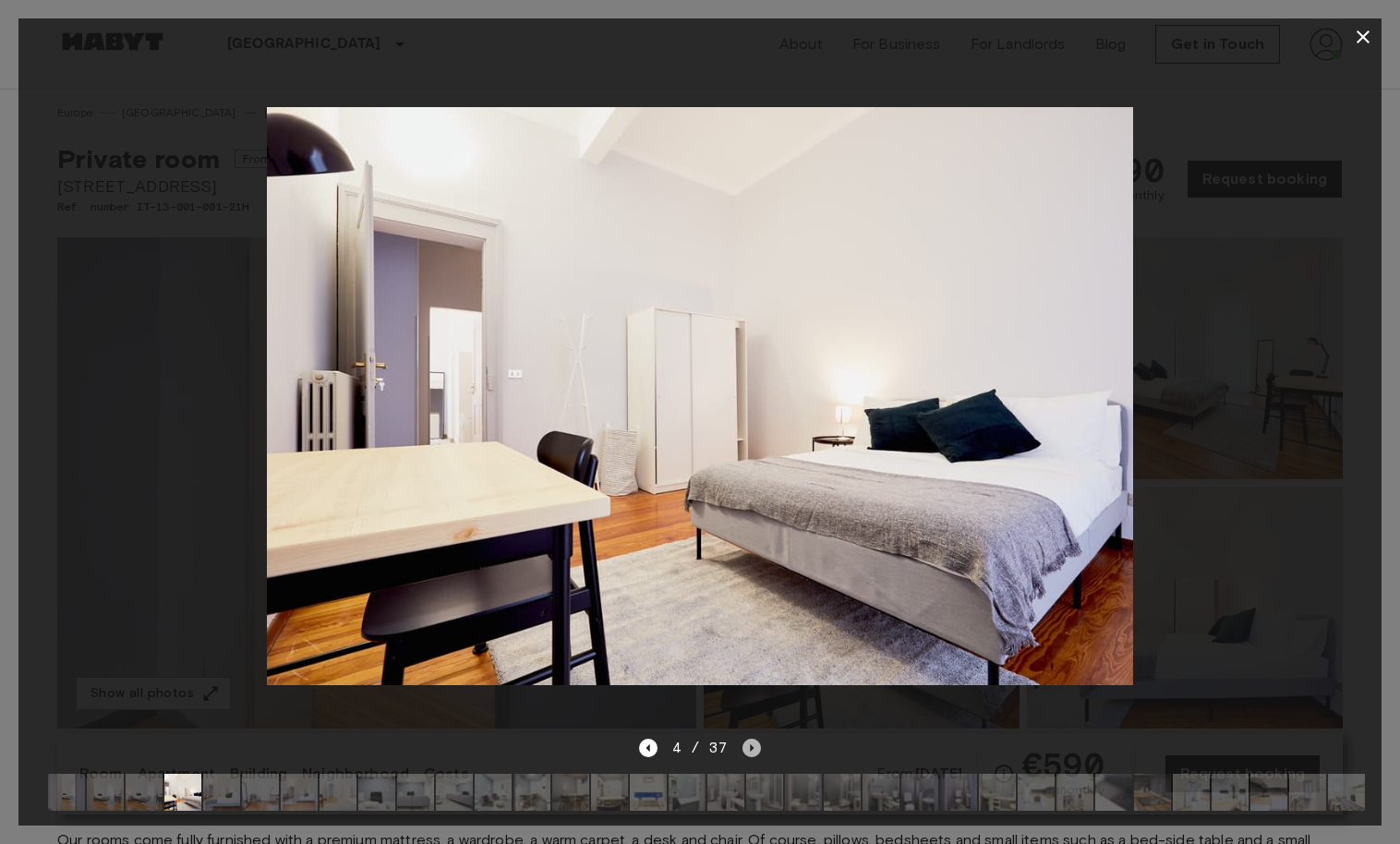
click at [752, 746] on icon "Next image" at bounding box center [751, 747] width 19 height 19
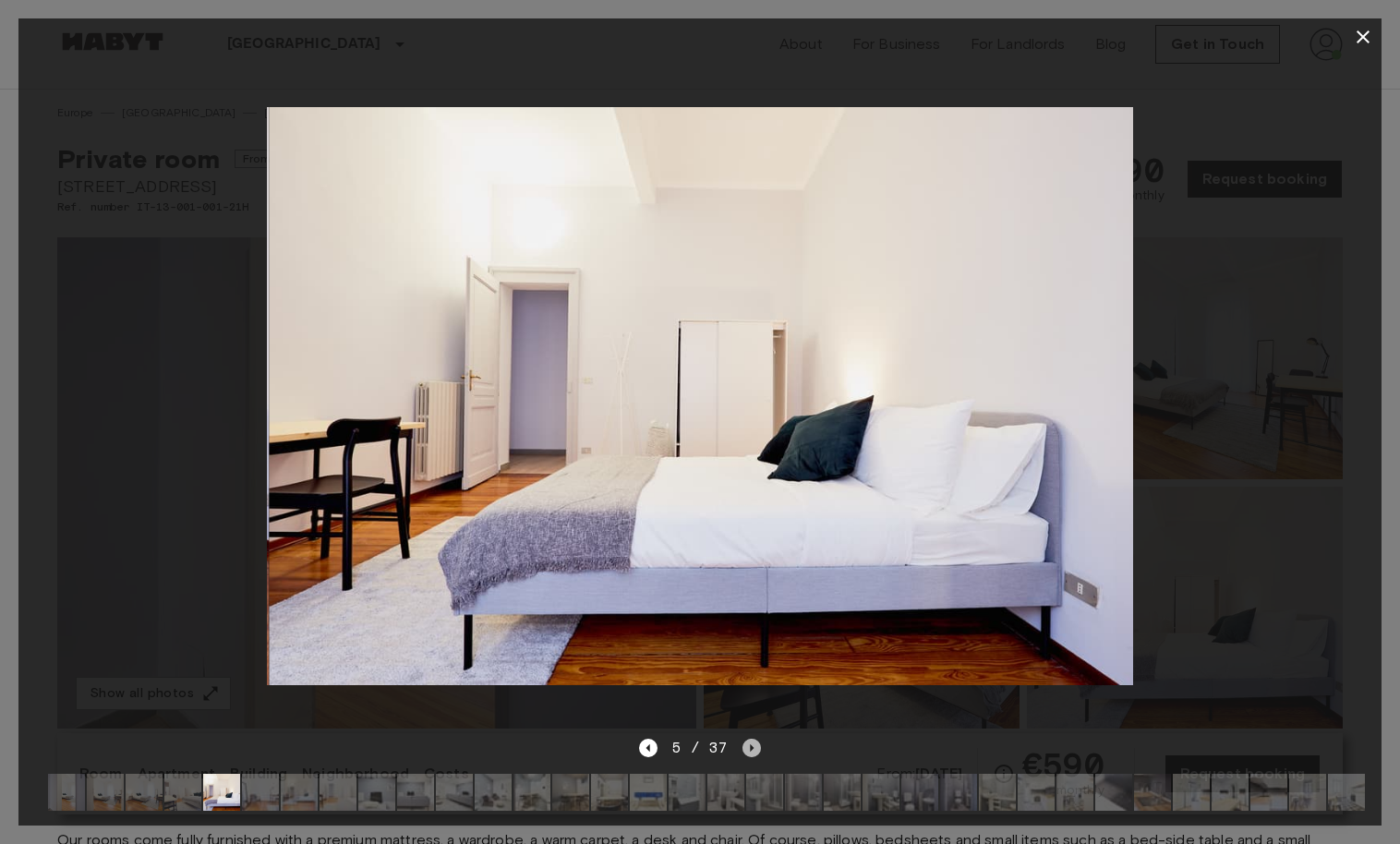
click at [752, 746] on icon "Next image" at bounding box center [751, 747] width 19 height 19
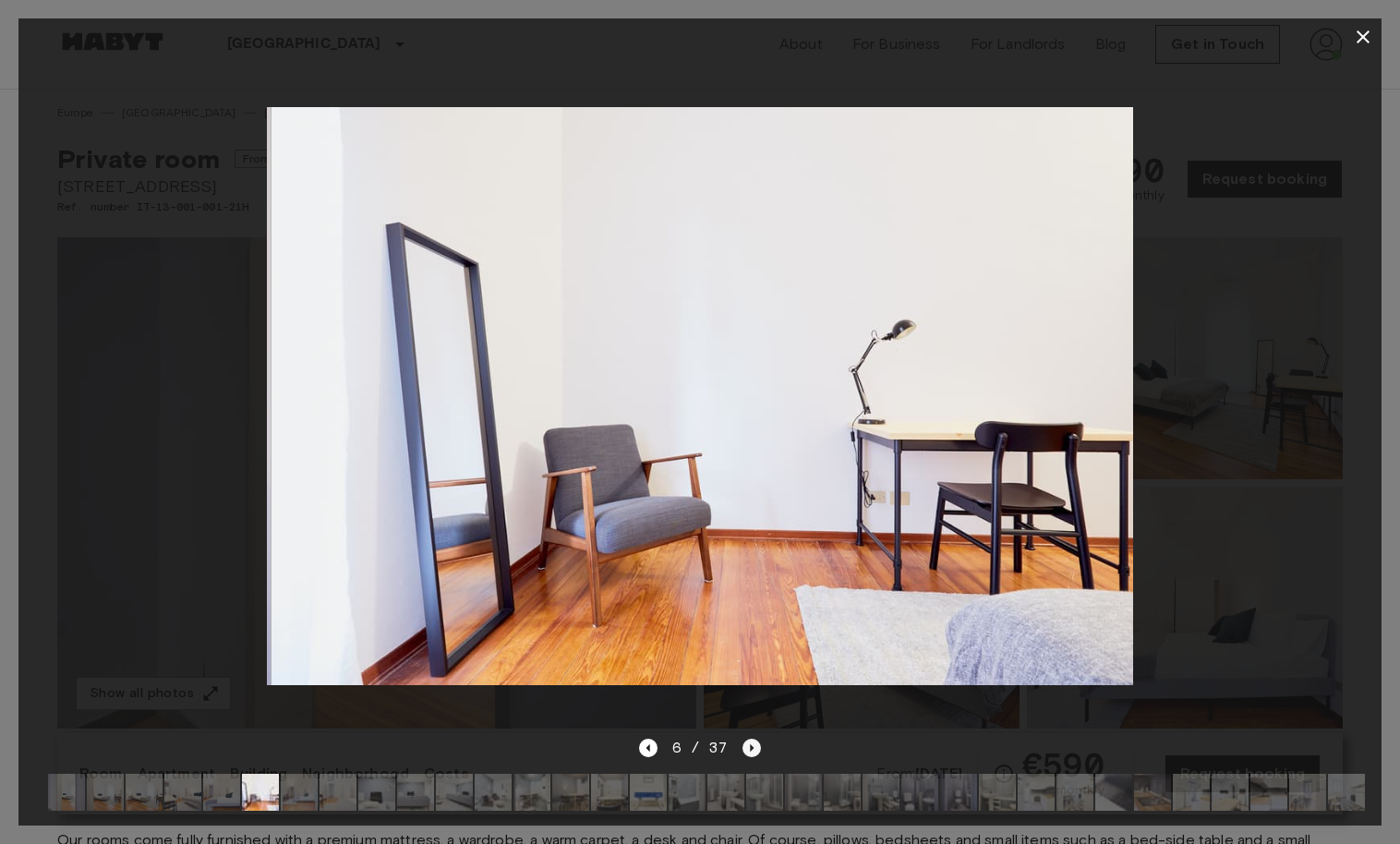
click at [752, 746] on icon "Next image" at bounding box center [751, 747] width 19 height 19
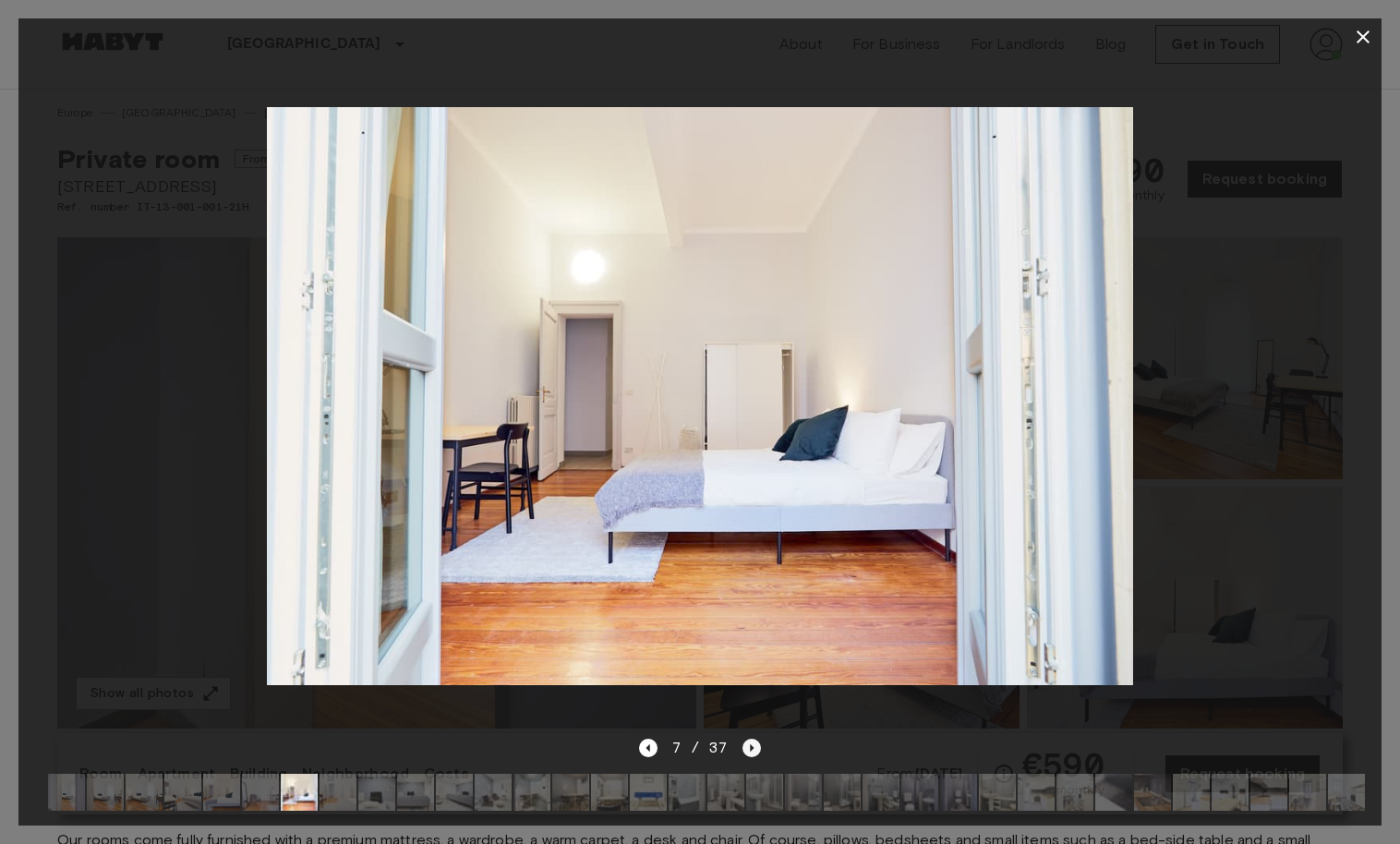
click at [752, 746] on icon "Next image" at bounding box center [751, 747] width 19 height 19
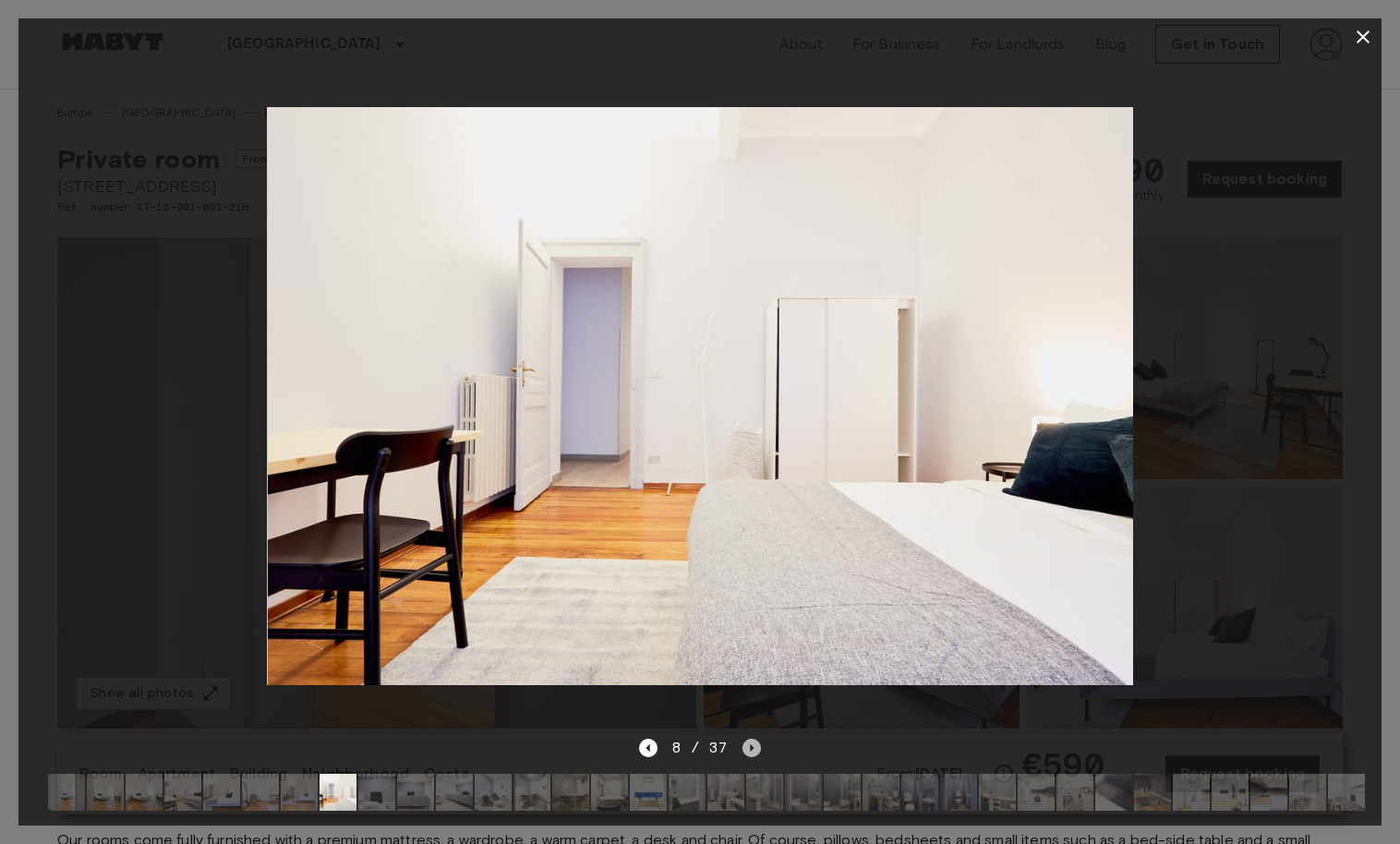
click at [752, 746] on icon "Next image" at bounding box center [751, 747] width 19 height 19
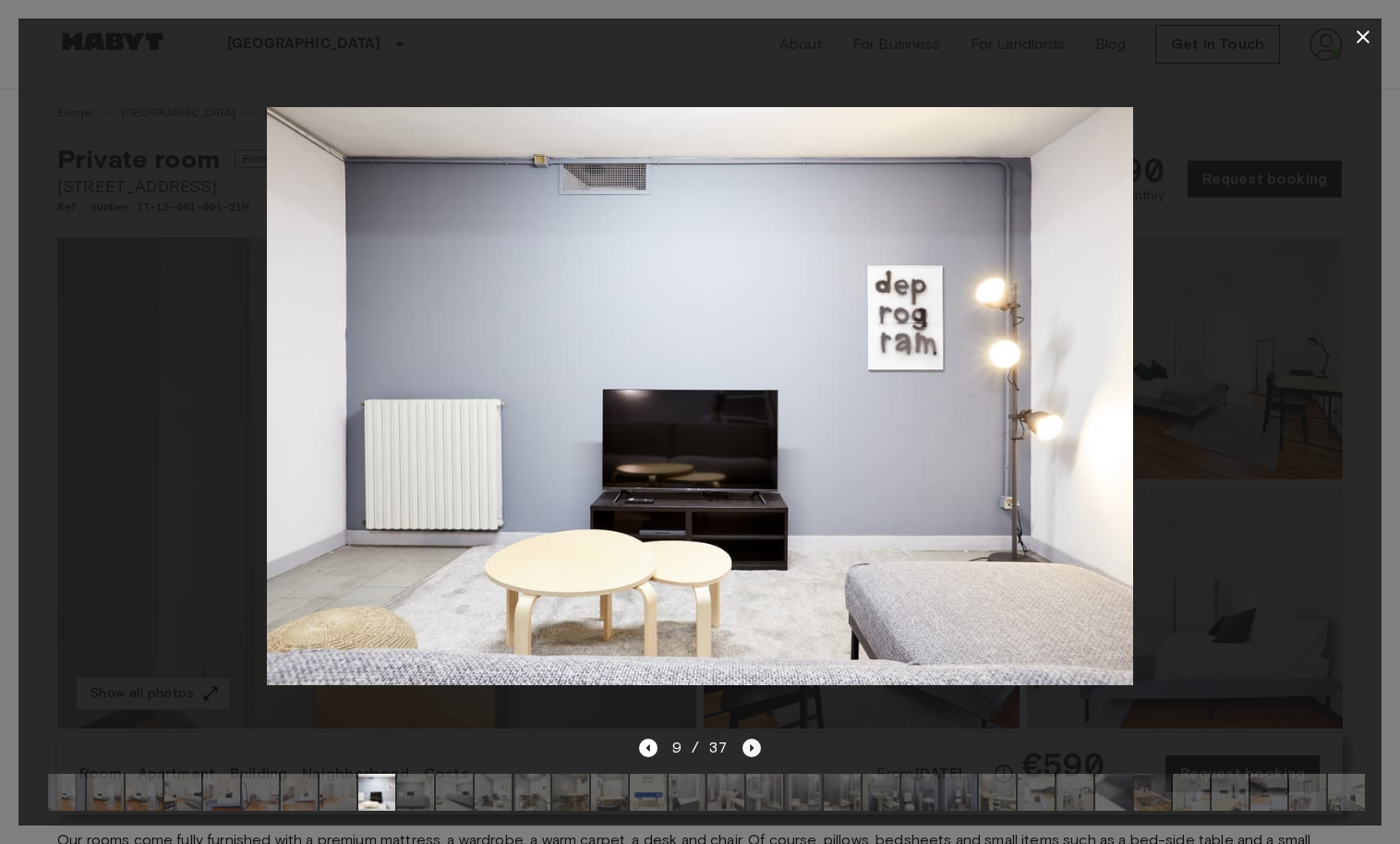
click at [751, 746] on icon "Next image" at bounding box center [751, 747] width 19 height 19
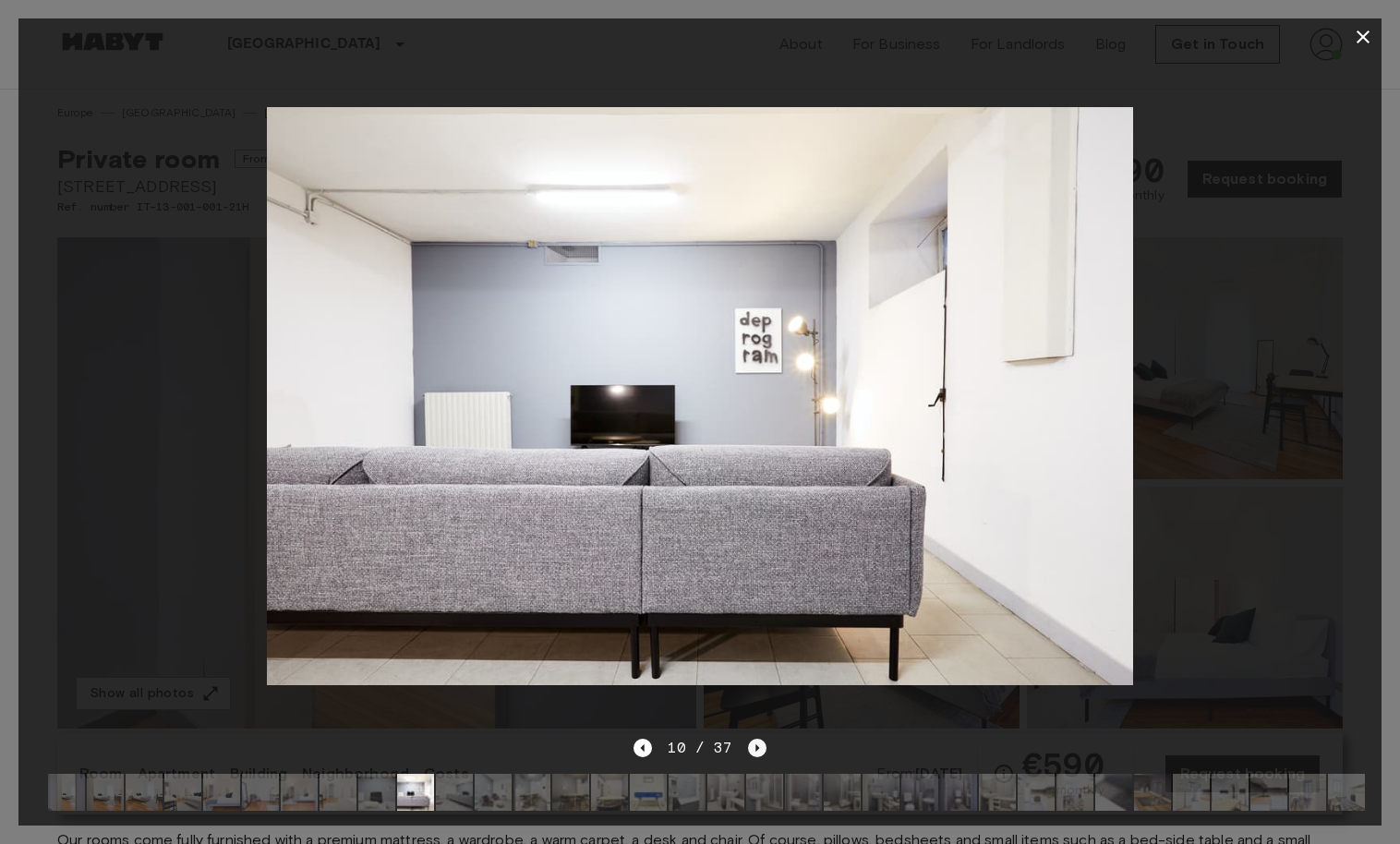
click at [751, 746] on icon "Next image" at bounding box center [757, 747] width 19 height 19
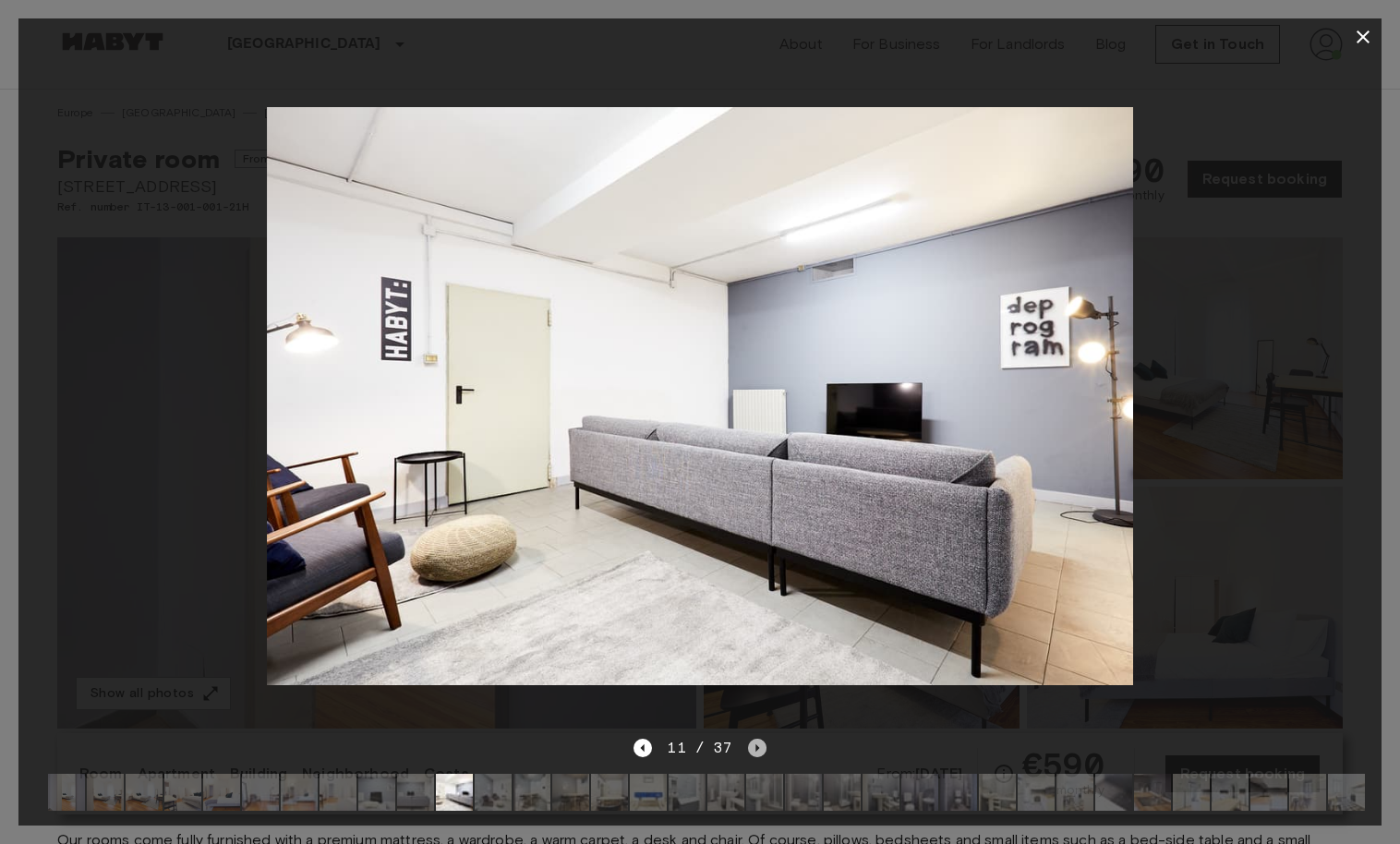
click at [751, 746] on icon "Next image" at bounding box center [757, 747] width 19 height 19
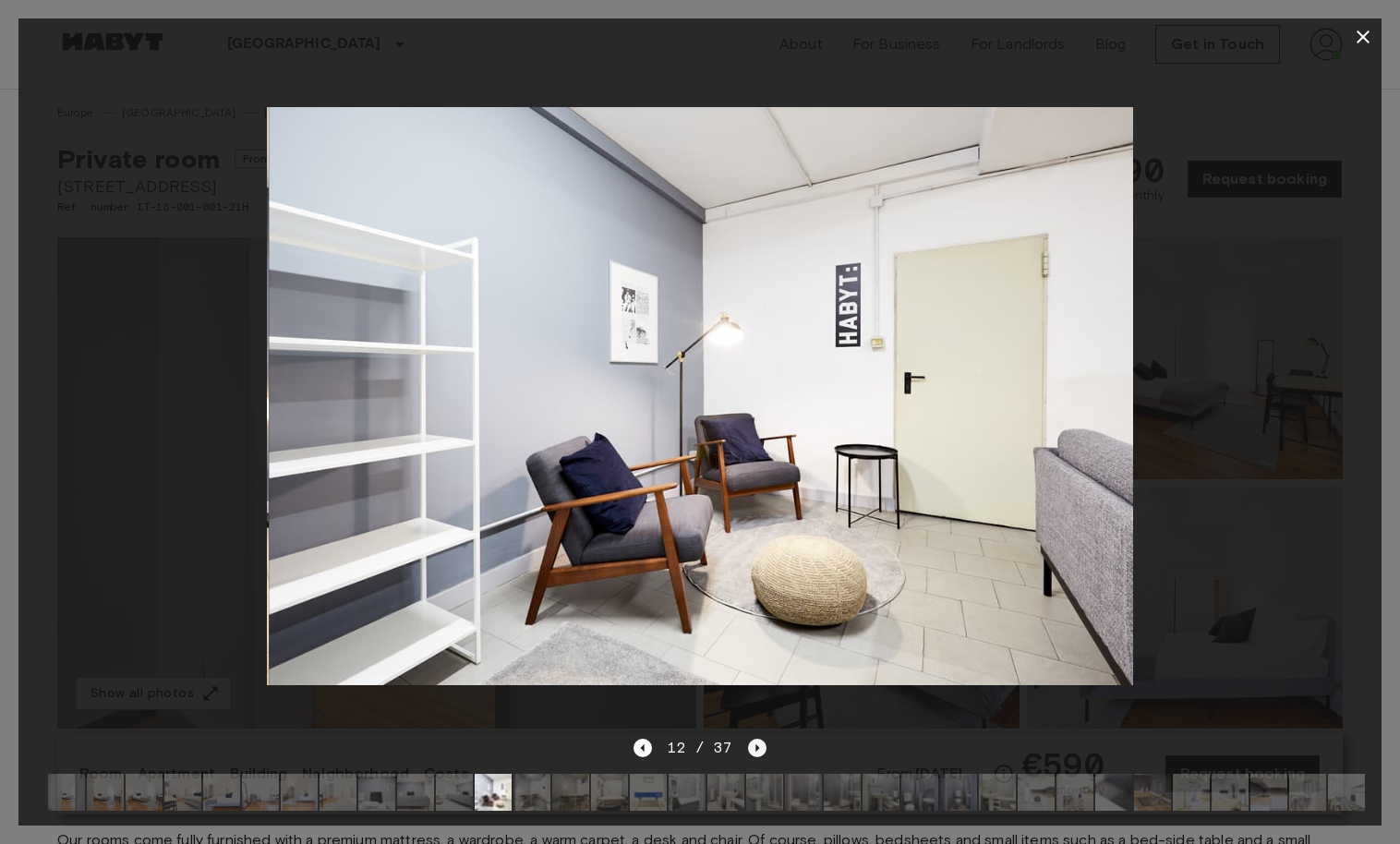
click at [751, 746] on icon "Next image" at bounding box center [757, 747] width 19 height 19
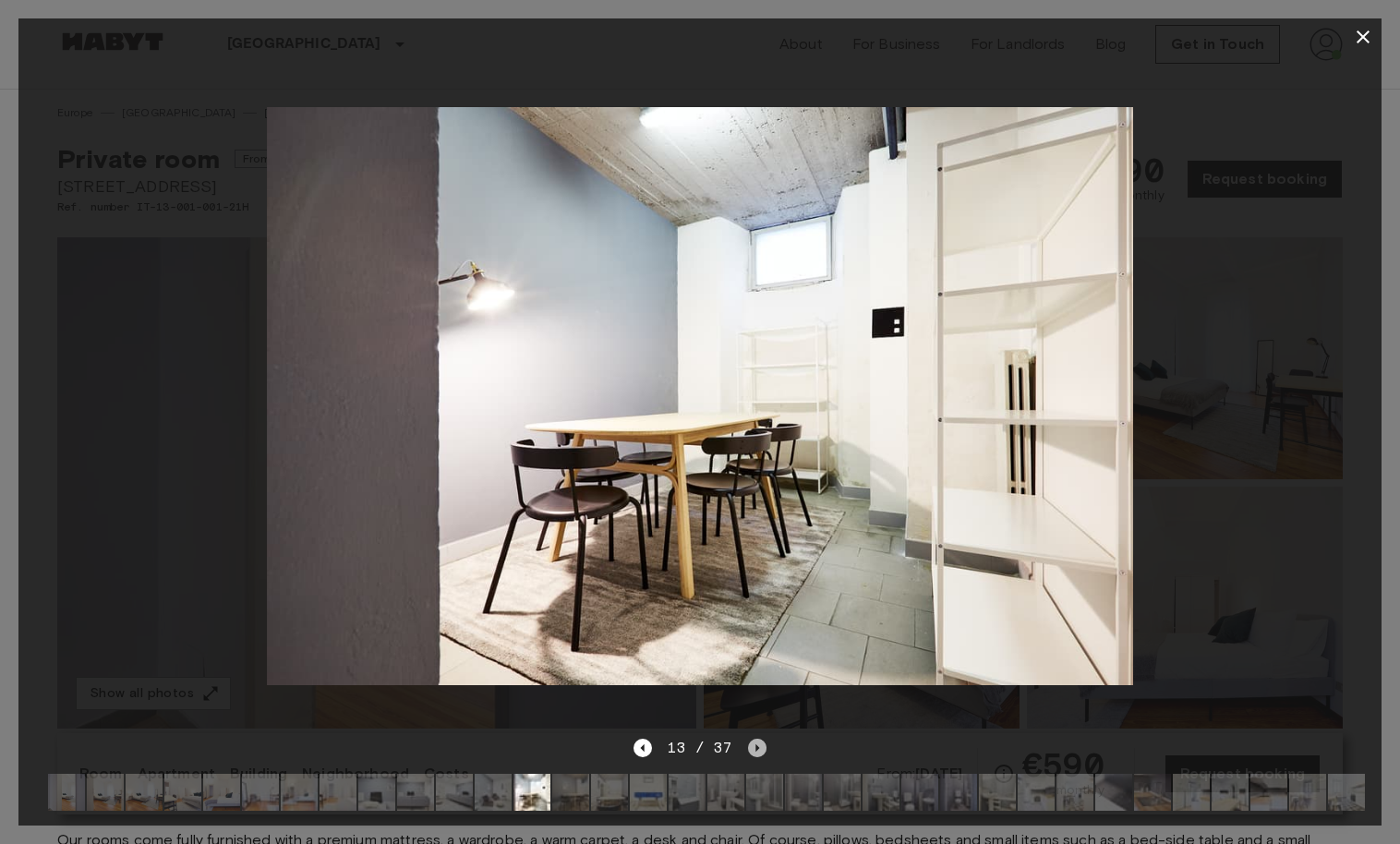
click at [750, 746] on icon "Next image" at bounding box center [757, 747] width 19 height 19
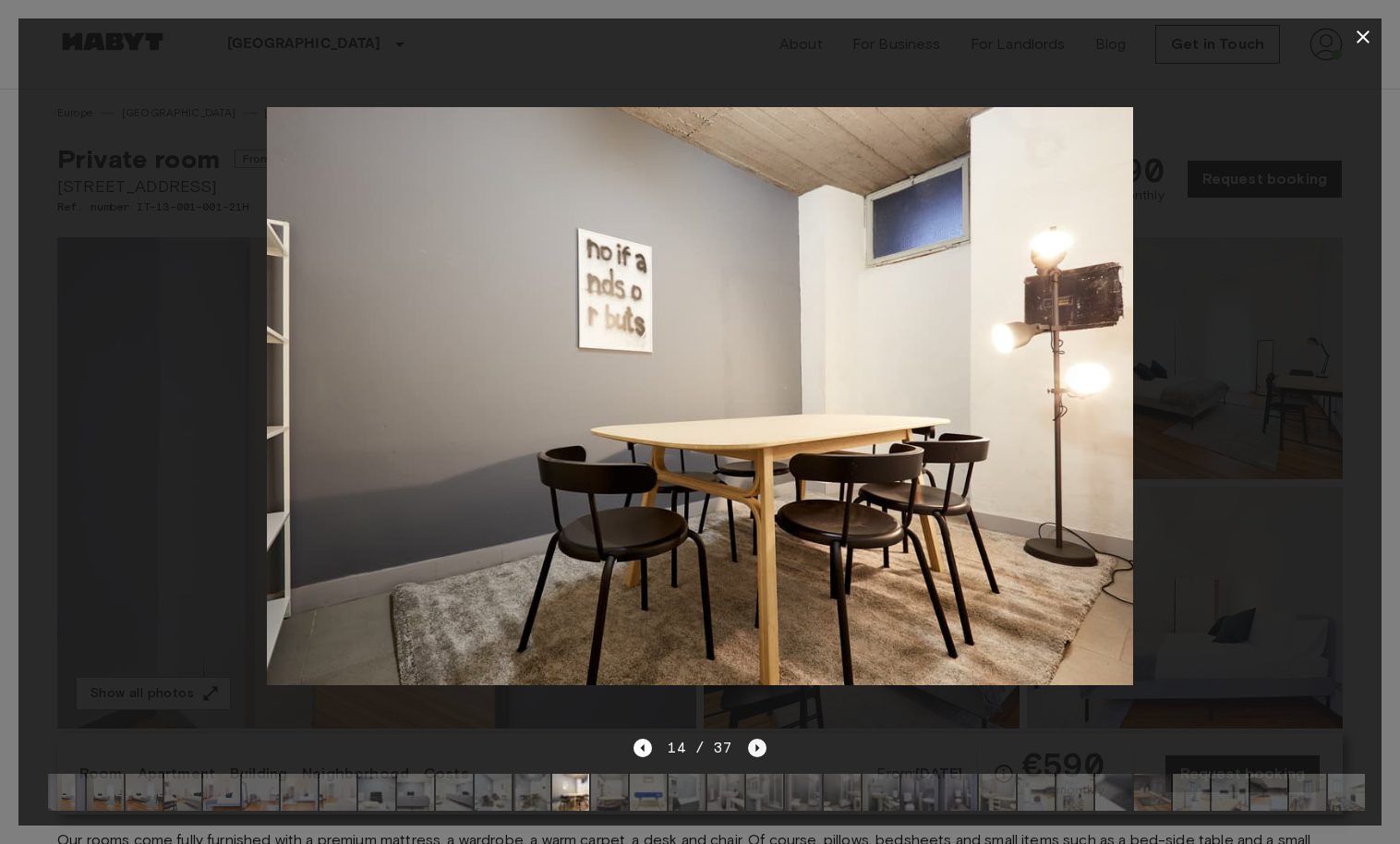
click at [750, 746] on icon "Next image" at bounding box center [757, 747] width 19 height 19
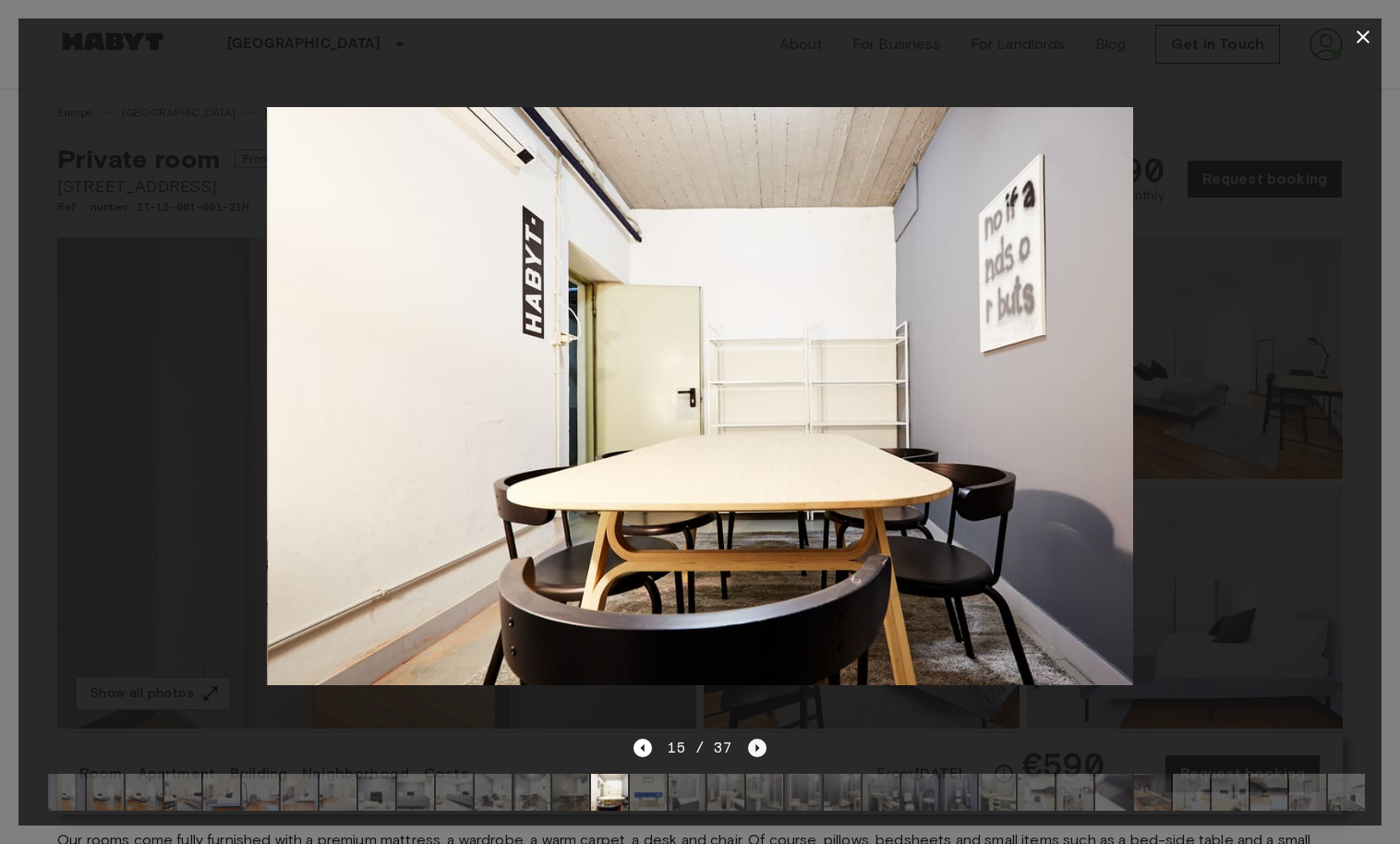
click at [750, 746] on icon "Next image" at bounding box center [757, 747] width 19 height 19
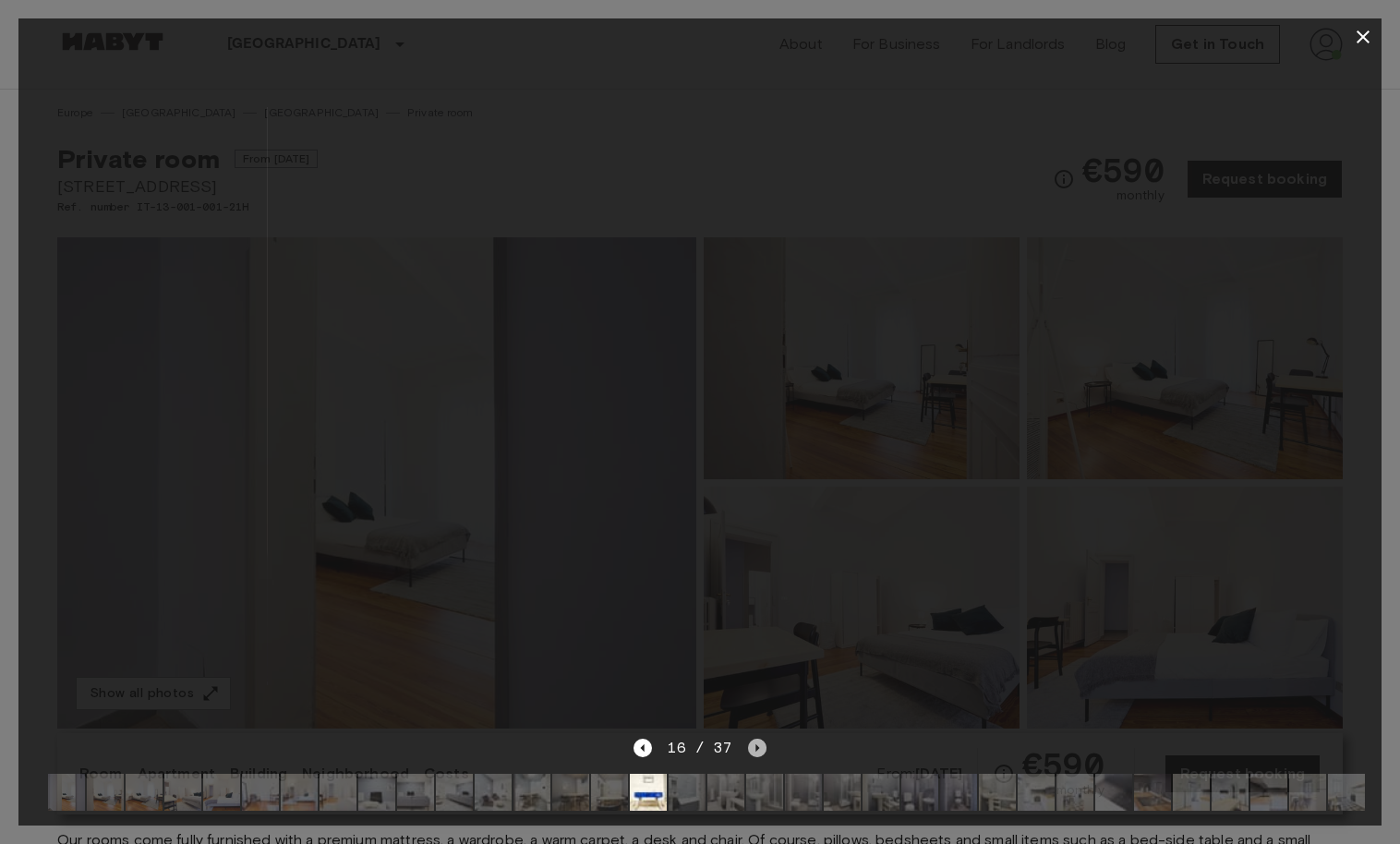
click at [755, 750] on icon "Next image" at bounding box center [757, 748] width 4 height 8
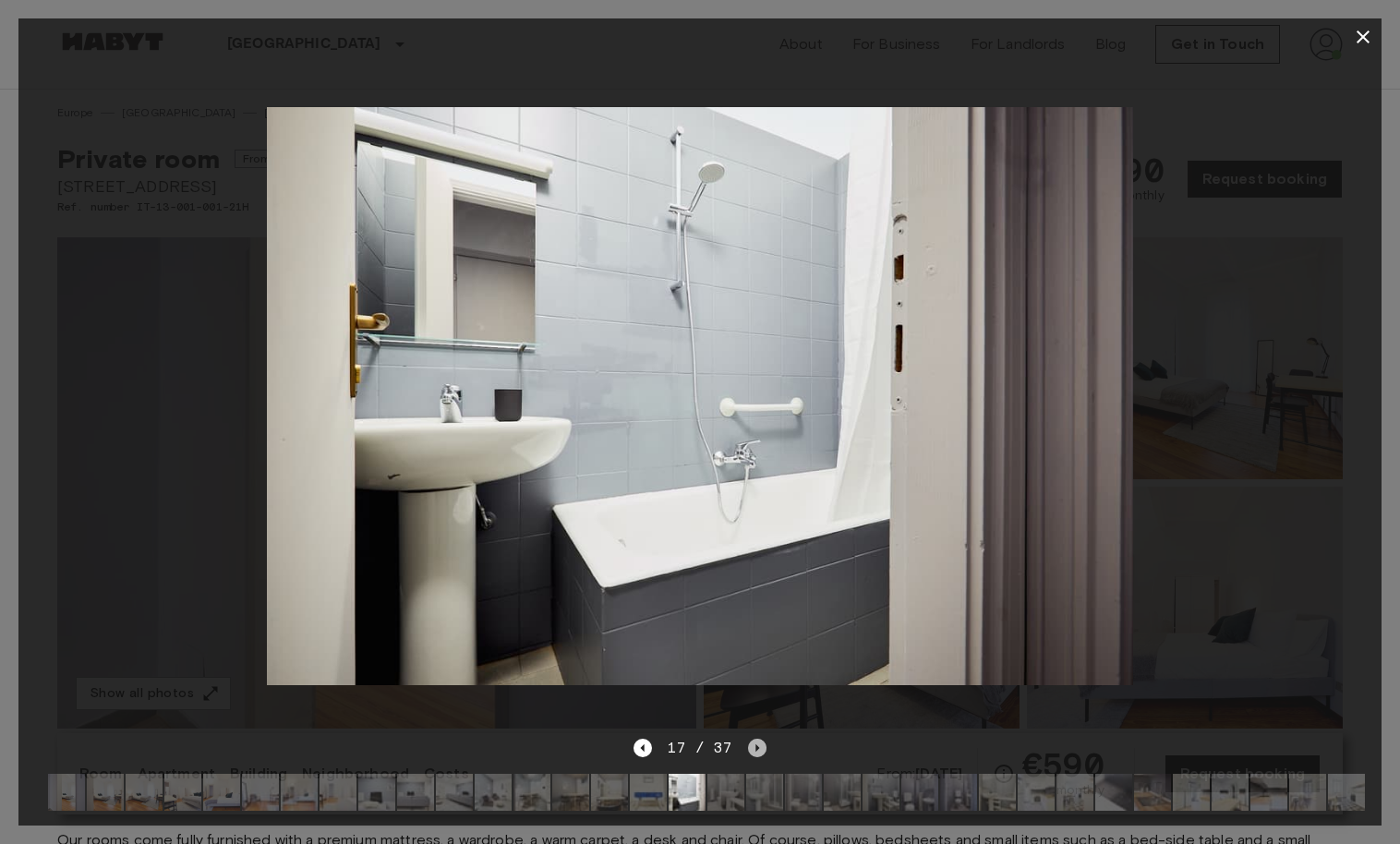
click at [755, 750] on icon "Next image" at bounding box center [757, 748] width 4 height 8
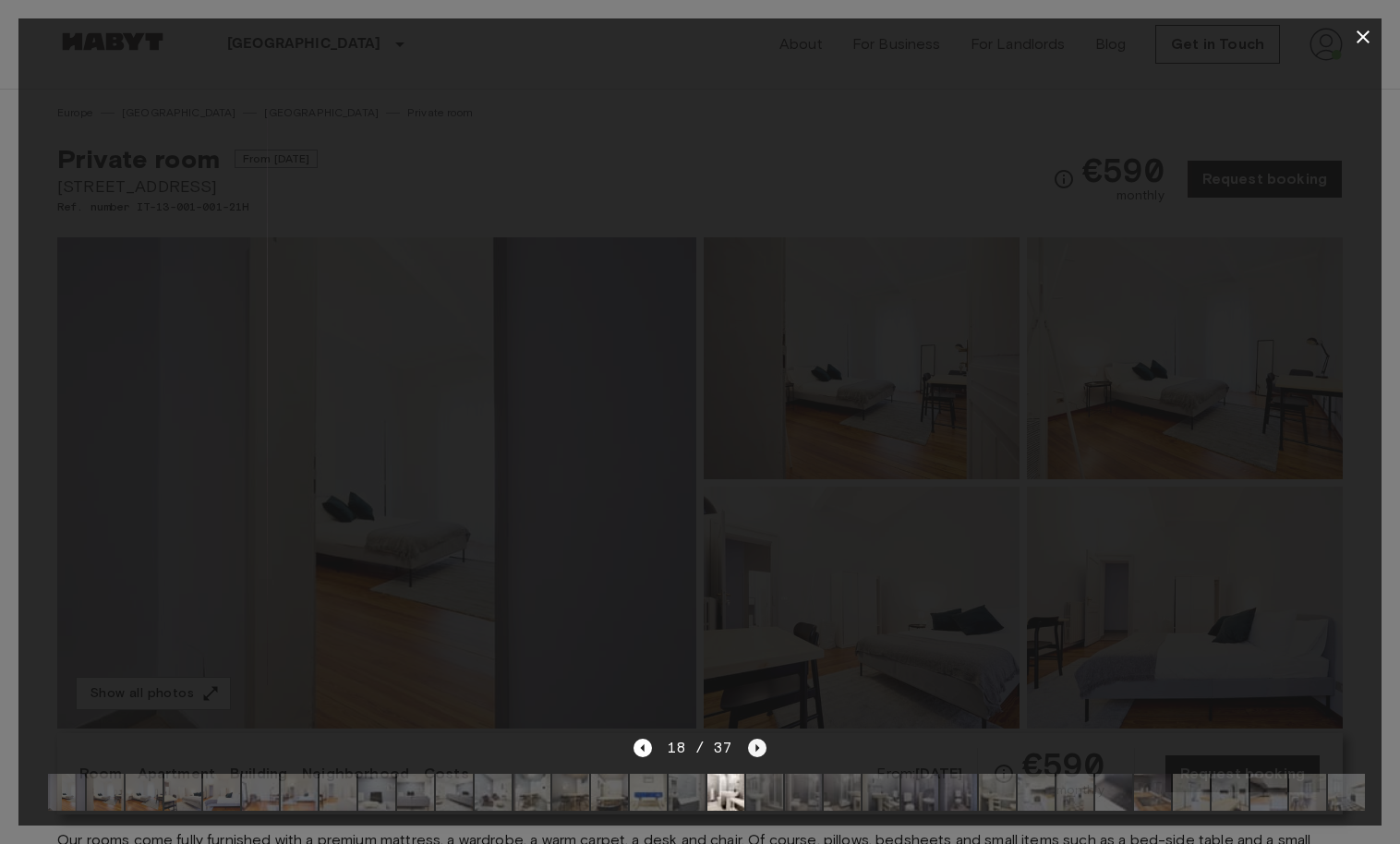
click at [755, 750] on icon "Next image" at bounding box center [757, 748] width 4 height 8
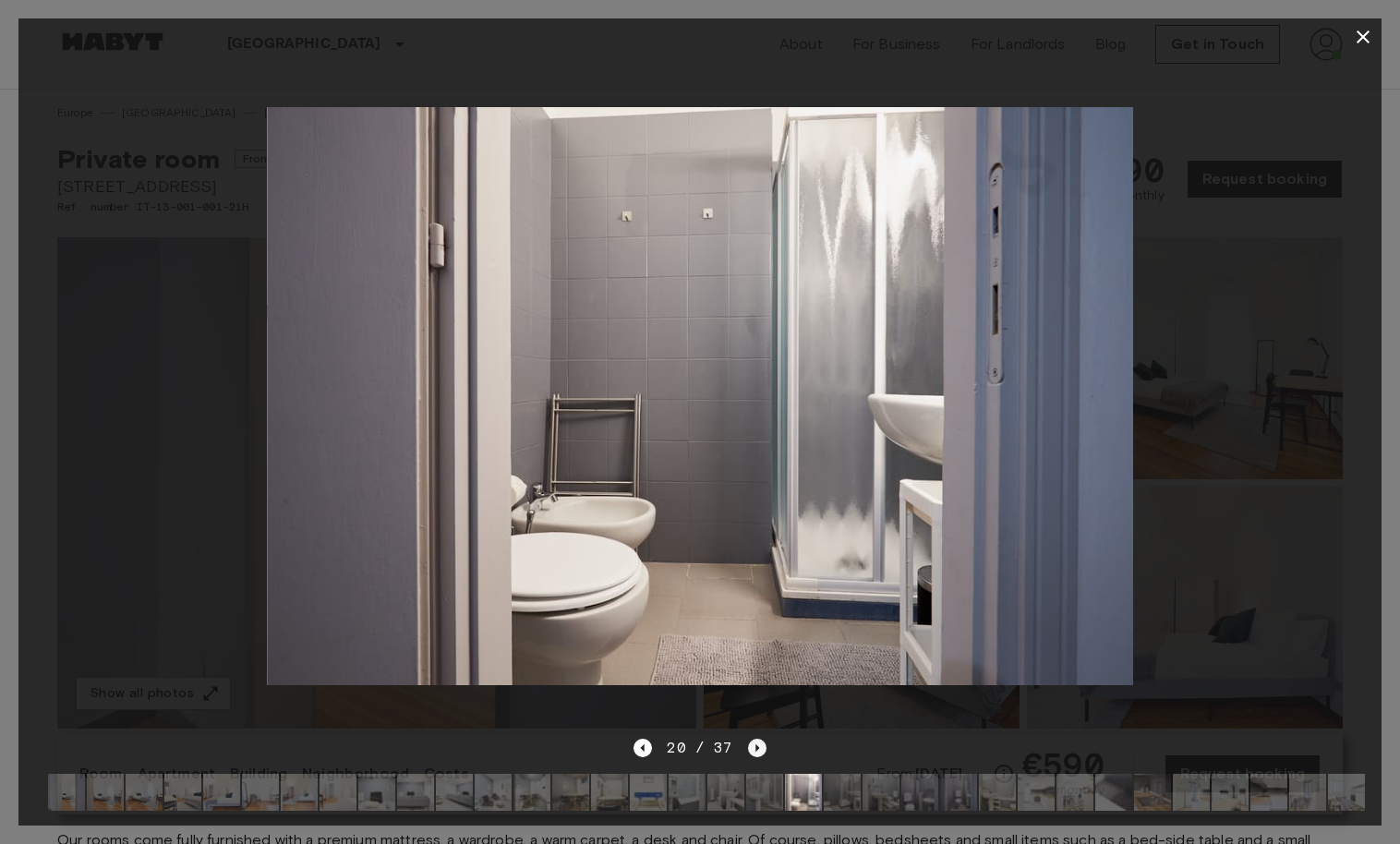
click at [759, 750] on icon "Next image" at bounding box center [757, 747] width 19 height 19
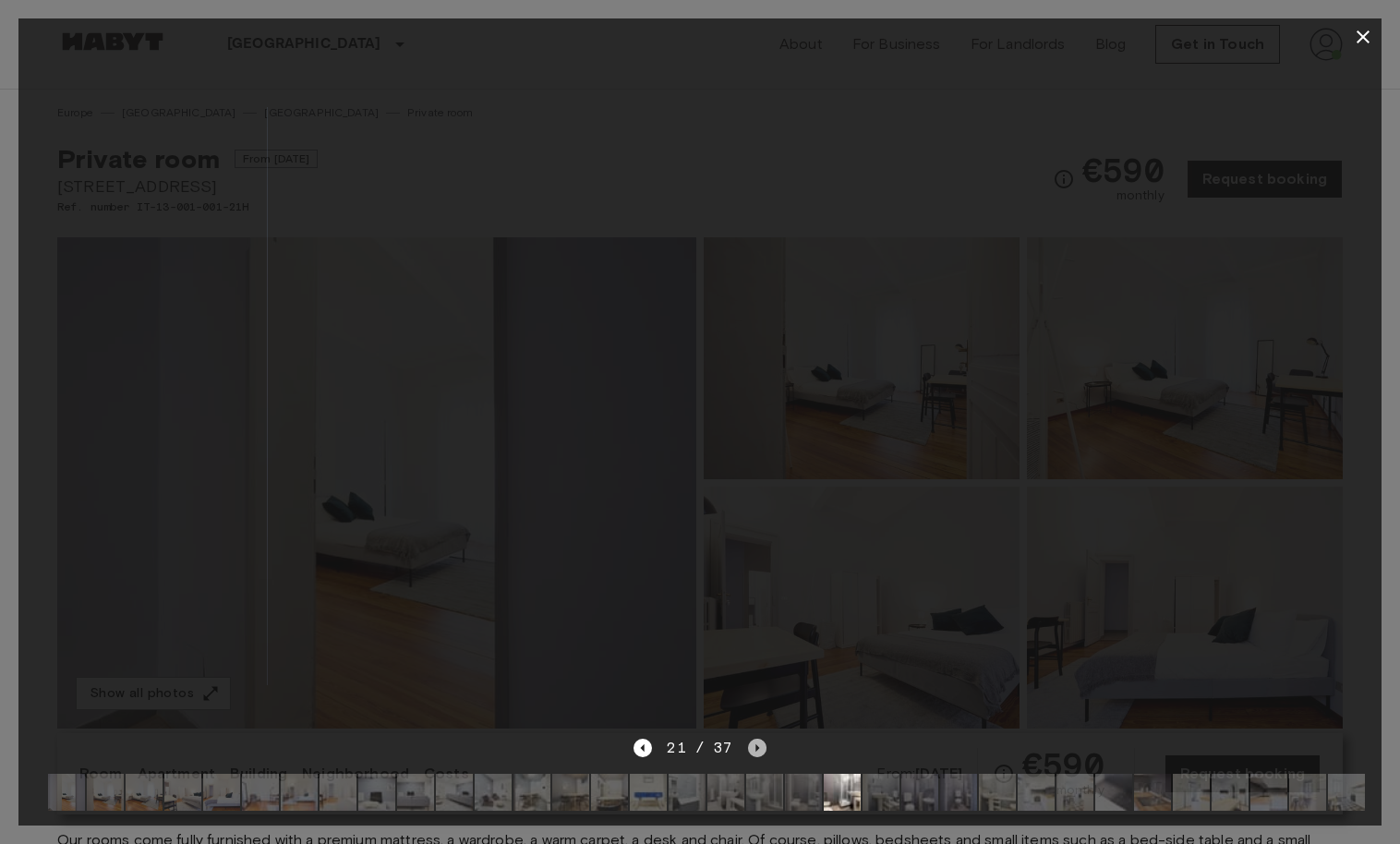
click at [759, 750] on icon "Next image" at bounding box center [757, 747] width 19 height 19
click at [757, 743] on icon "Next image" at bounding box center [757, 747] width 19 height 19
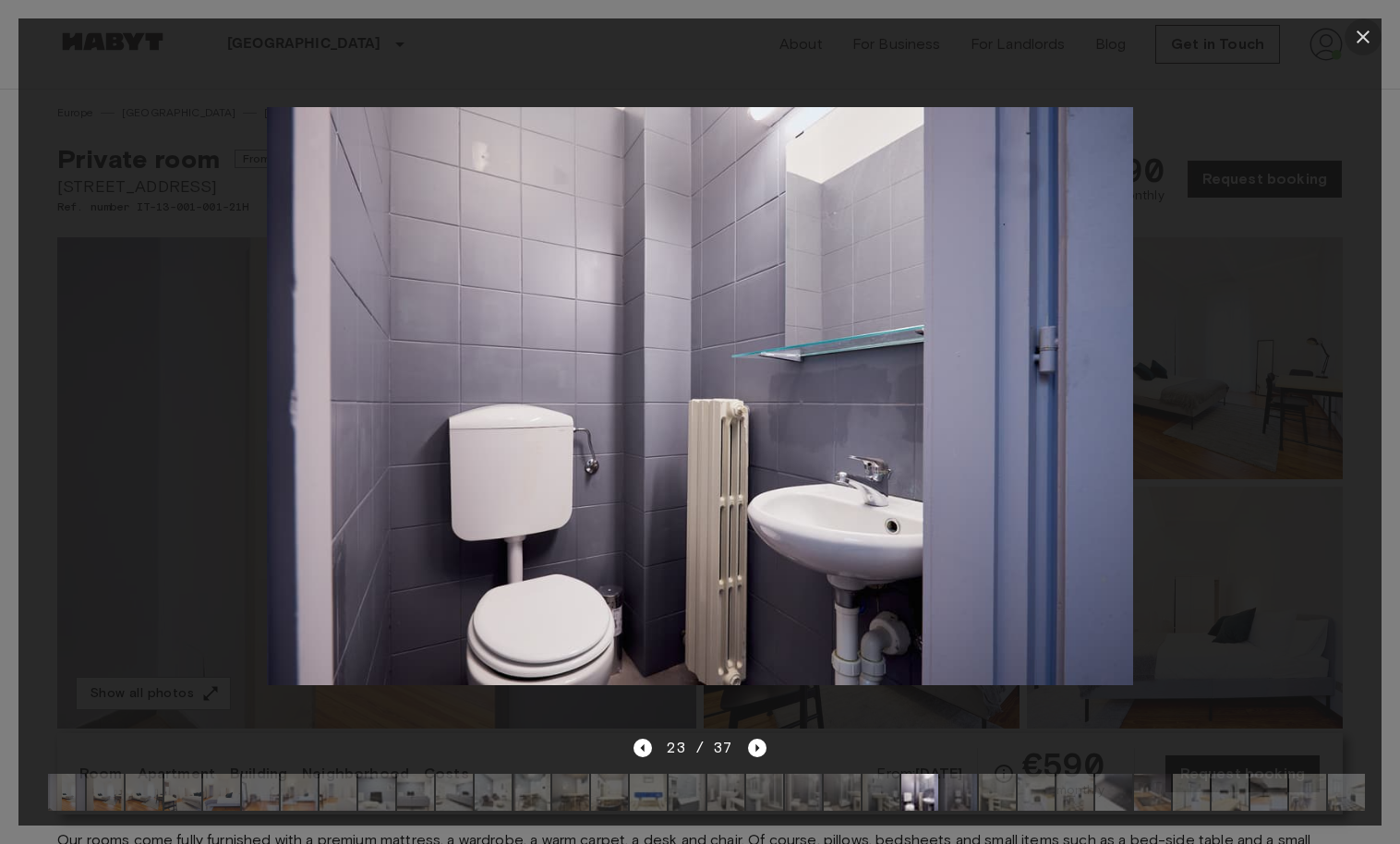
click at [1361, 42] on icon "button" at bounding box center [1363, 36] width 23 height 22
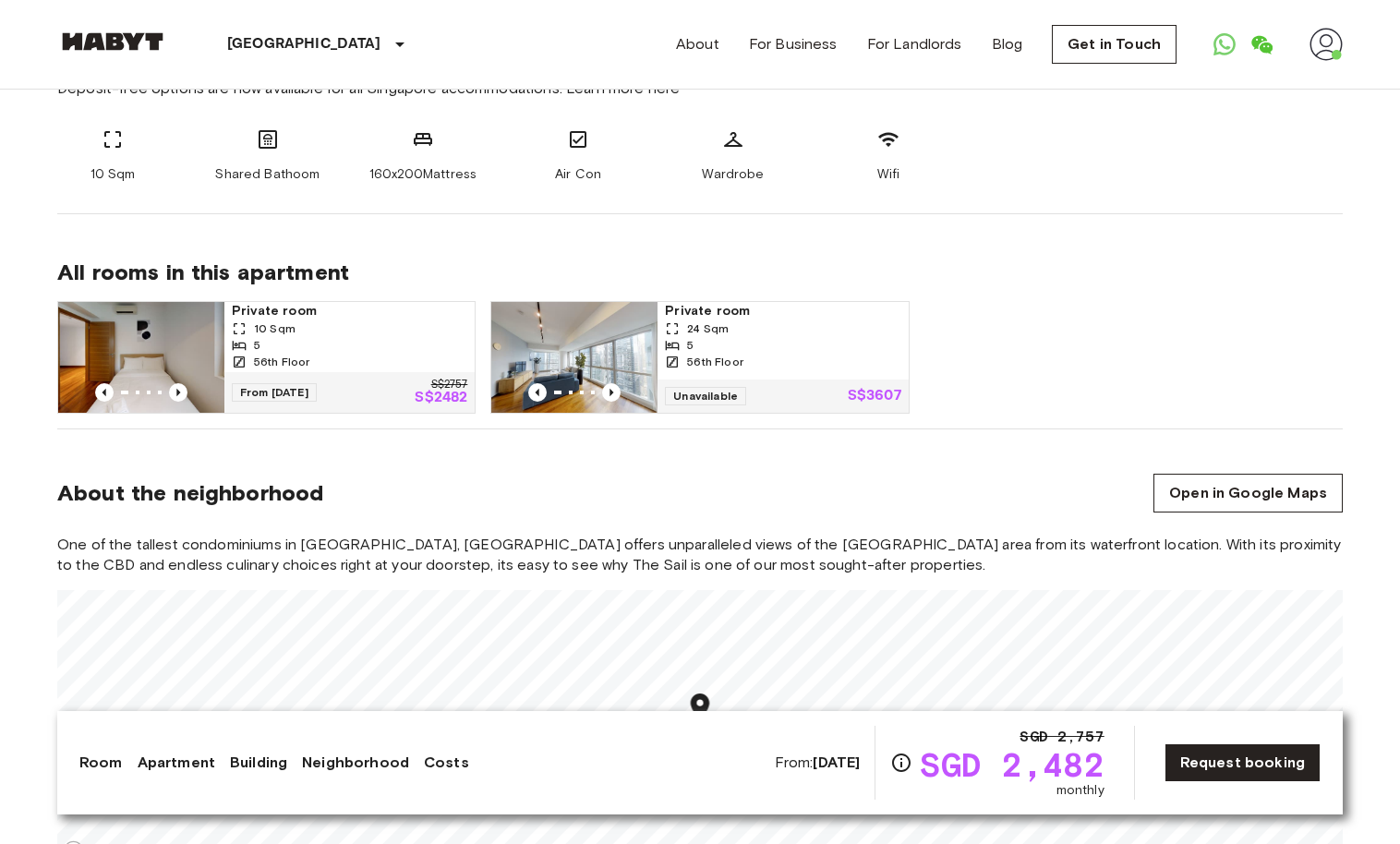
scroll to position [793, 0]
drag, startPoint x: 390, startPoint y: 152, endPoint x: 474, endPoint y: 152, distance: 84.0
click at [474, 152] on div "160x200Mattress" at bounding box center [423, 156] width 111 height 56
drag, startPoint x: 374, startPoint y: 166, endPoint x: 471, endPoint y: 178, distance: 97.7
click at [471, 178] on div "10 Sqm Shared Bathoom 160x200Mattress Air Con Wardrobe Wifi" at bounding box center [700, 156] width 1286 height 56
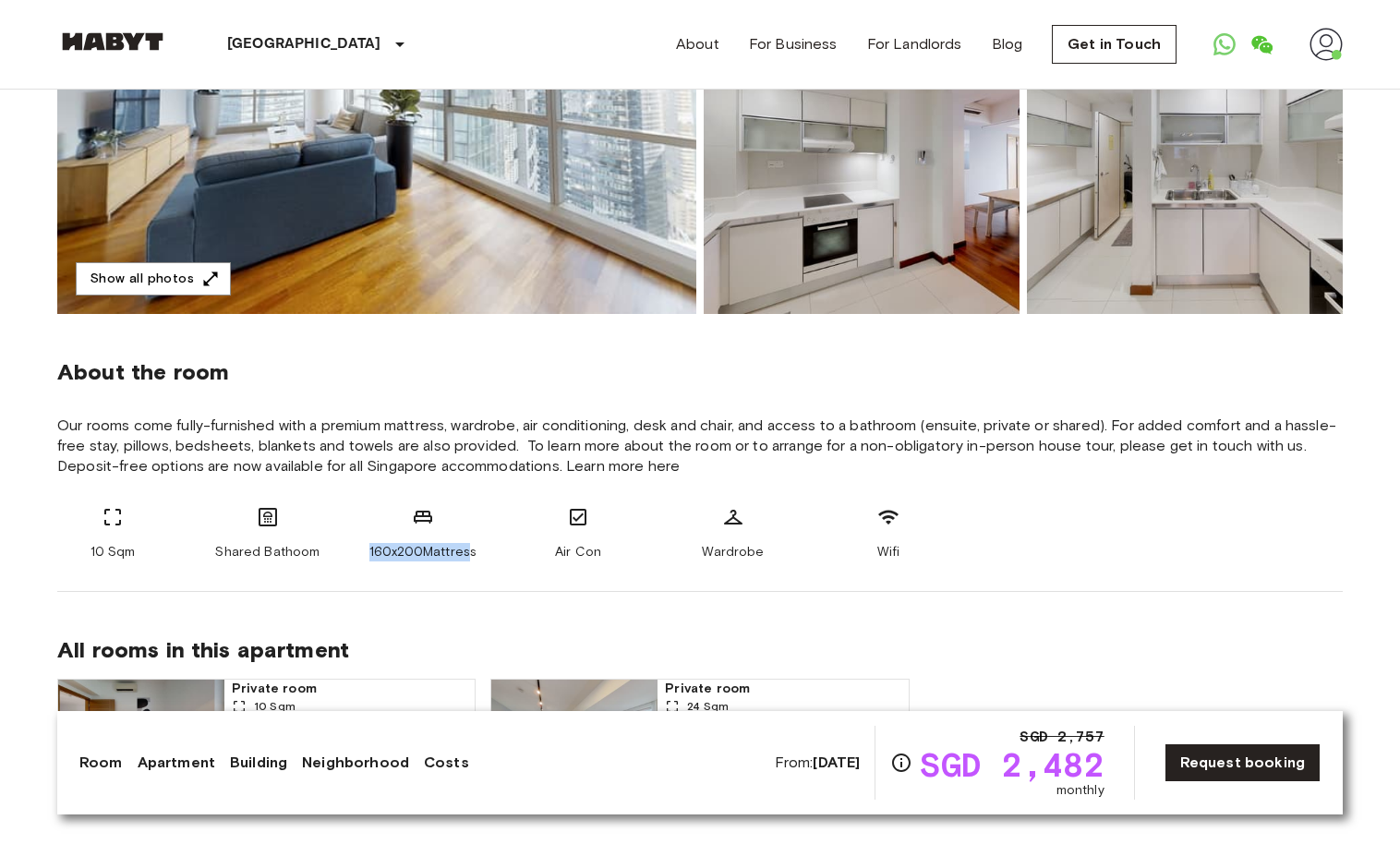
scroll to position [422, 1]
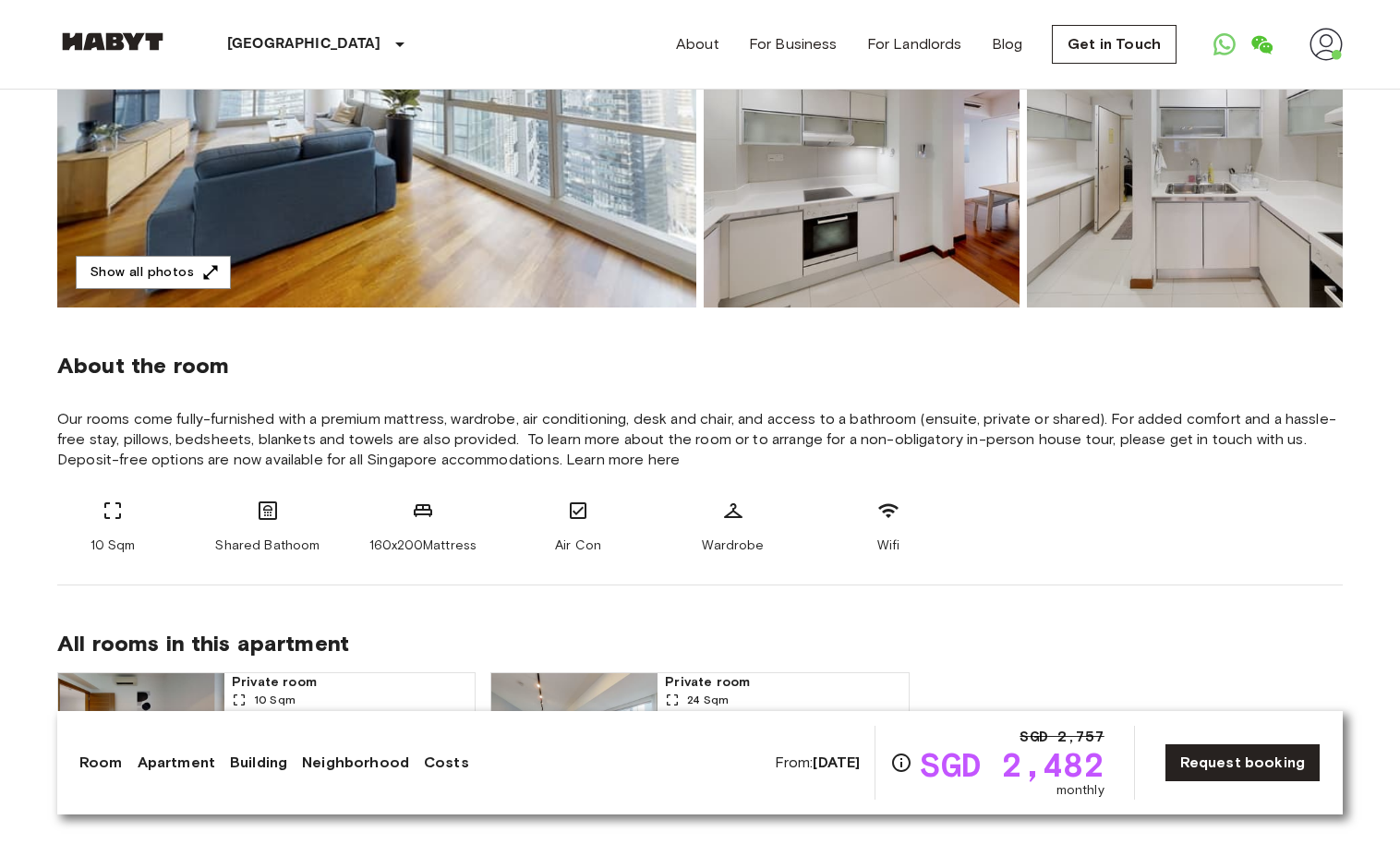
click at [342, 343] on div "About the room Our rooms come fully-furnished with a premium mattress, wardrobe…" at bounding box center [700, 446] width 1286 height 278
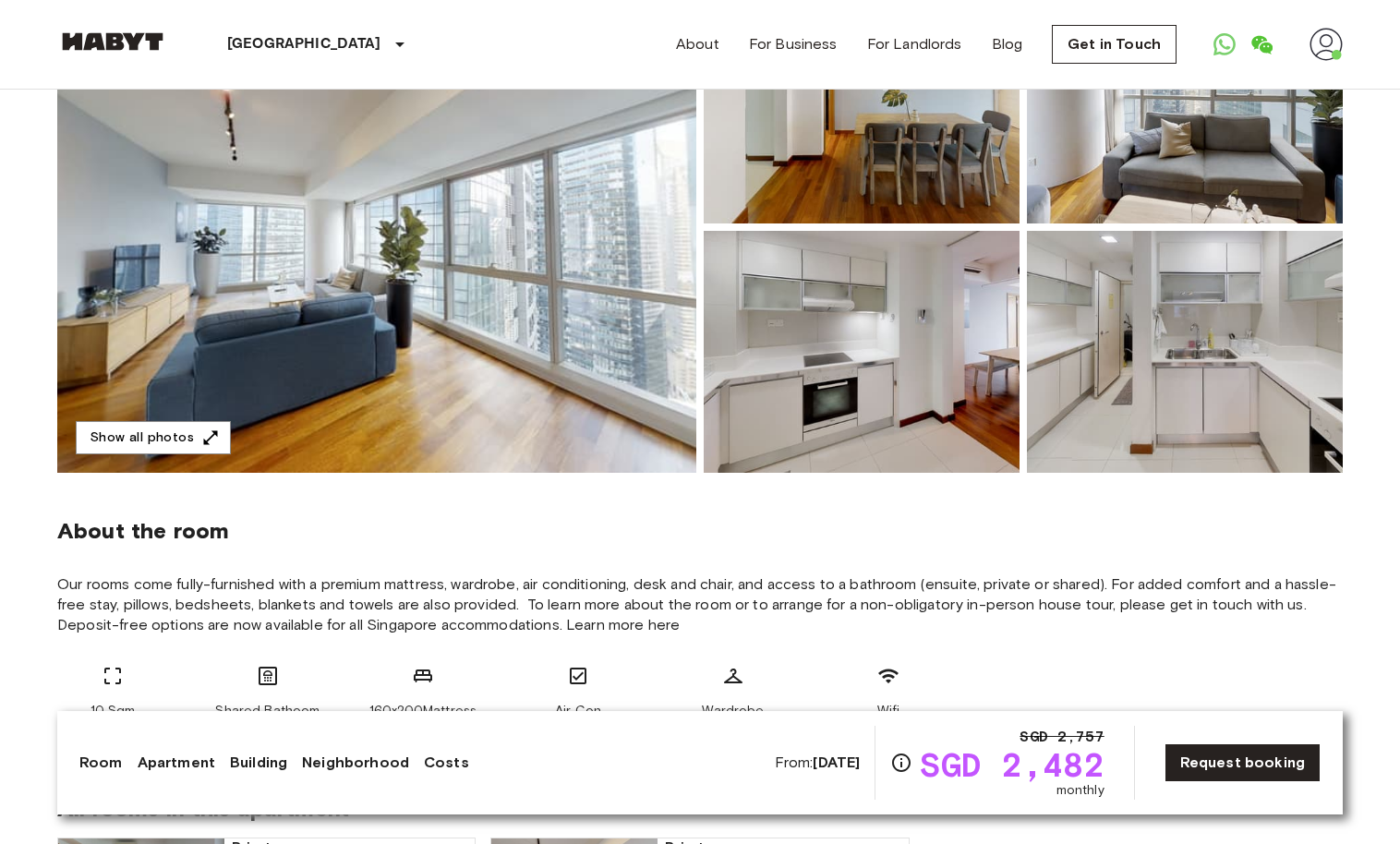
scroll to position [91, 0]
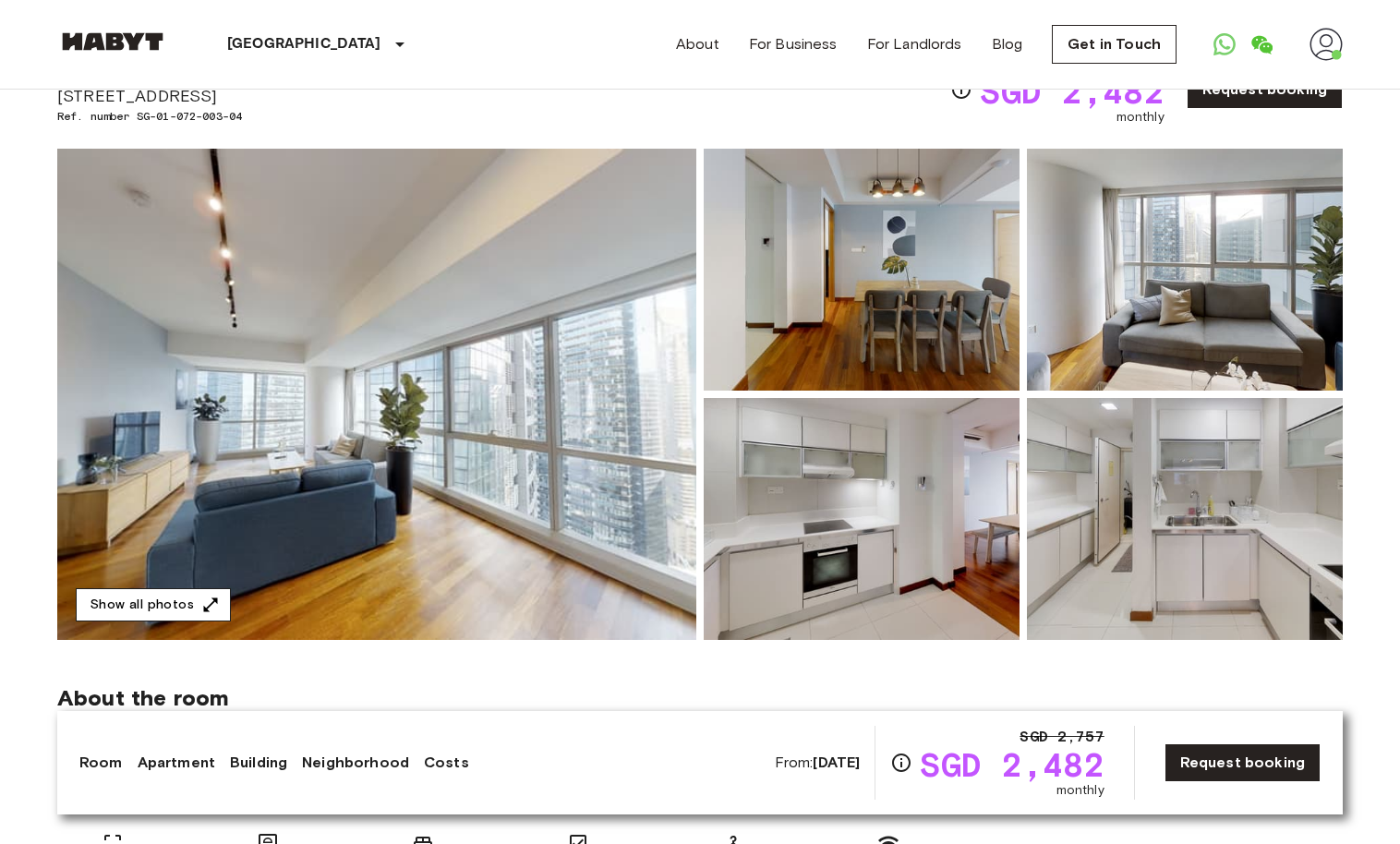
click at [146, 602] on button "Show all photos" at bounding box center [153, 604] width 156 height 34
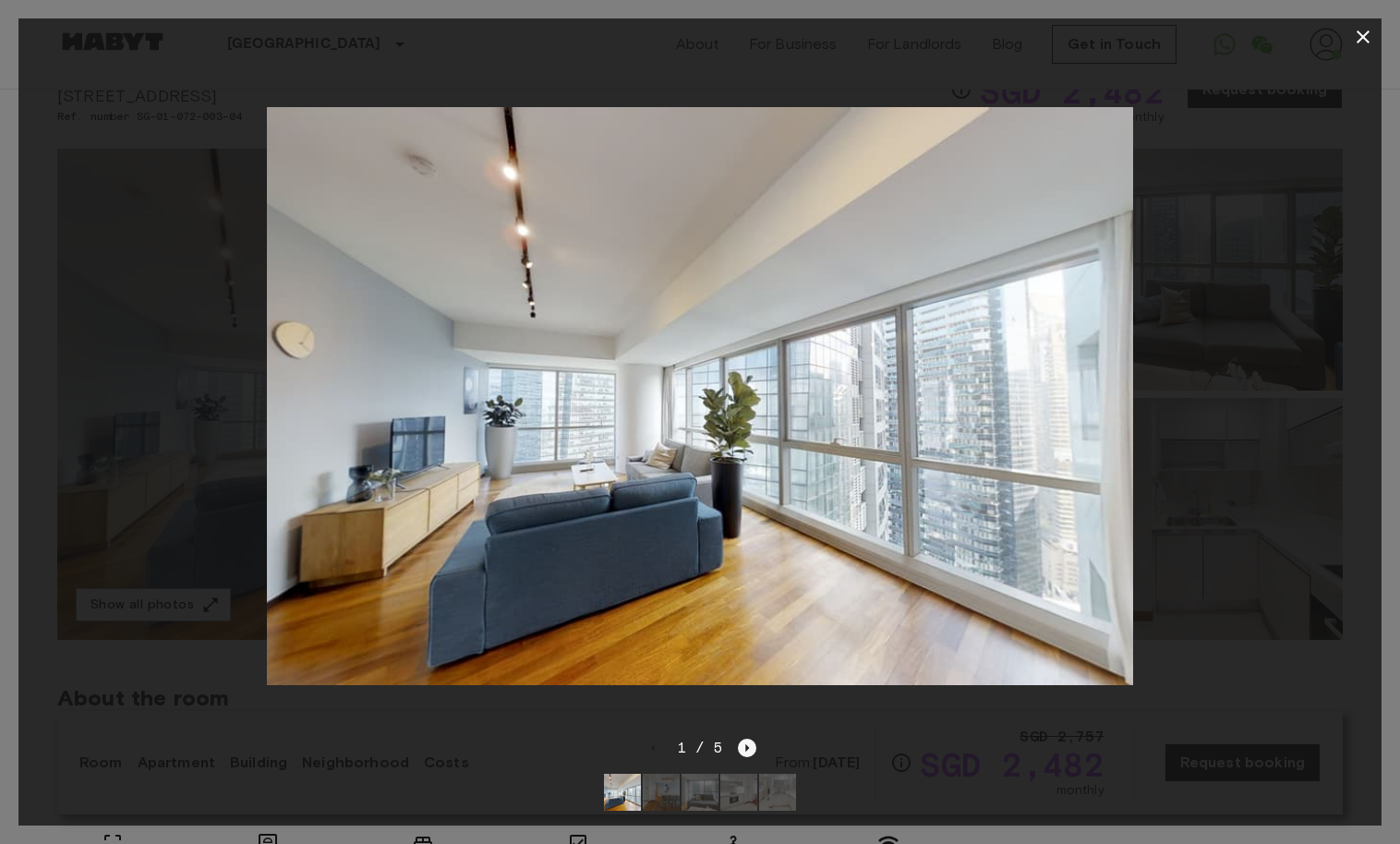
click at [741, 750] on icon "Next image" at bounding box center [746, 747] width 19 height 19
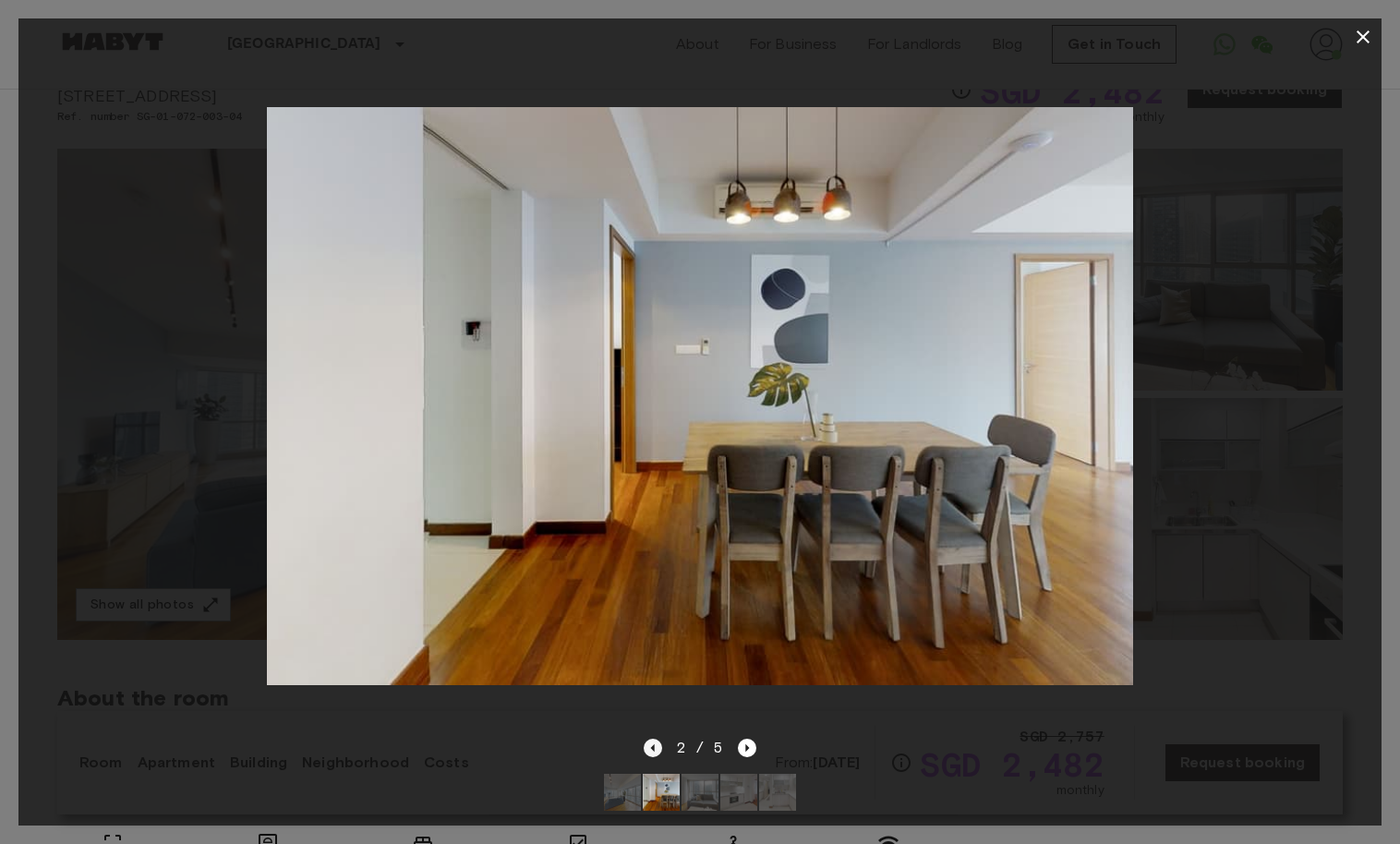
click at [657, 752] on icon "Previous image" at bounding box center [653, 747] width 19 height 19
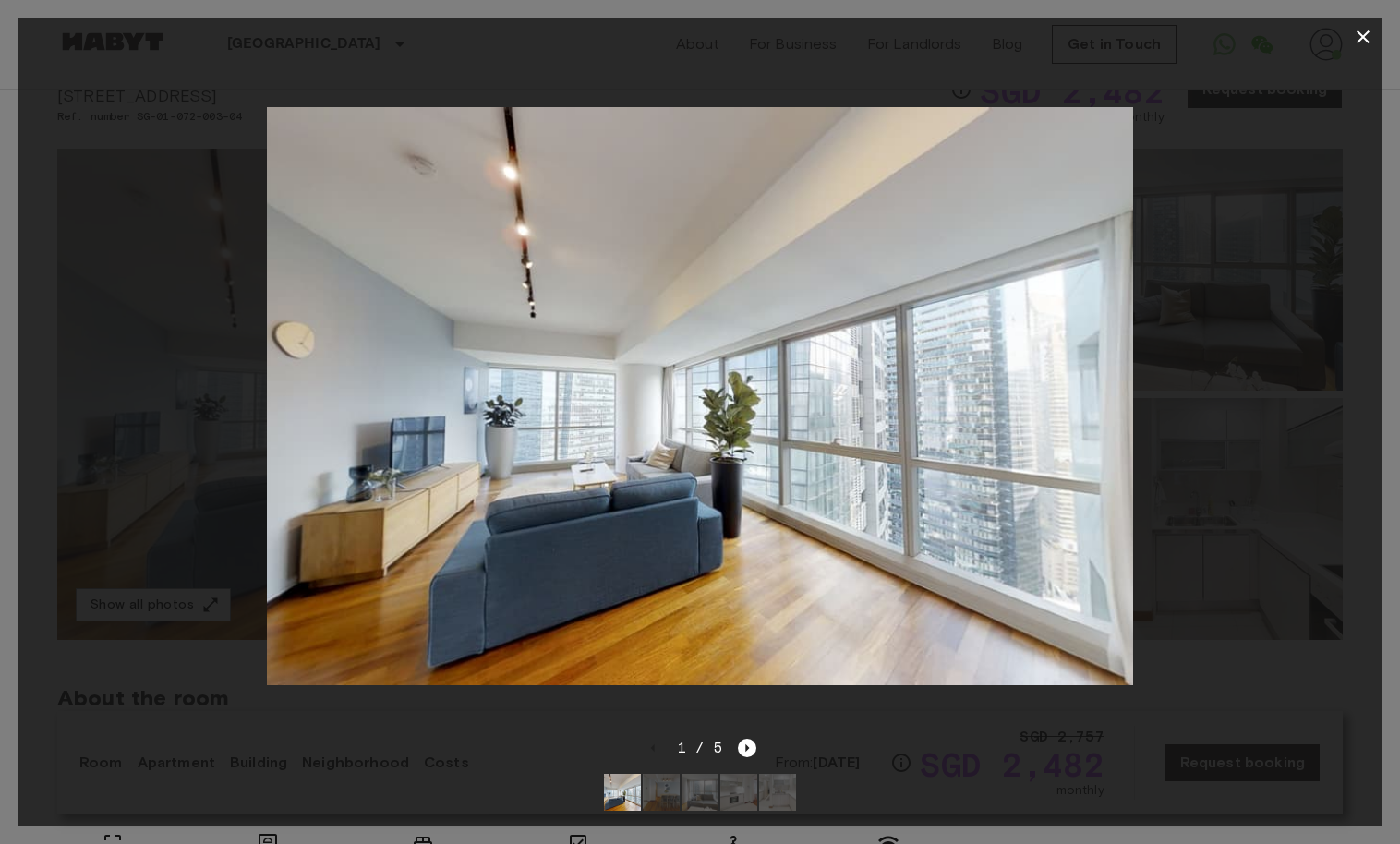
click at [735, 746] on div "1 / 5" at bounding box center [700, 747] width 113 height 22
click at [742, 749] on icon "Next image" at bounding box center [746, 747] width 19 height 19
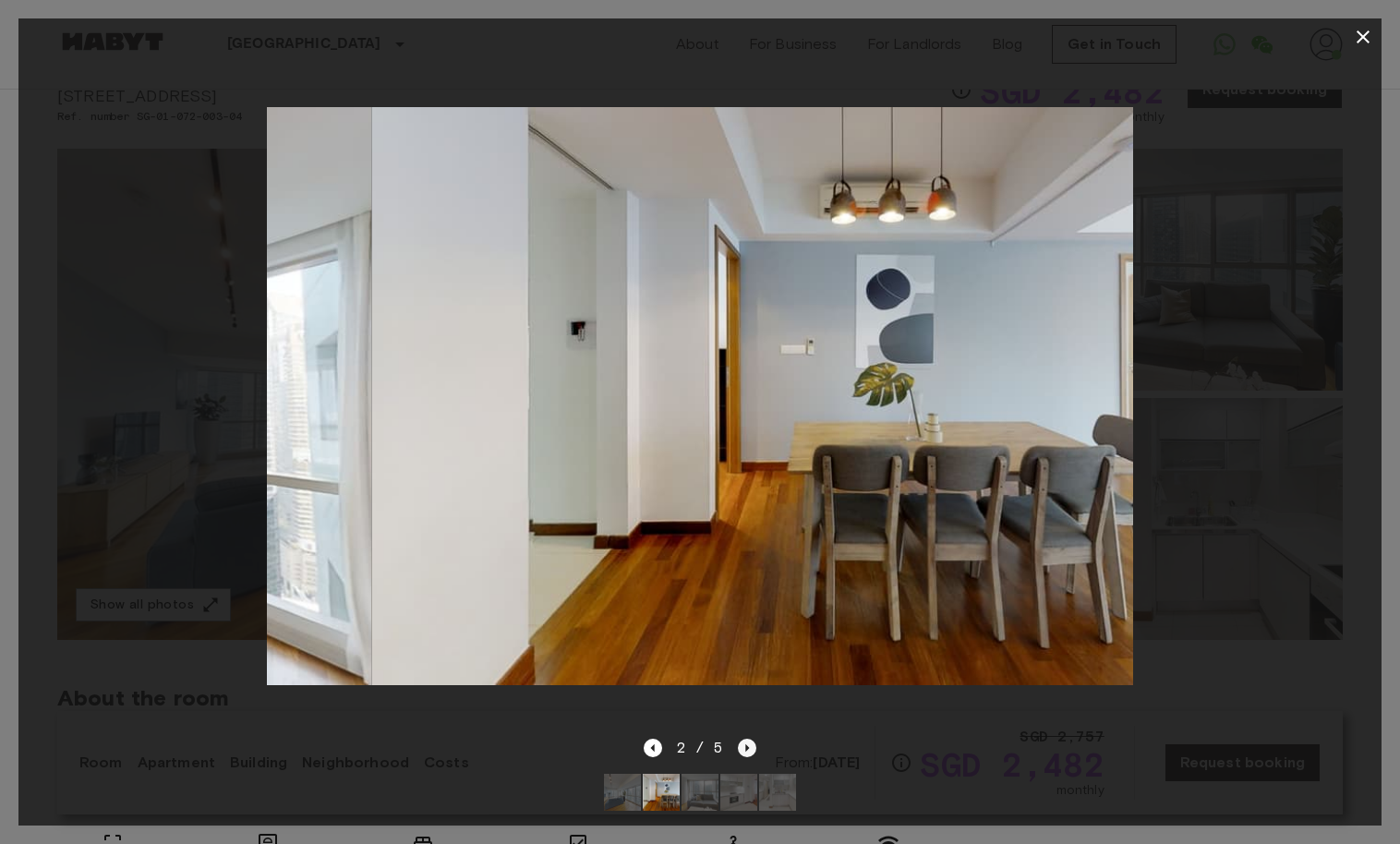
click at [742, 749] on icon "Next image" at bounding box center [746, 747] width 19 height 19
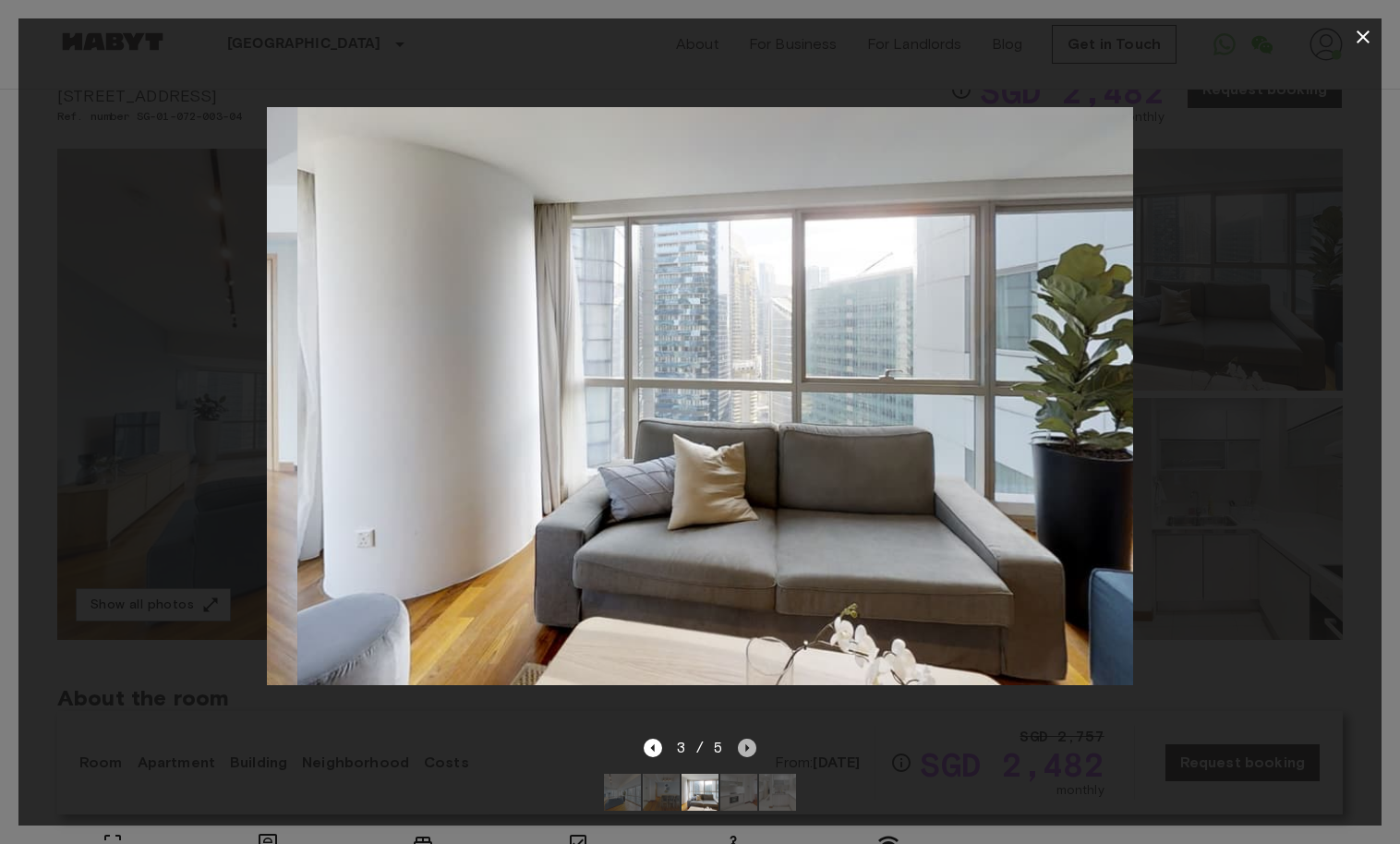
click at [742, 749] on icon "Next image" at bounding box center [746, 747] width 19 height 19
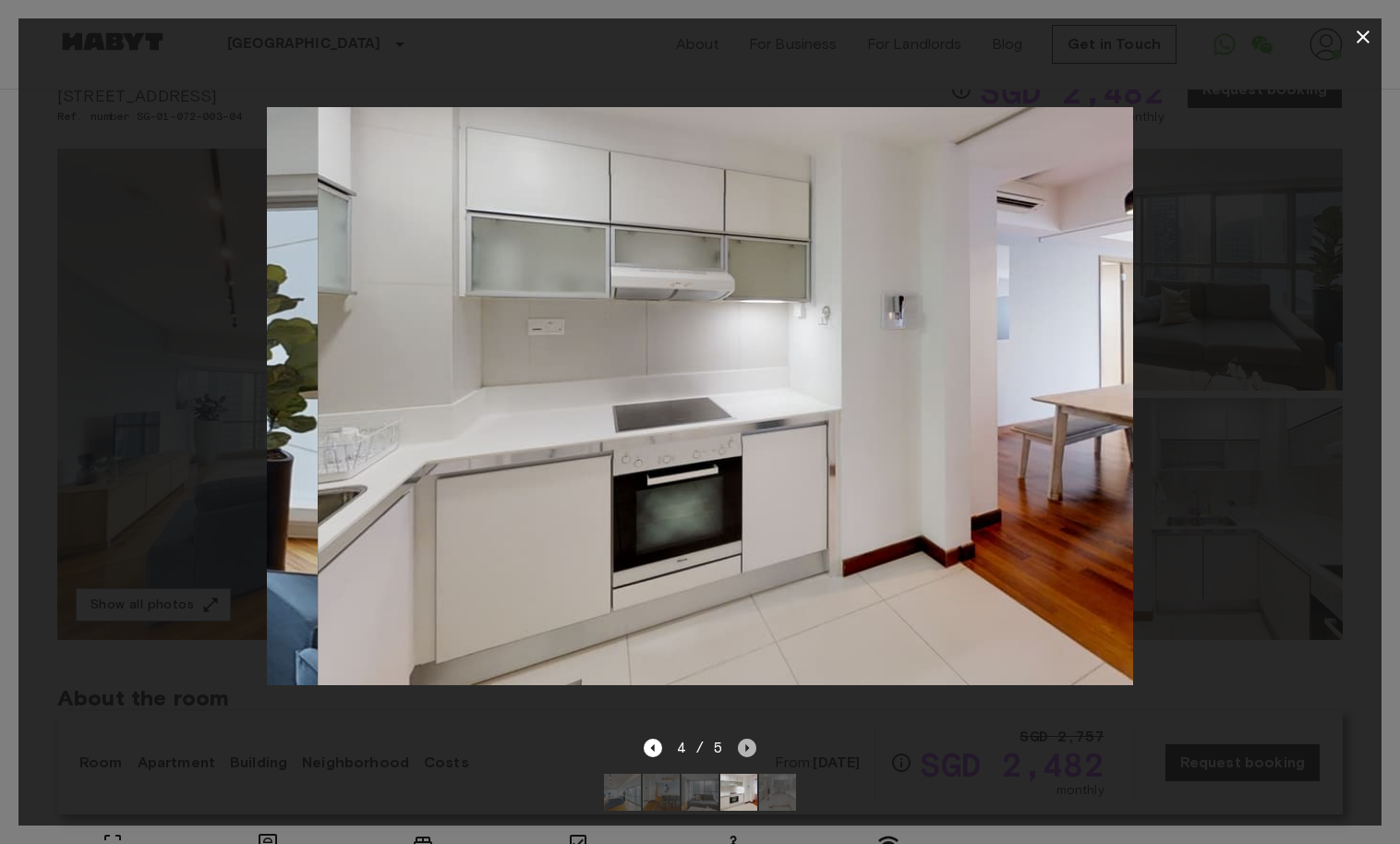
click at [742, 749] on icon "Next image" at bounding box center [746, 747] width 19 height 19
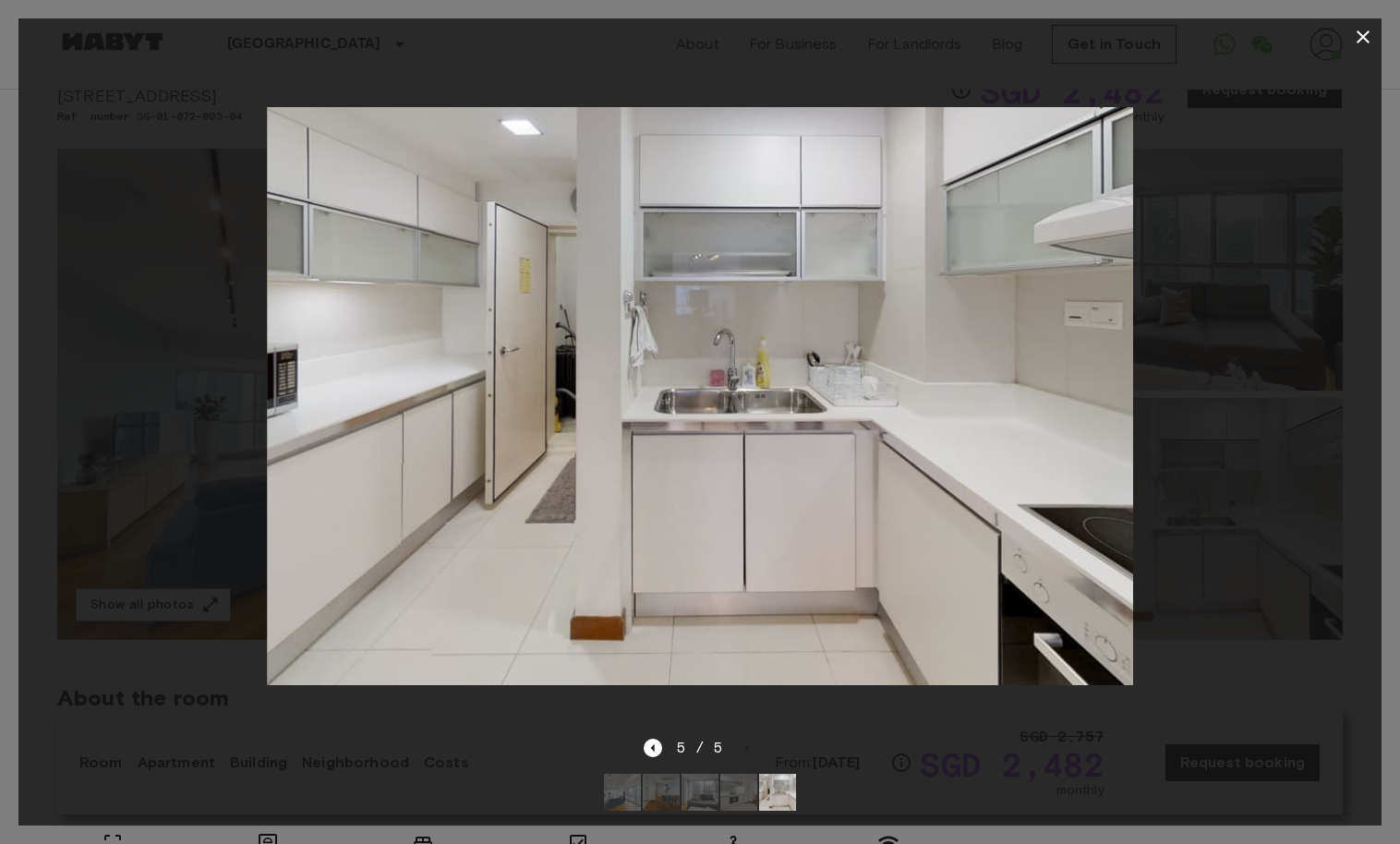
click at [742, 749] on div "5 / 5" at bounding box center [700, 747] width 113 height 22
click at [1353, 32] on icon "button" at bounding box center [1363, 36] width 23 height 22
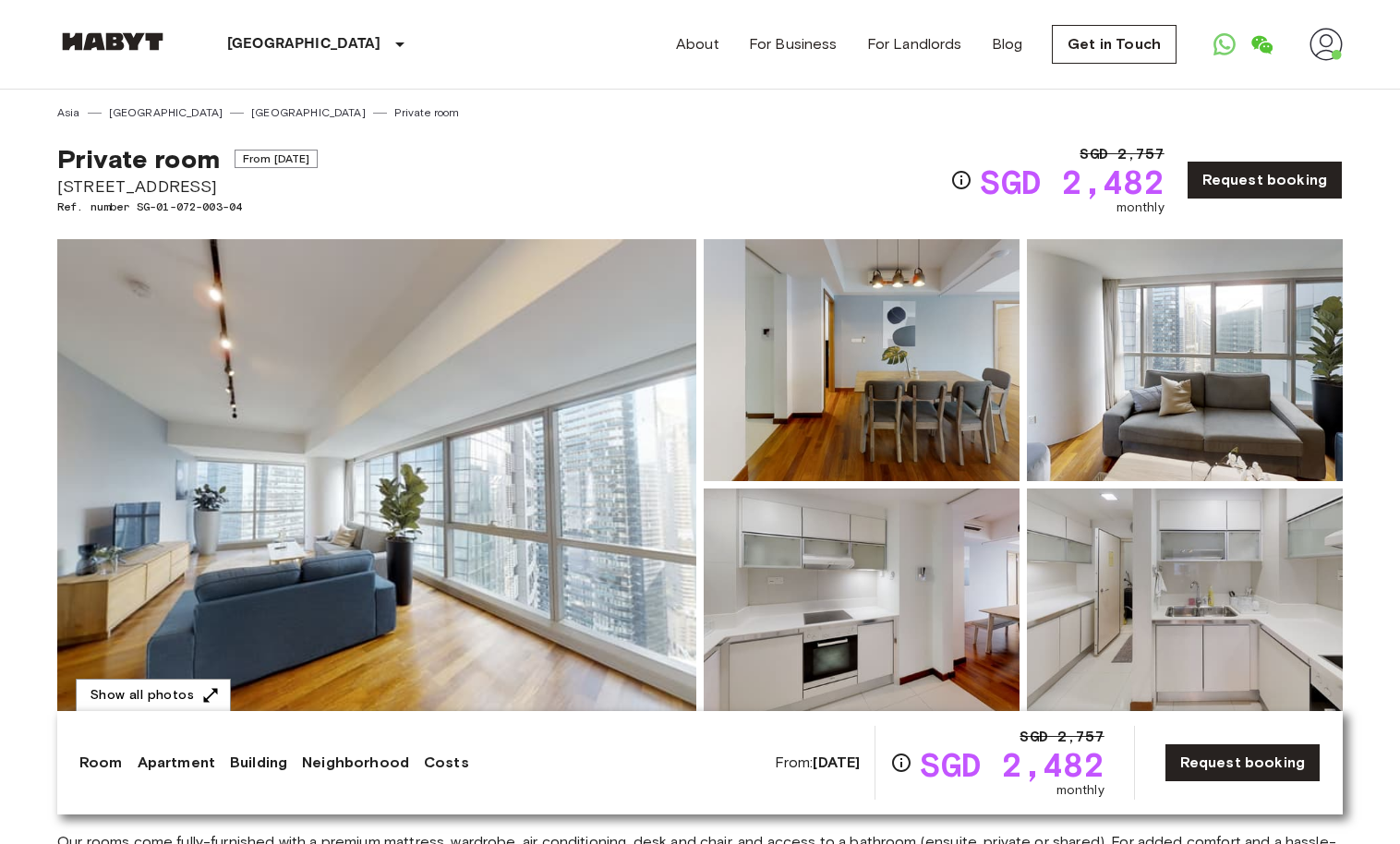
scroll to position [0, 0]
